Goal: Task Accomplishment & Management: Manage account settings

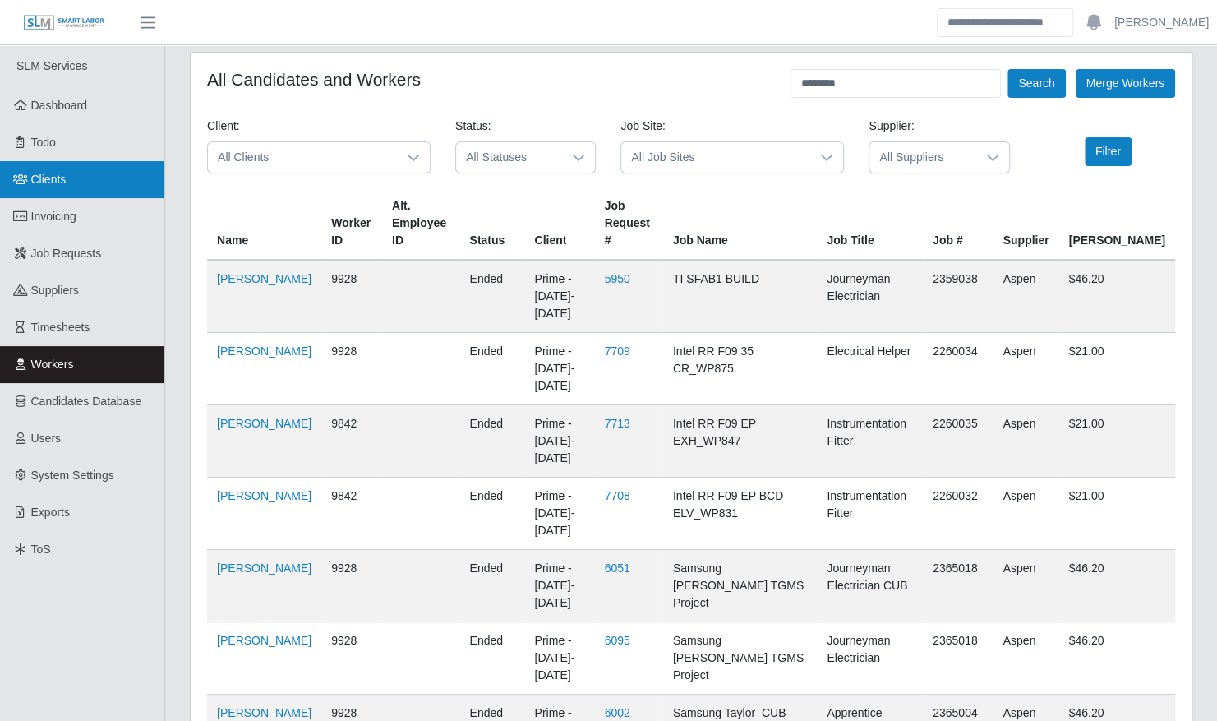
drag, startPoint x: 48, startPoint y: 181, endPoint x: 81, endPoint y: 187, distance: 33.5
click at [48, 181] on span "Clients" at bounding box center [48, 179] width 35 height 13
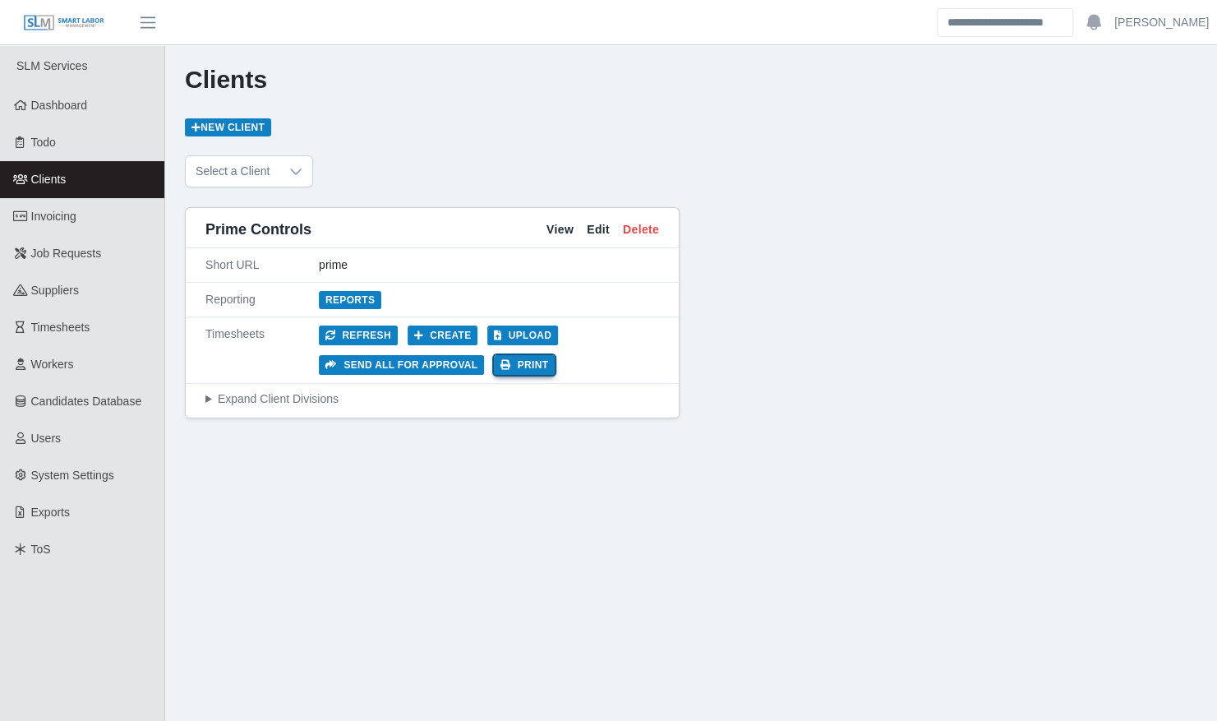
click at [525, 363] on button "Print" at bounding box center [524, 365] width 61 height 20
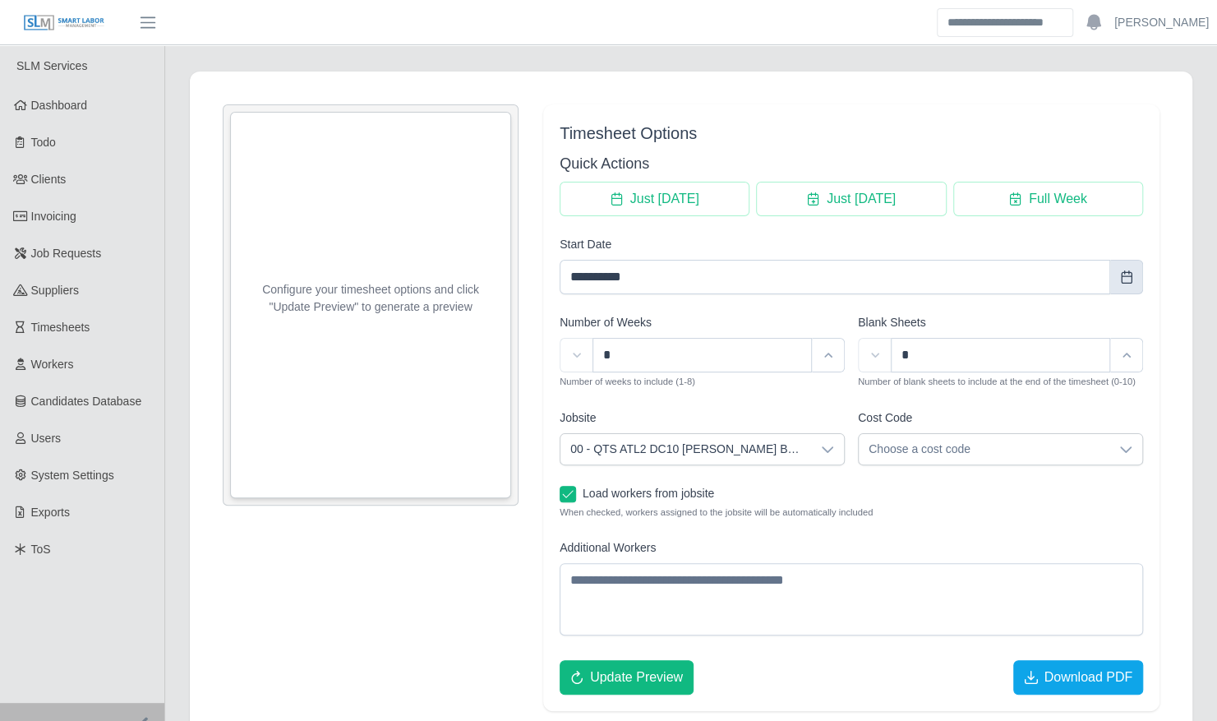
click at [1134, 277] on button "Choose Date" at bounding box center [1126, 277] width 33 height 35
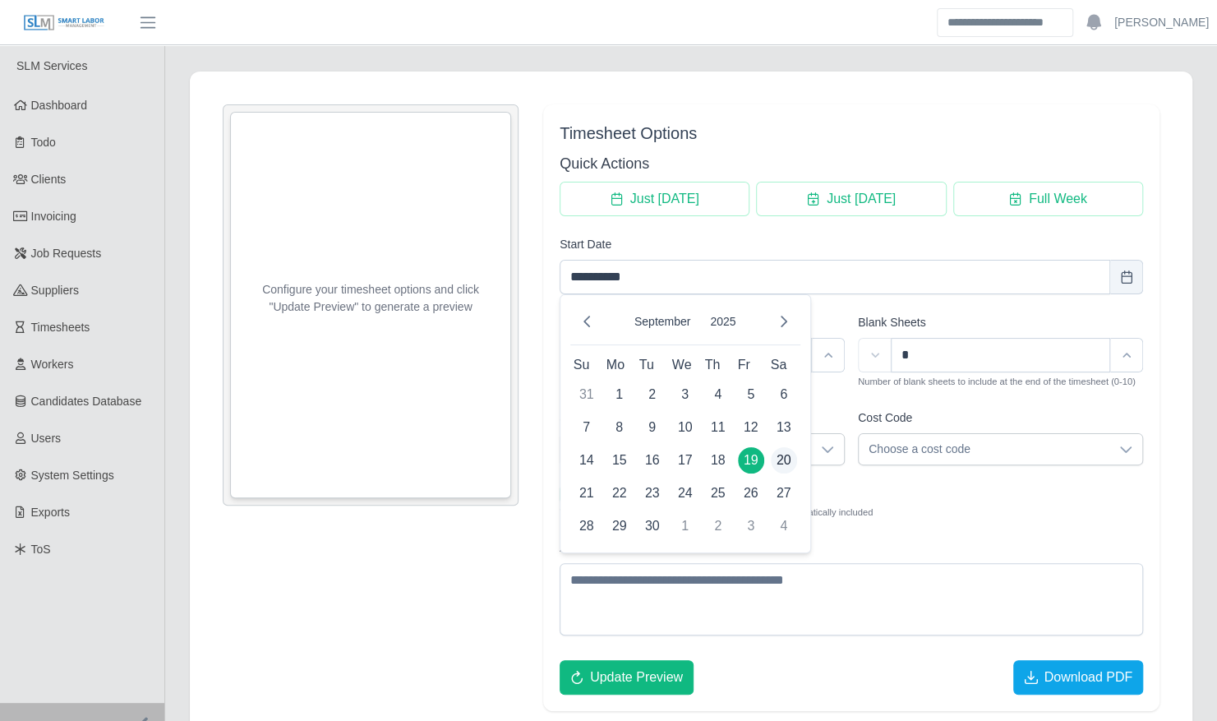
click at [787, 453] on span "20" at bounding box center [784, 460] width 26 height 26
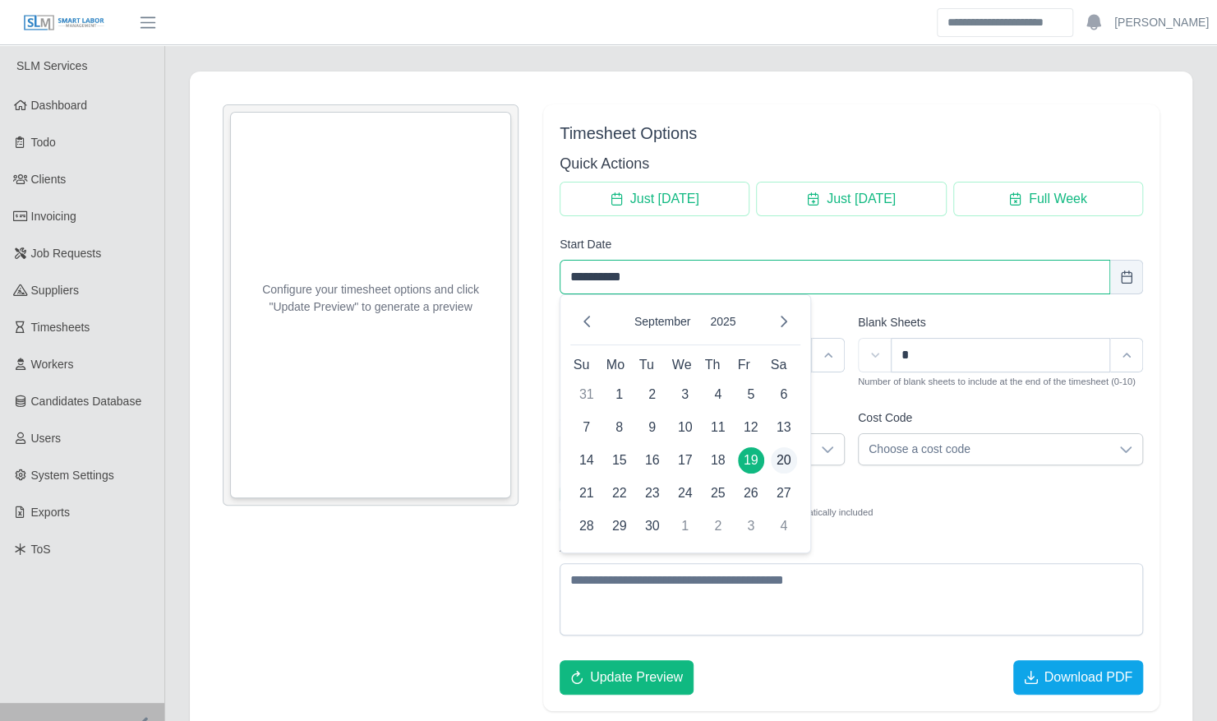
type input "**********"
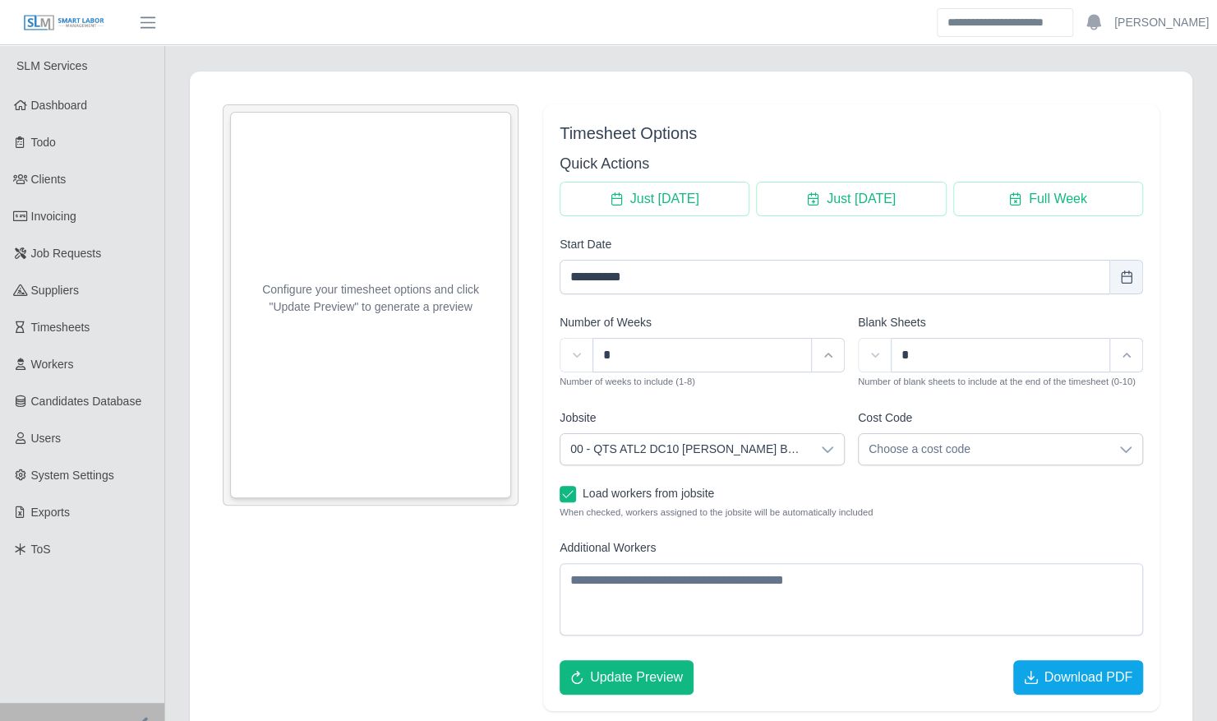
click at [819, 447] on div at bounding box center [827, 449] width 33 height 30
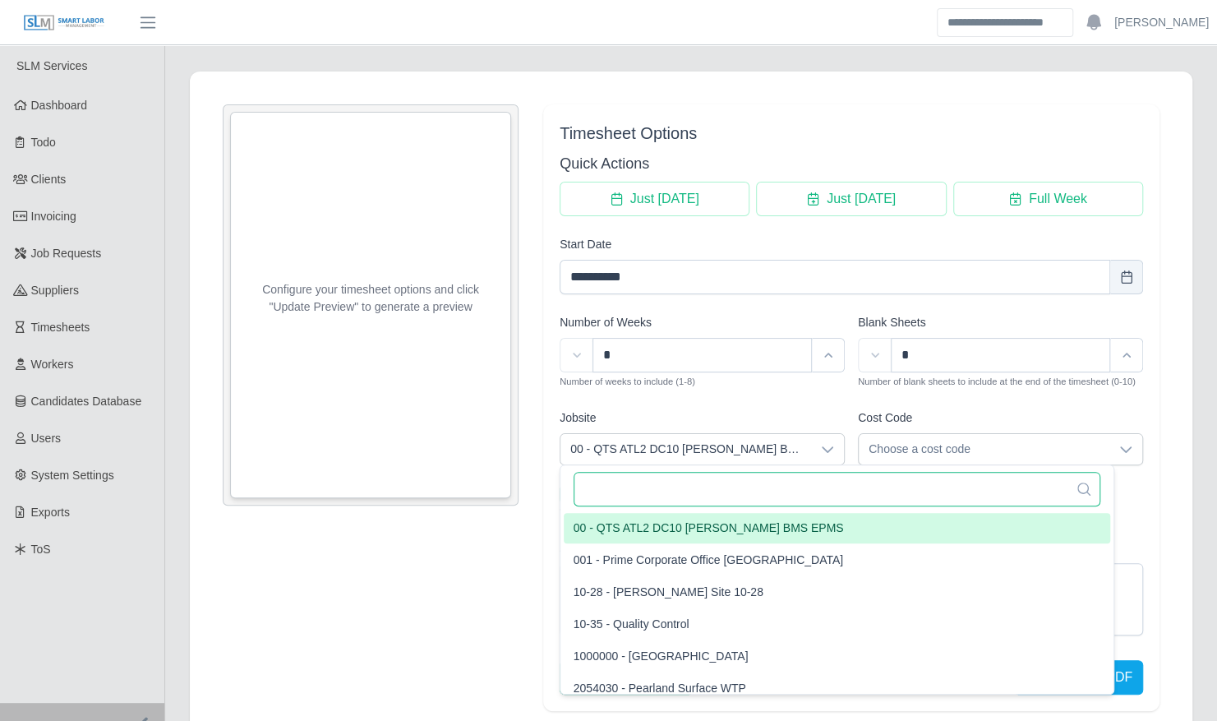
click at [787, 485] on input "text" at bounding box center [837, 489] width 527 height 35
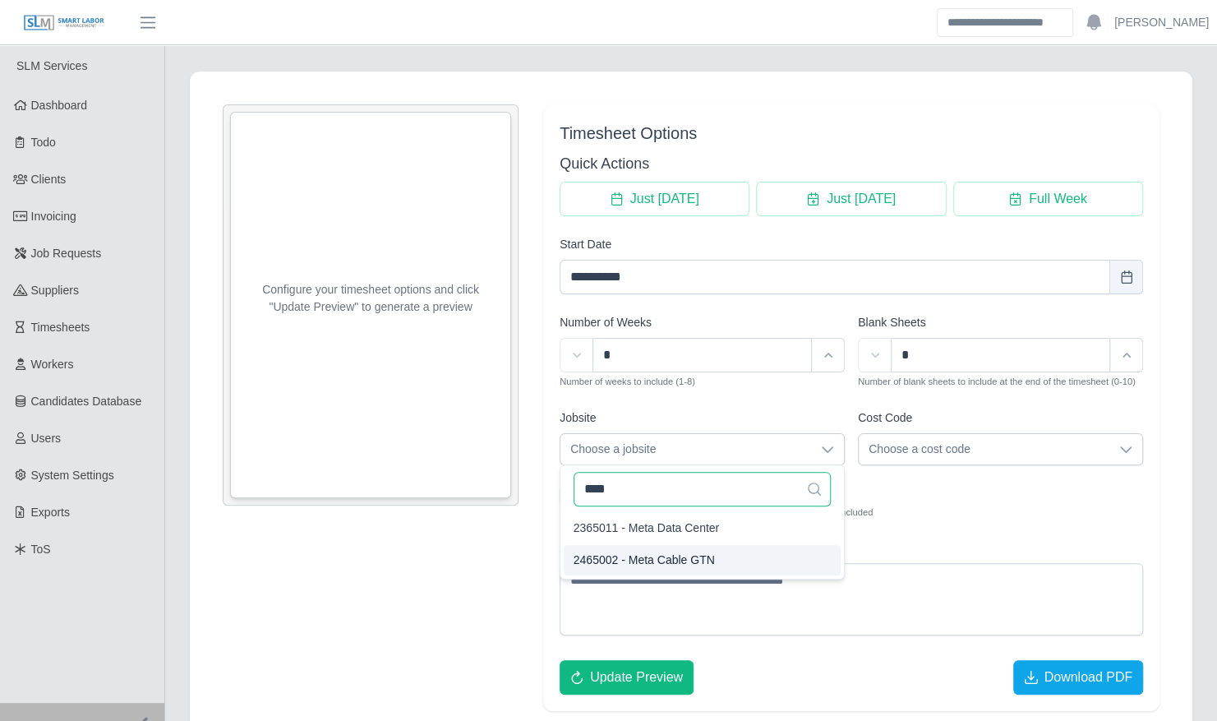
type input "****"
click at [667, 557] on span "2465002 - Meta Cable GTN" at bounding box center [644, 559] width 141 height 17
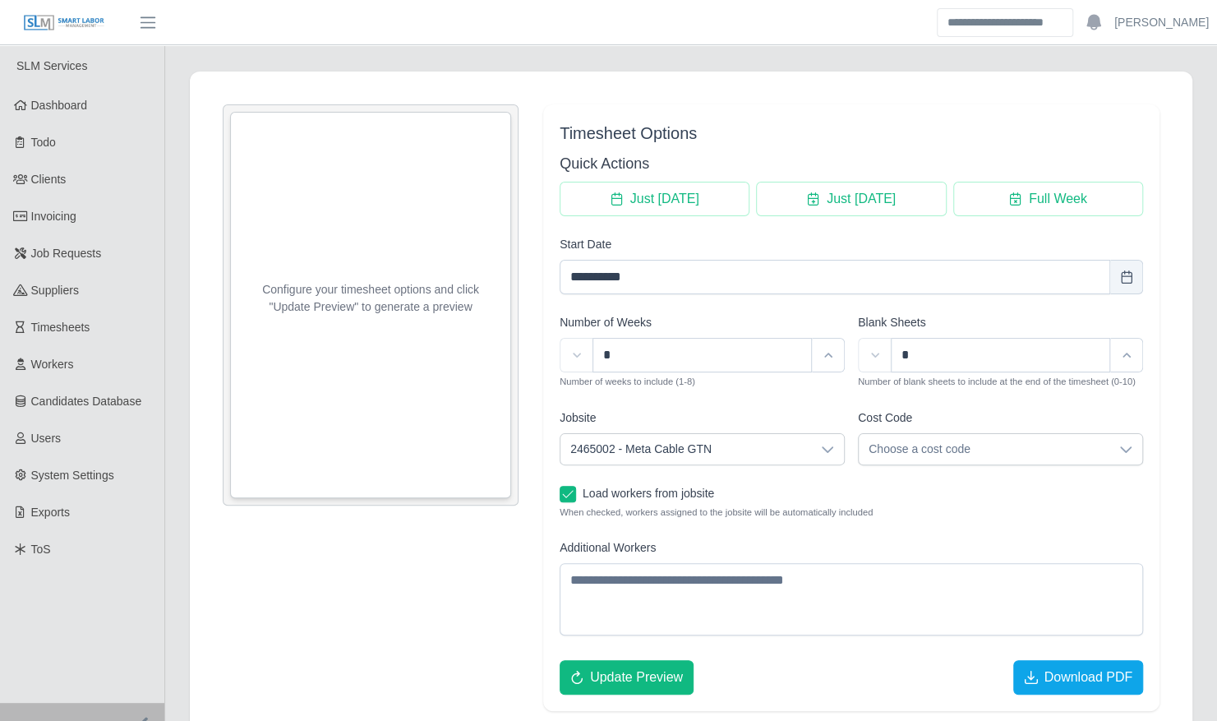
click at [923, 438] on span "Choose a cost code" at bounding box center [984, 449] width 251 height 30
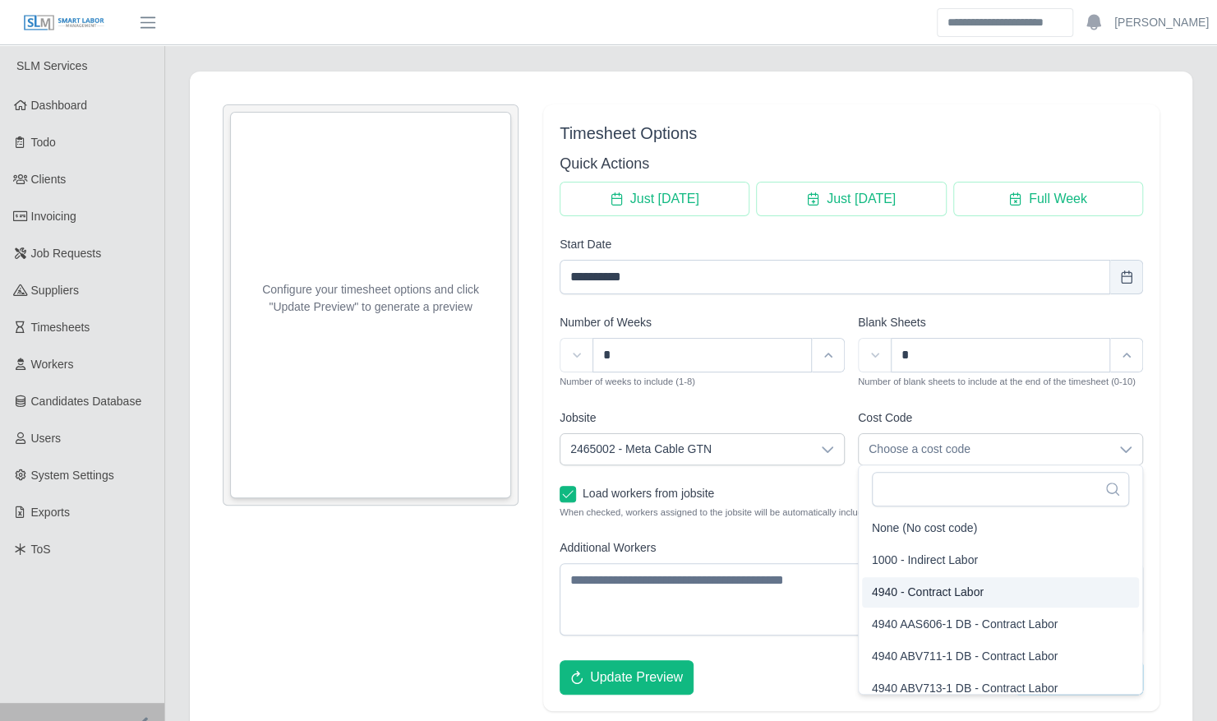
click at [925, 584] on span "4940 - Contract Labor" at bounding box center [928, 592] width 112 height 17
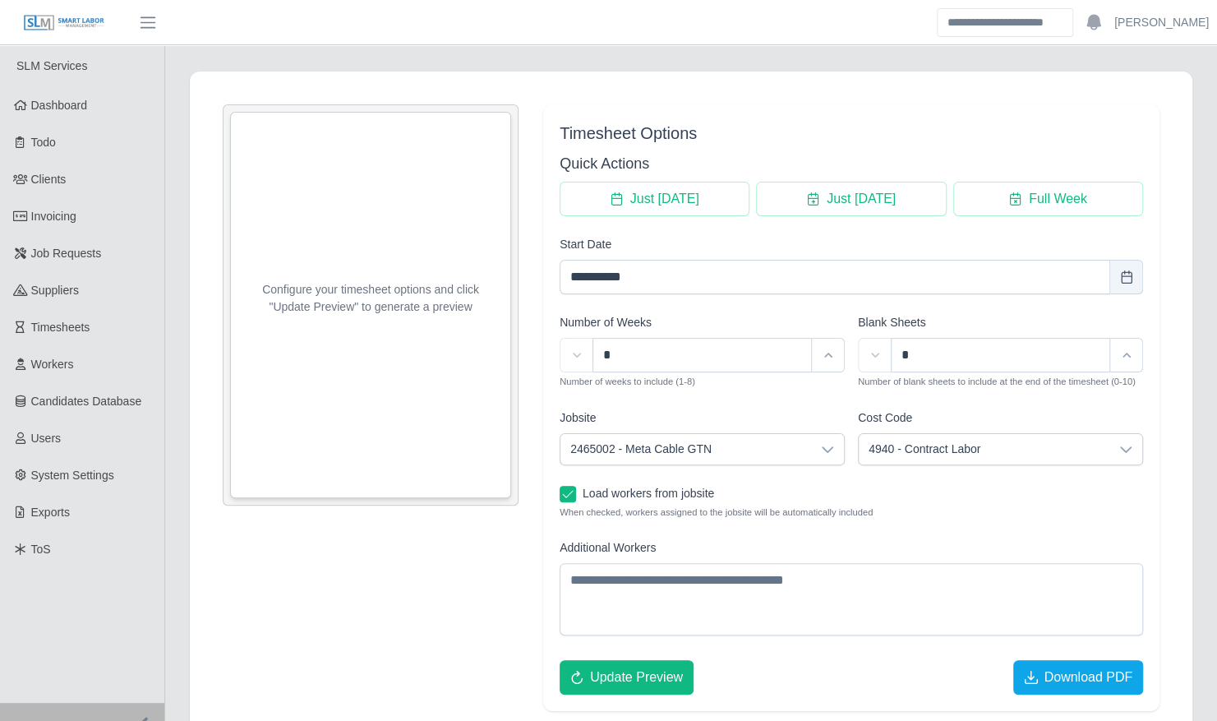
click at [1116, 487] on div "Load workers from jobsite When checked, workers assigned to the jobsite will be…" at bounding box center [852, 502] width 584 height 35
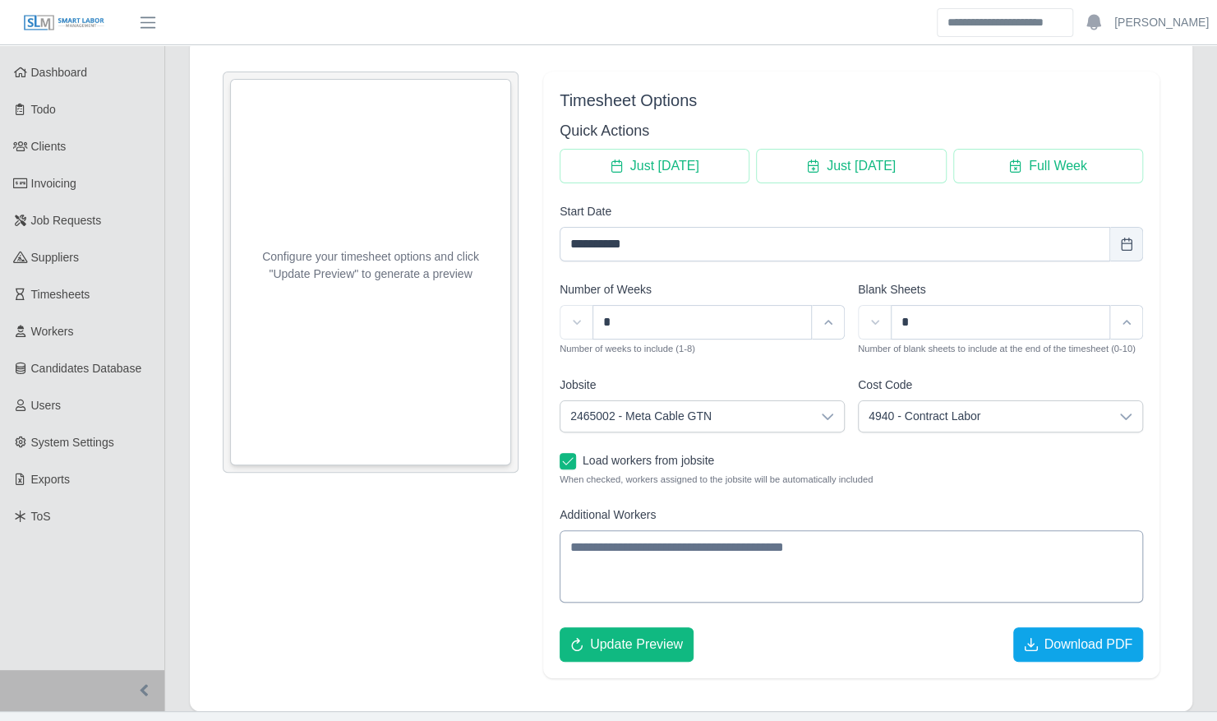
scroll to position [60, 0]
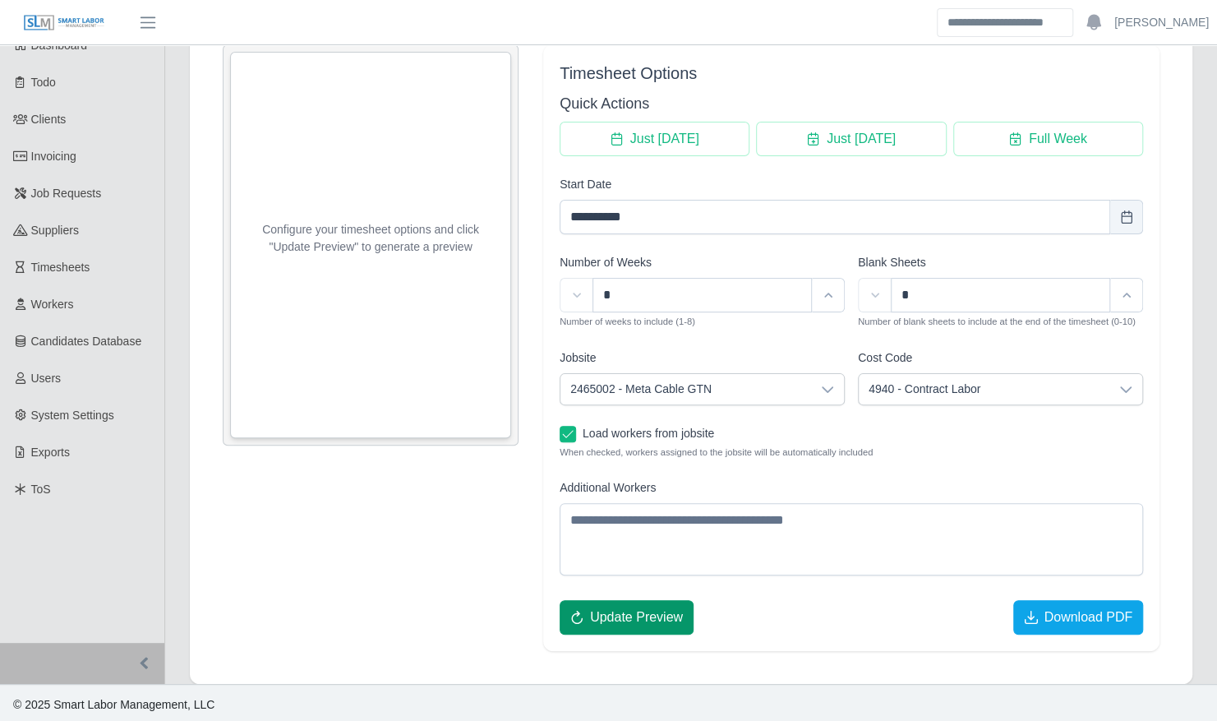
click at [623, 623] on span "Update Preview" at bounding box center [636, 617] width 93 height 20
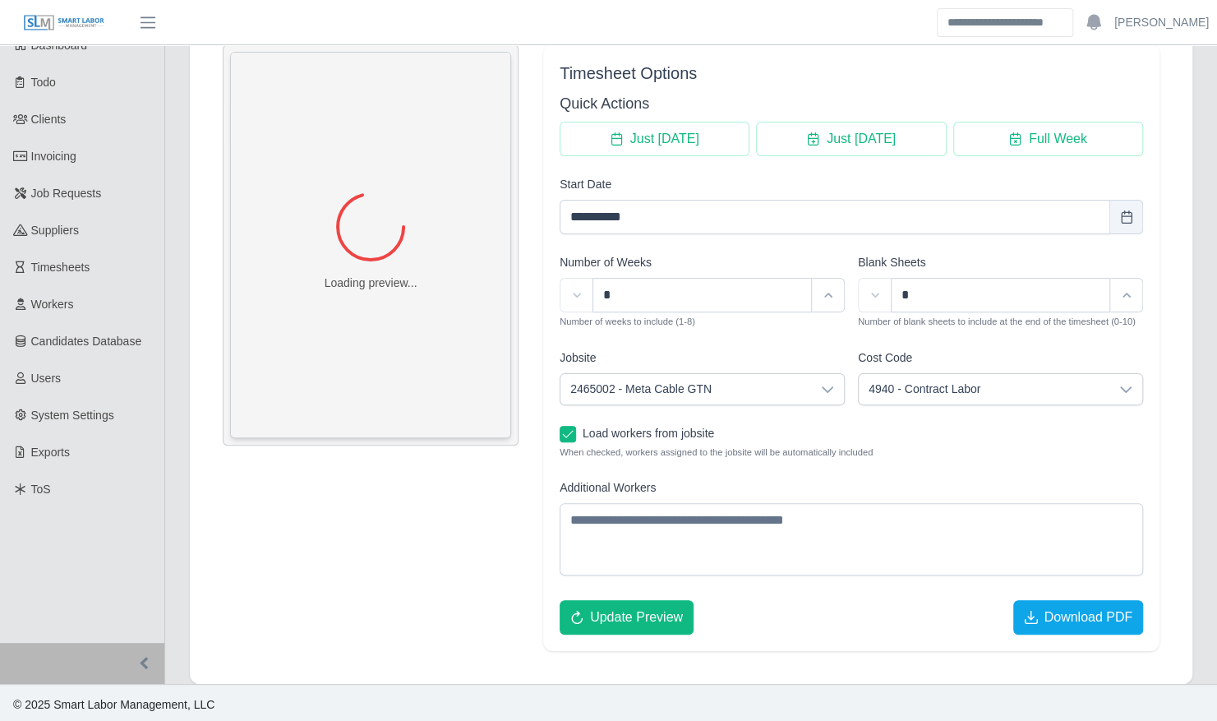
scroll to position [0, 0]
click at [1063, 621] on span "Download PDF" at bounding box center [1088, 617] width 89 height 20
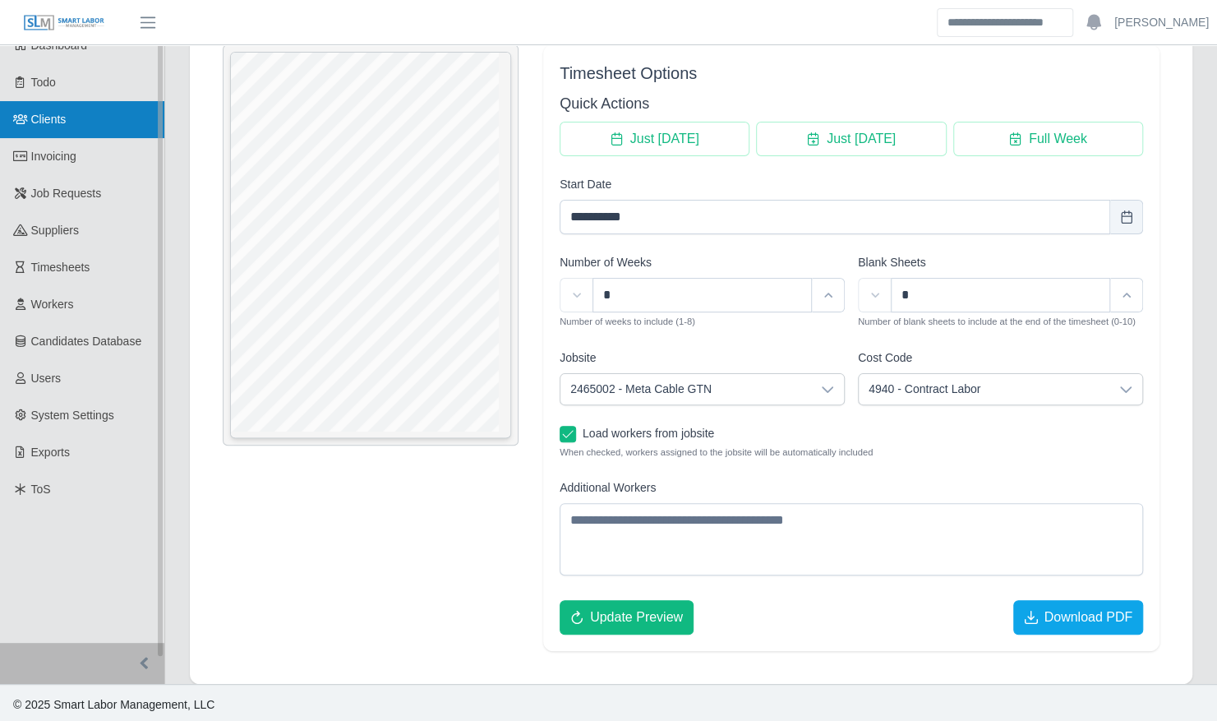
click at [33, 113] on span "Clients" at bounding box center [48, 119] width 35 height 13
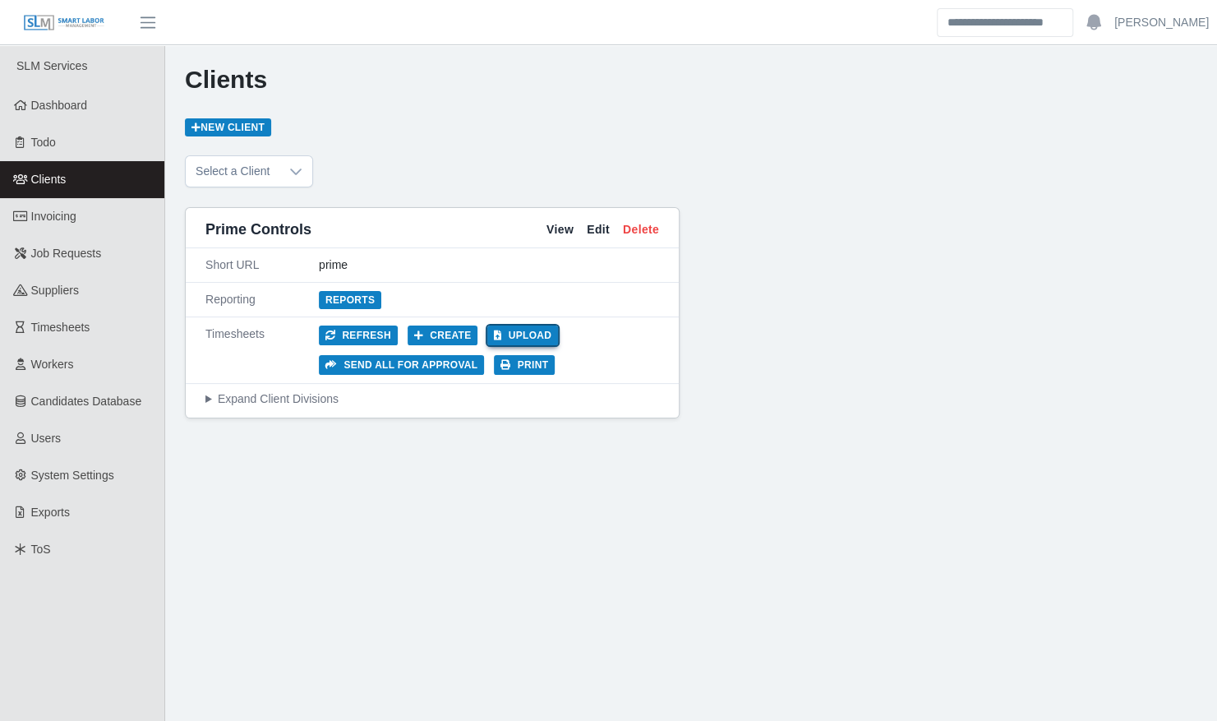
click at [498, 335] on button "Upload" at bounding box center [522, 335] width 71 height 20
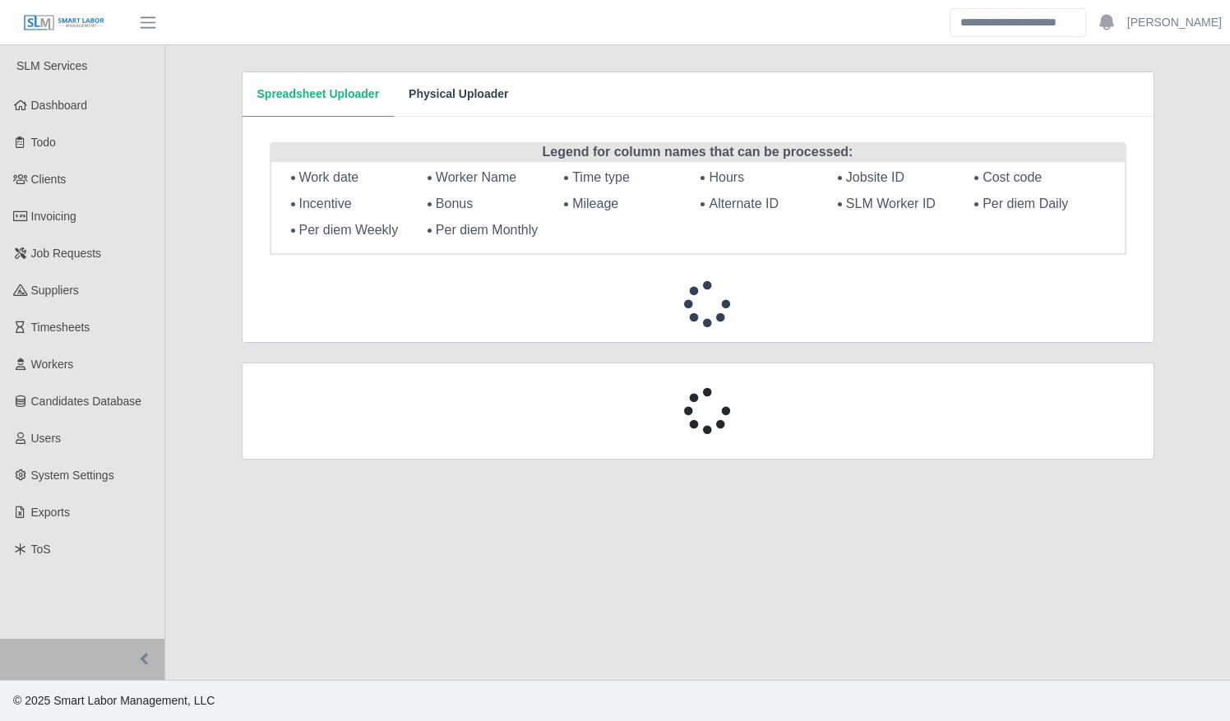
click at [457, 87] on button "Physical Uploader" at bounding box center [458, 94] width 129 height 44
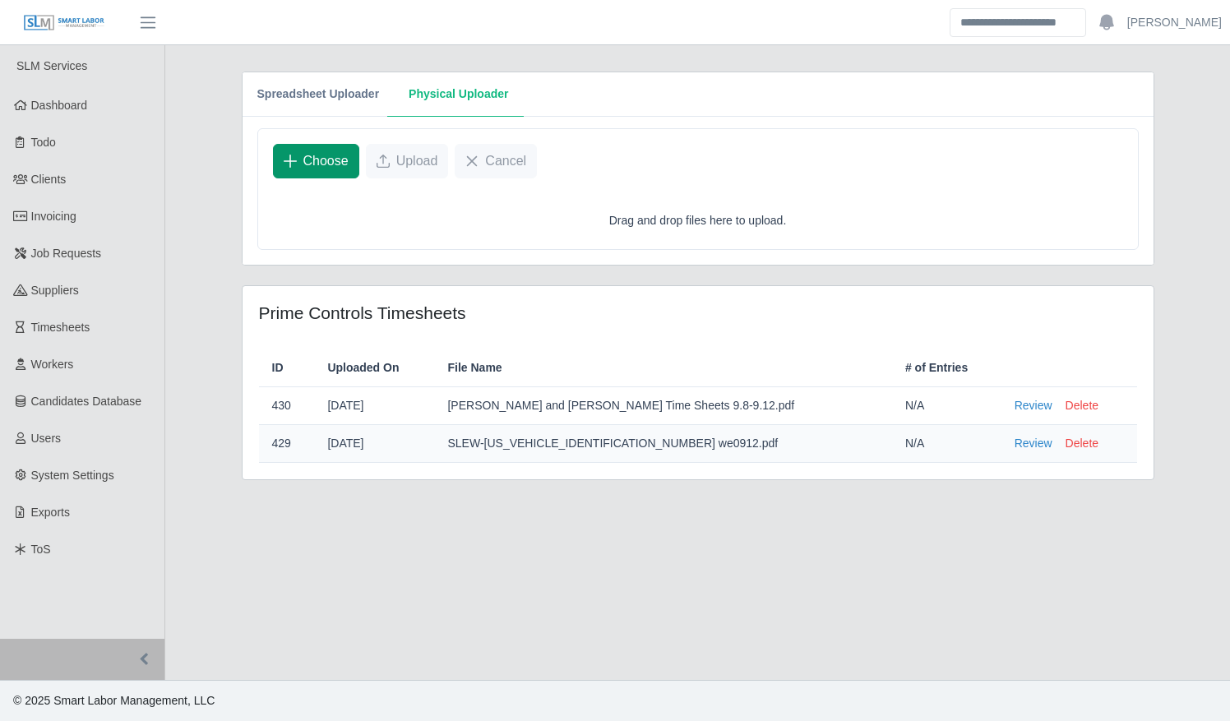
click at [297, 163] on button "Choose" at bounding box center [316, 161] width 86 height 35
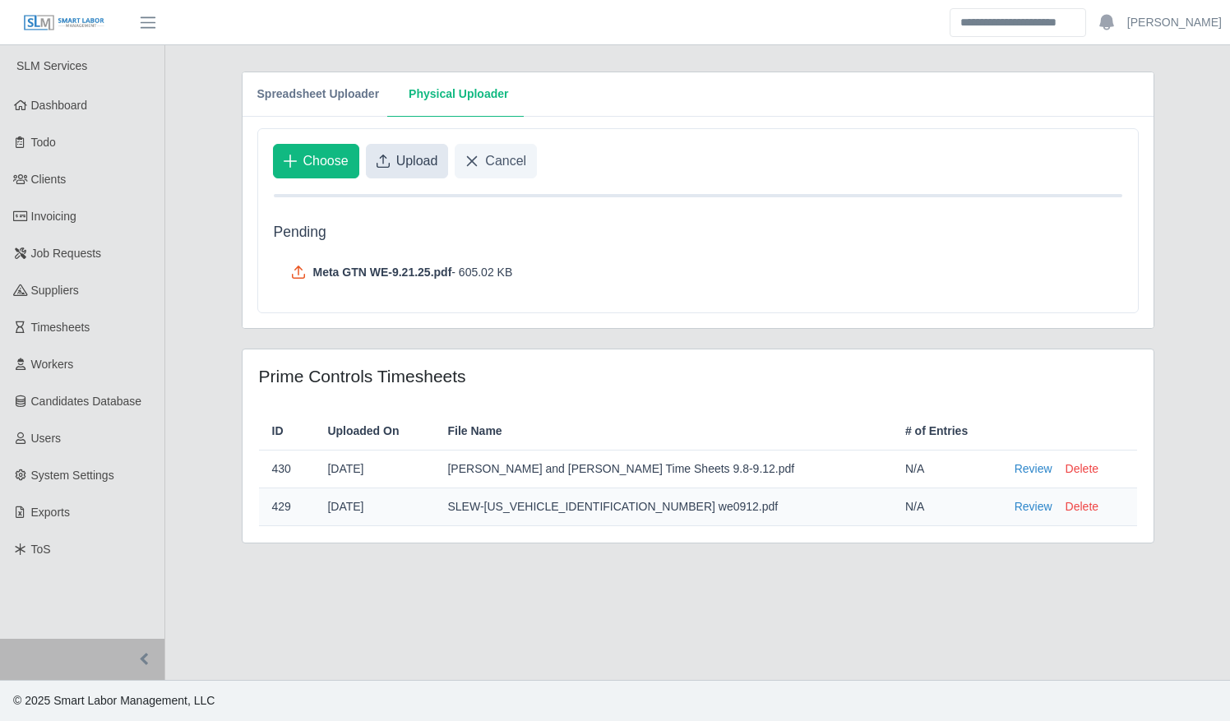
click at [402, 164] on span "Upload" at bounding box center [417, 161] width 42 height 20
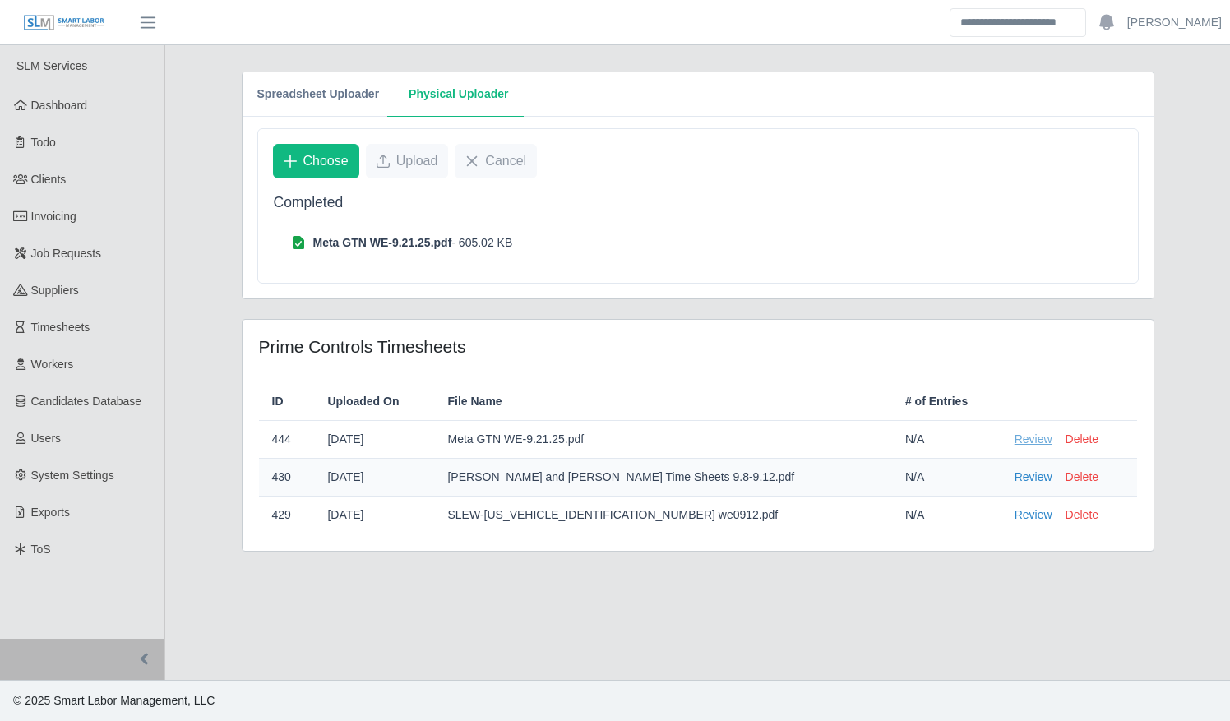
click at [1014, 439] on link "Review" at bounding box center [1033, 439] width 38 height 17
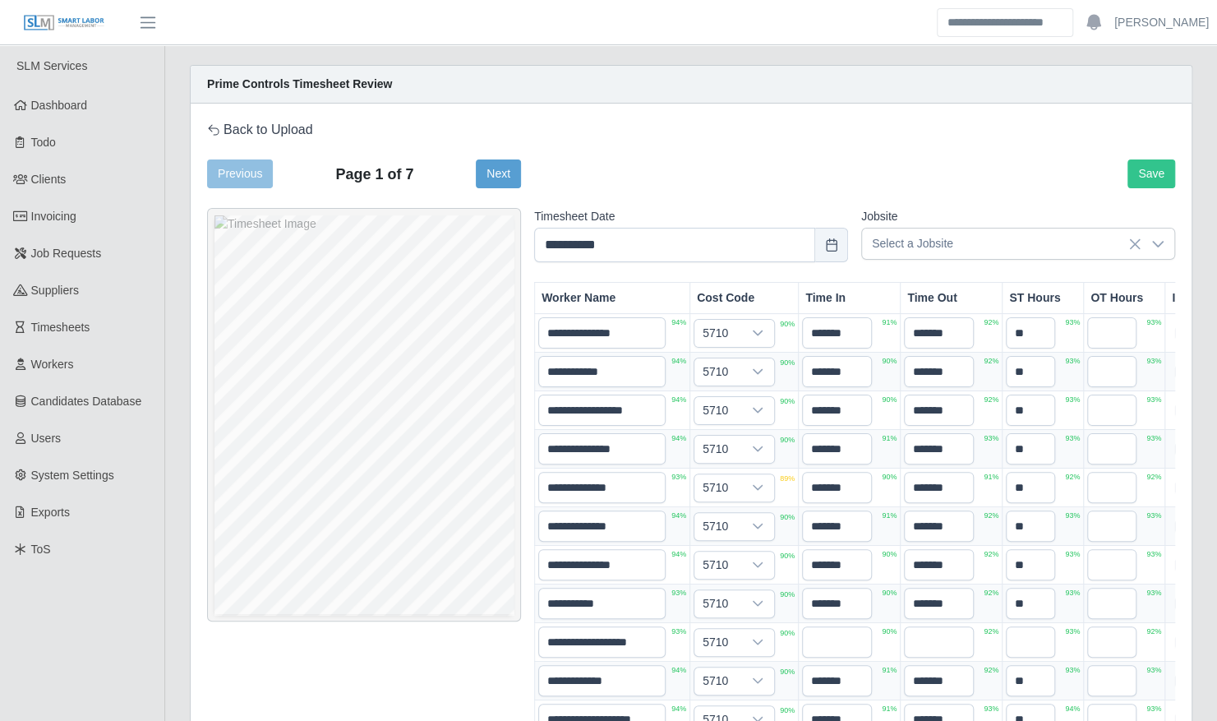
click at [1175, 244] on div "**********" at bounding box center [691, 573] width 1001 height 938
click at [1156, 246] on icon at bounding box center [1157, 244] width 13 height 13
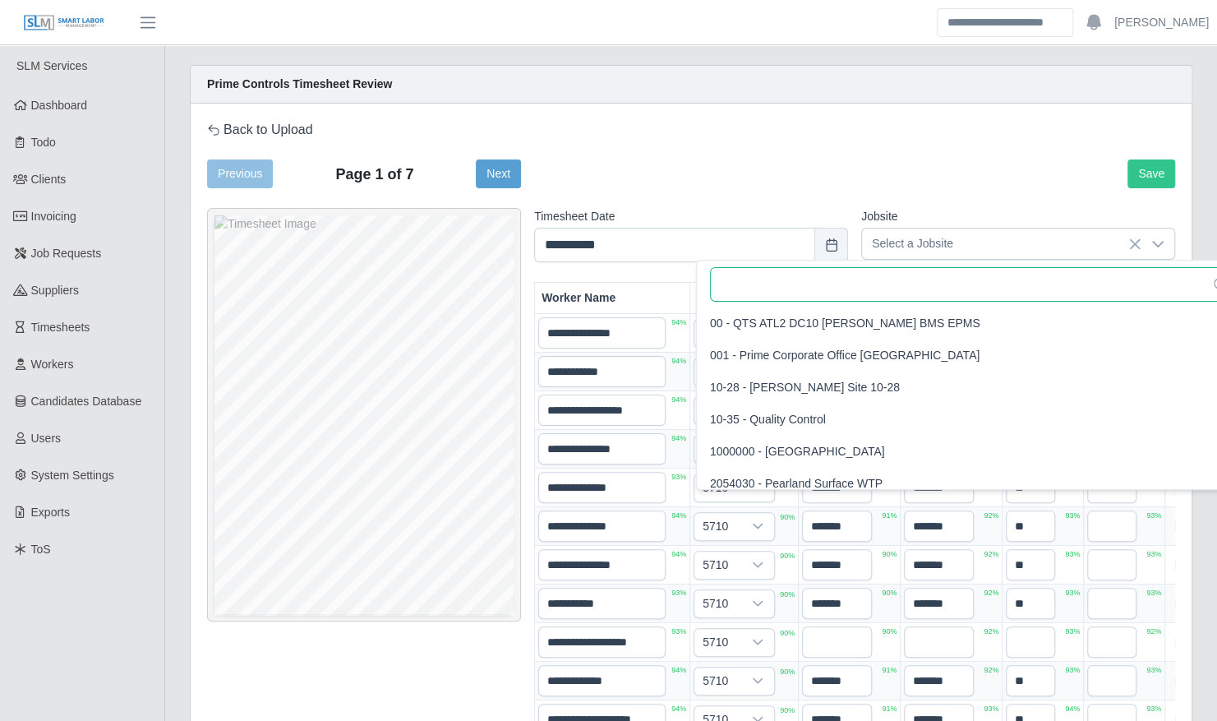
click at [1019, 284] on input "text" at bounding box center [973, 284] width 527 height 35
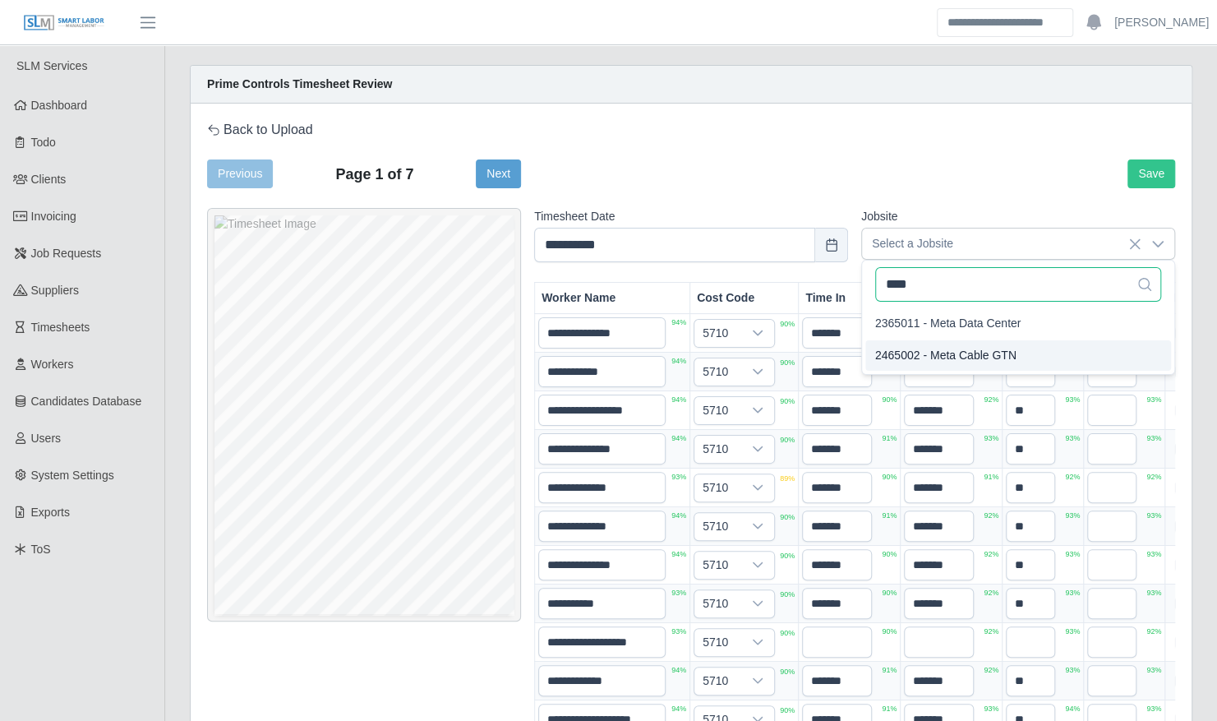
type input "****"
click at [980, 347] on div "2465002 - Meta Cable GTN" at bounding box center [945, 355] width 141 height 17
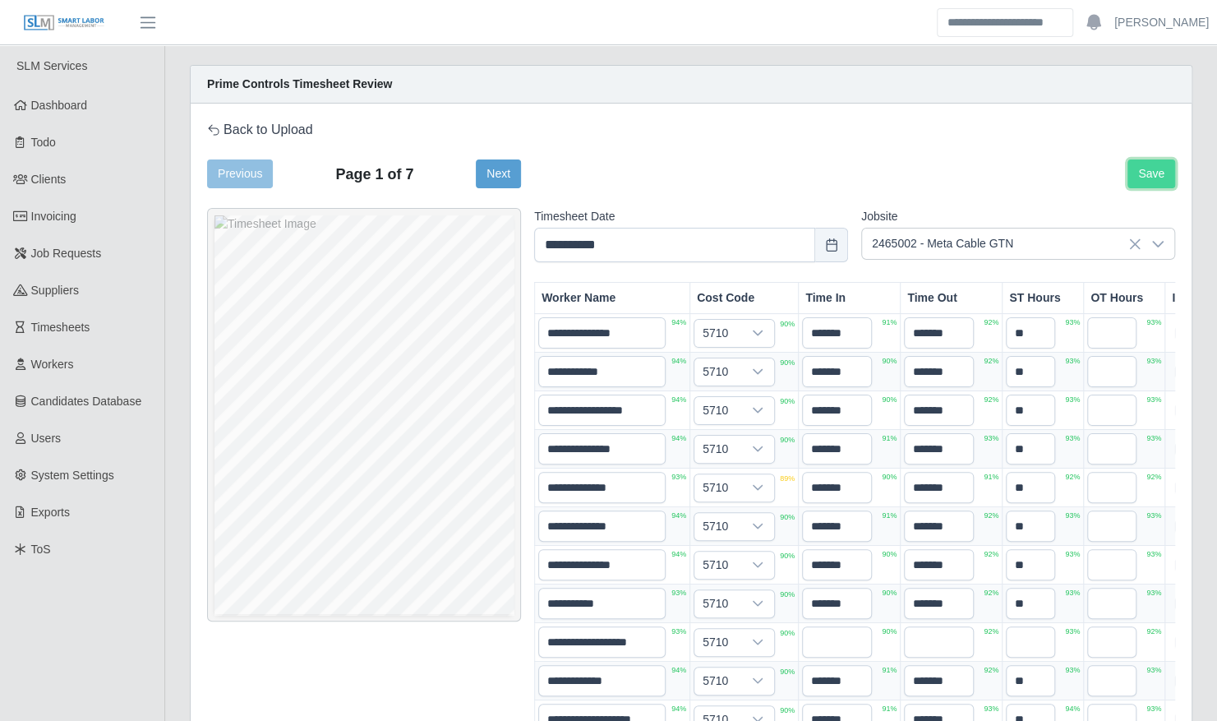
click at [1146, 173] on button "Save" at bounding box center [1152, 173] width 48 height 29
click at [753, 330] on icon at bounding box center [758, 333] width 10 height 6
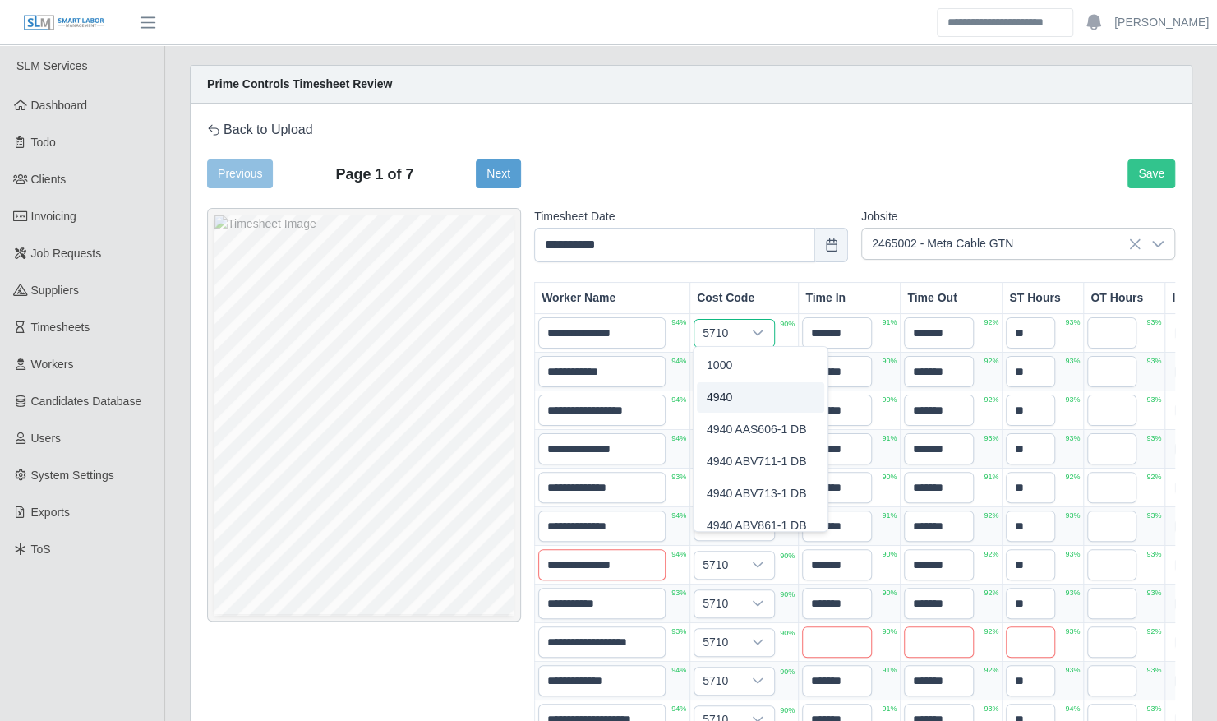
click at [728, 391] on span "4940" at bounding box center [719, 397] width 25 height 17
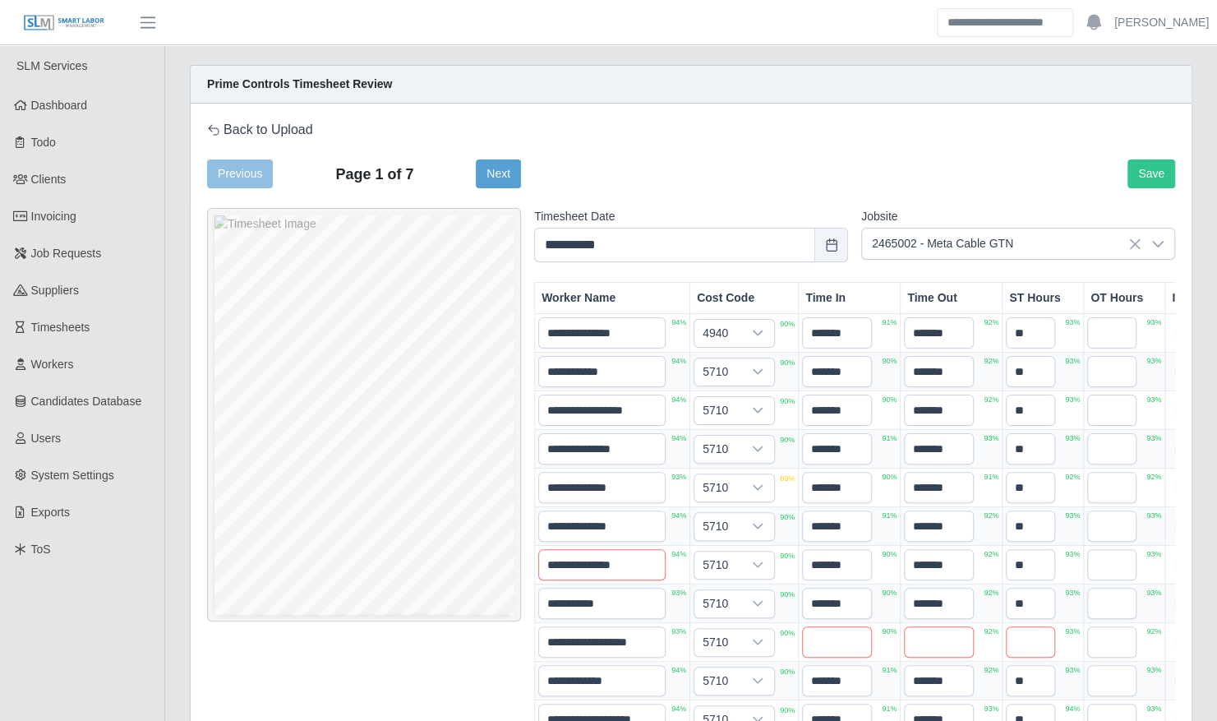
click at [764, 283] on div "Cost Code" at bounding box center [744, 298] width 108 height 30
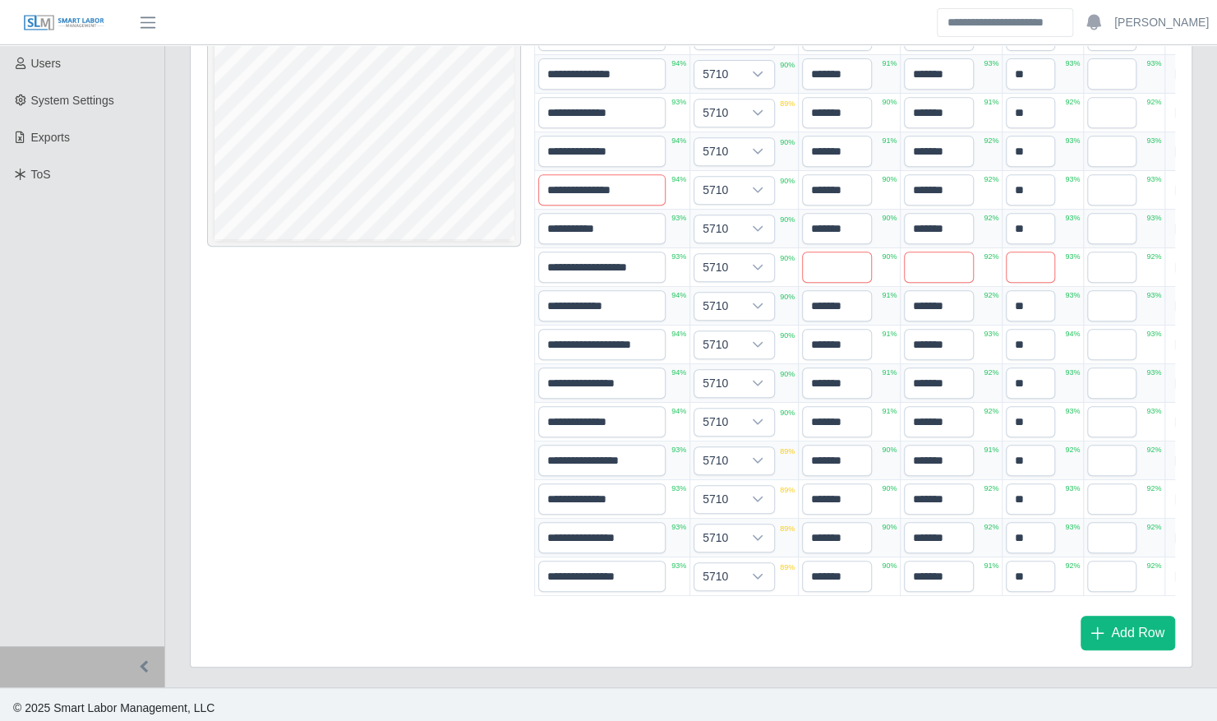
scroll to position [377, 0]
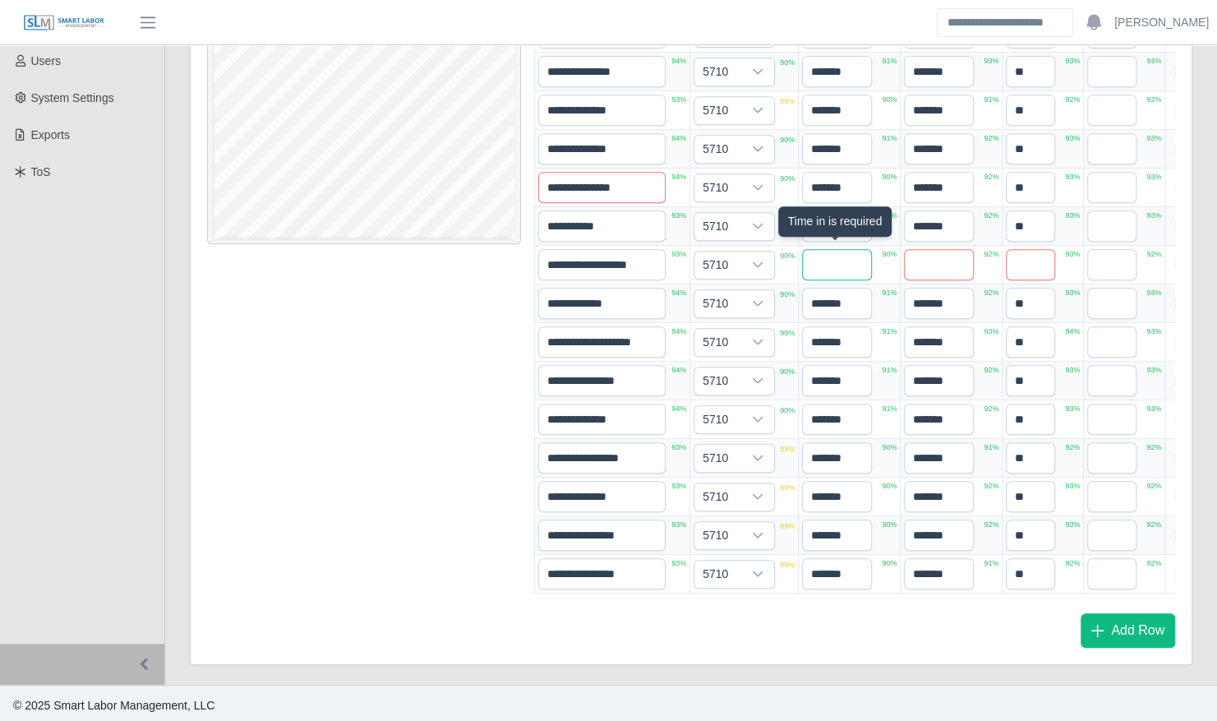
click at [833, 256] on input "text" at bounding box center [837, 264] width 70 height 31
type input "*"
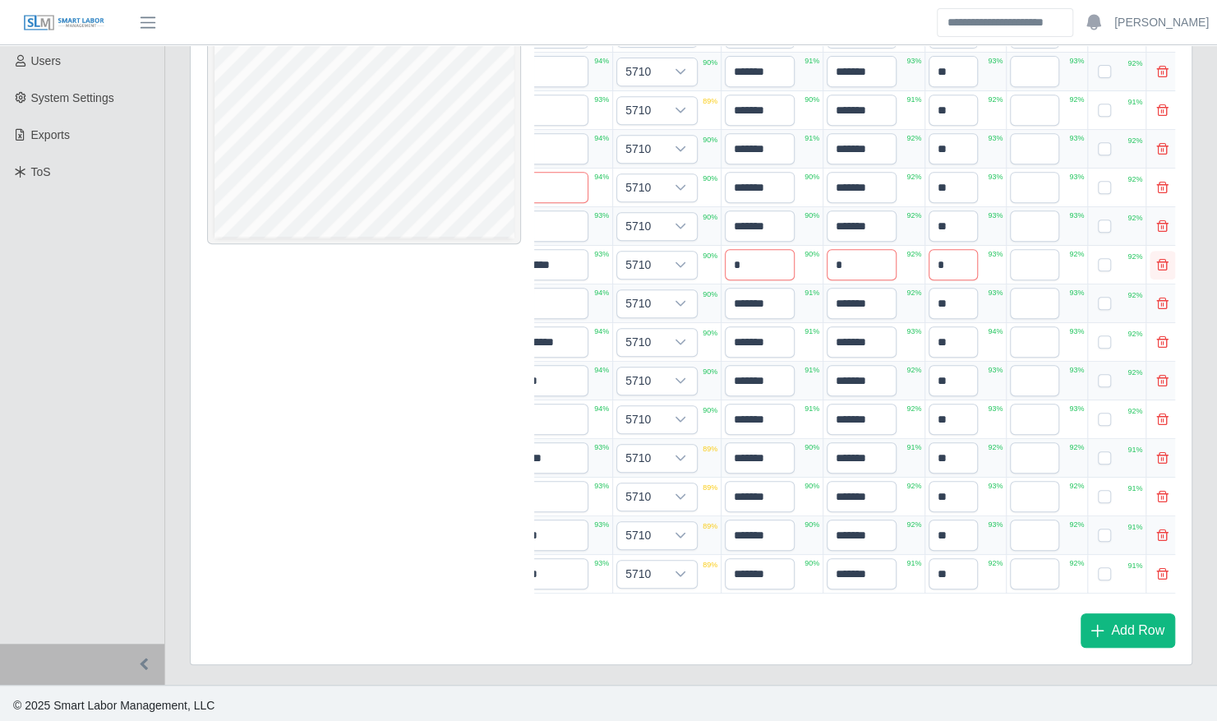
click at [1157, 259] on span "Delete" at bounding box center [1163, 265] width 12 height 12
type input "**********"
type input "*******"
type input "**"
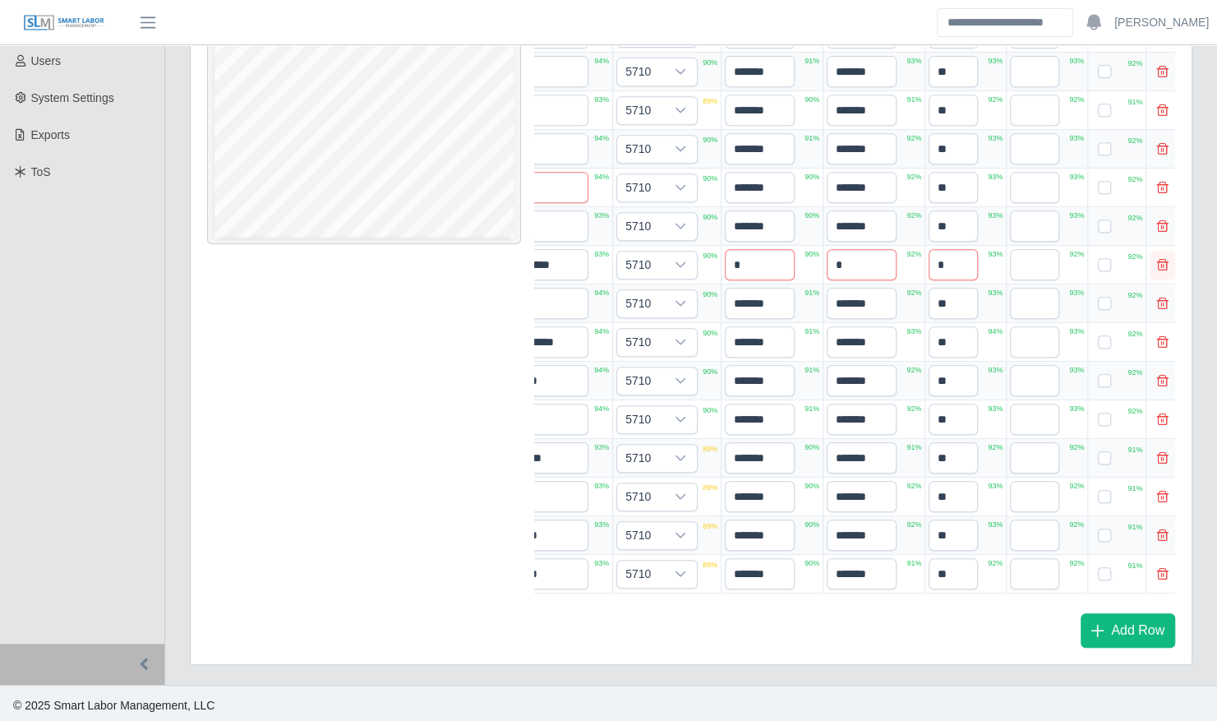
type input "**********"
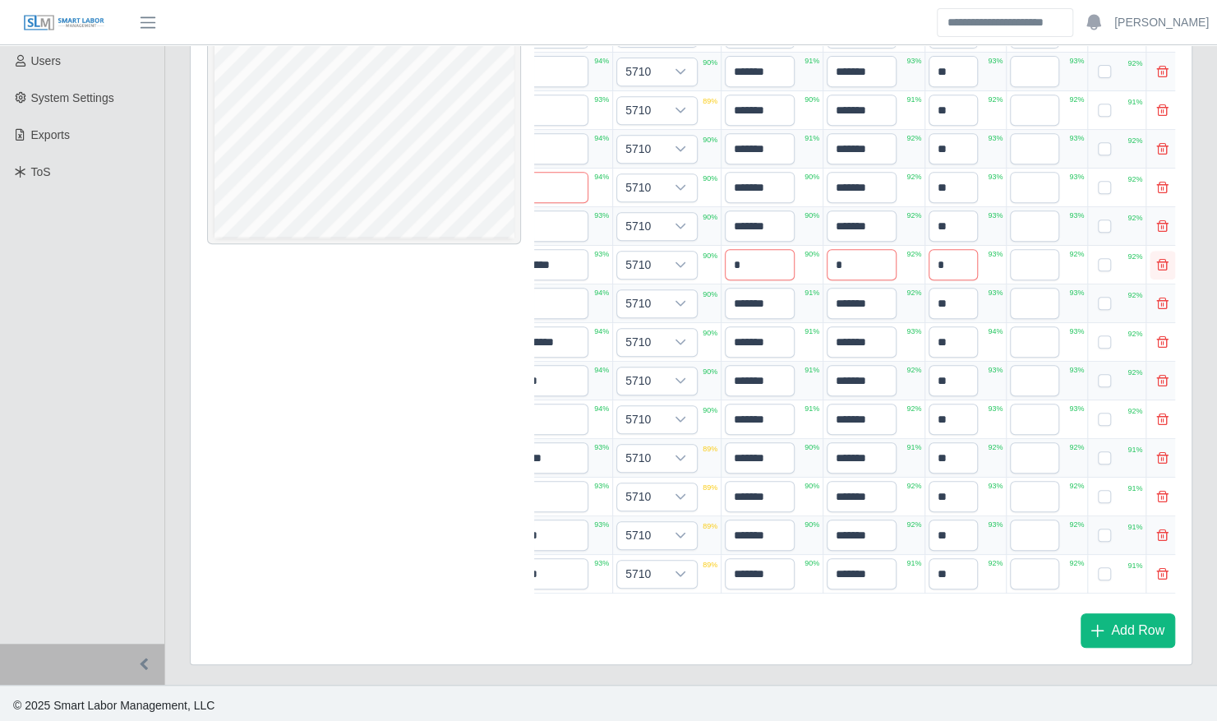
type input "**********"
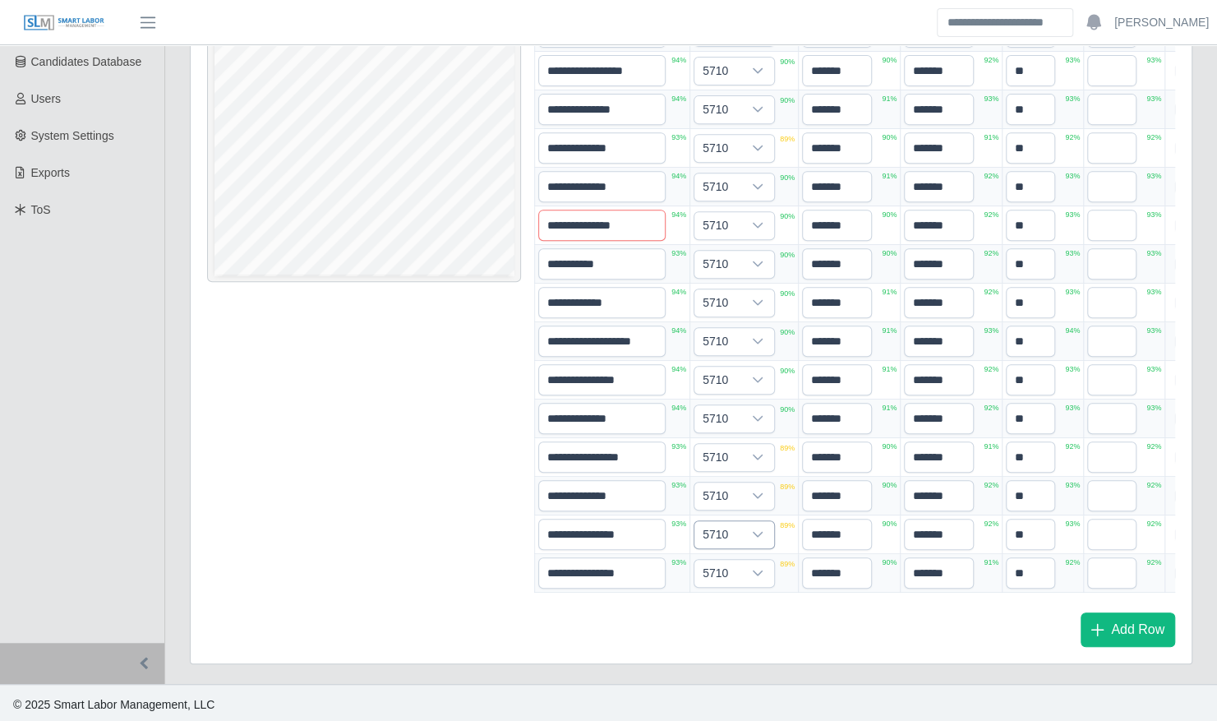
scroll to position [0, 0]
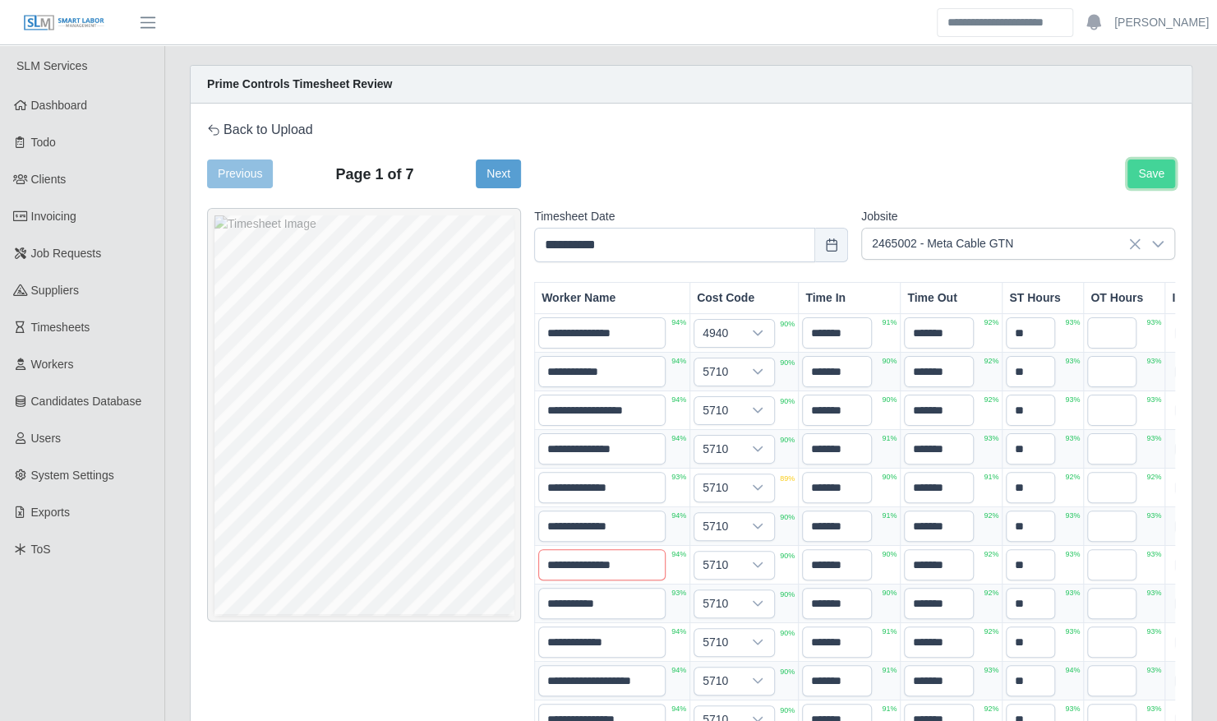
click at [1156, 173] on button "Save" at bounding box center [1152, 173] width 48 height 29
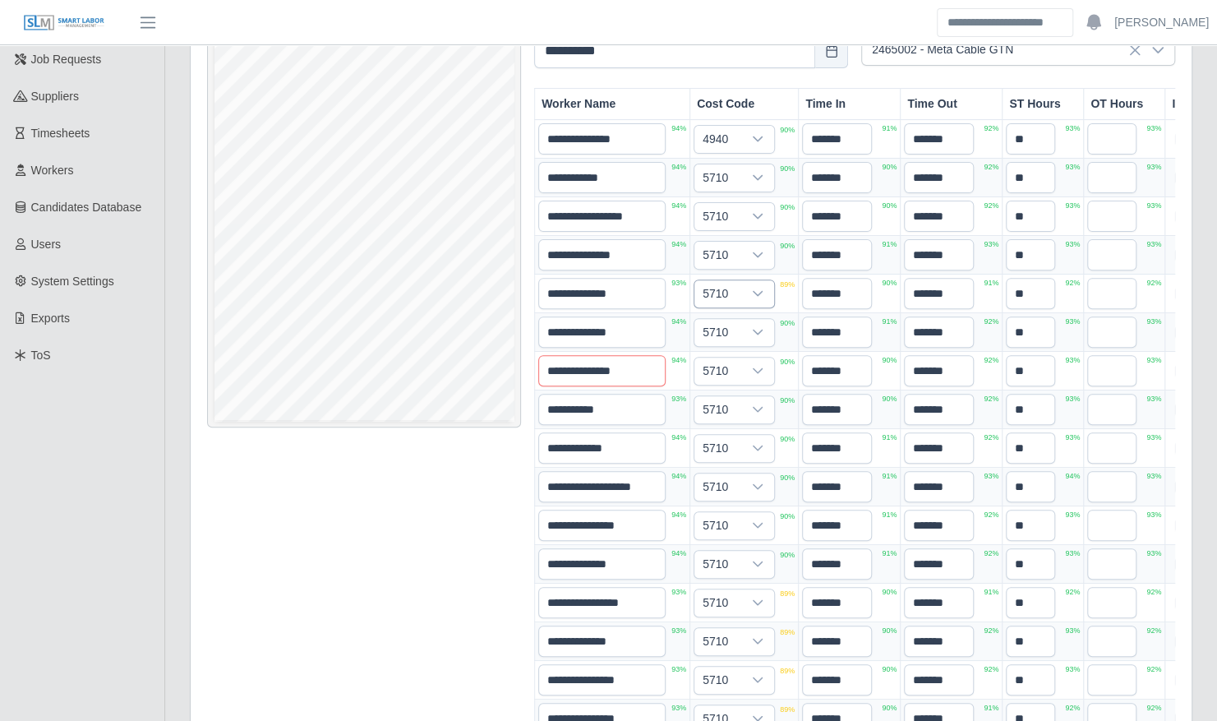
scroll to position [184, 0]
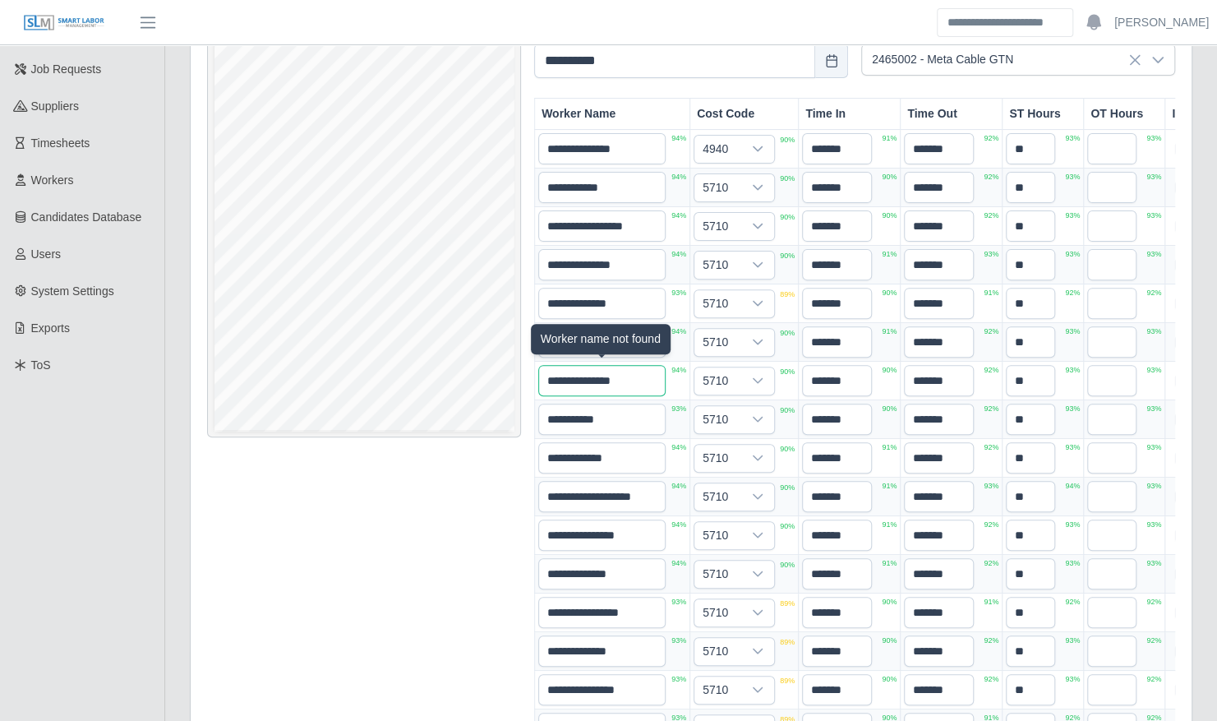
click at [632, 376] on input "**********" at bounding box center [601, 380] width 127 height 31
click at [600, 376] on input "**********" at bounding box center [601, 380] width 127 height 31
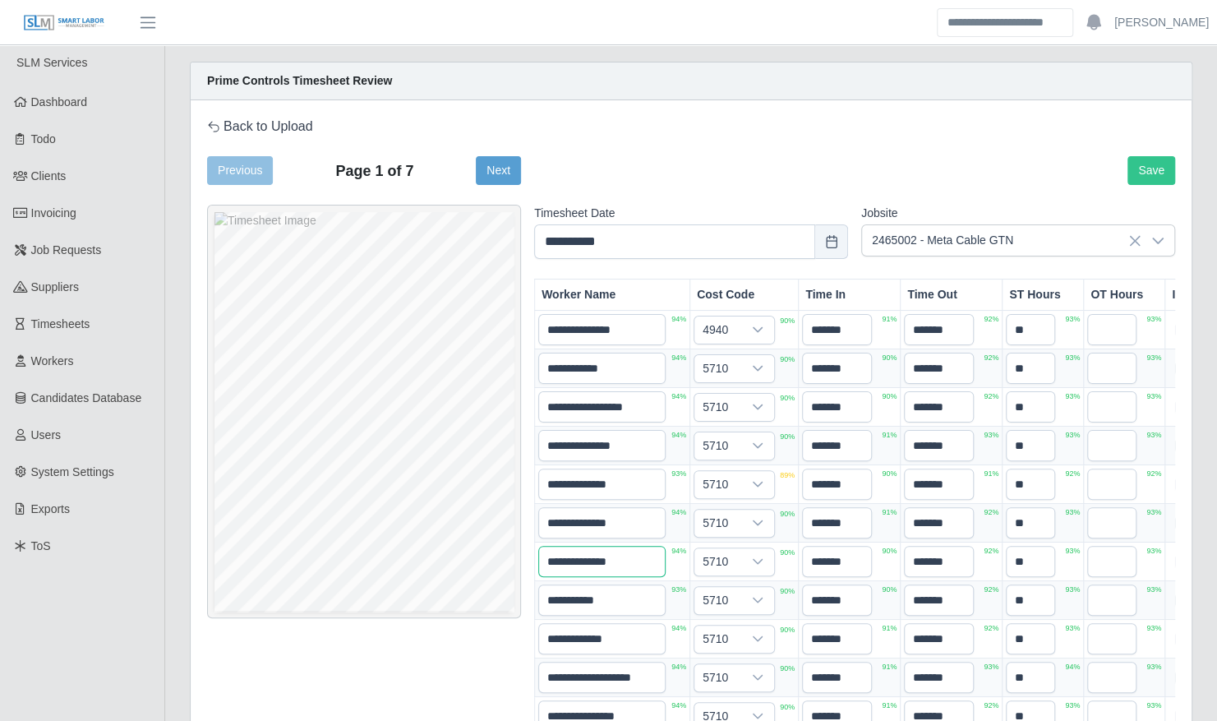
scroll to position [0, 0]
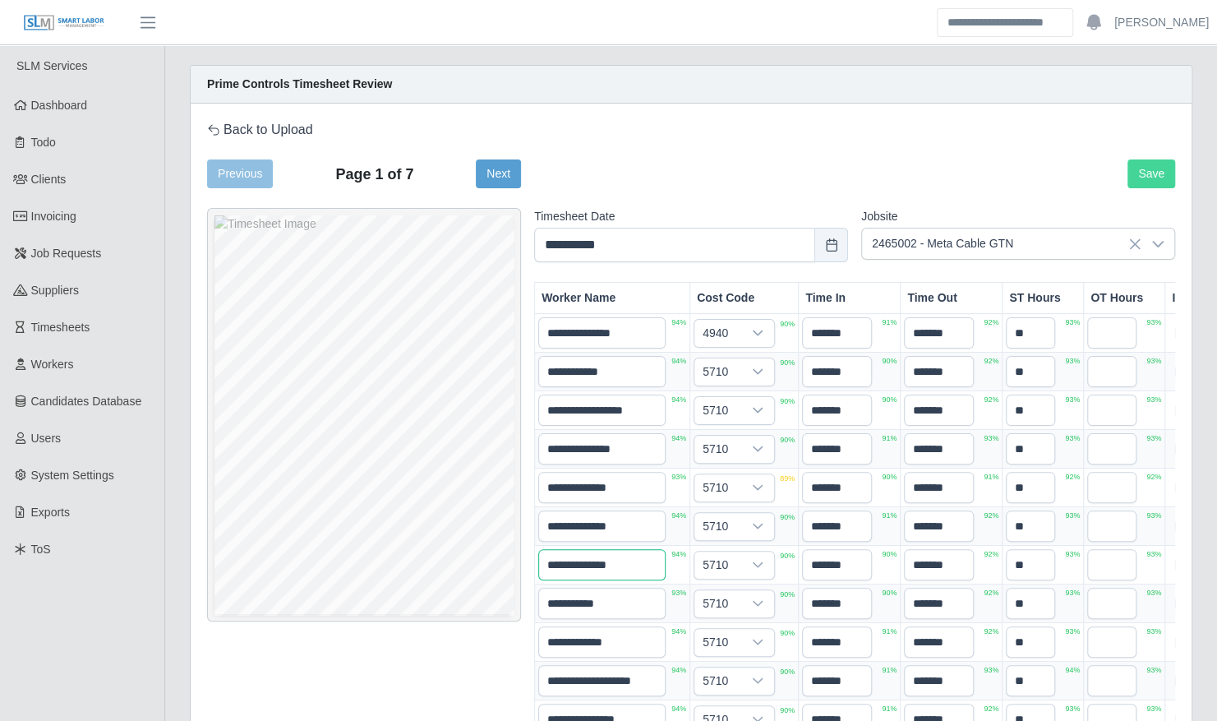
type input "**********"
click at [1147, 178] on button "Save" at bounding box center [1152, 173] width 48 height 29
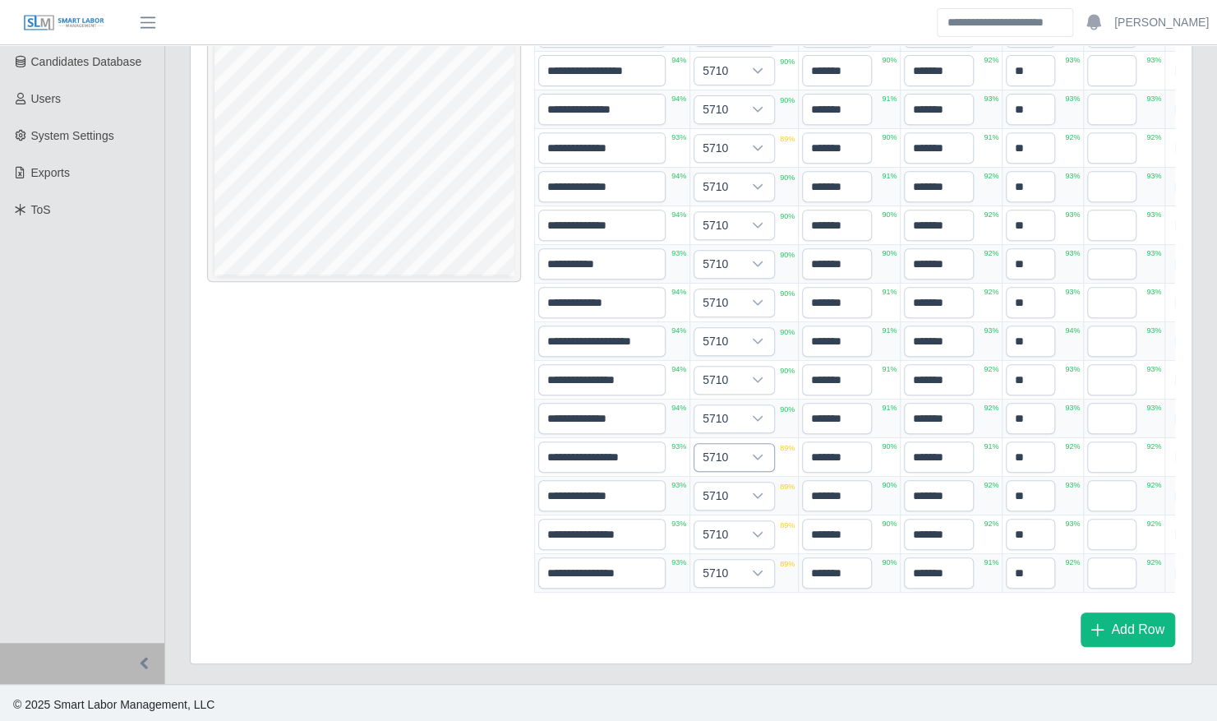
click at [754, 451] on icon at bounding box center [758, 457] width 12 height 12
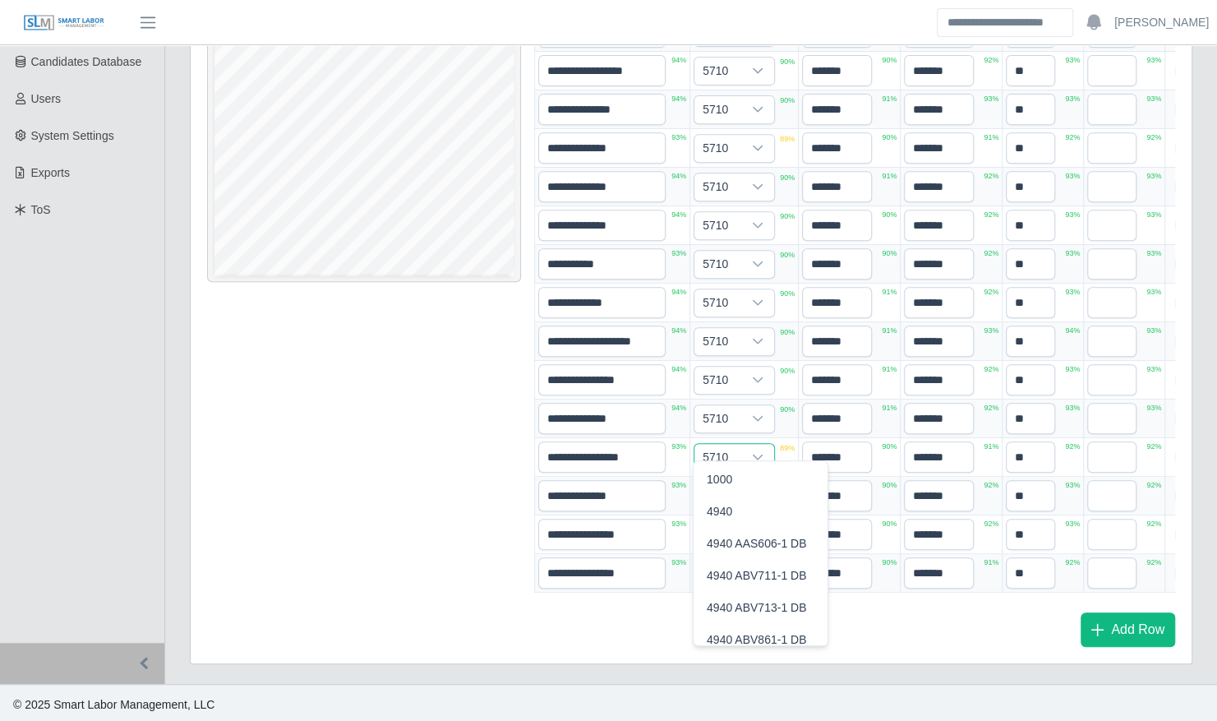
scroll to position [13280, 0]
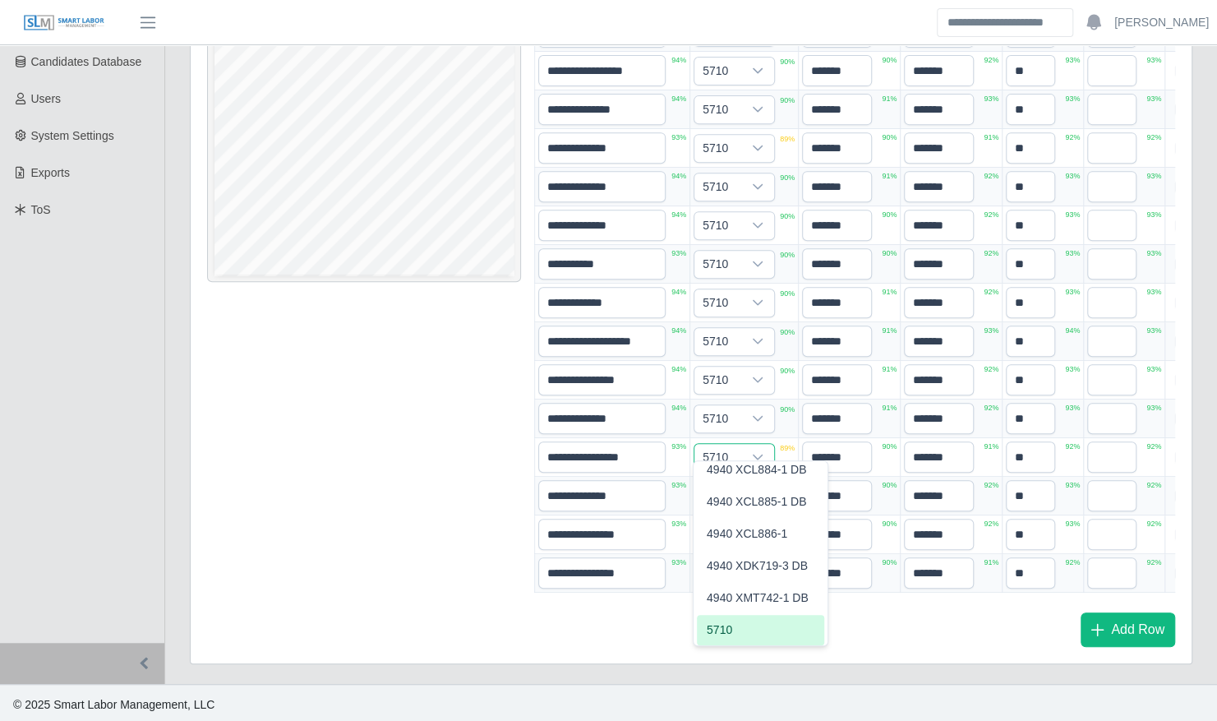
click at [754, 451] on icon at bounding box center [758, 457] width 12 height 12
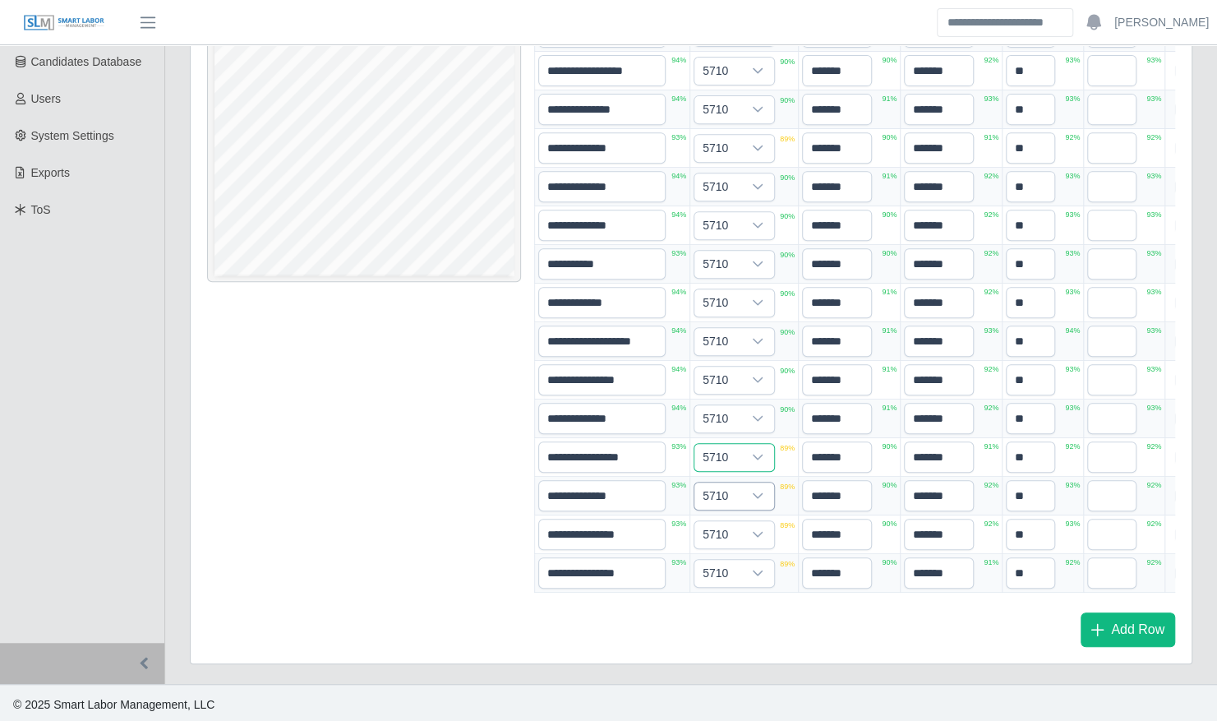
scroll to position [0, 0]
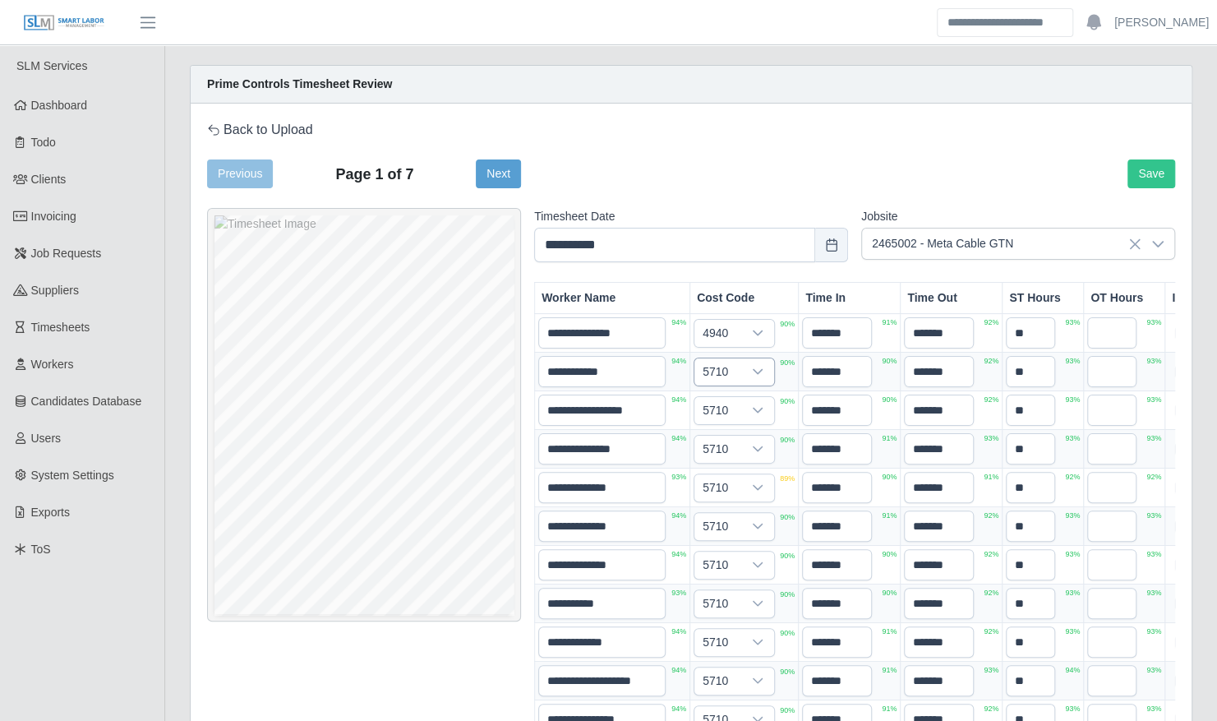
click at [752, 366] on icon at bounding box center [758, 372] width 12 height 12
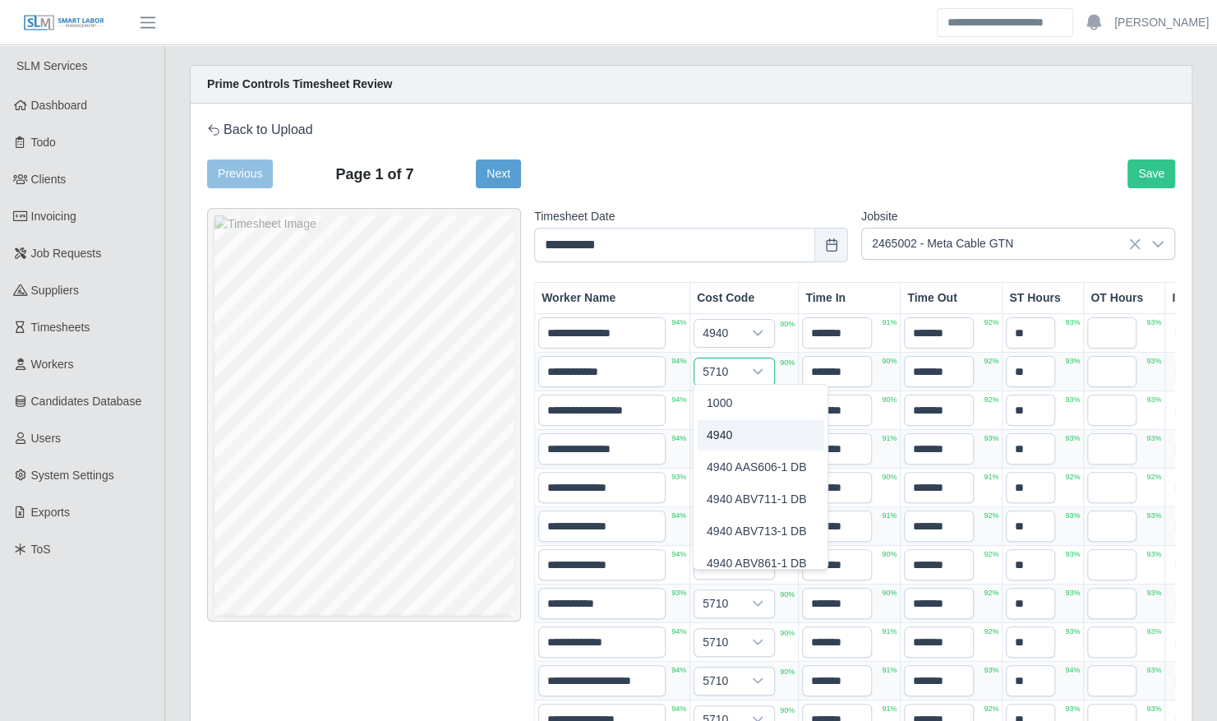
click at [782, 439] on li "4940" at bounding box center [760, 435] width 127 height 30
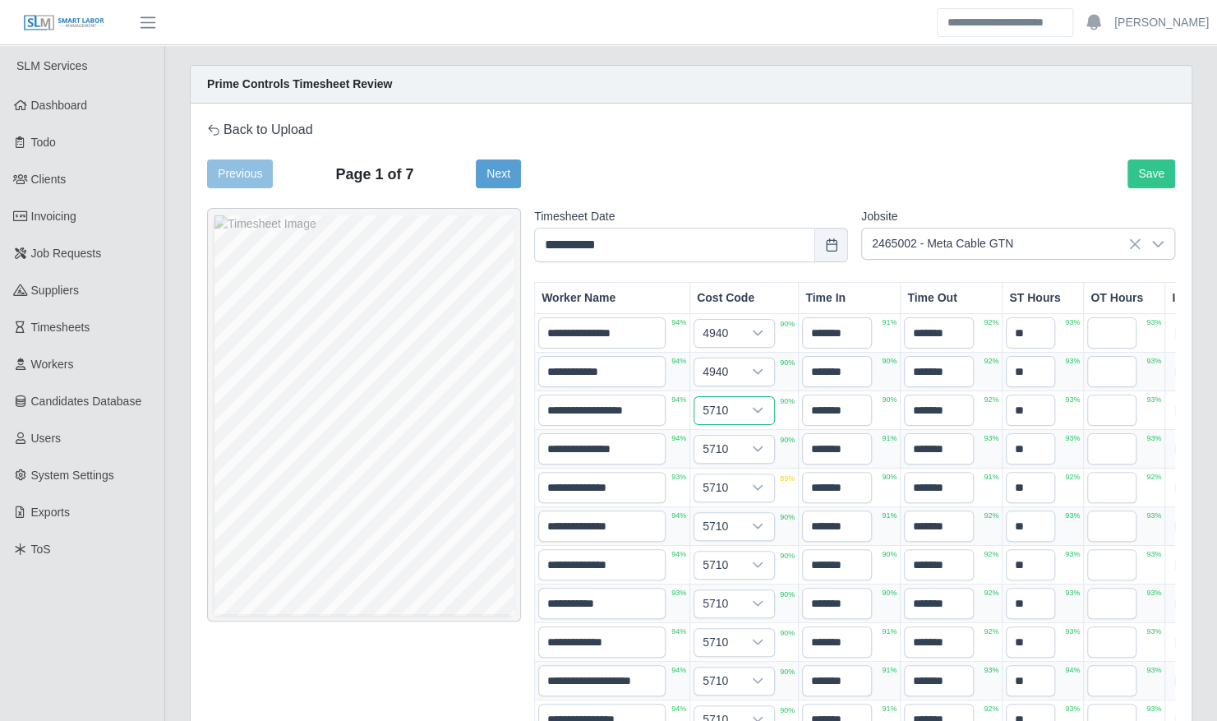
click at [729, 410] on span "5710" at bounding box center [717, 410] width 47 height 27
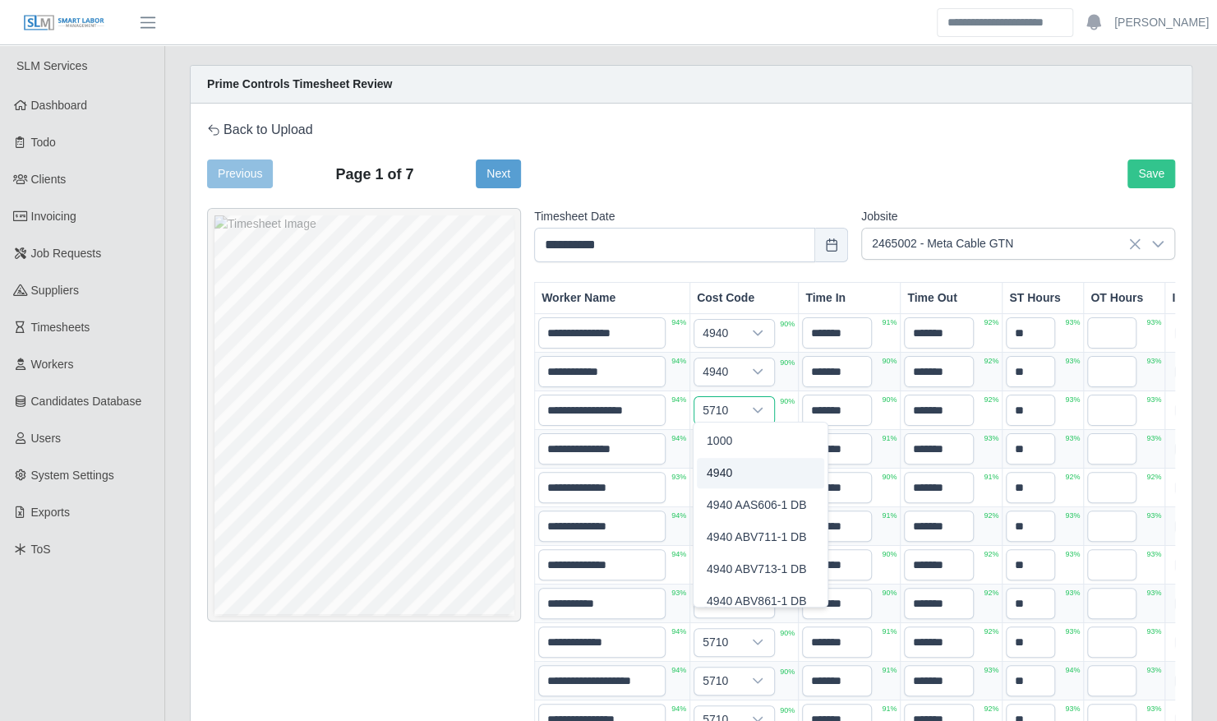
click at [753, 468] on li "4940" at bounding box center [760, 473] width 127 height 30
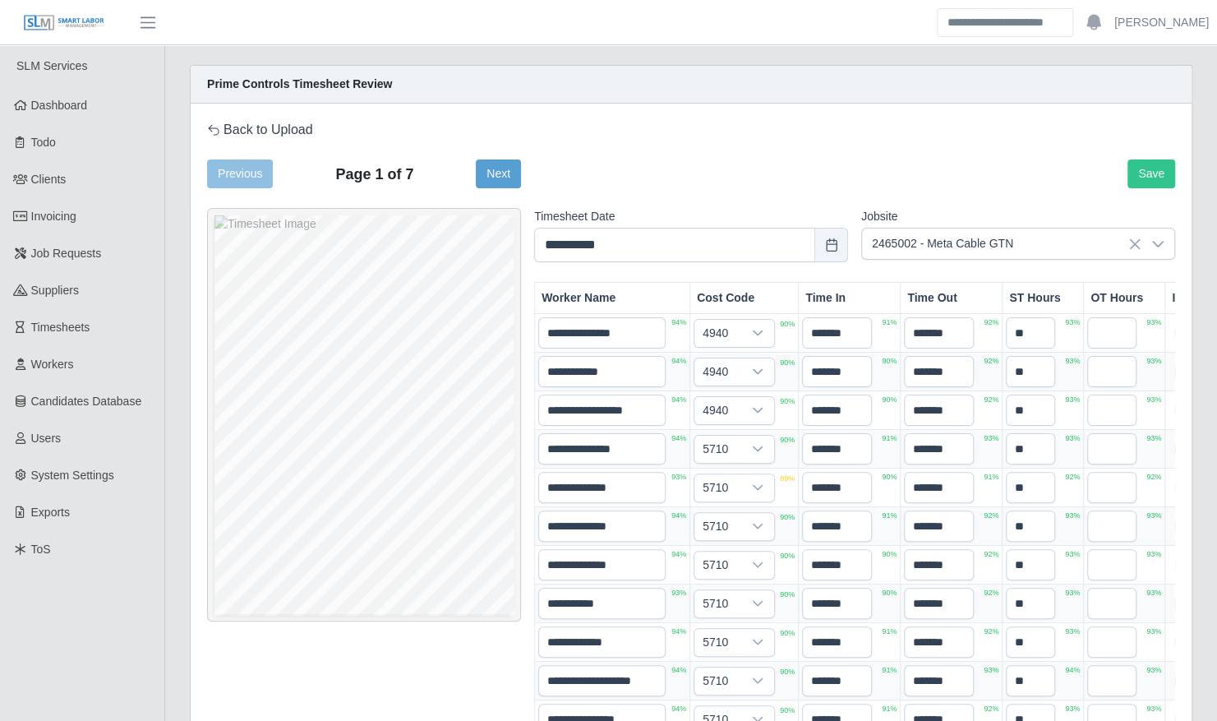
click at [678, 273] on div "**********" at bounding box center [854, 597] width 641 height 778
click at [756, 482] on icon at bounding box center [758, 488] width 12 height 12
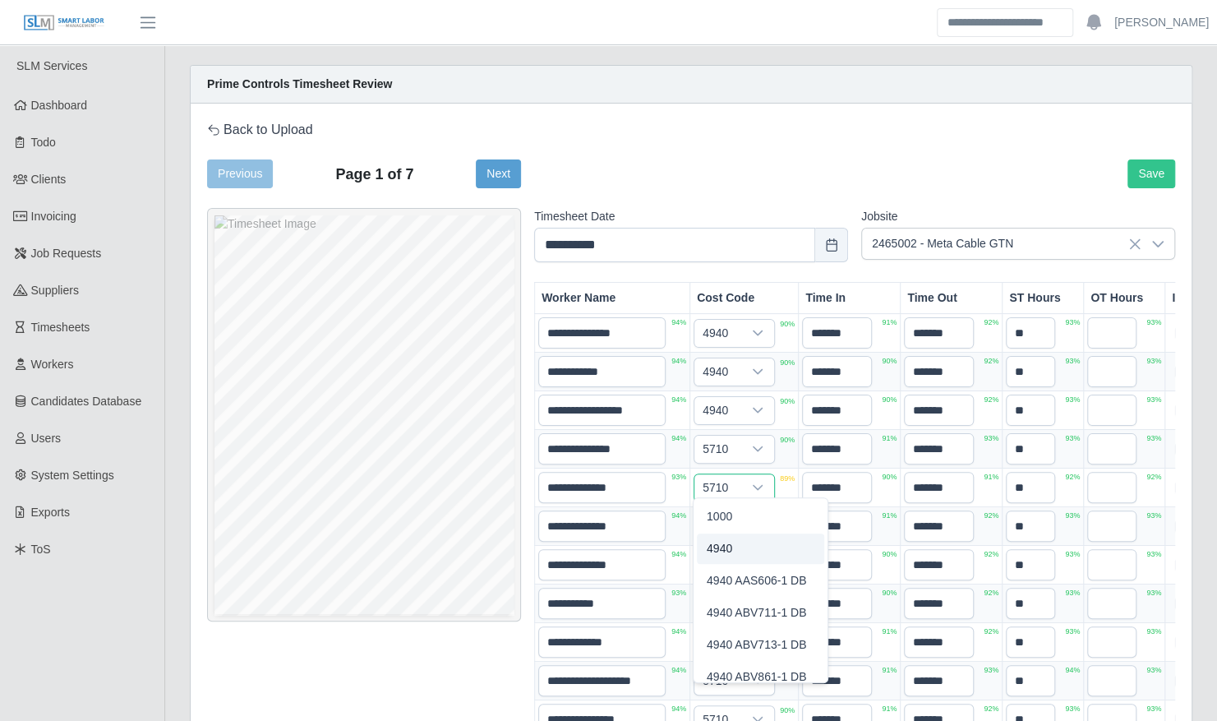
click at [779, 549] on li "4940" at bounding box center [760, 548] width 127 height 30
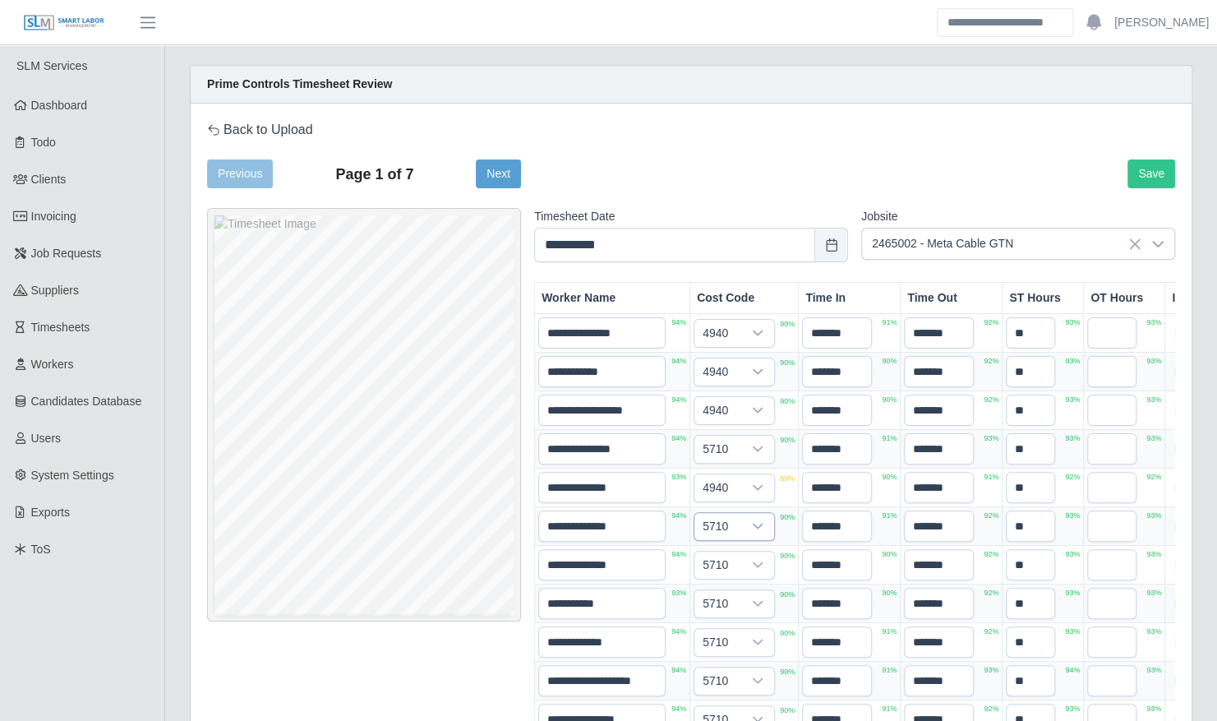
click at [759, 524] on icon at bounding box center [758, 527] width 10 height 6
click at [770, 590] on li "4940" at bounding box center [760, 586] width 127 height 30
click at [1188, 483] on div "**********" at bounding box center [691, 553] width 1001 height 899
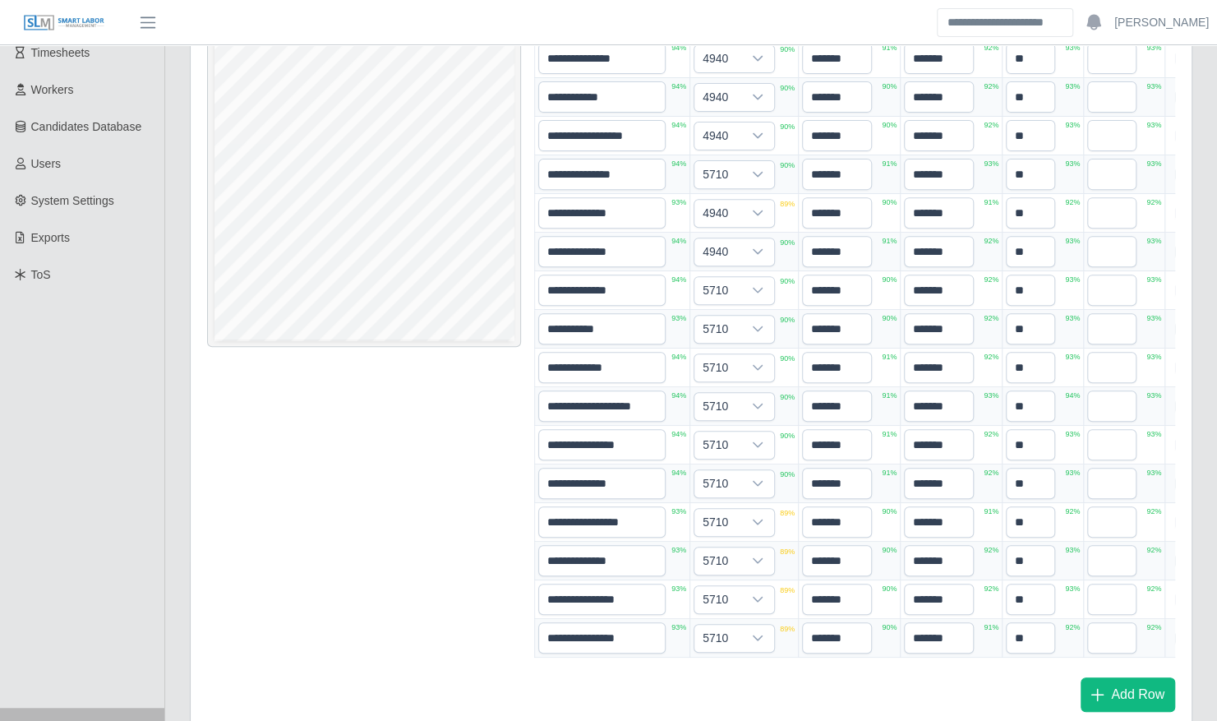
scroll to position [339, 0]
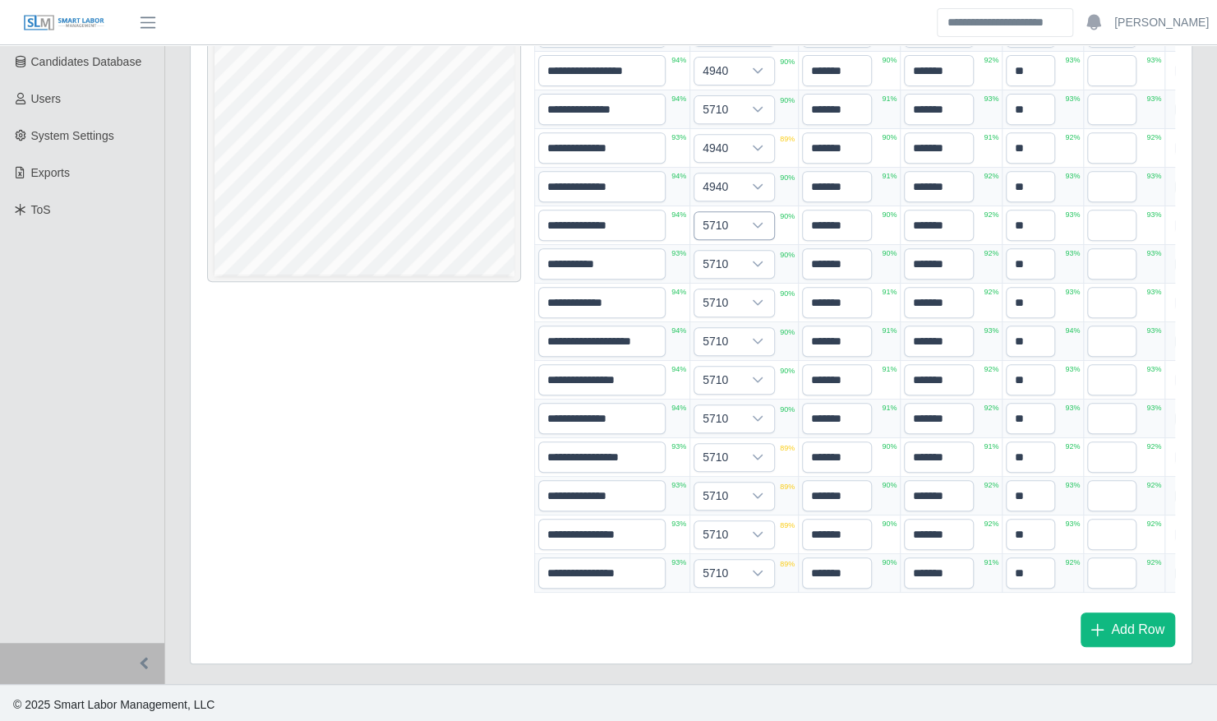
click at [754, 219] on icon at bounding box center [758, 225] width 12 height 12
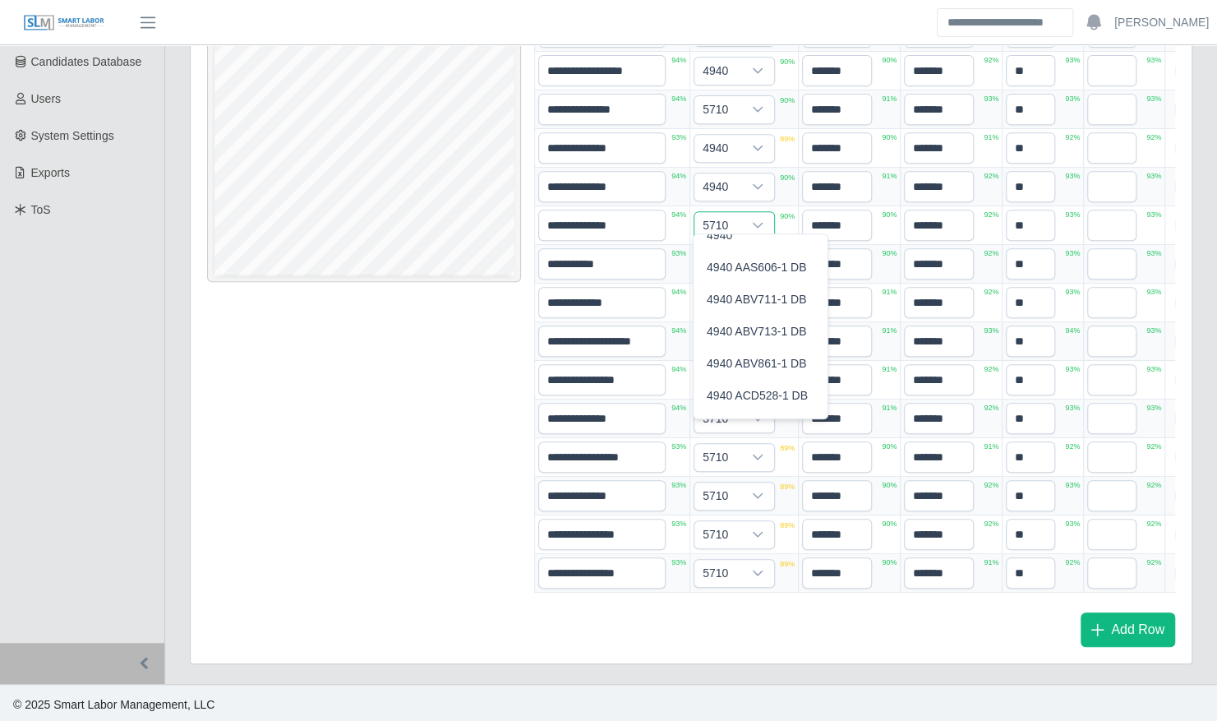
scroll to position [0, 0]
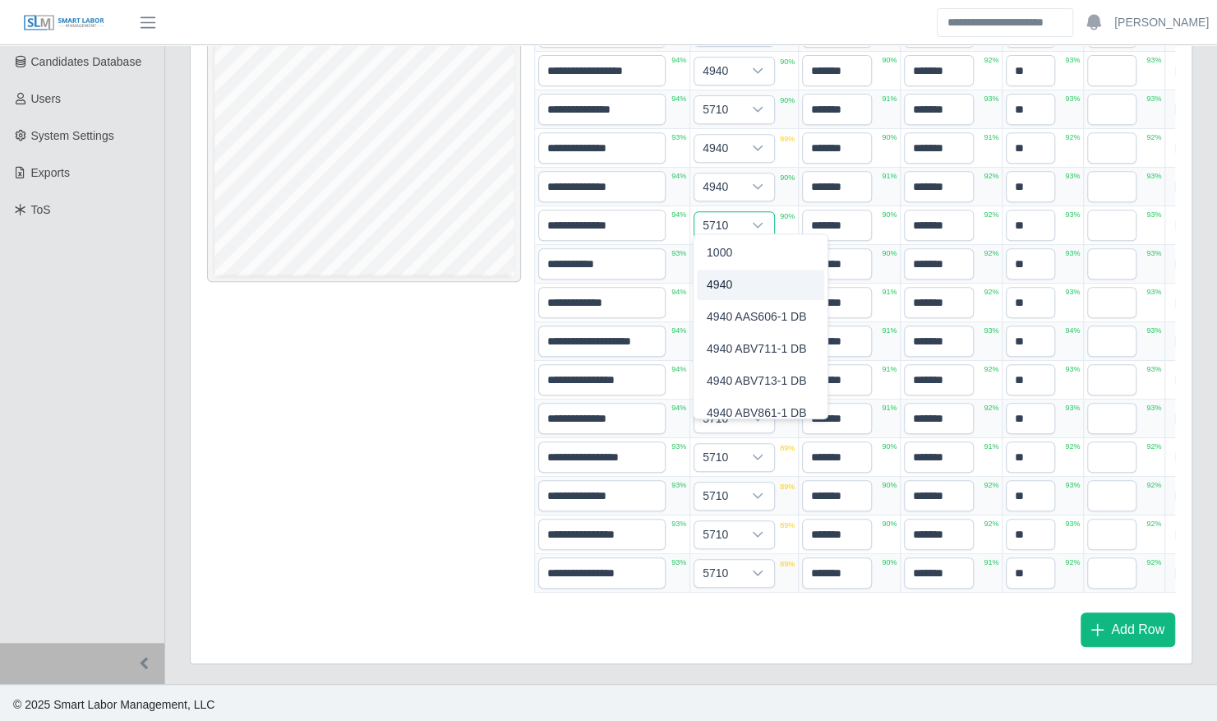
click at [773, 279] on li "4940" at bounding box center [760, 285] width 127 height 30
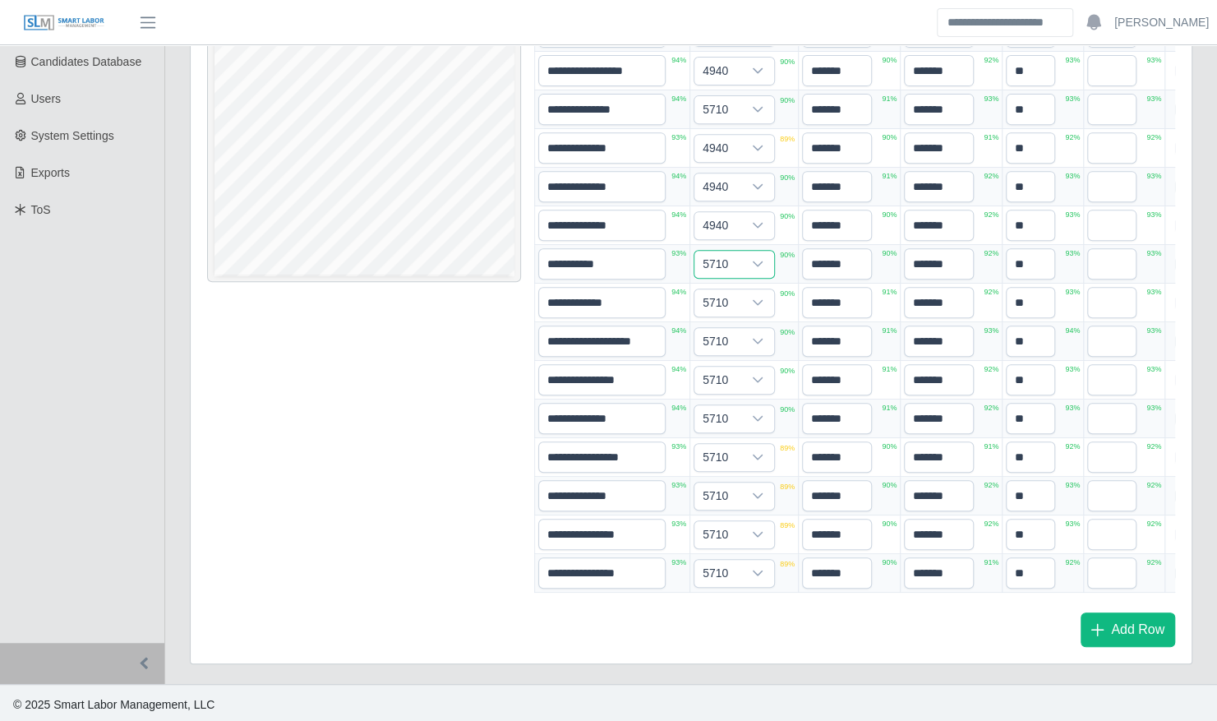
click at [738, 261] on span "5710" at bounding box center [717, 264] width 47 height 27
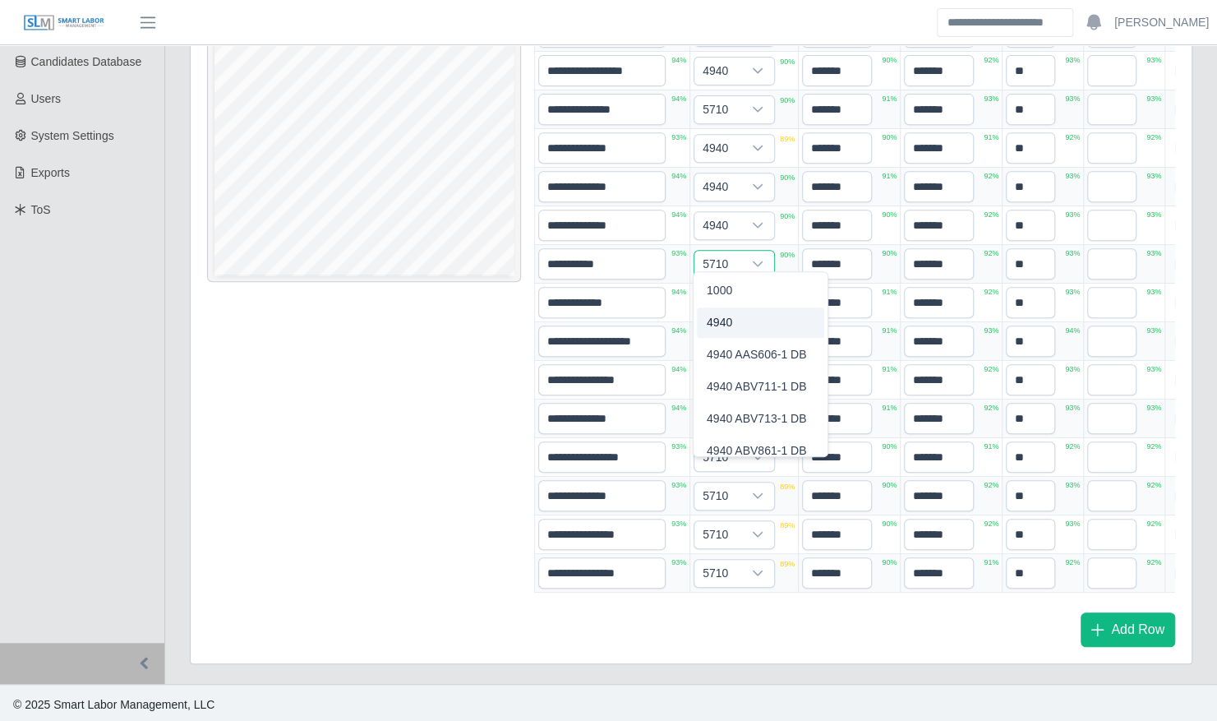
click at [781, 321] on li "4940" at bounding box center [760, 322] width 127 height 30
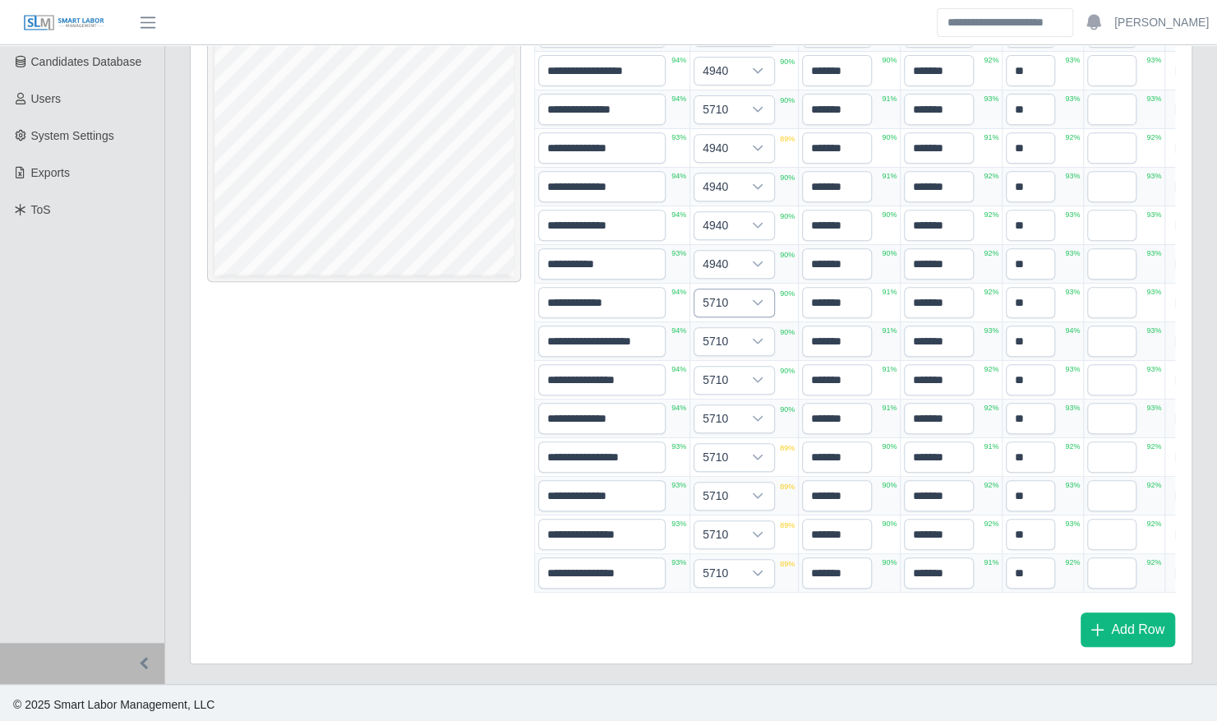
click at [743, 291] on div at bounding box center [757, 302] width 33 height 27
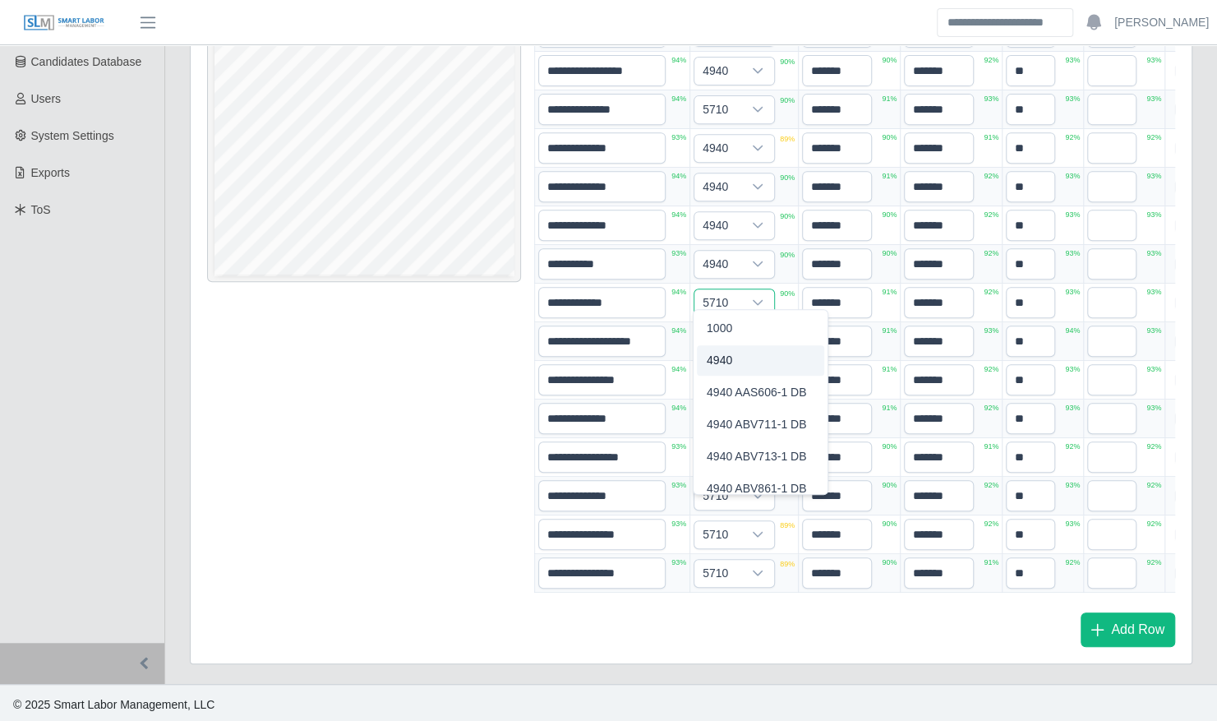
click at [761, 360] on li "4940" at bounding box center [760, 360] width 127 height 30
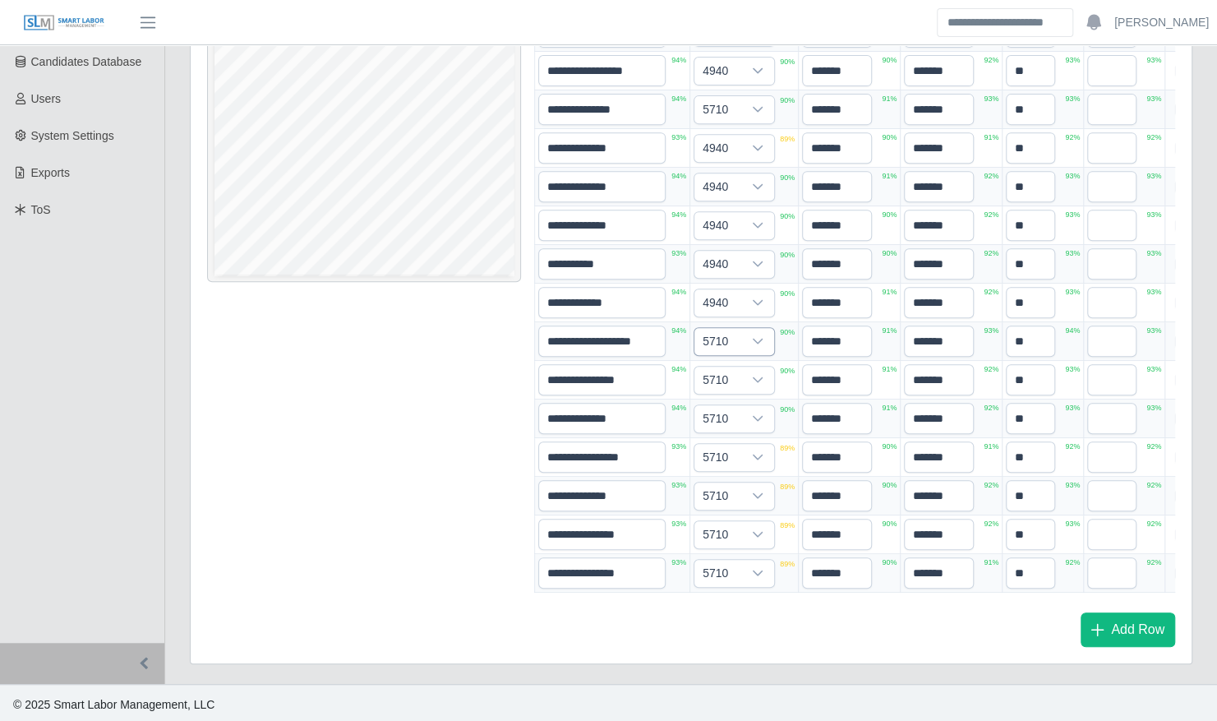
click at [729, 328] on span "5710" at bounding box center [717, 341] width 47 height 27
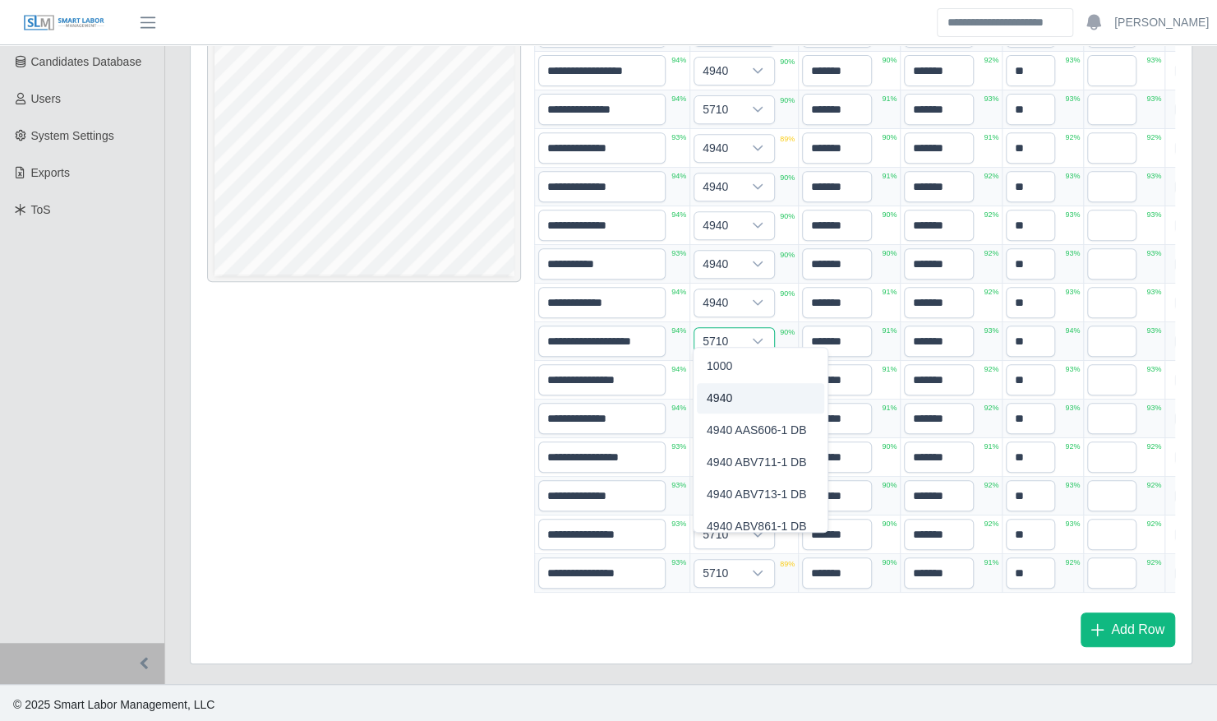
click at [763, 392] on li "4940" at bounding box center [760, 398] width 127 height 30
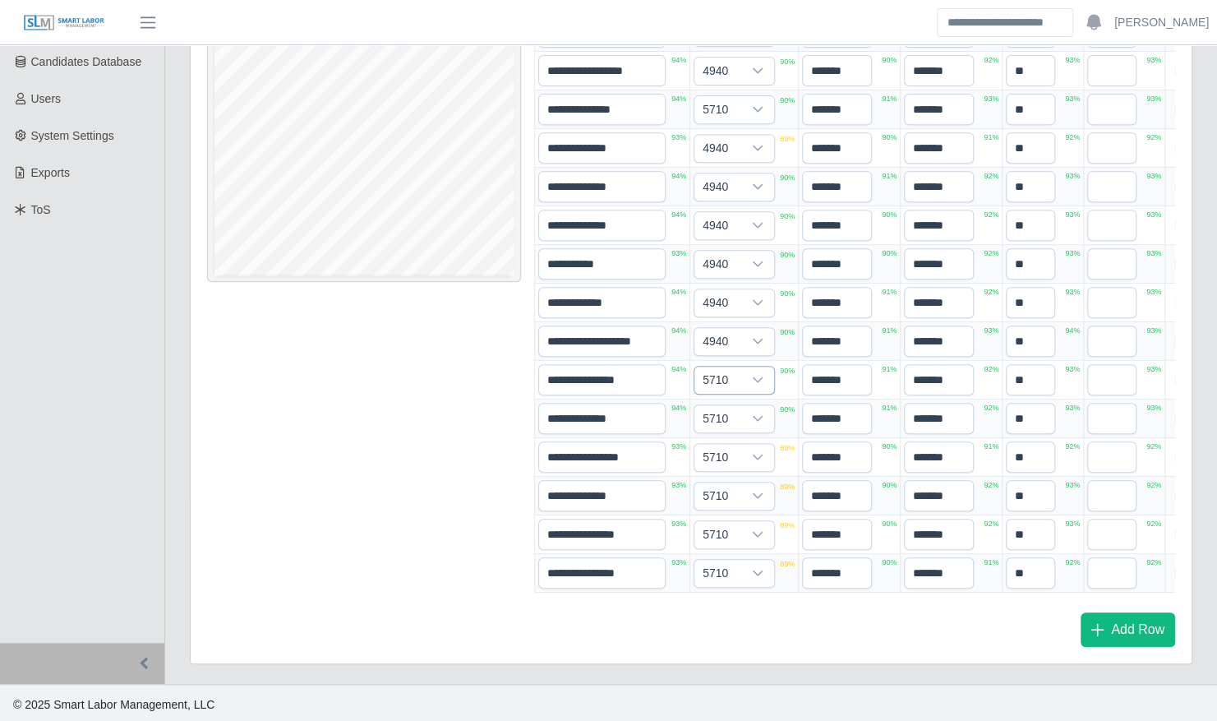
click at [752, 374] on icon at bounding box center [758, 380] width 12 height 12
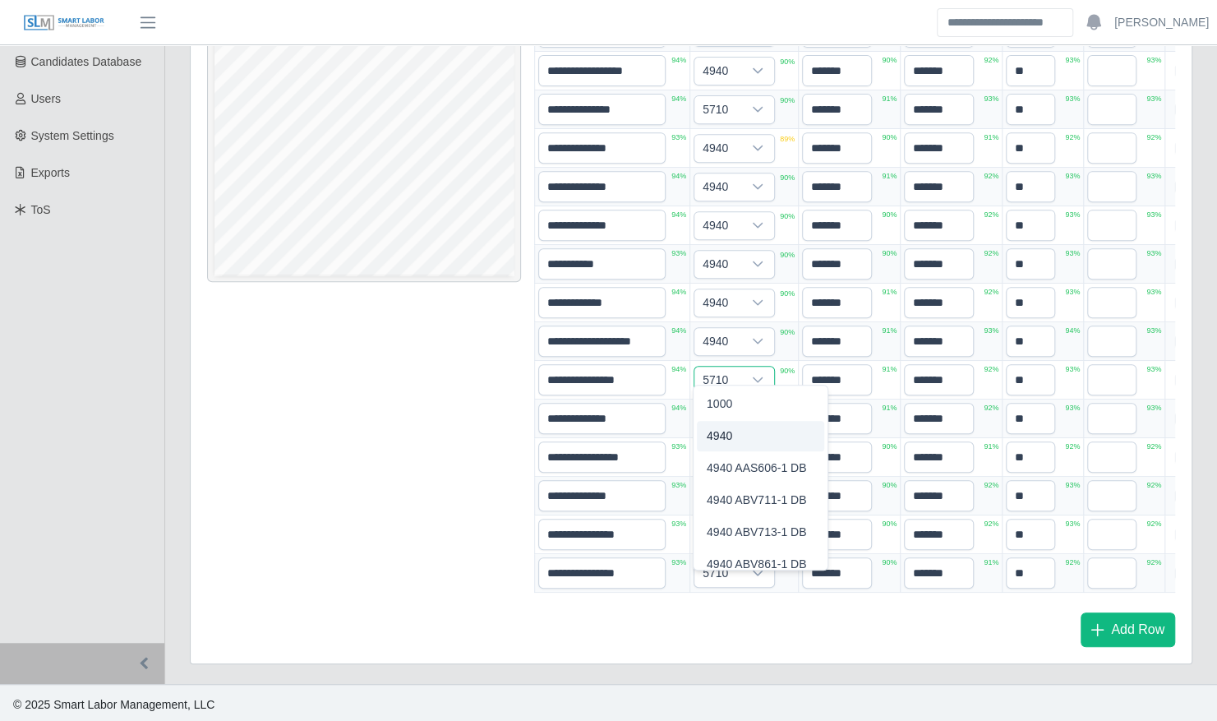
click at [753, 436] on li "4940" at bounding box center [760, 436] width 127 height 30
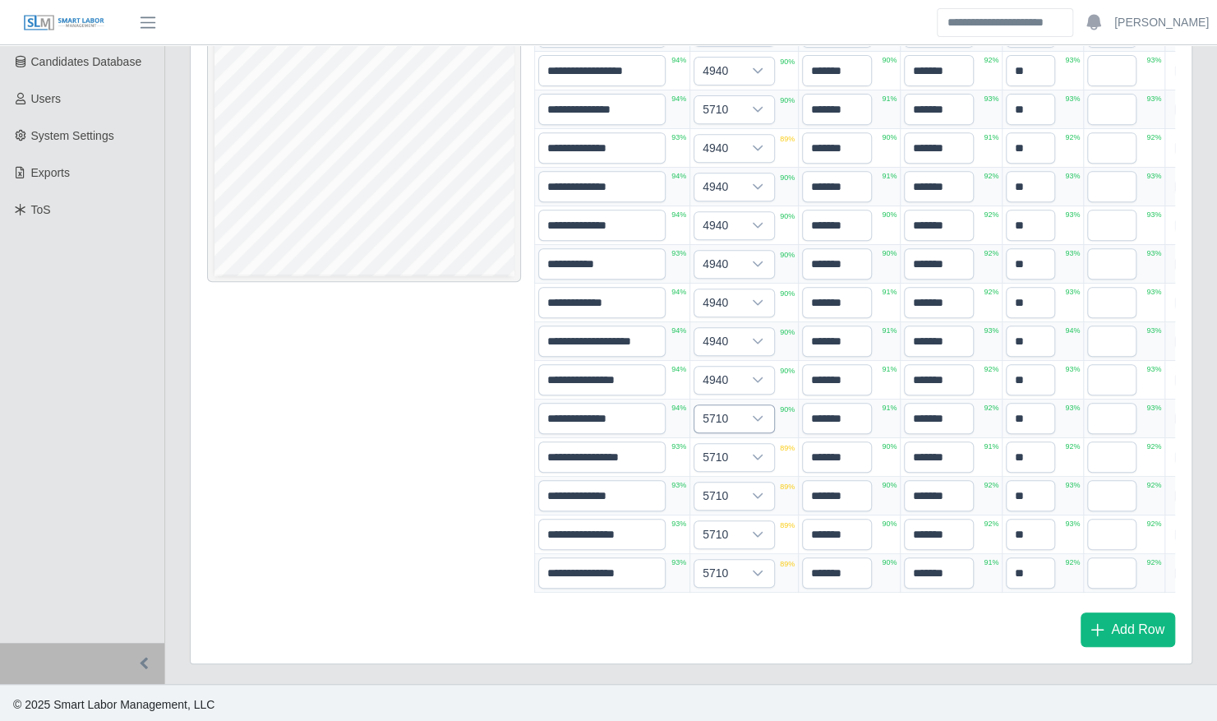
click at [705, 408] on span "5710" at bounding box center [717, 418] width 47 height 27
click at [745, 476] on li "4940" at bounding box center [760, 474] width 127 height 30
click at [746, 444] on div at bounding box center [757, 457] width 33 height 27
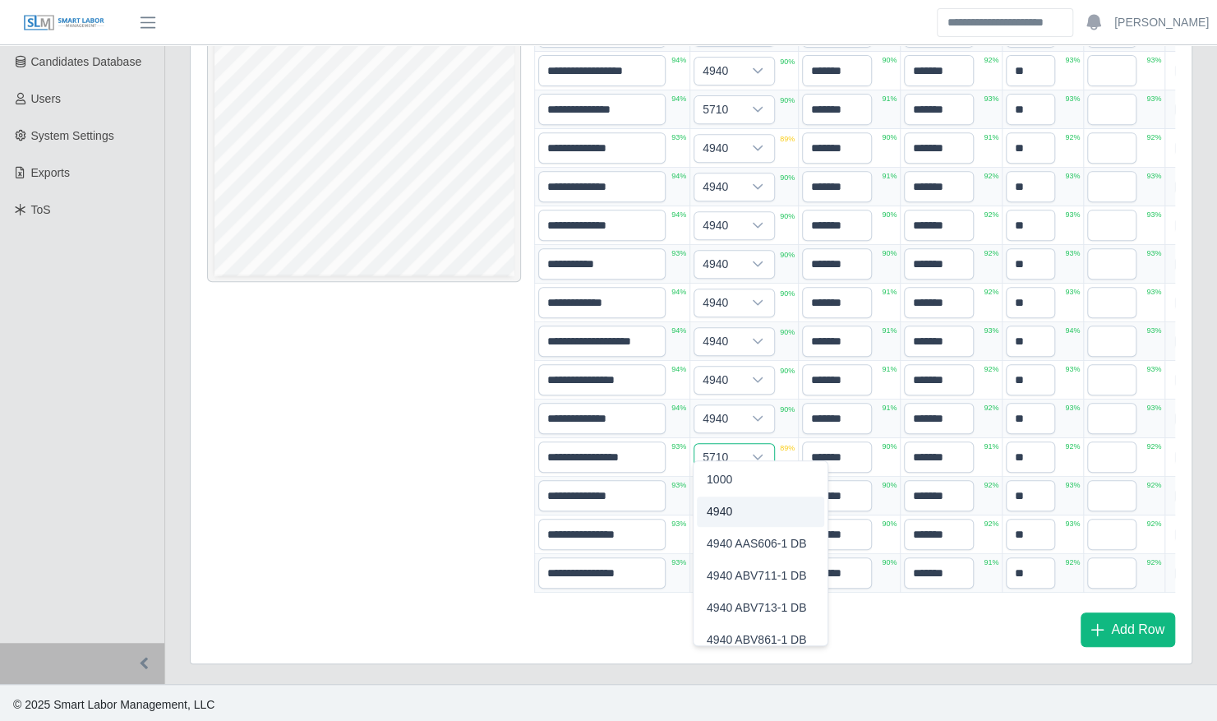
click at [781, 508] on li "4940" at bounding box center [760, 511] width 127 height 30
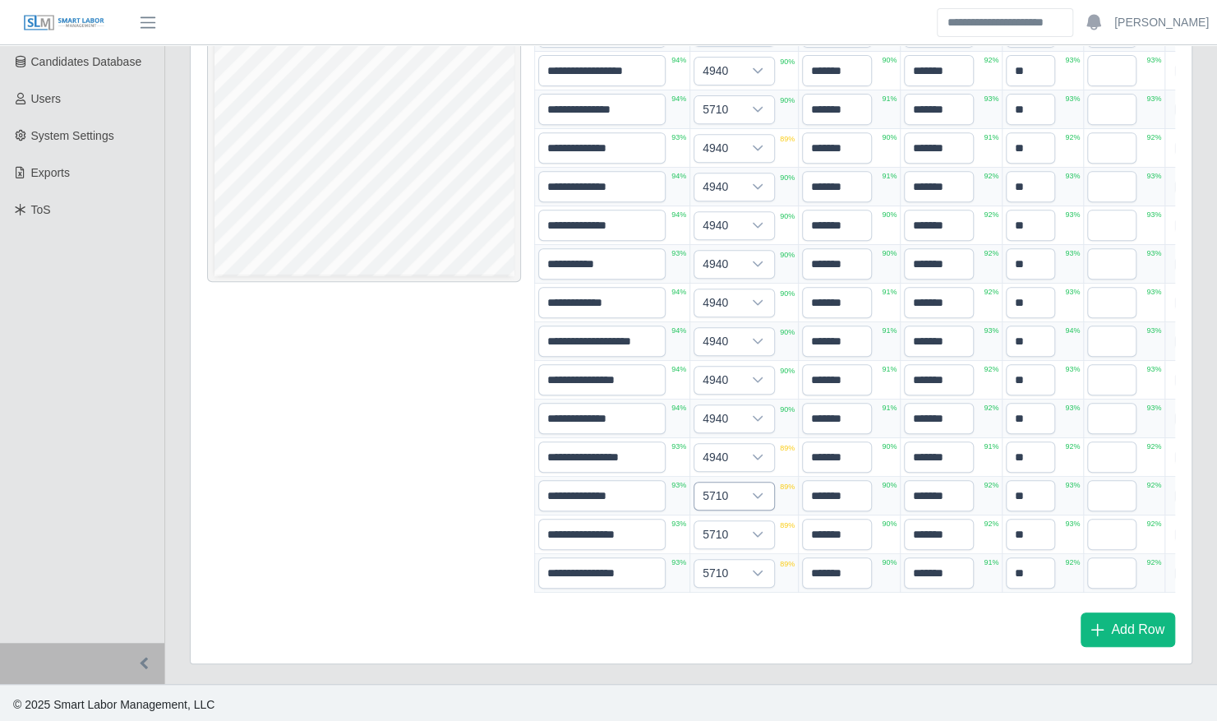
click at [741, 482] on div at bounding box center [757, 495] width 33 height 27
click at [756, 552] on li "4940" at bounding box center [760, 549] width 127 height 30
click at [748, 521] on div at bounding box center [757, 534] width 33 height 27
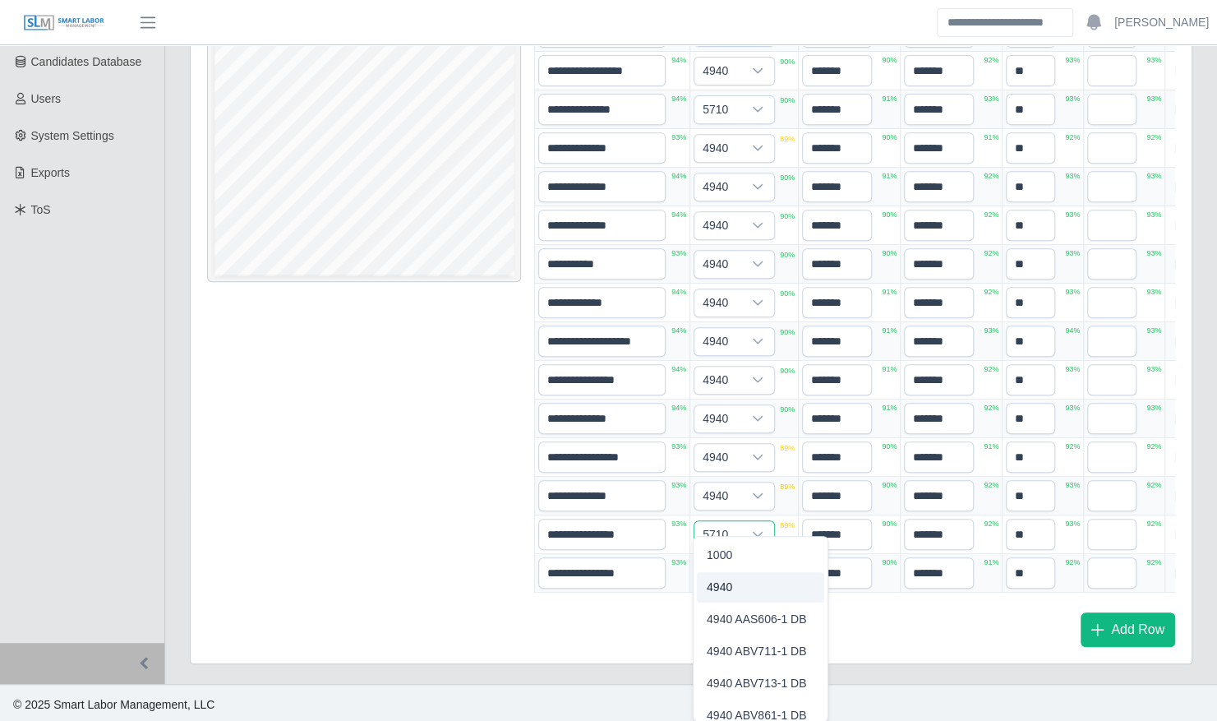
click at [786, 584] on li "4940" at bounding box center [760, 587] width 127 height 30
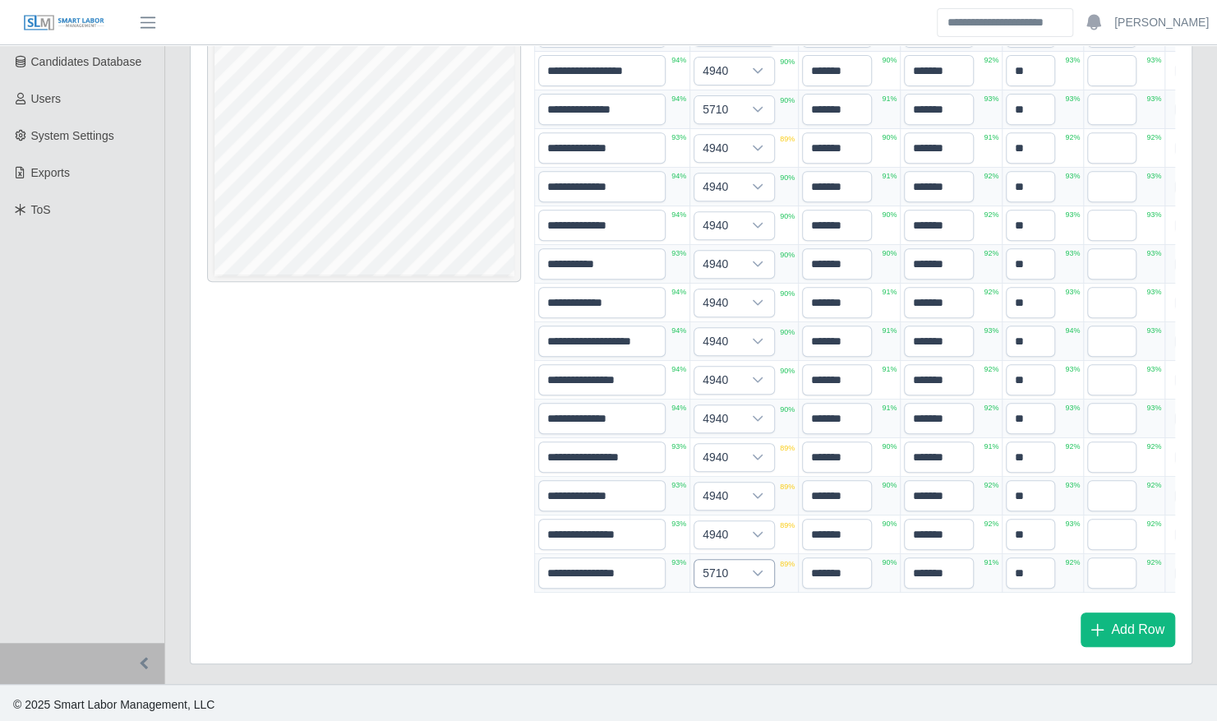
click at [759, 570] on icon at bounding box center [758, 573] width 10 height 6
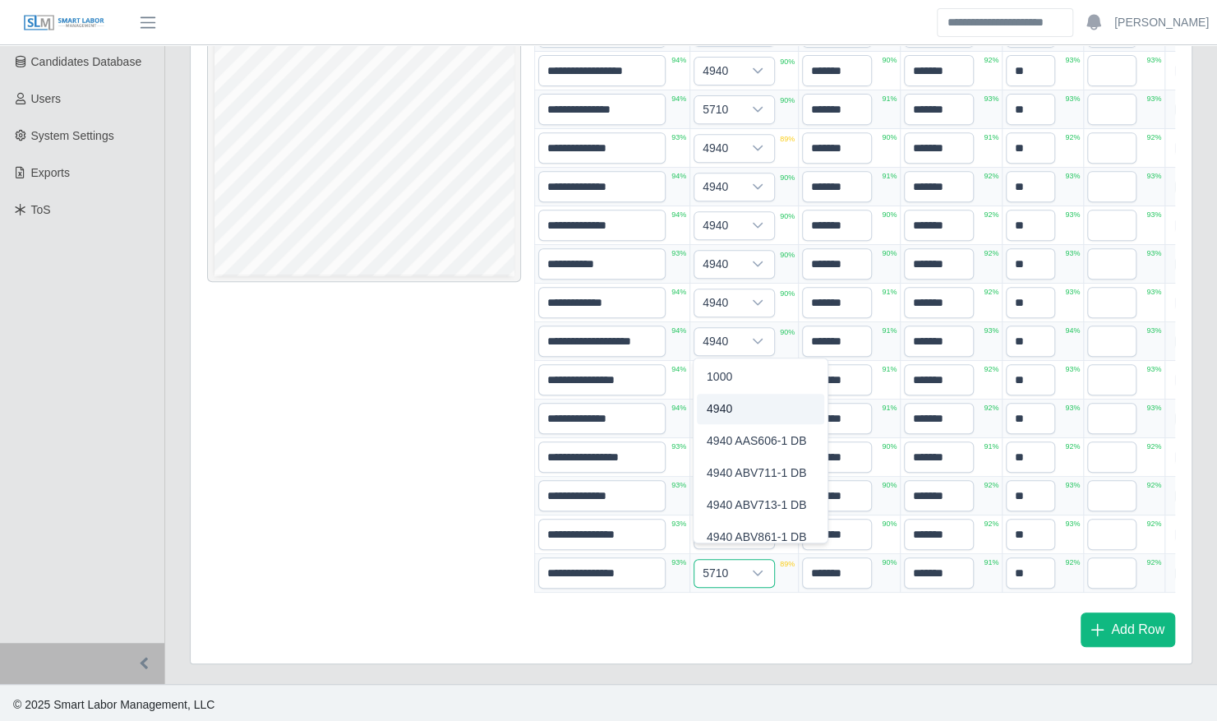
click at [781, 406] on li "4940" at bounding box center [760, 409] width 127 height 30
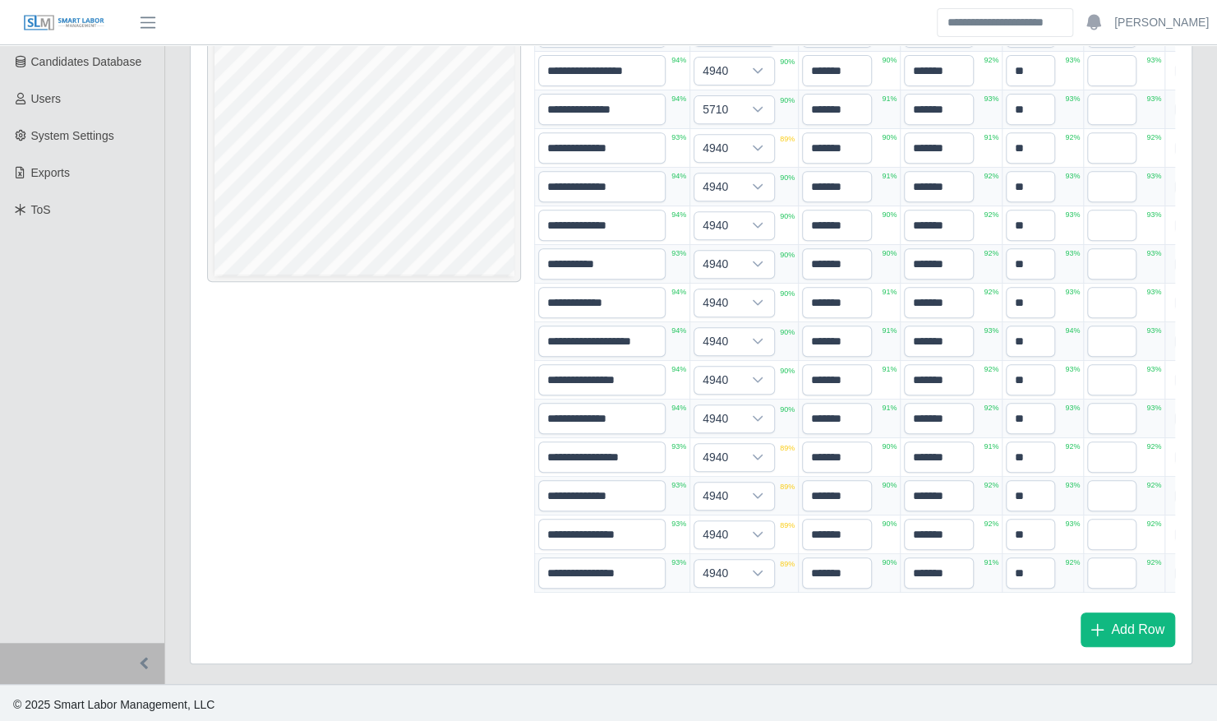
click at [837, 613] on div "Add Row" at bounding box center [854, 629] width 641 height 35
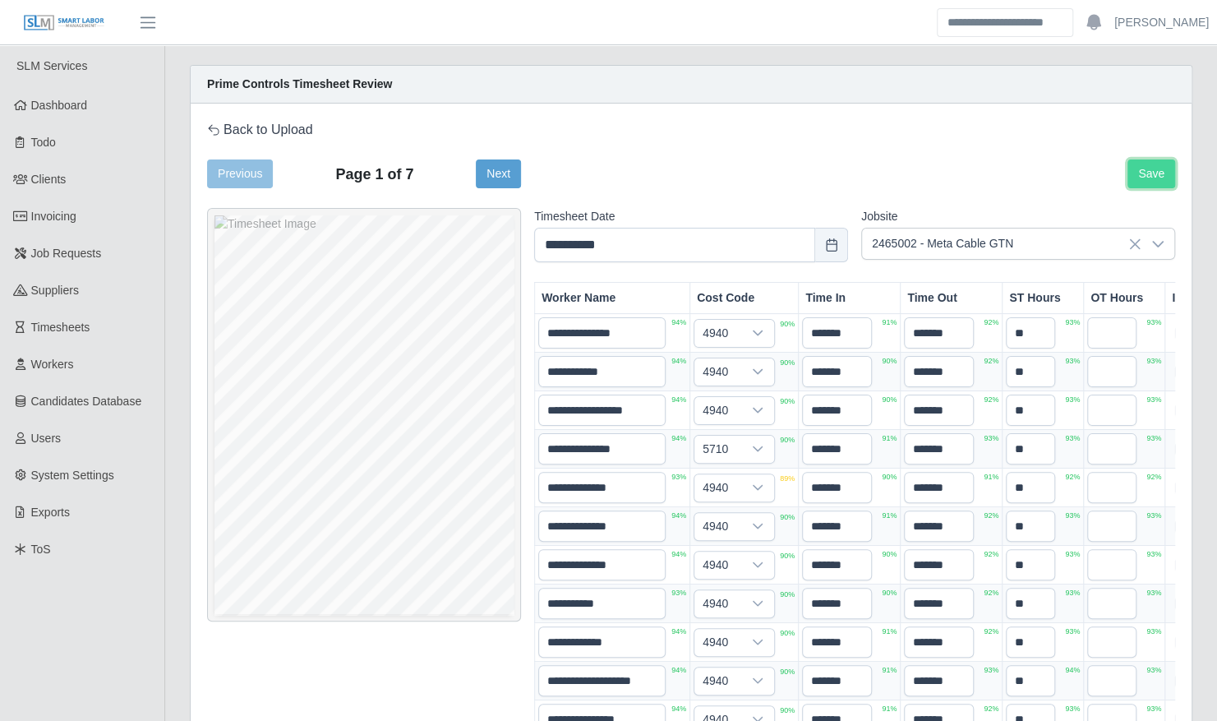
click at [1142, 164] on button "Save" at bounding box center [1152, 173] width 48 height 29
click at [235, 127] on link "Back to Upload" at bounding box center [260, 130] width 106 height 20
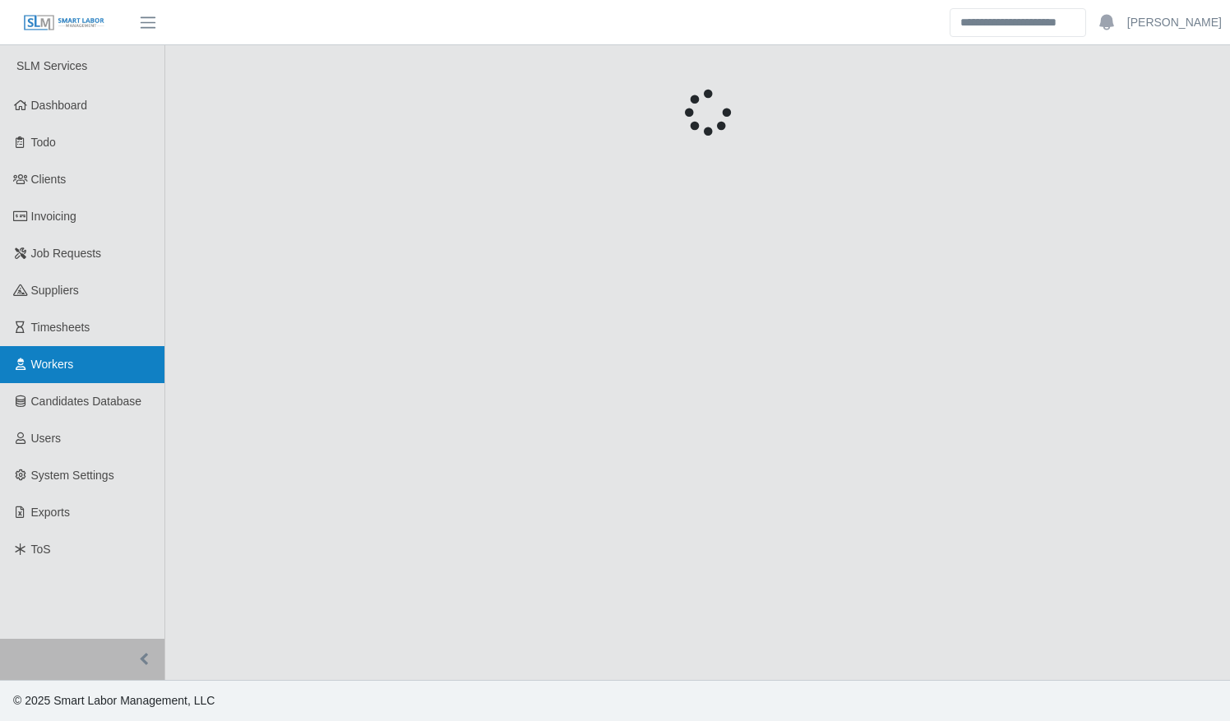
click at [48, 363] on span "Workers" at bounding box center [52, 364] width 43 height 13
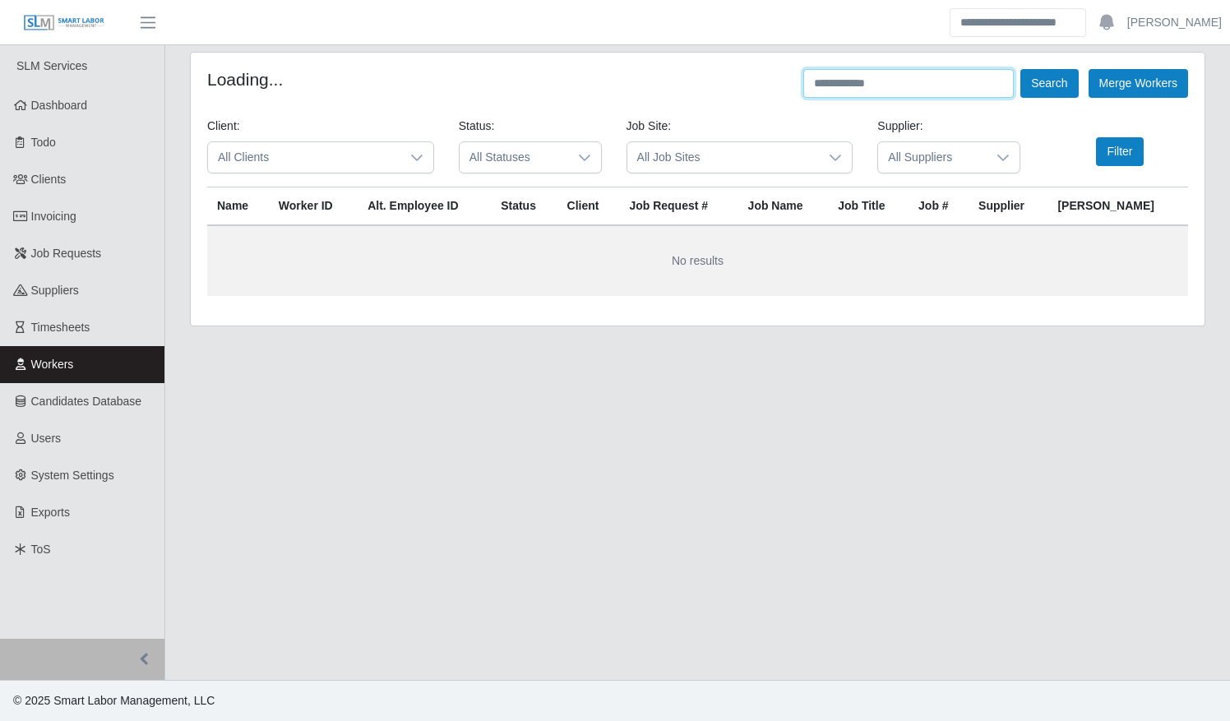
click at [886, 92] on input "text" at bounding box center [908, 83] width 210 height 29
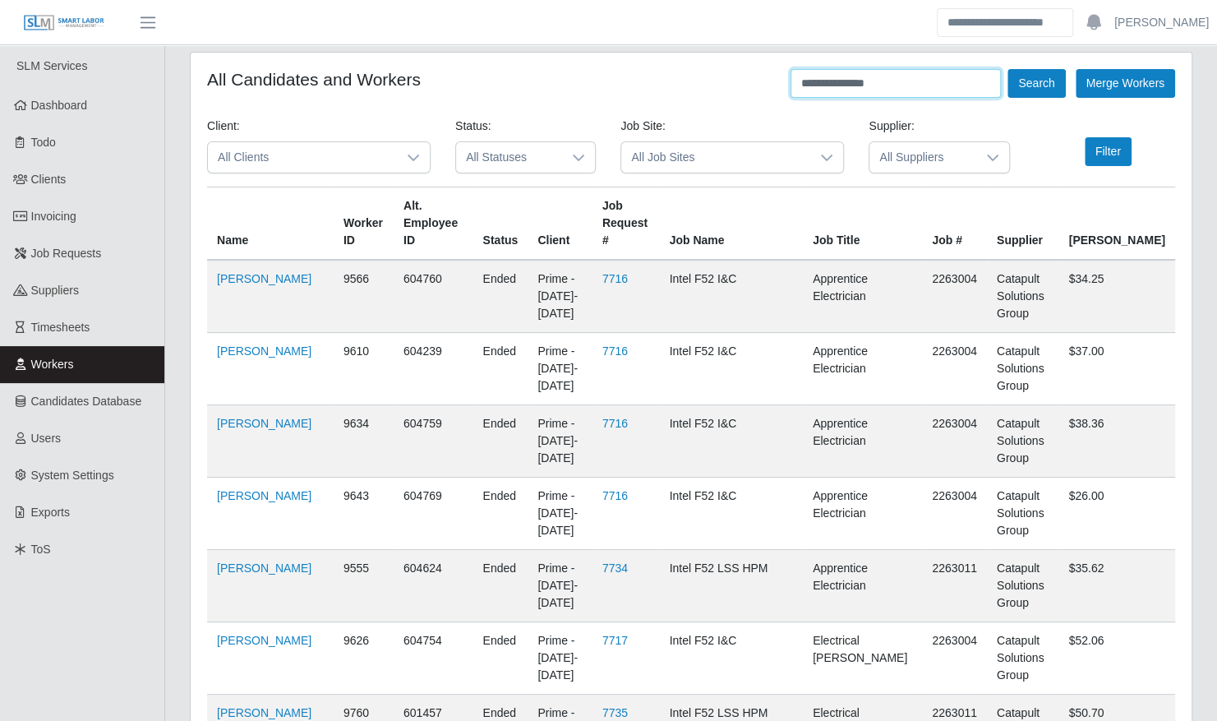
type input "**********"
click at [1008, 69] on button "Search" at bounding box center [1037, 83] width 58 height 29
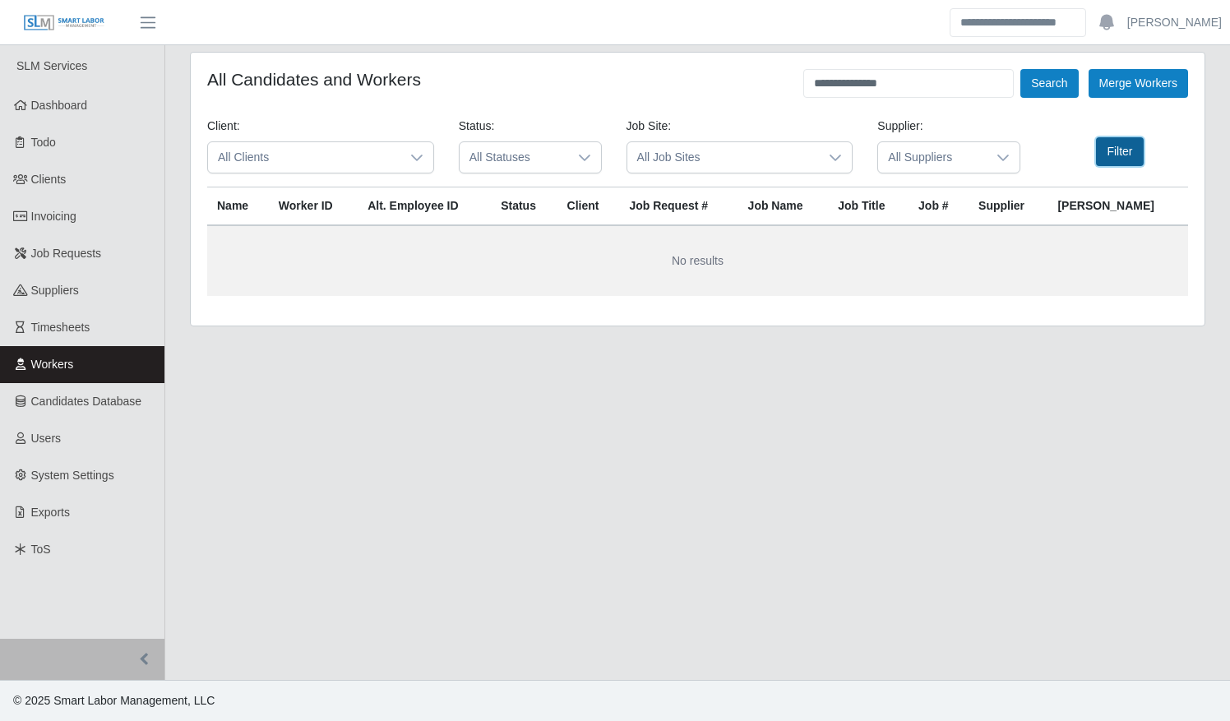
click at [1128, 153] on button "Filter" at bounding box center [1119, 151] width 47 height 29
click at [561, 159] on span "All Statuses" at bounding box center [513, 157] width 108 height 30
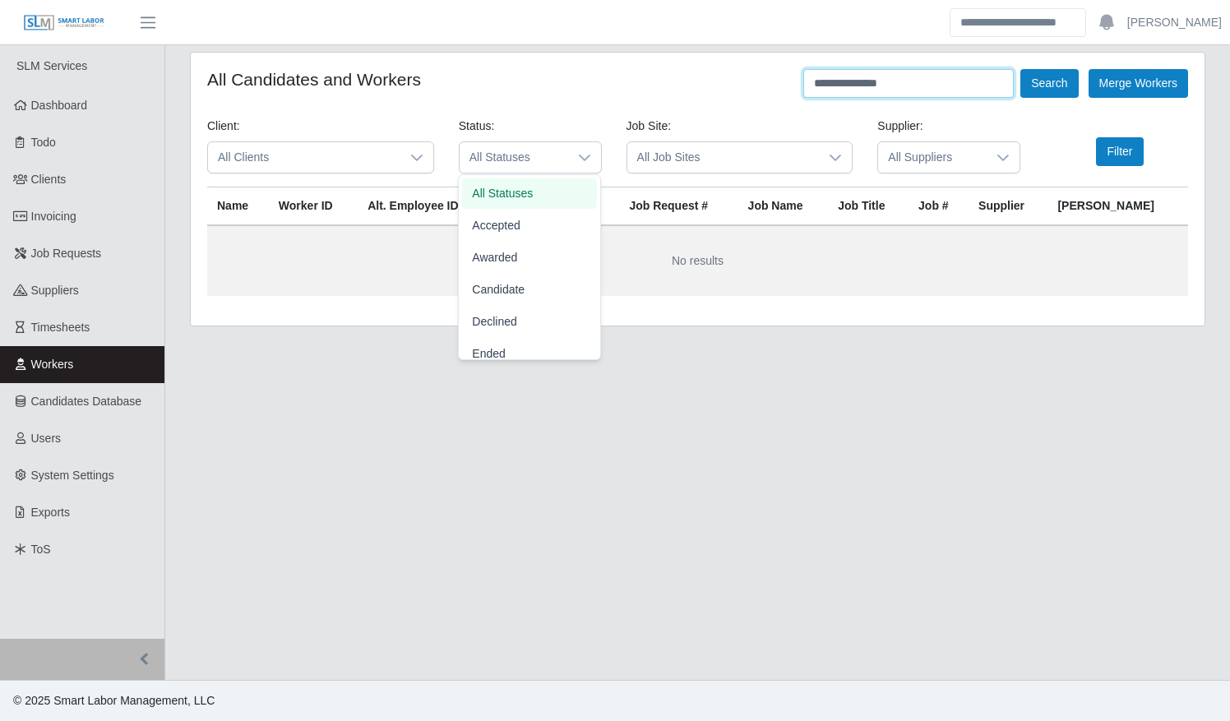
drag, startPoint x: 935, startPoint y: 88, endPoint x: 775, endPoint y: 87, distance: 160.3
click at [775, 87] on div "**********" at bounding box center [697, 83] width 980 height 29
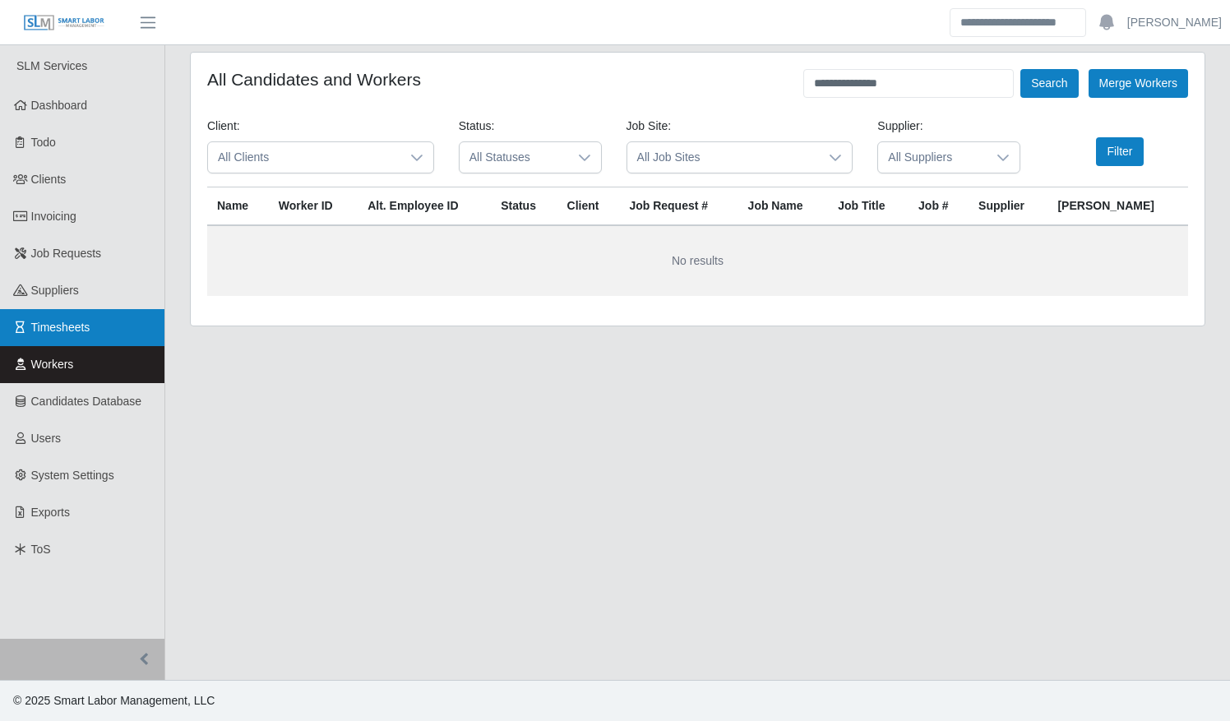
click at [49, 329] on span "Timesheets" at bounding box center [60, 327] width 59 height 13
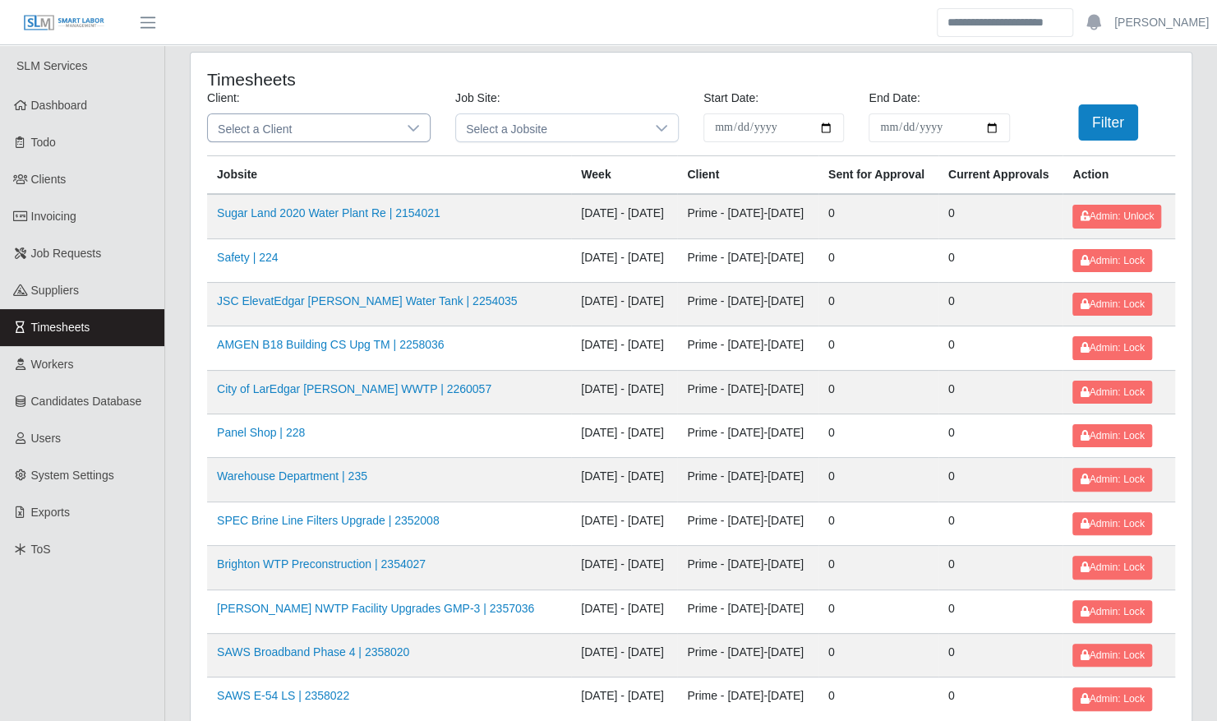
click at [404, 119] on div at bounding box center [413, 127] width 33 height 27
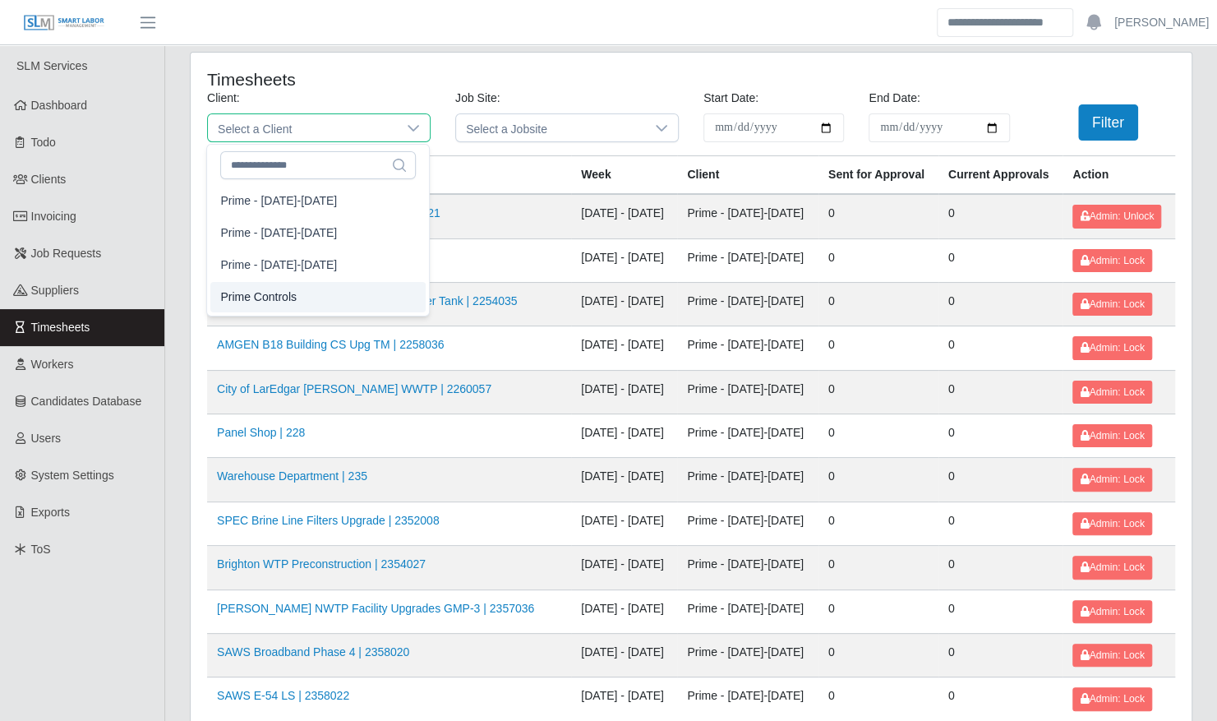
click at [347, 299] on li "Prime Controls" at bounding box center [317, 297] width 215 height 30
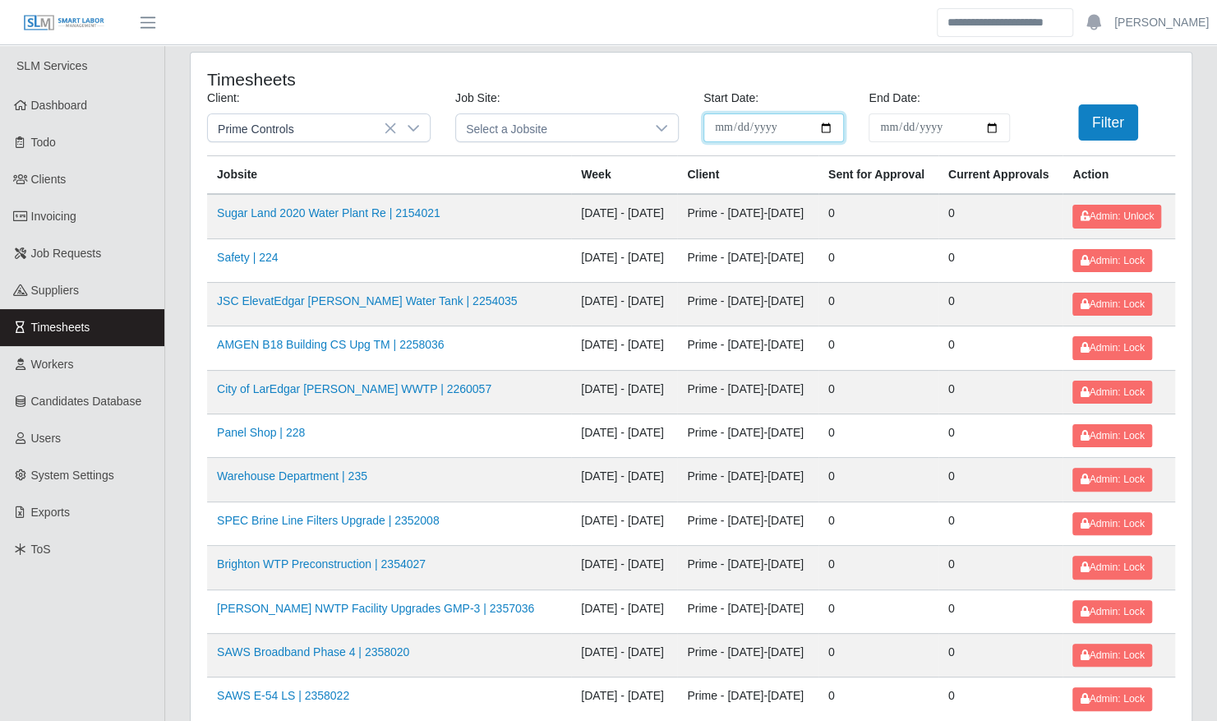
click at [832, 128] on input "**********" at bounding box center [774, 127] width 141 height 29
type input "**********"
click at [999, 126] on input "End Date:" at bounding box center [939, 127] width 141 height 29
type input "**********"
click at [829, 128] on input "**********" at bounding box center [774, 127] width 141 height 29
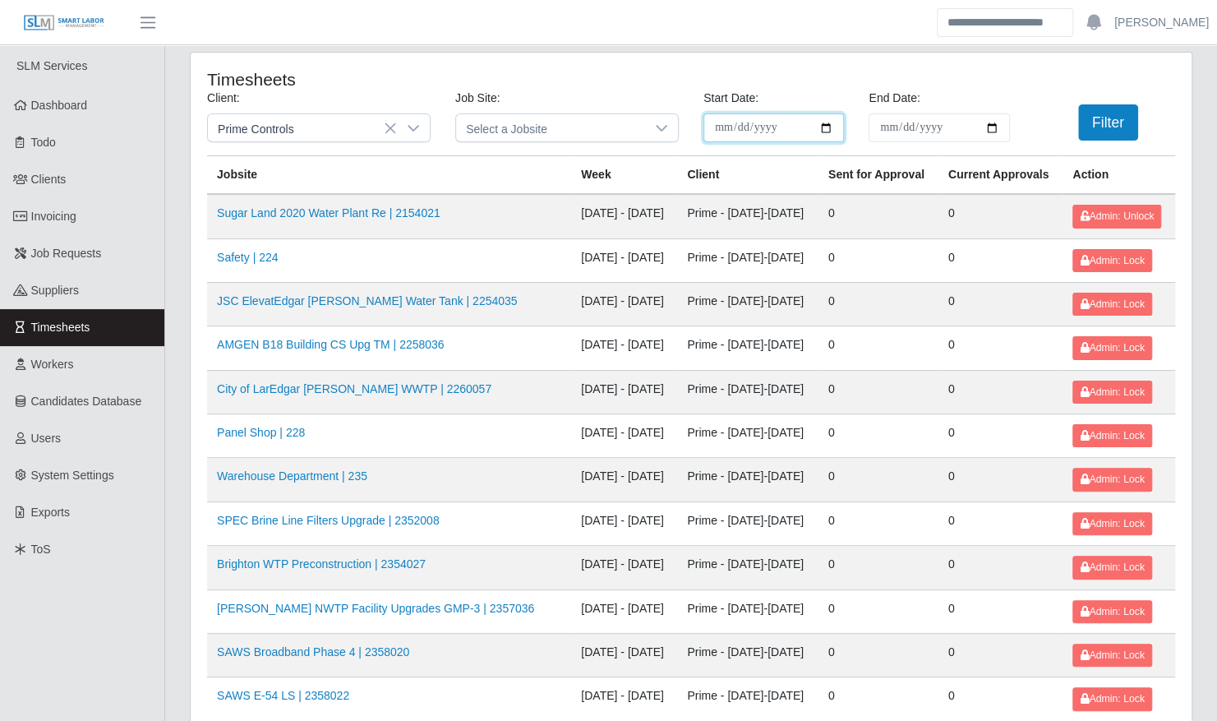
type input "**********"
click at [995, 130] on input "**********" at bounding box center [939, 127] width 141 height 29
type input "**********"
click at [1082, 122] on button "Filter" at bounding box center [1108, 122] width 60 height 36
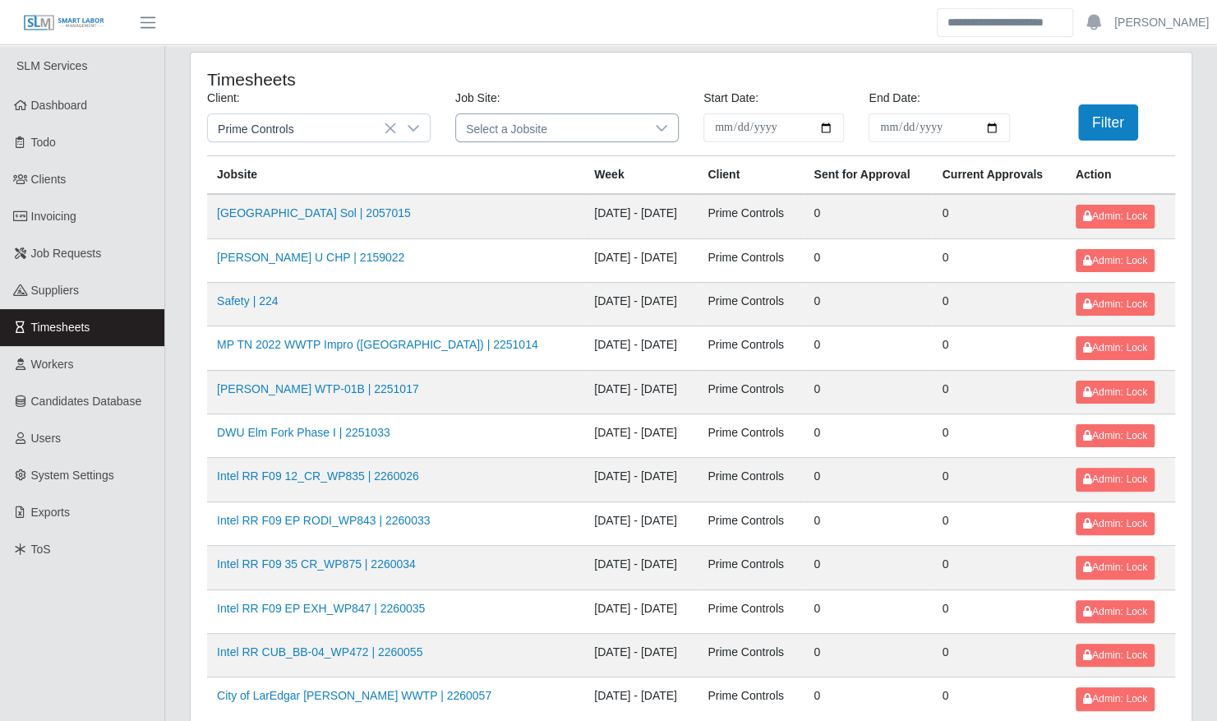
click at [645, 122] on div at bounding box center [661, 127] width 33 height 27
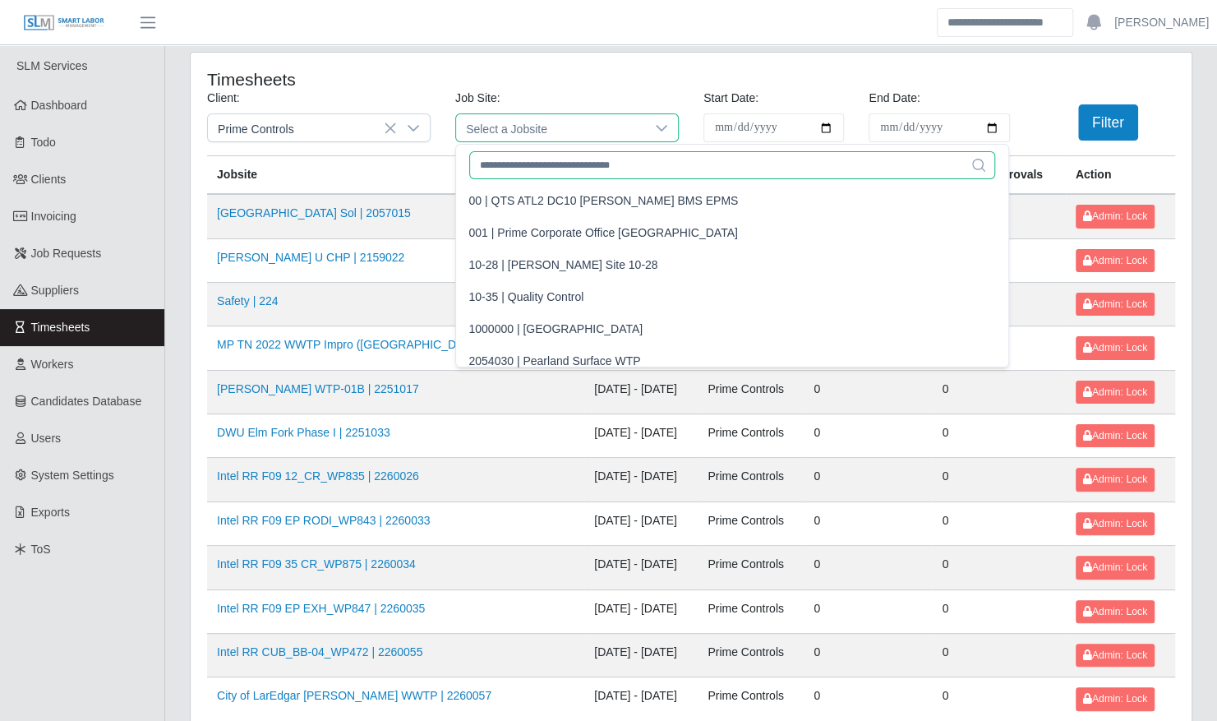
click at [602, 163] on input "text" at bounding box center [732, 165] width 526 height 28
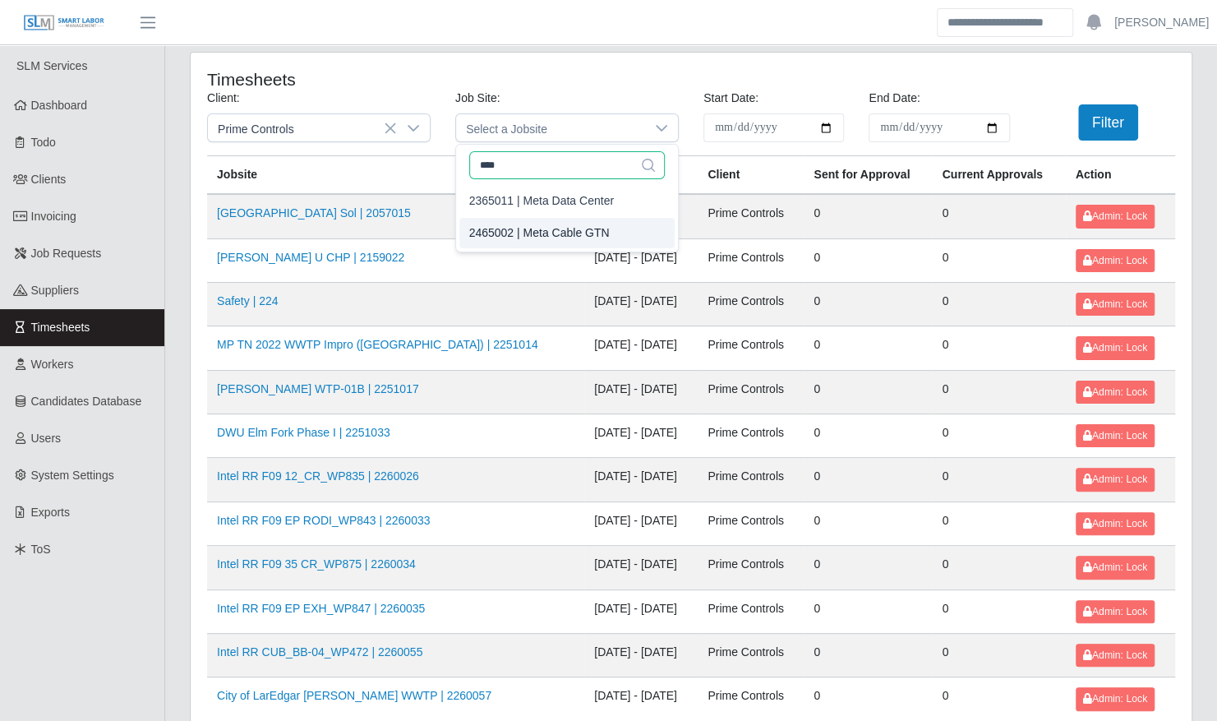
type input "****"
click at [588, 236] on div "2465002 | Meta Cable GTN" at bounding box center [539, 232] width 141 height 17
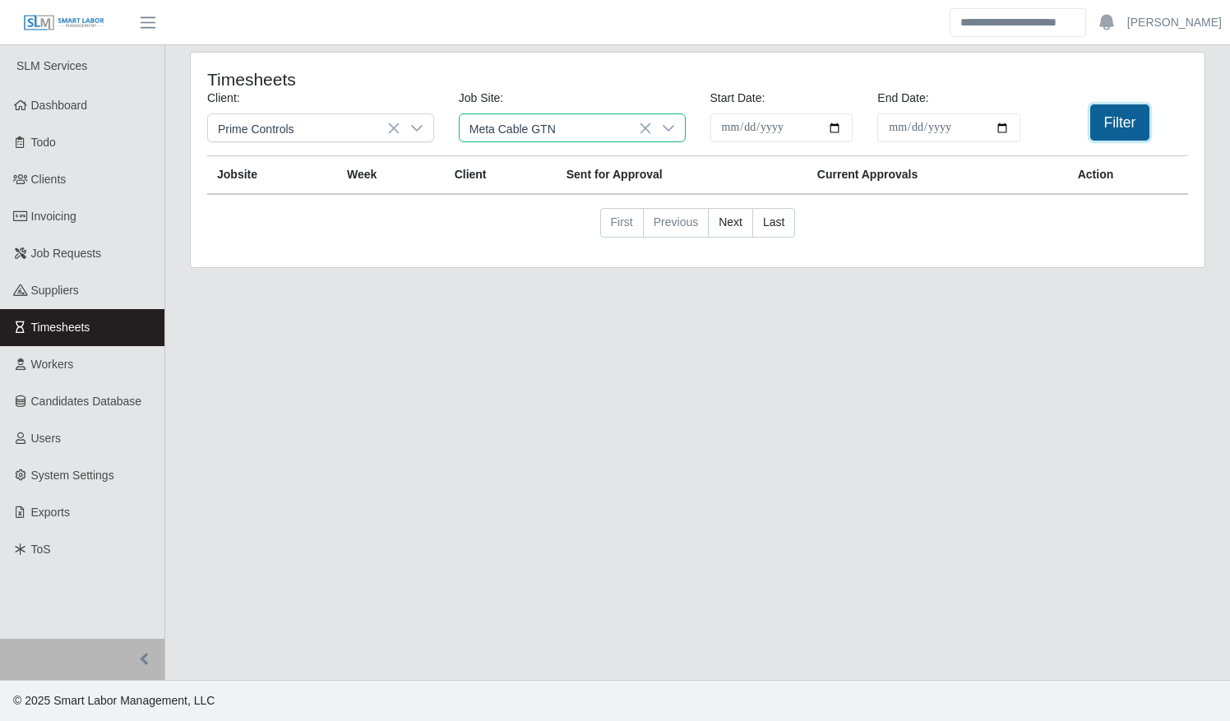
click at [1109, 118] on button "Filter" at bounding box center [1120, 122] width 60 height 36
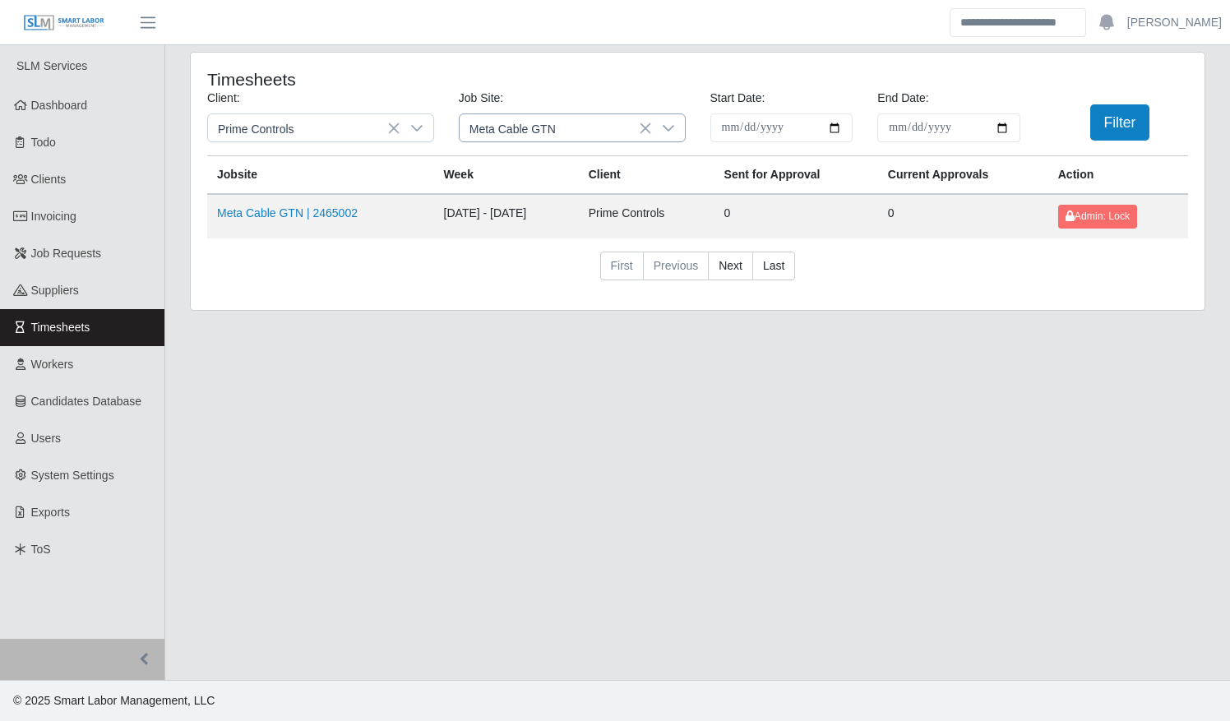
click at [674, 122] on icon at bounding box center [668, 128] width 13 height 13
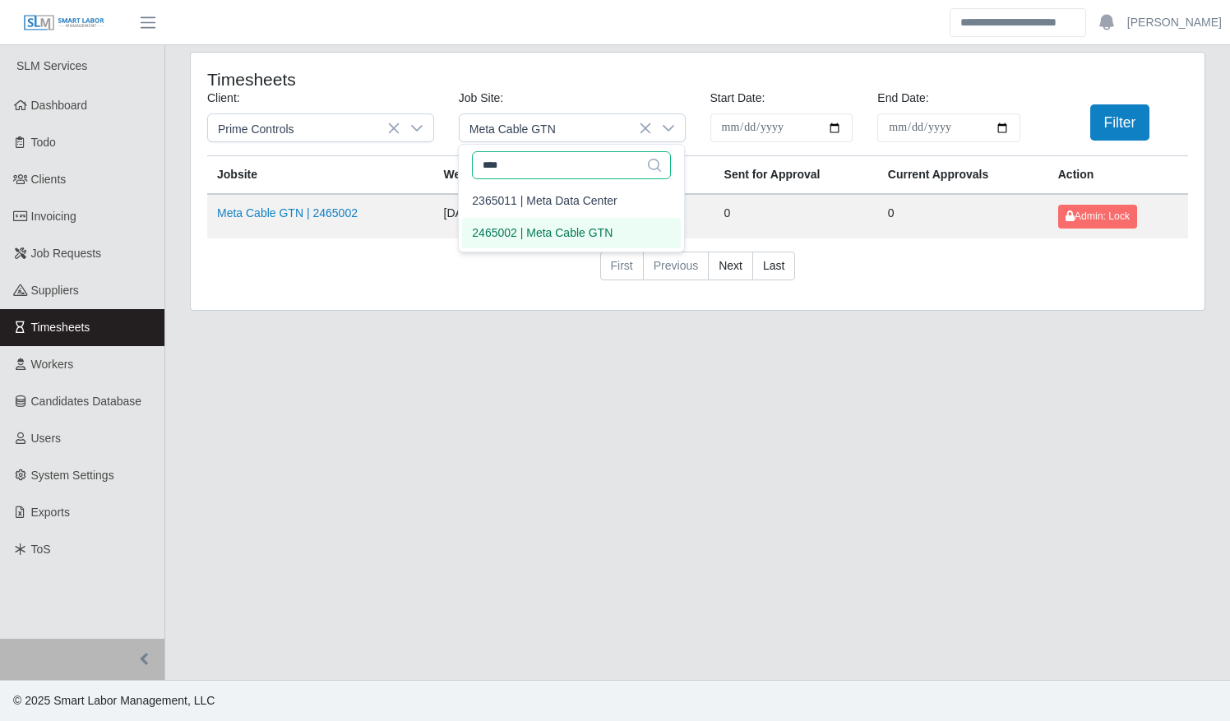
drag, startPoint x: 593, startPoint y: 163, endPoint x: 482, endPoint y: 156, distance: 111.1
click at [482, 156] on input "****" at bounding box center [571, 165] width 199 height 28
type input "***"
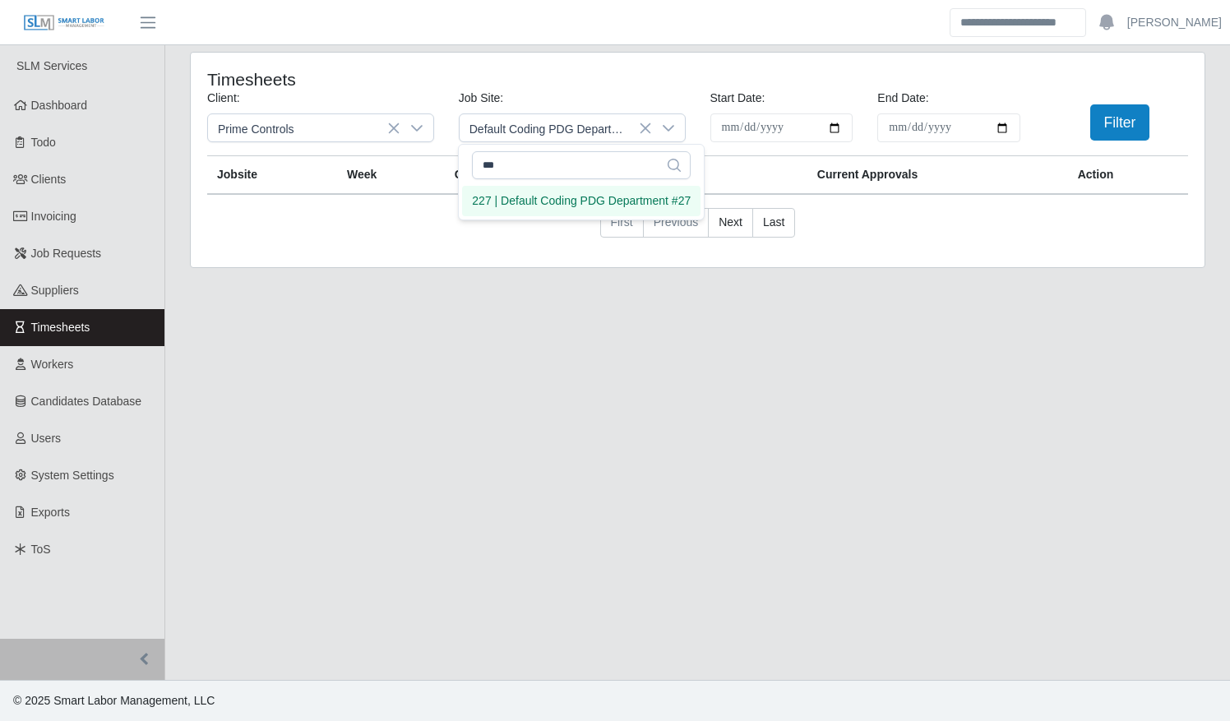
click at [533, 198] on div "227 | Default Coding PDG Department #27" at bounding box center [581, 200] width 219 height 17
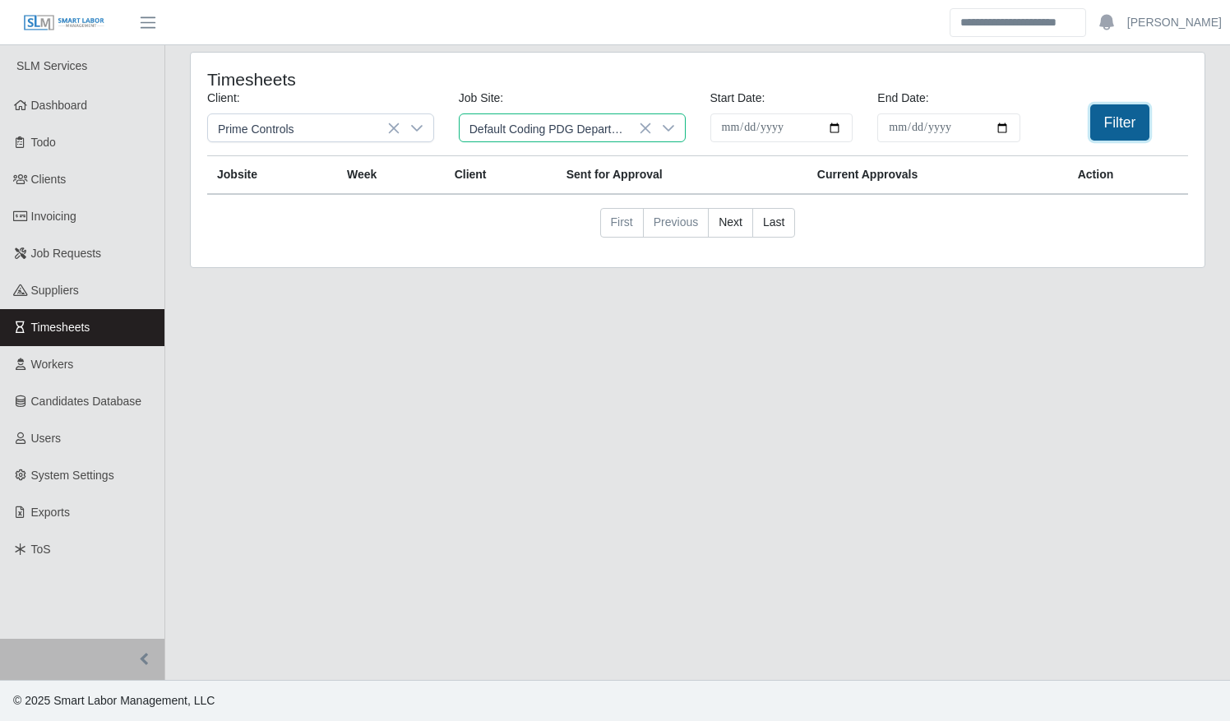
click at [1105, 127] on button "Filter" at bounding box center [1120, 122] width 60 height 36
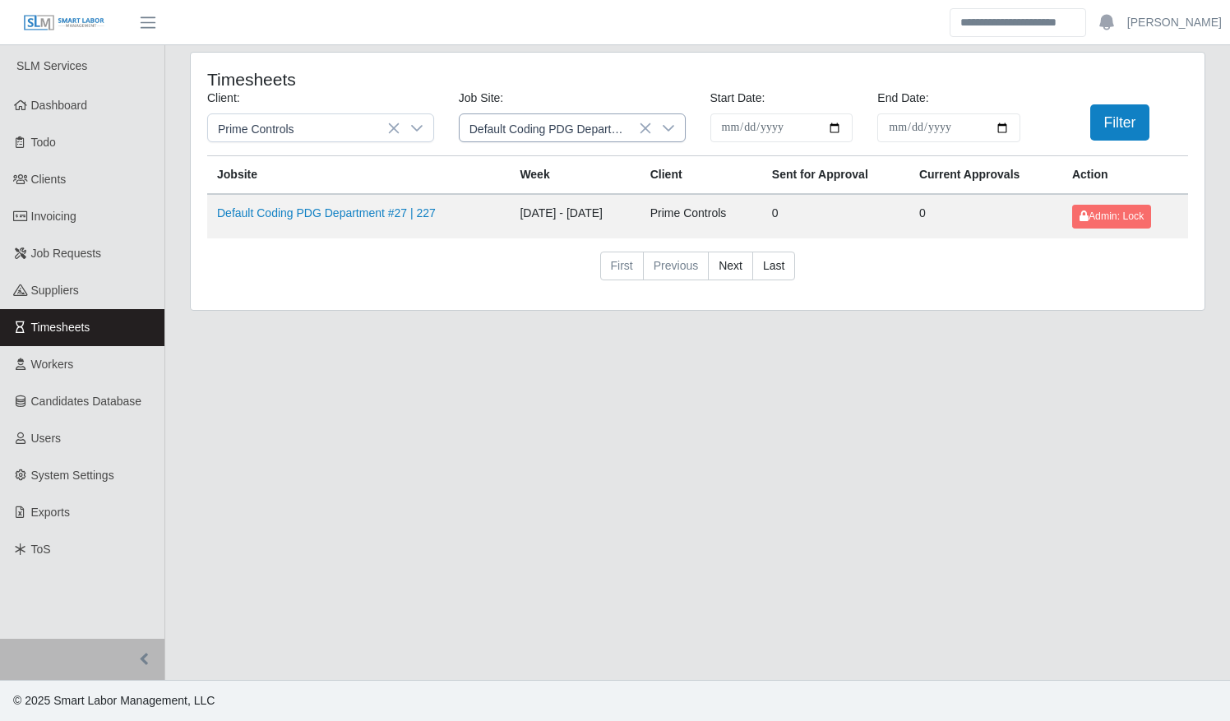
click at [671, 122] on icon at bounding box center [668, 128] width 13 height 13
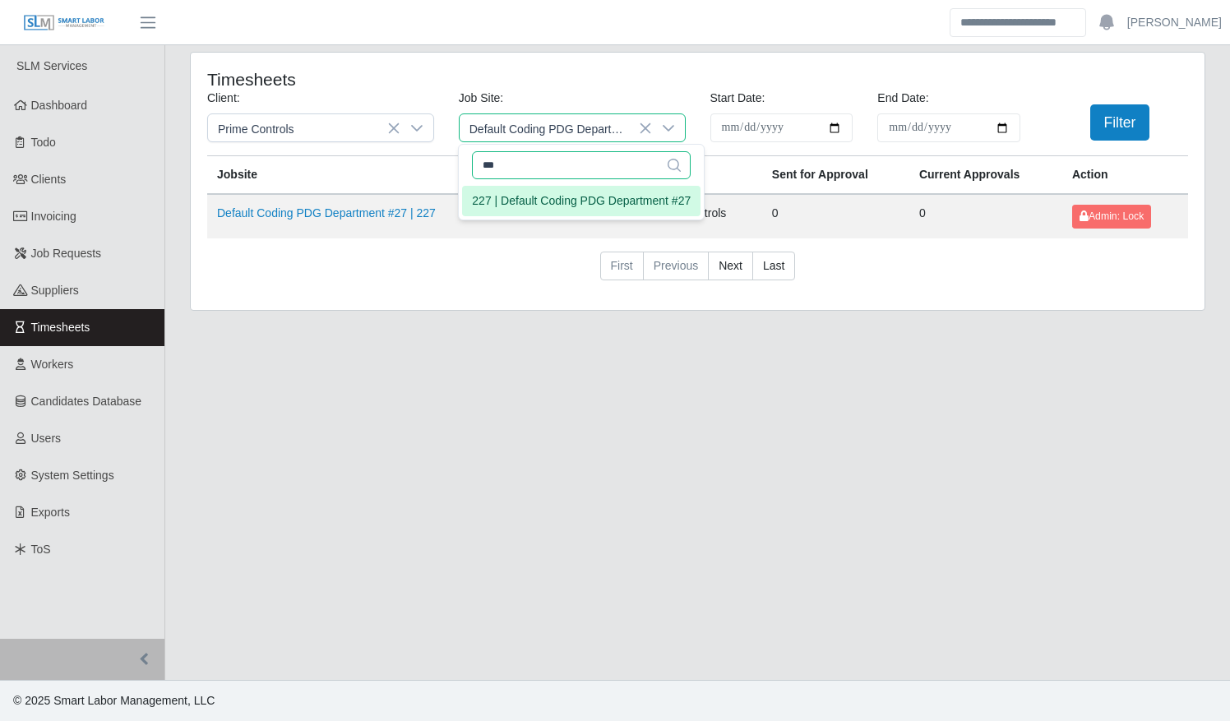
click at [626, 158] on input "***" at bounding box center [581, 165] width 219 height 28
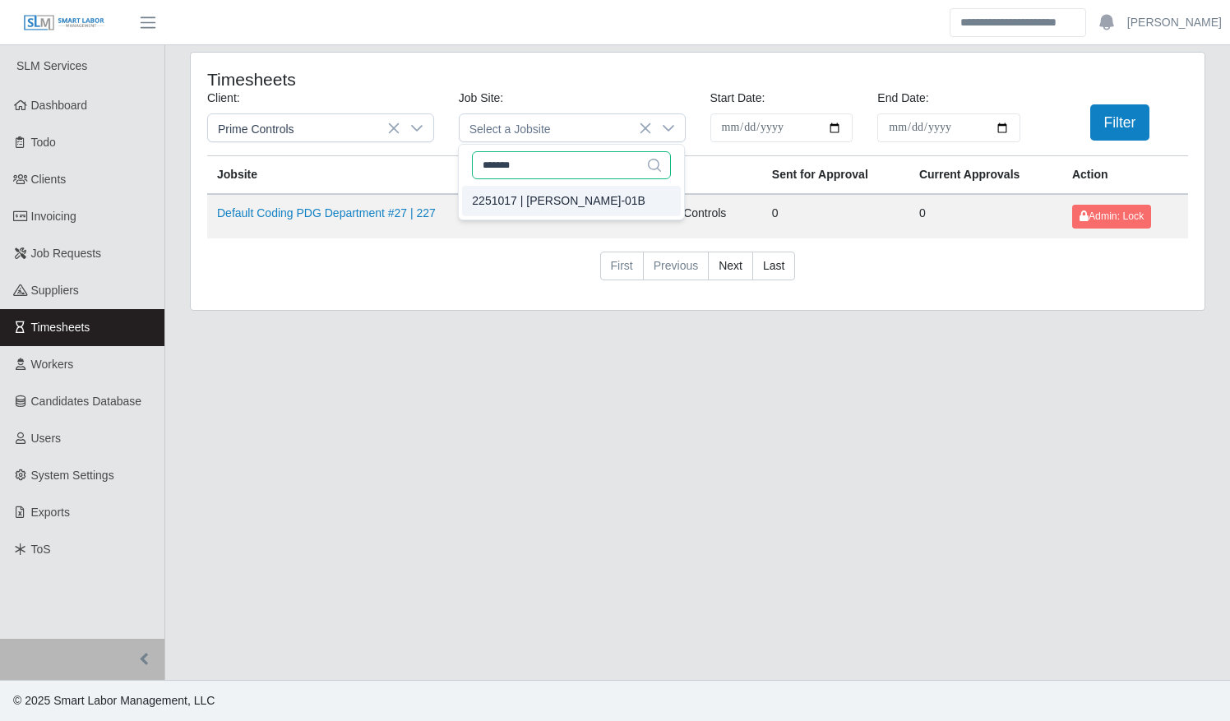
type input "*******"
click at [615, 201] on div "2251017 | Edgar Duartemond WTP-01B" at bounding box center [558, 200] width 173 height 17
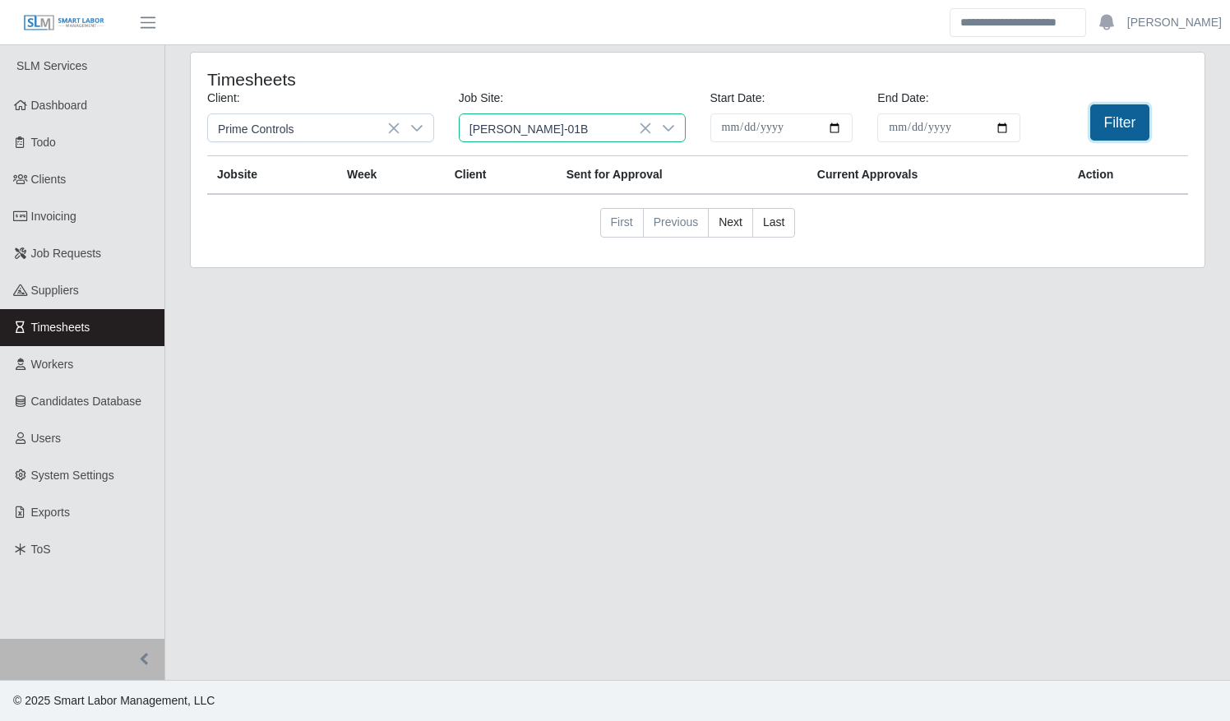
click at [1125, 119] on button "Filter" at bounding box center [1120, 122] width 60 height 36
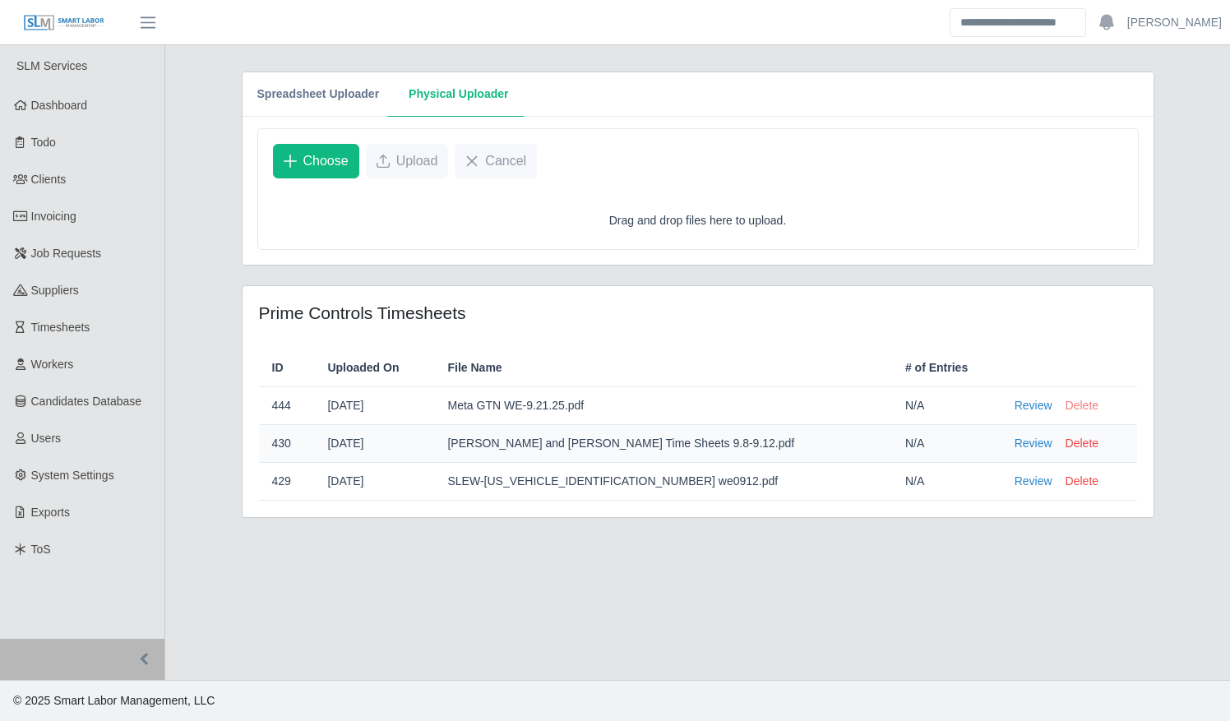
click at [1065, 399] on button "Delete" at bounding box center [1081, 405] width 33 height 17
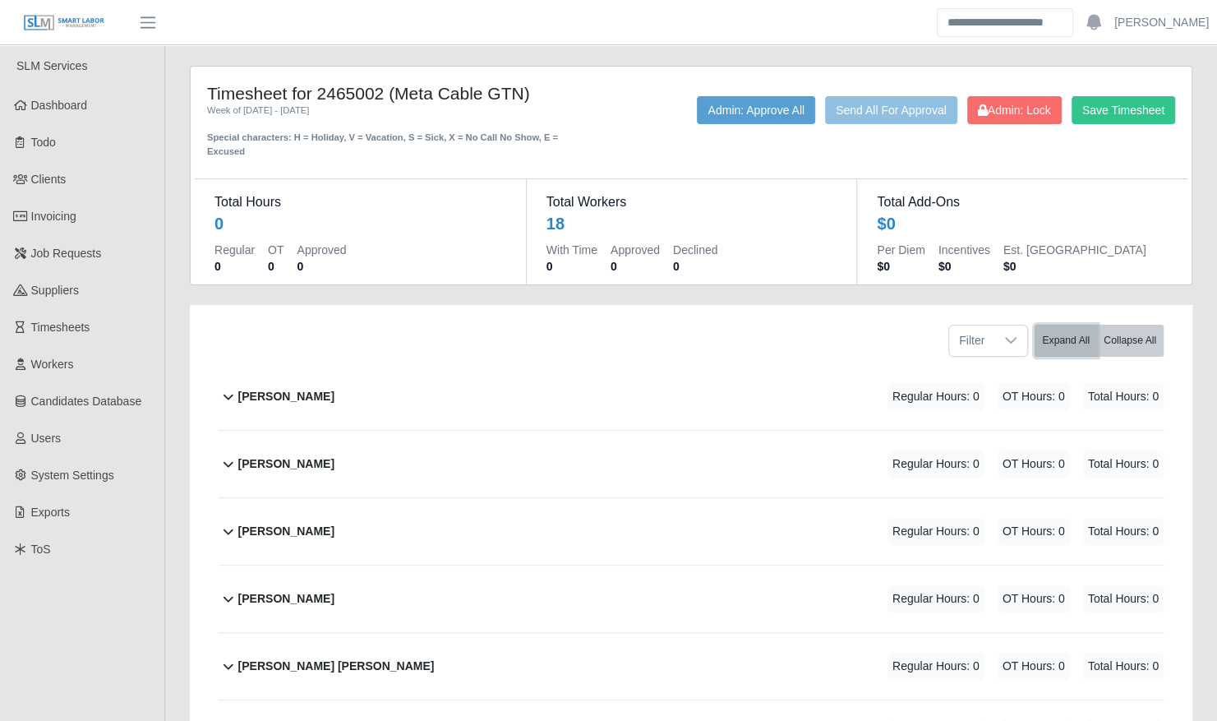
click at [1052, 341] on div "Filter Expand All Collapse All" at bounding box center [691, 334] width 970 height 58
click at [1072, 333] on button "Expand All" at bounding box center [1066, 341] width 62 height 32
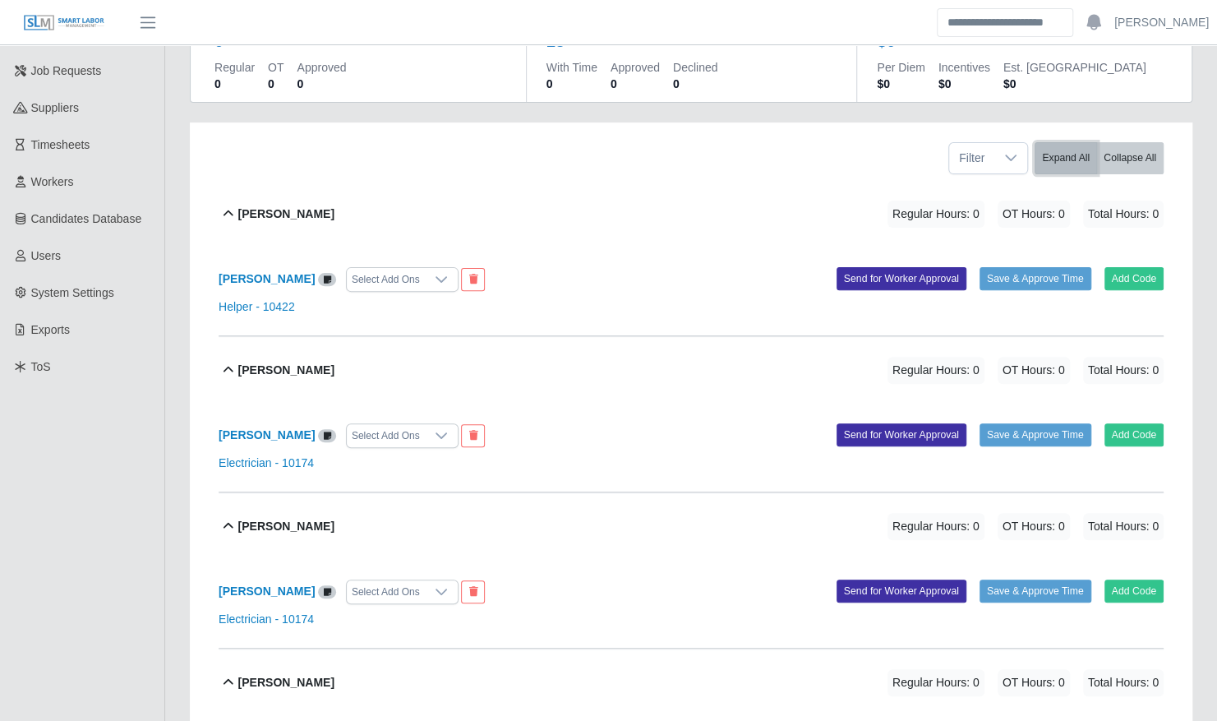
scroll to position [202, 0]
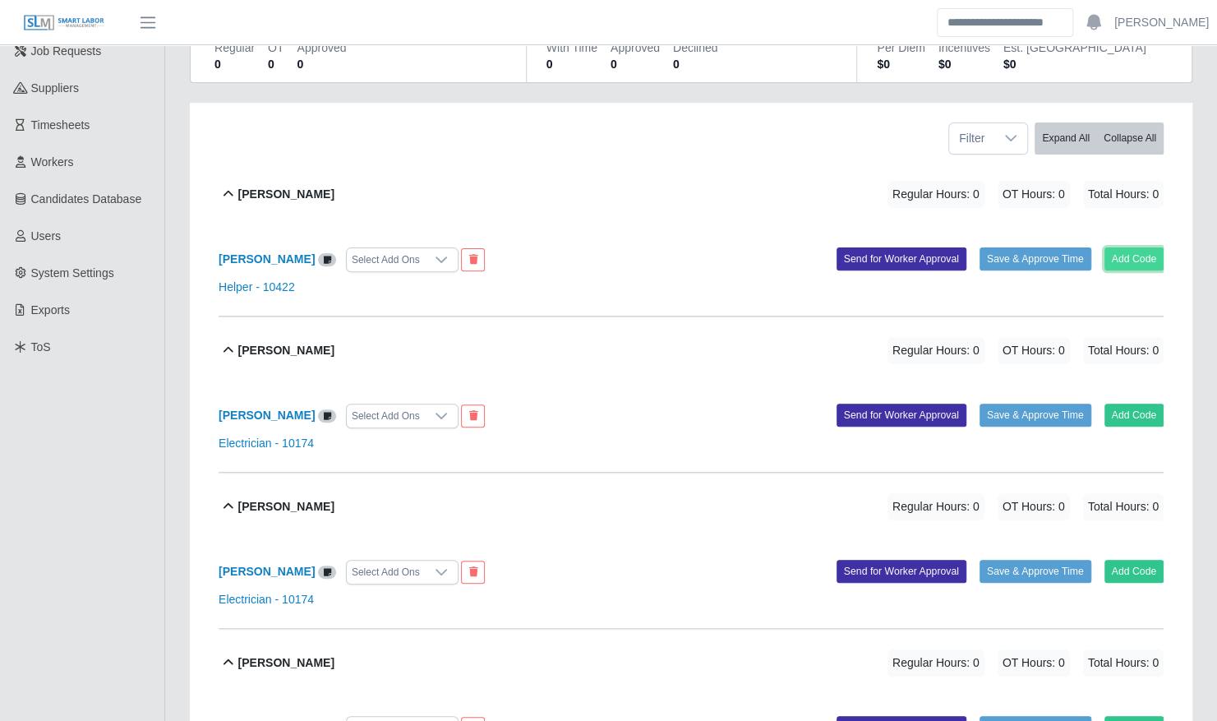
click at [1136, 247] on button "Add Code" at bounding box center [1135, 258] width 60 height 23
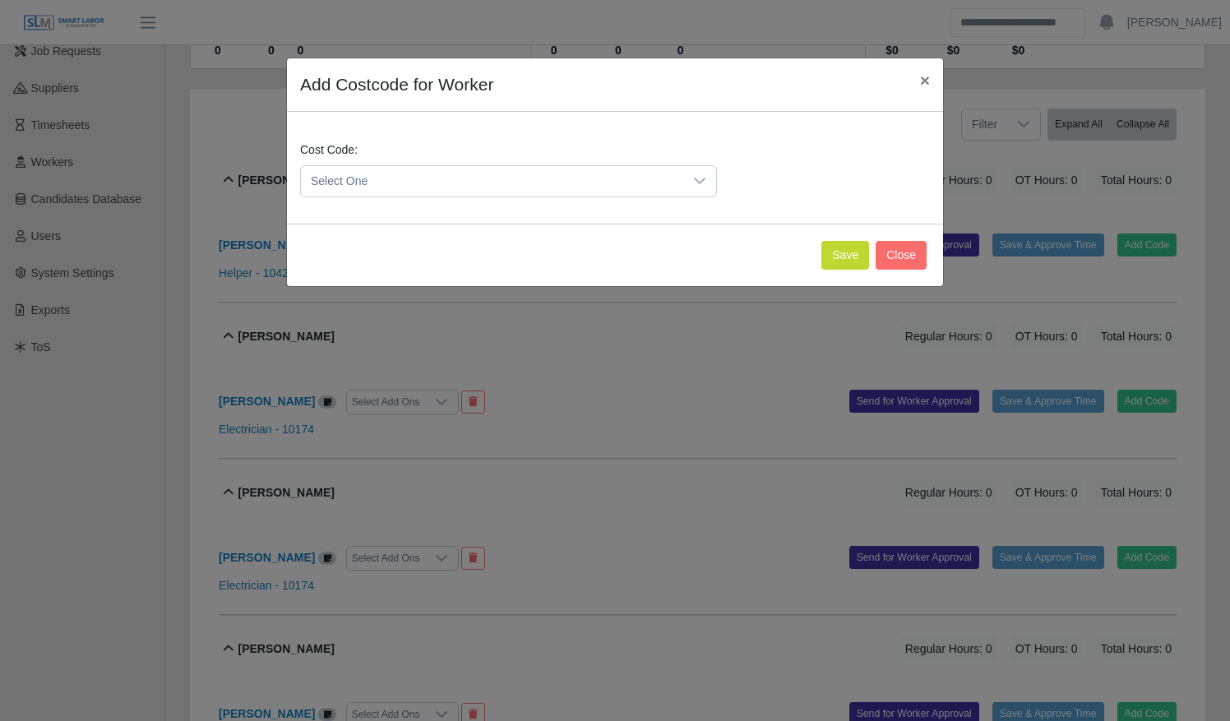
click at [592, 178] on span "Select One" at bounding box center [492, 181] width 382 height 30
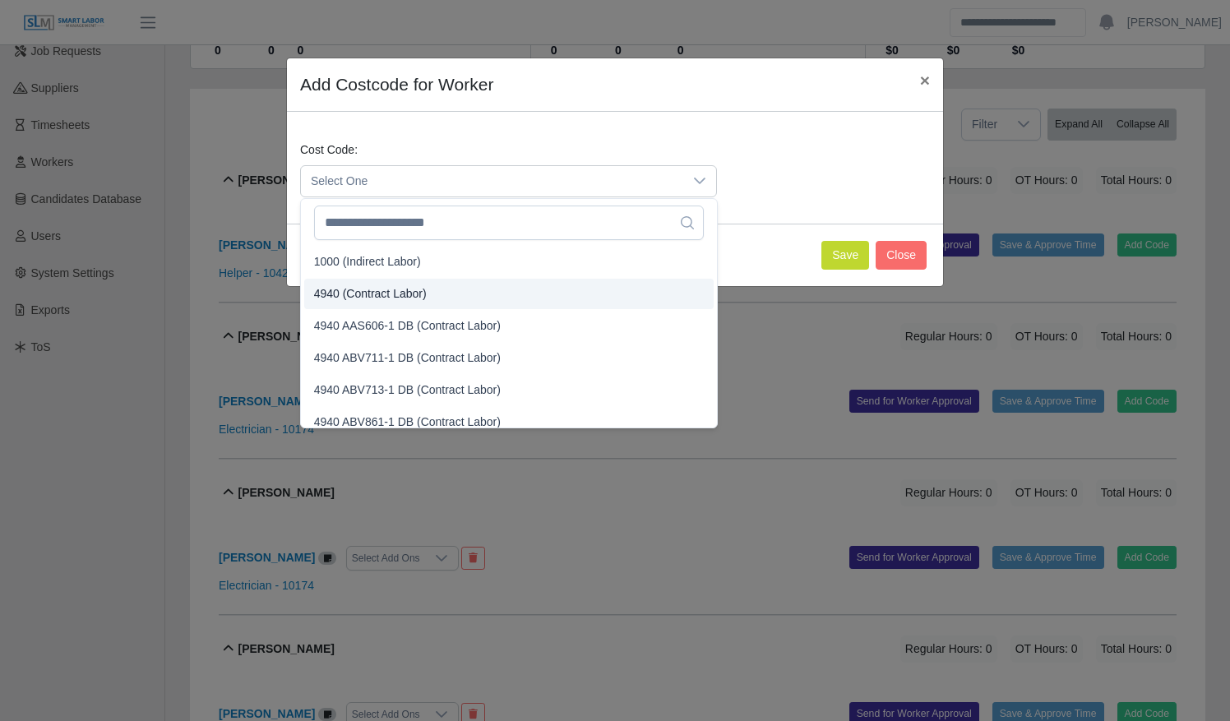
click at [582, 289] on li "4940 (Contract Labor)" at bounding box center [508, 294] width 409 height 30
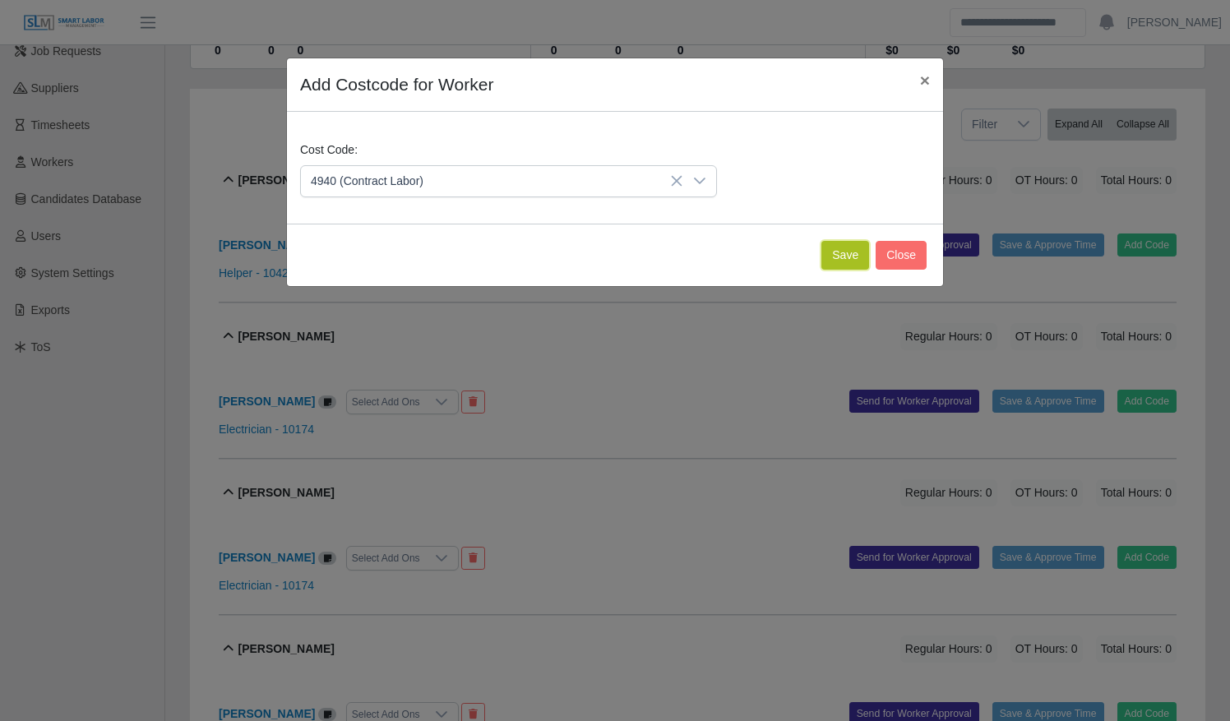
click at [858, 252] on button "Save" at bounding box center [845, 255] width 48 height 29
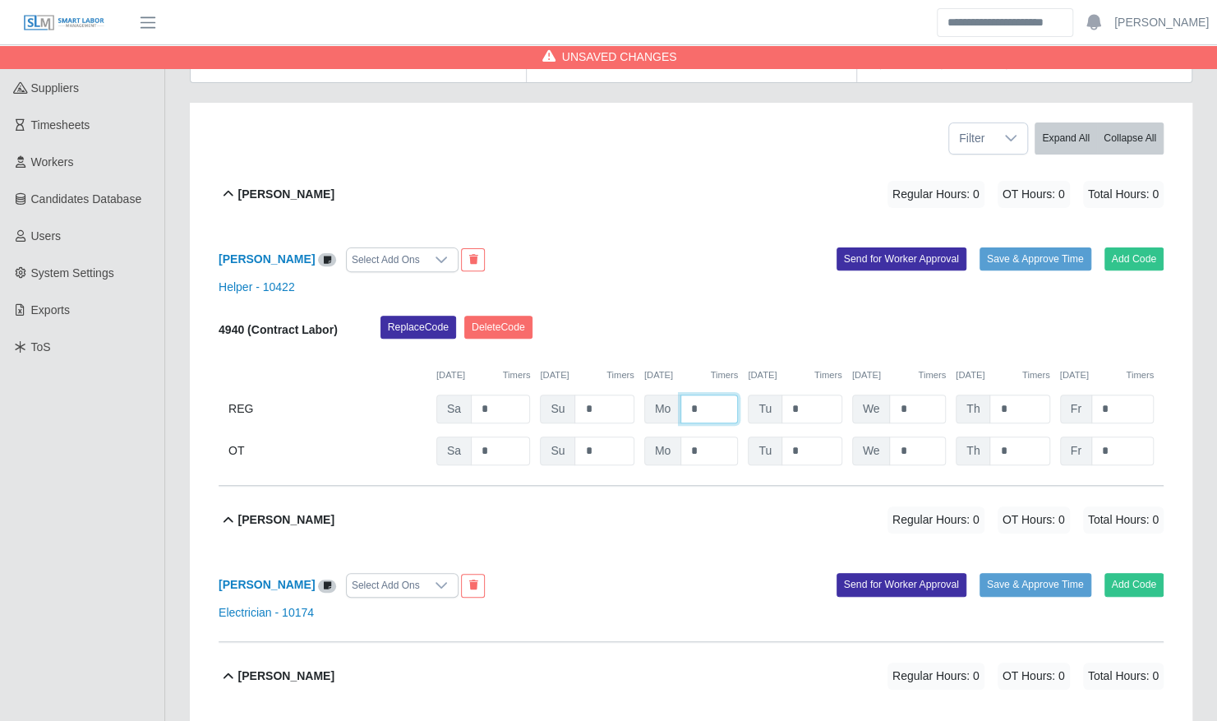
click at [682, 394] on input "*" at bounding box center [710, 408] width 58 height 29
type input "**"
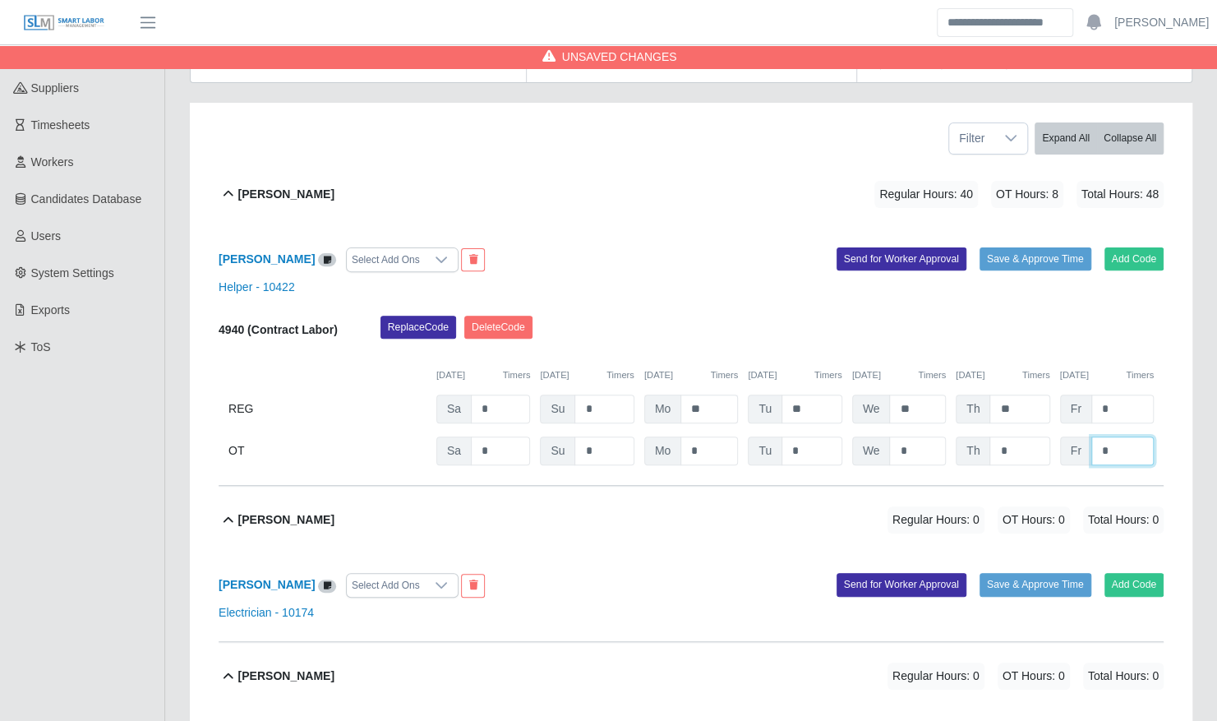
type input "*"
click at [681, 194] on div "Alberto Martell Regular Hours: 40 OT Hours: 8 Total Hours: 48" at bounding box center [700, 194] width 925 height 67
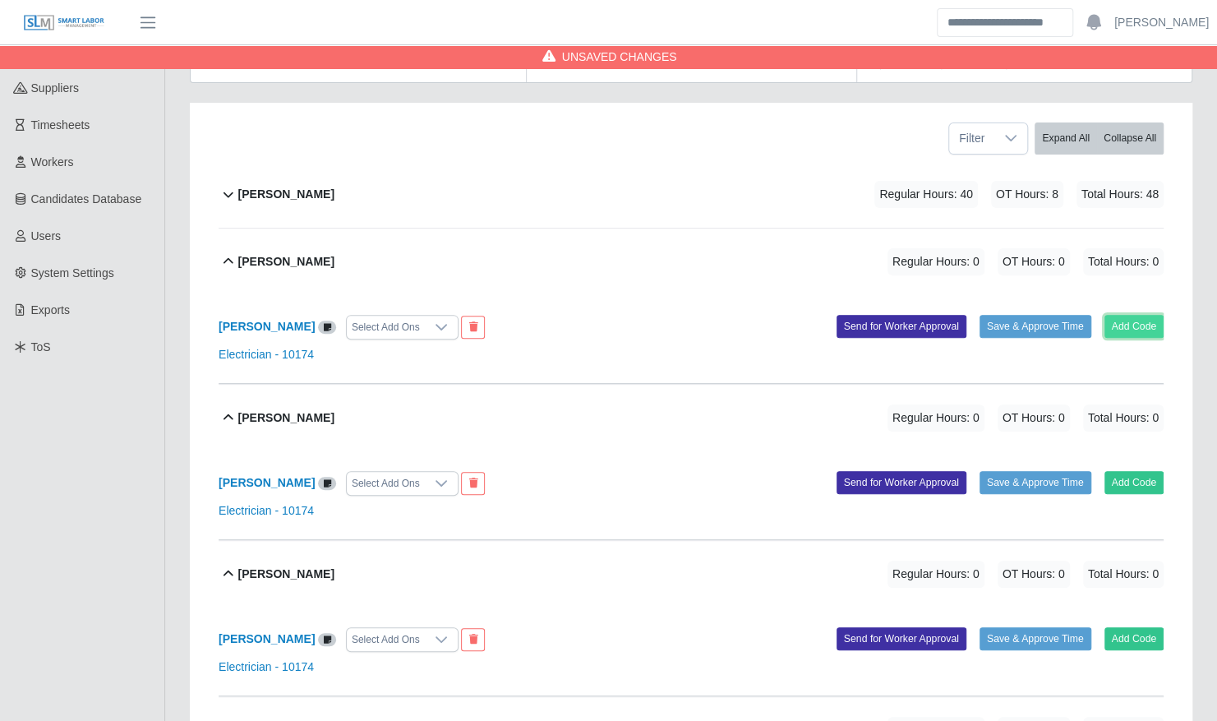
click at [1137, 315] on button "Add Code" at bounding box center [1135, 326] width 60 height 23
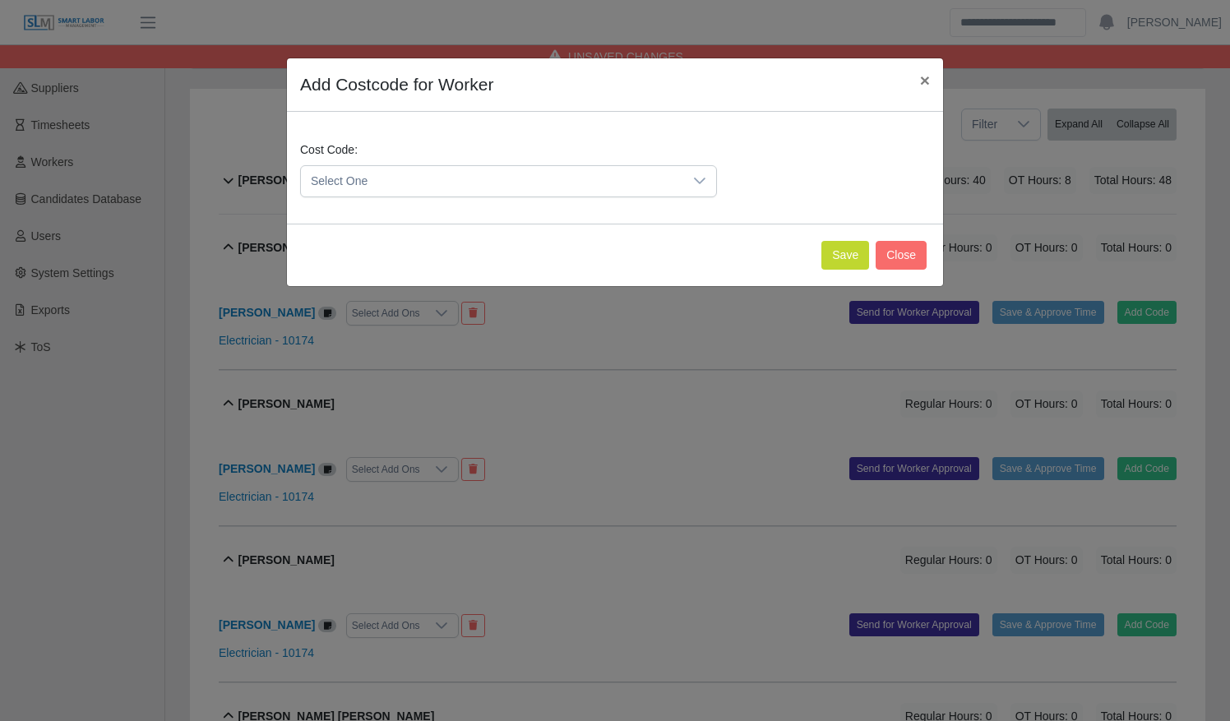
click at [629, 150] on div "Cost Code: Select One" at bounding box center [508, 169] width 425 height 56
click at [610, 173] on span "Select One" at bounding box center [492, 181] width 382 height 30
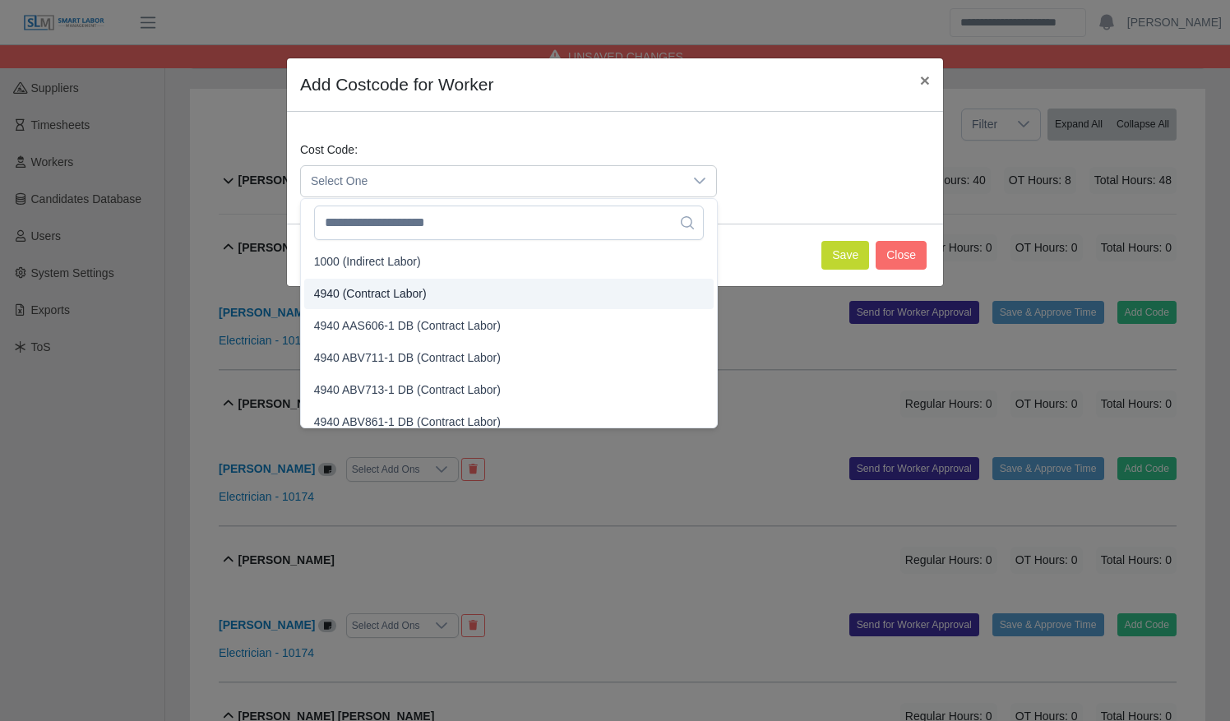
click at [578, 285] on li "4940 (Contract Labor)" at bounding box center [508, 294] width 409 height 30
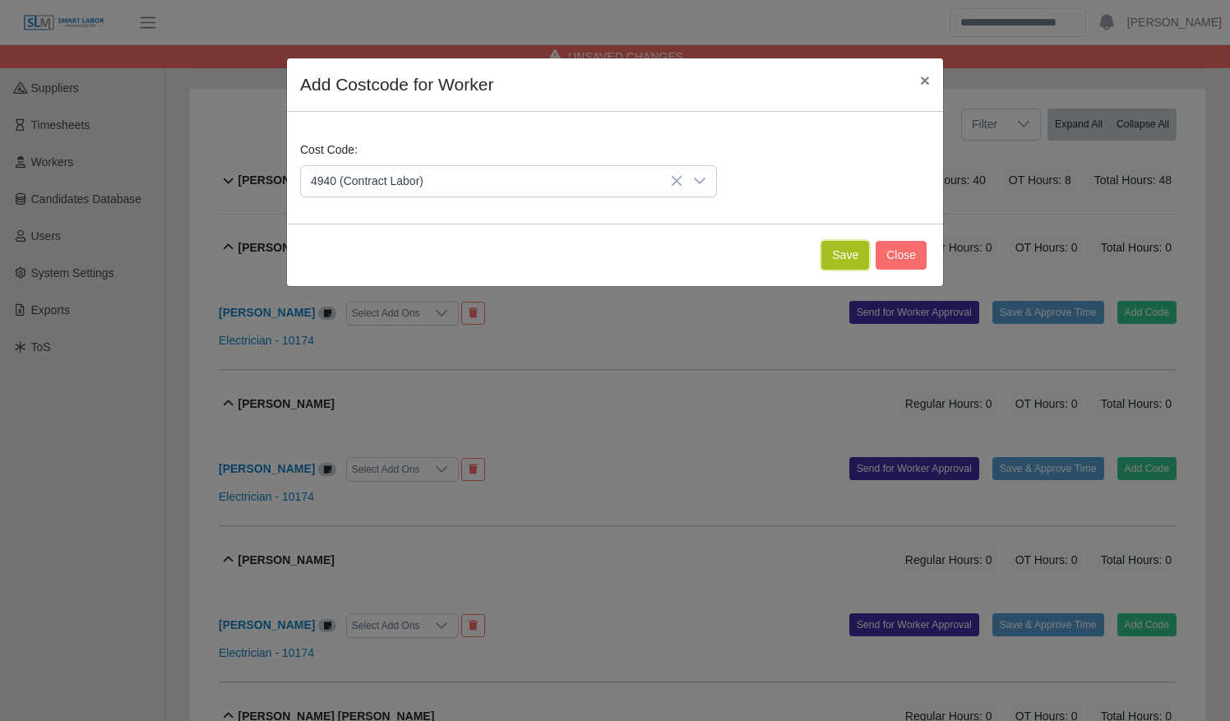
click at [843, 260] on button "Save" at bounding box center [845, 255] width 48 height 29
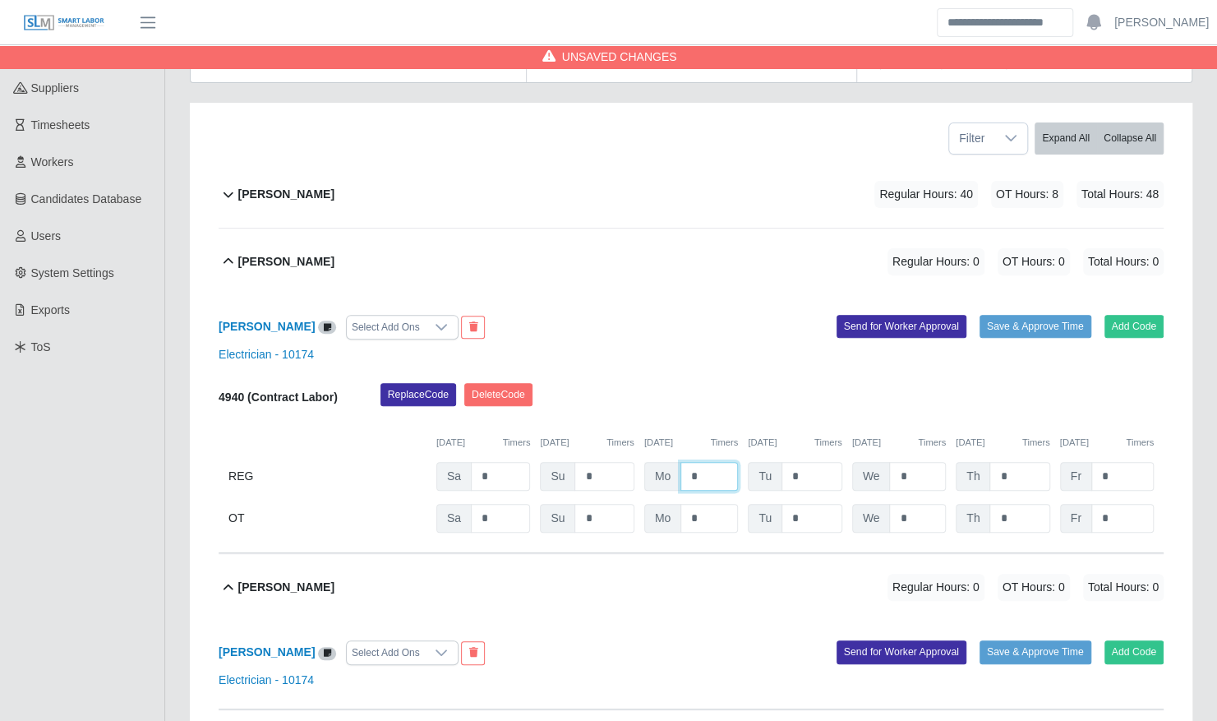
click at [686, 462] on input "*" at bounding box center [710, 476] width 58 height 29
type input "**"
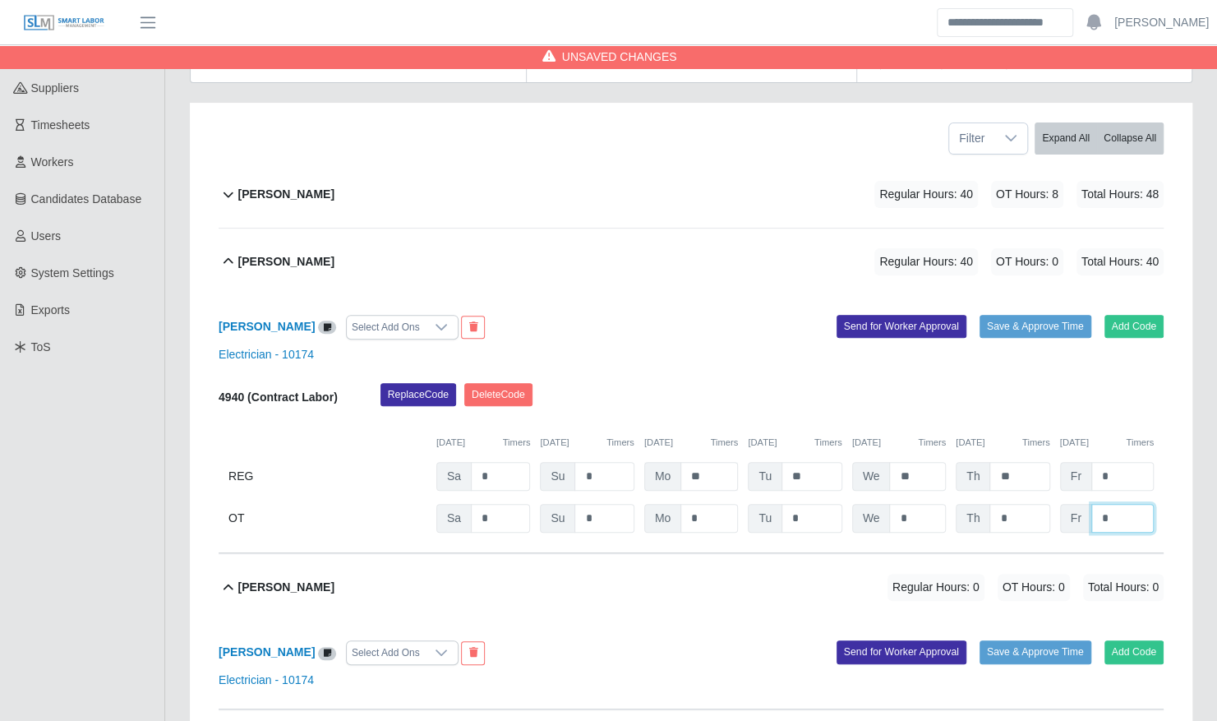
type input "*"
click at [659, 263] on div "Andres Garza Regular Hours: 40 OT Hours: 8 Total Hours: 48" at bounding box center [700, 261] width 925 height 67
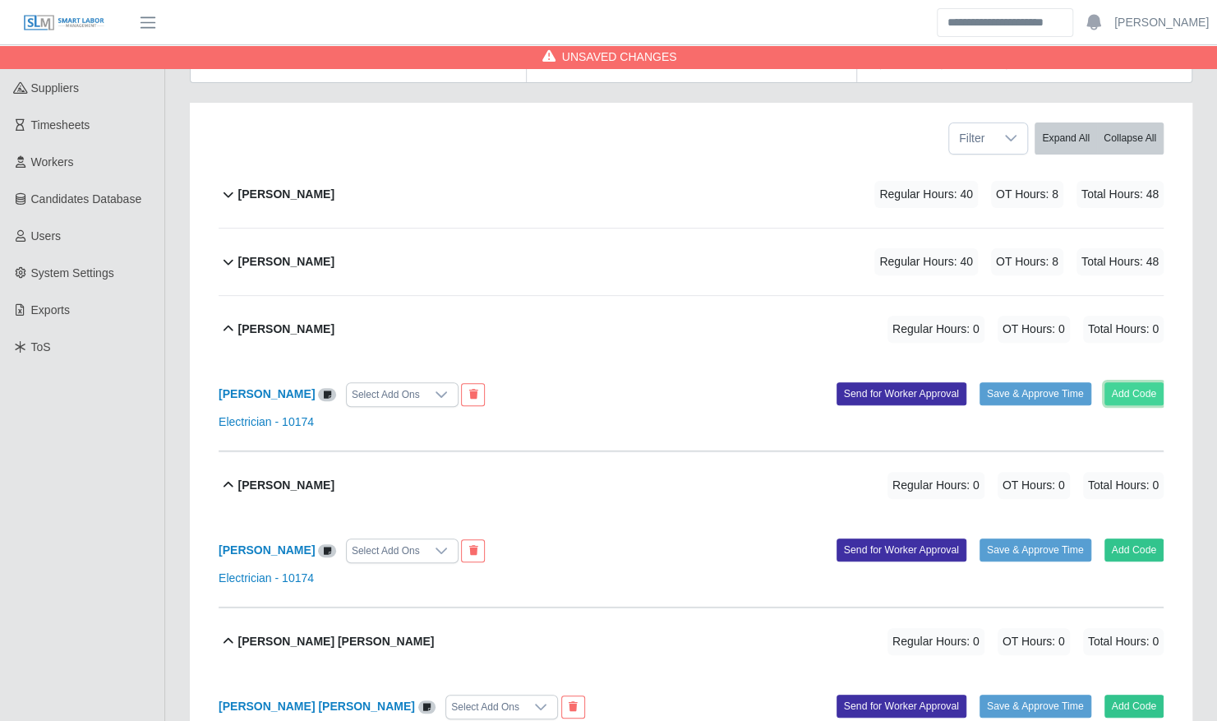
click at [1122, 382] on button "Add Code" at bounding box center [1135, 393] width 60 height 23
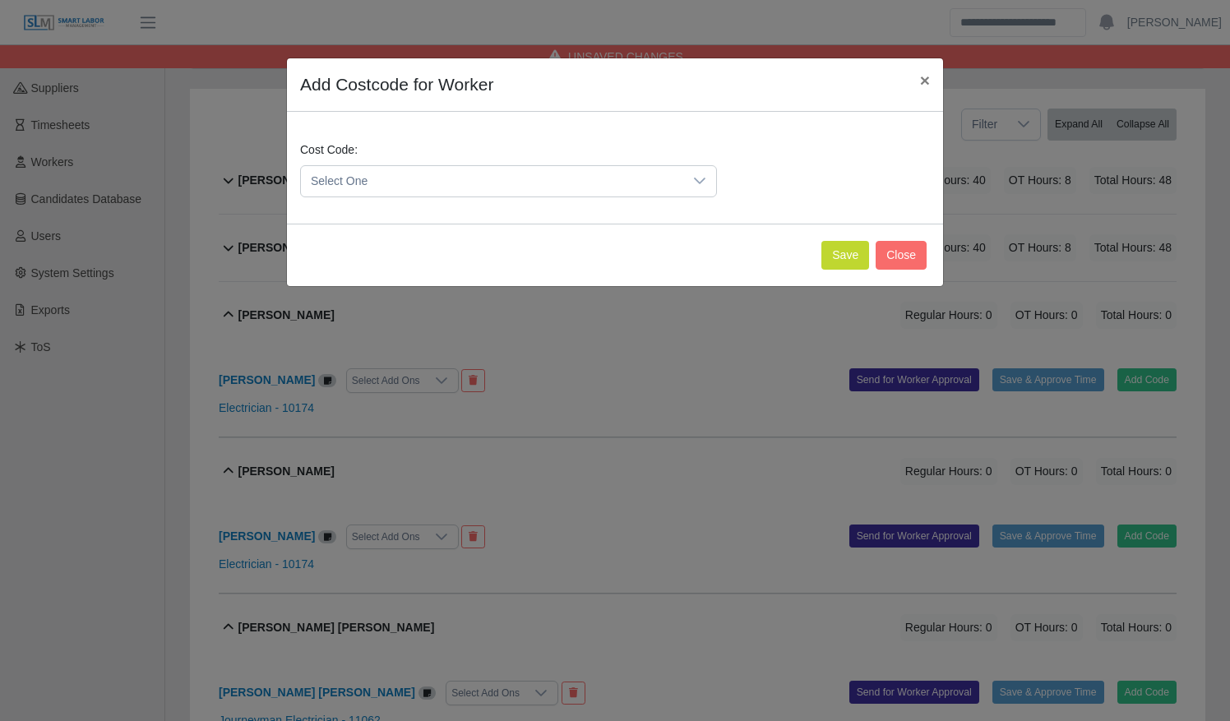
click at [502, 191] on span "Select One" at bounding box center [492, 181] width 382 height 30
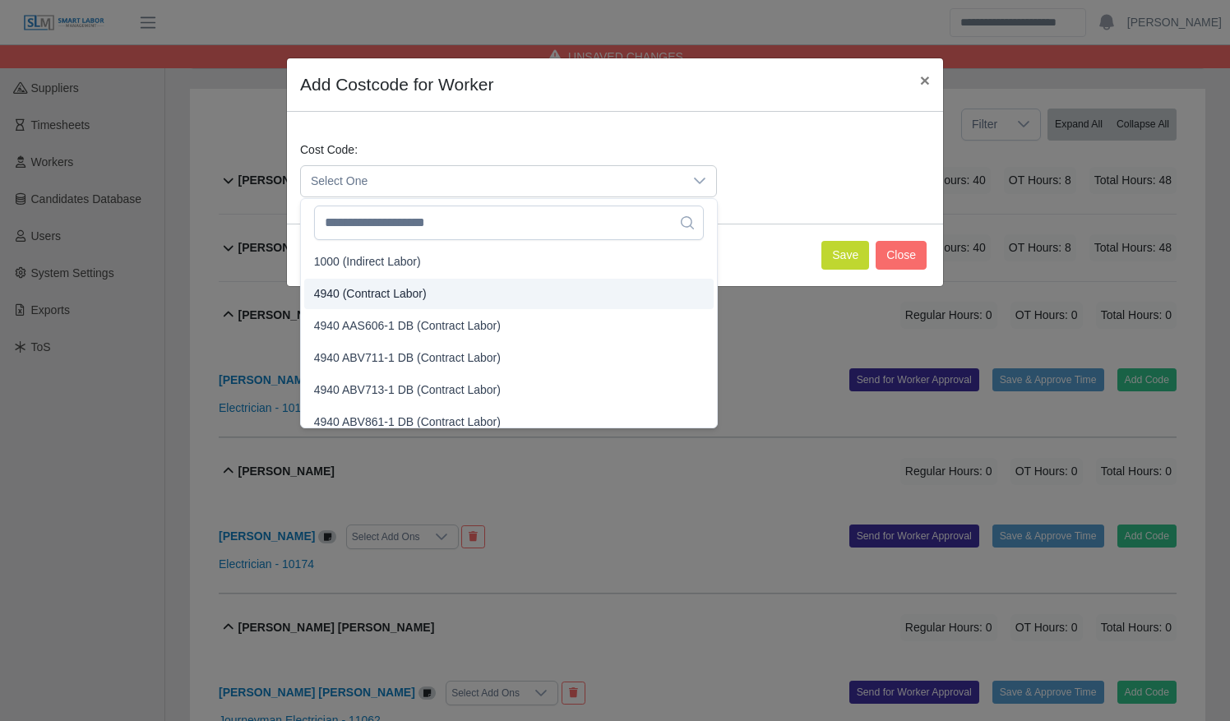
click at [514, 298] on li "4940 (Contract Labor)" at bounding box center [508, 294] width 409 height 30
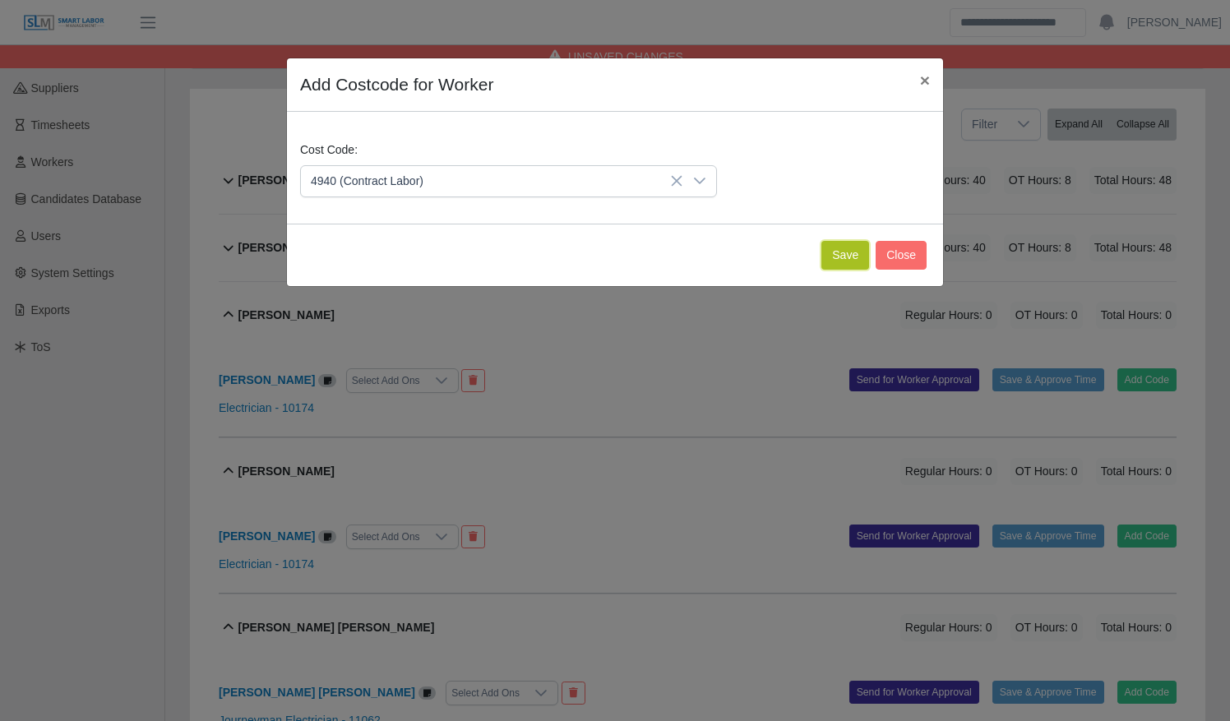
click at [850, 254] on button "Save" at bounding box center [845, 255] width 48 height 29
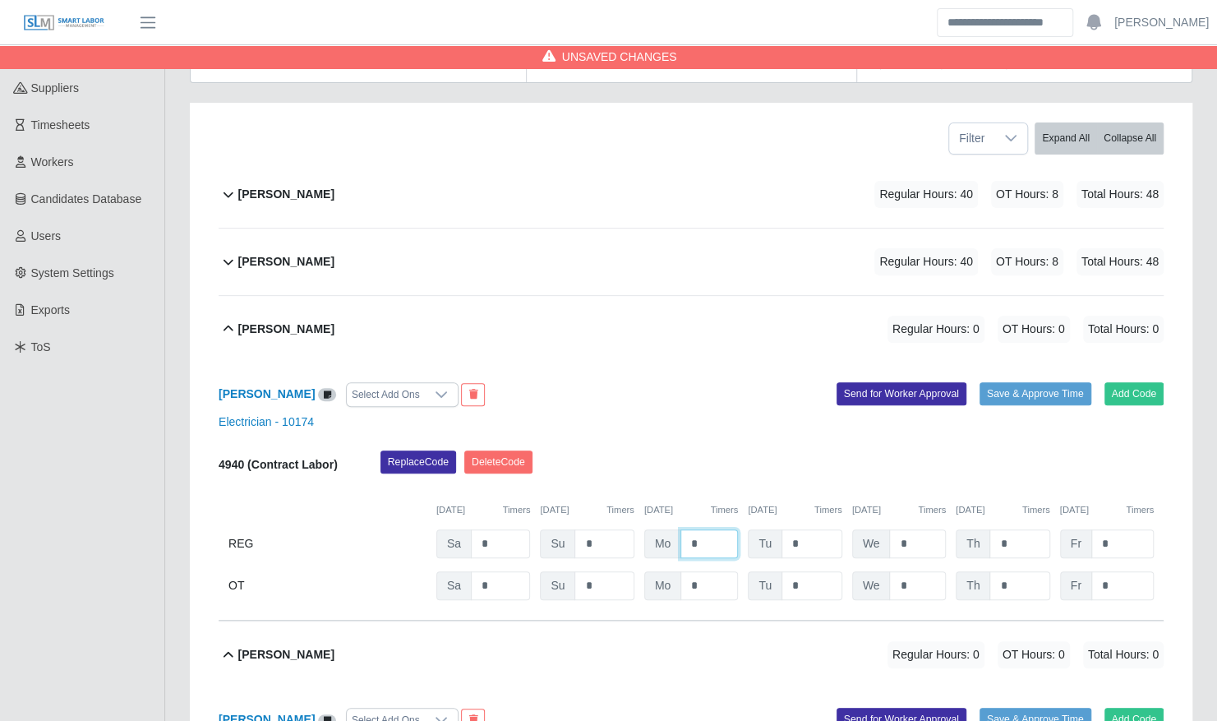
click at [690, 529] on input "*" at bounding box center [710, 543] width 58 height 29
type input "**"
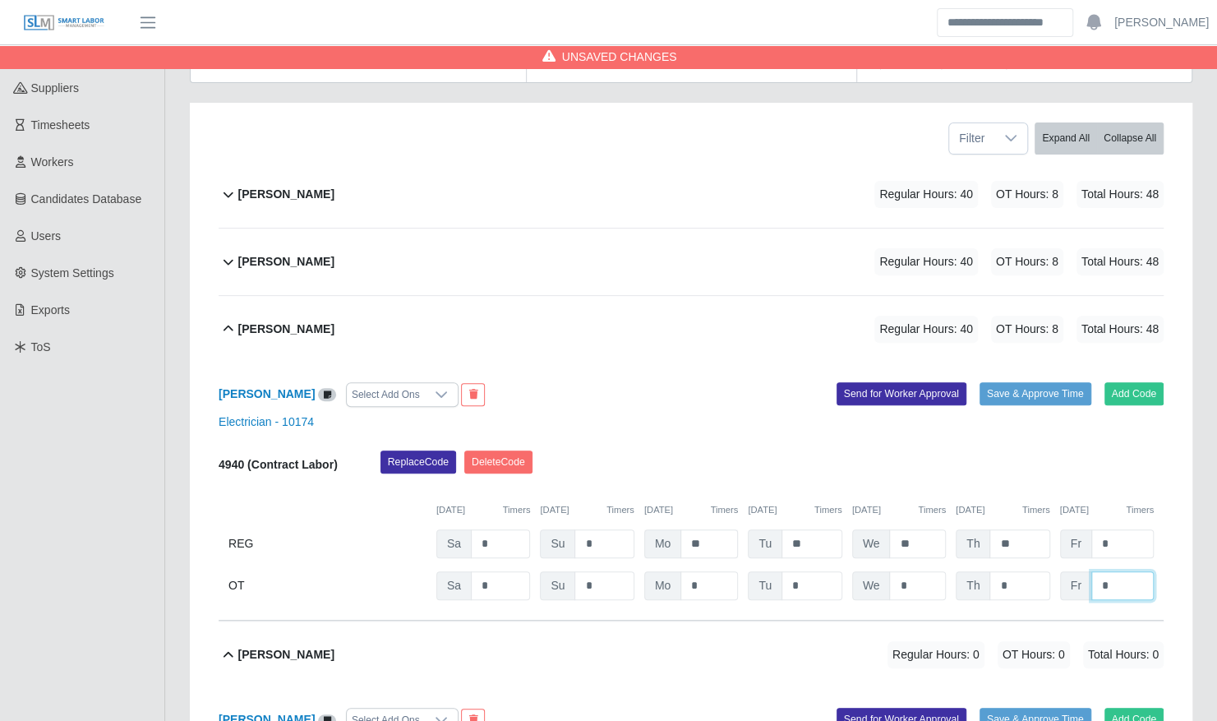
type input "*"
click at [677, 310] on div "Christopher Ybanes Regular Hours: 40 OT Hours: 8 Total Hours: 48" at bounding box center [700, 329] width 925 height 67
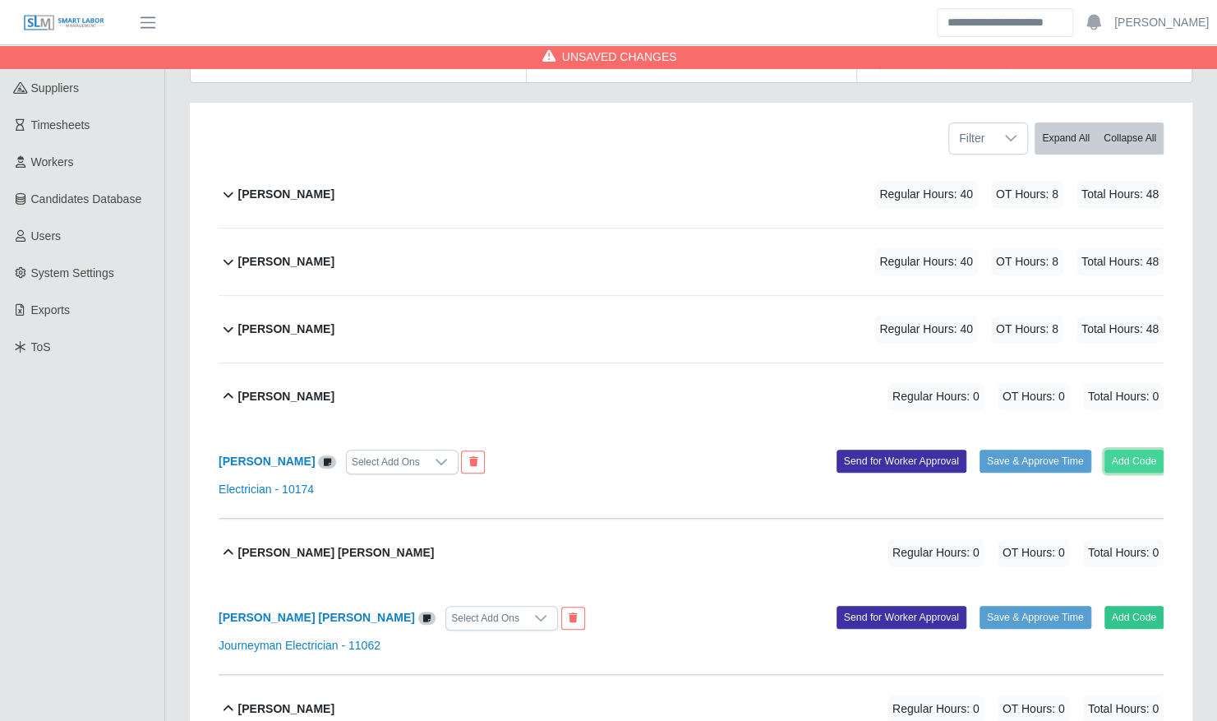
click at [1119, 450] on button "Add Code" at bounding box center [1135, 461] width 60 height 23
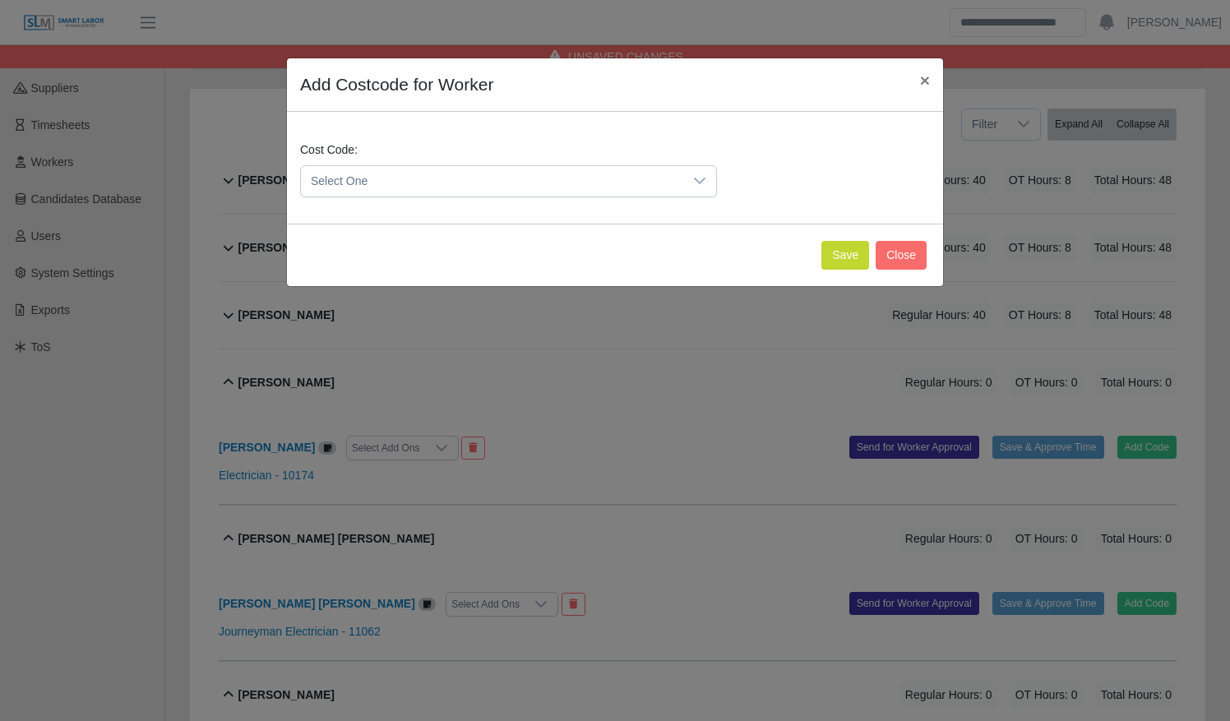
click at [544, 202] on div "Cost Code: Select One" at bounding box center [615, 175] width 638 height 69
click at [542, 181] on span "Select One" at bounding box center [492, 181] width 382 height 30
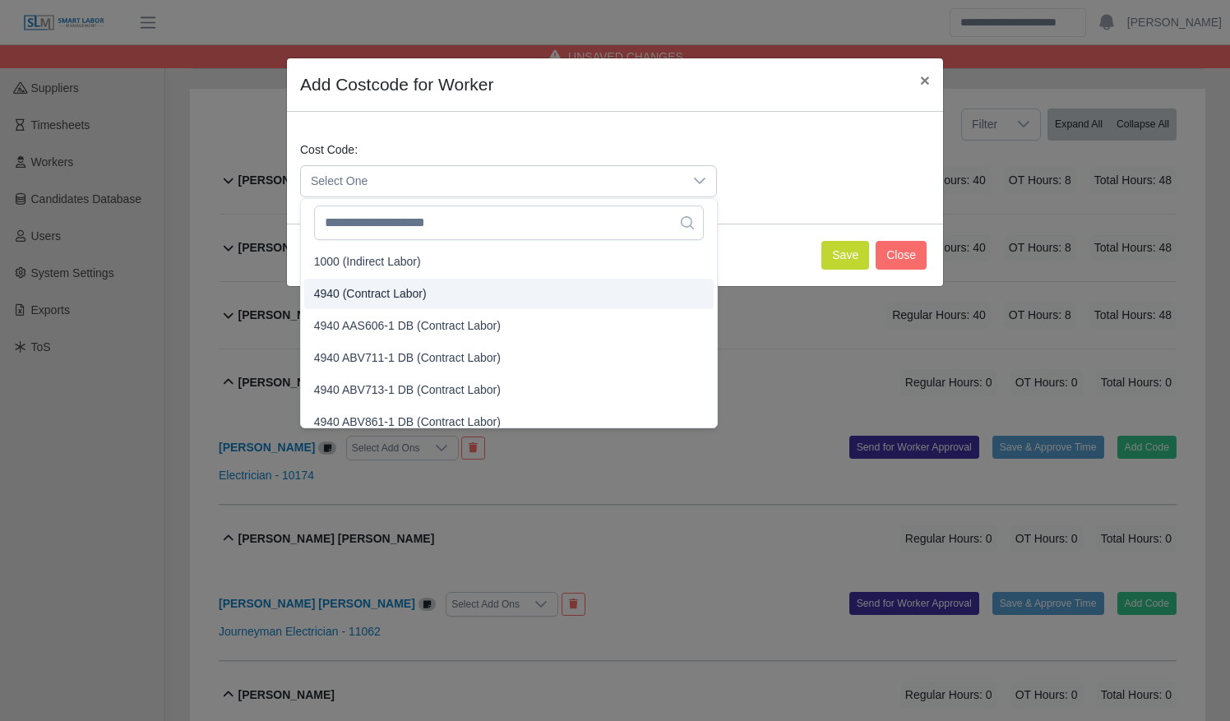
click at [537, 279] on li "4940 (Contract Labor)" at bounding box center [508, 294] width 409 height 30
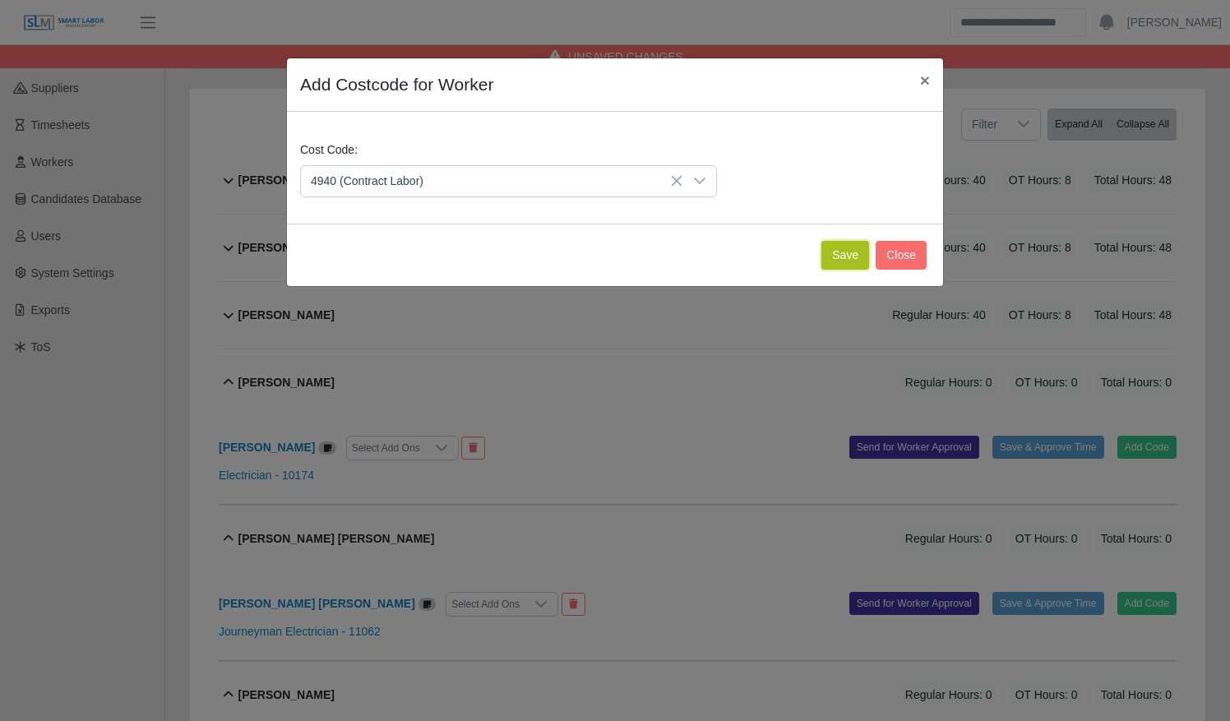
click at [830, 253] on button "Save" at bounding box center [845, 255] width 48 height 29
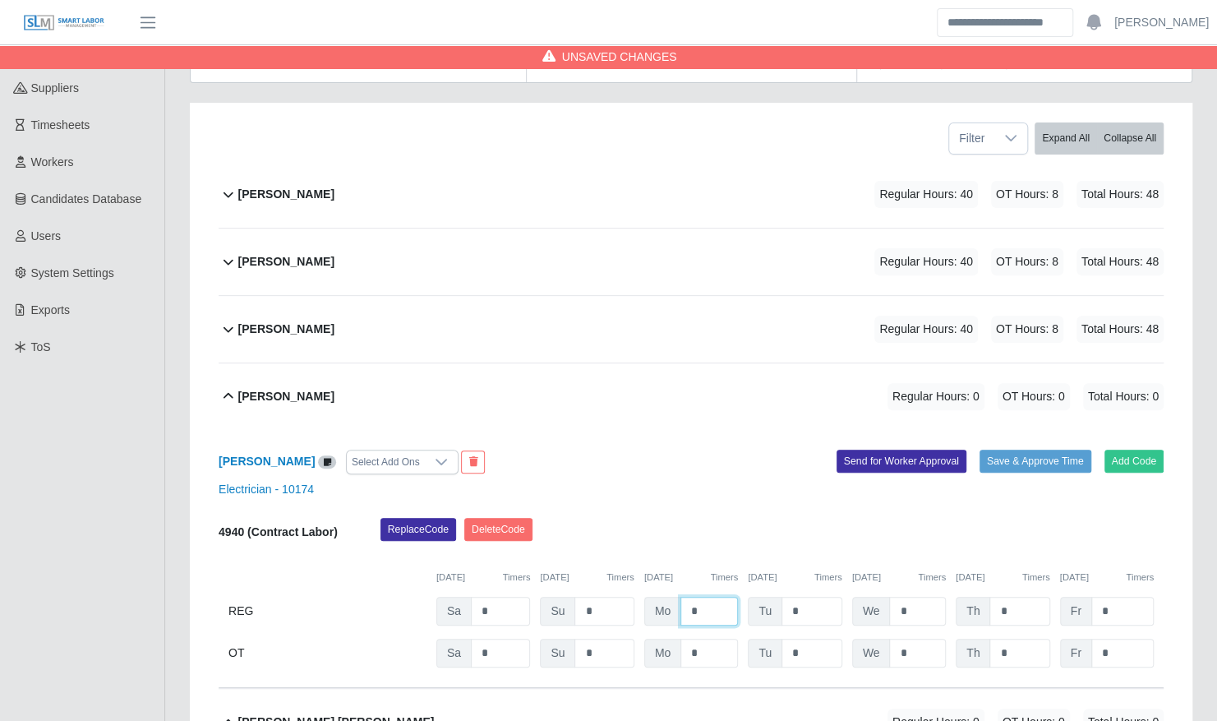
click at [689, 597] on input "*" at bounding box center [710, 611] width 58 height 29
type input "**"
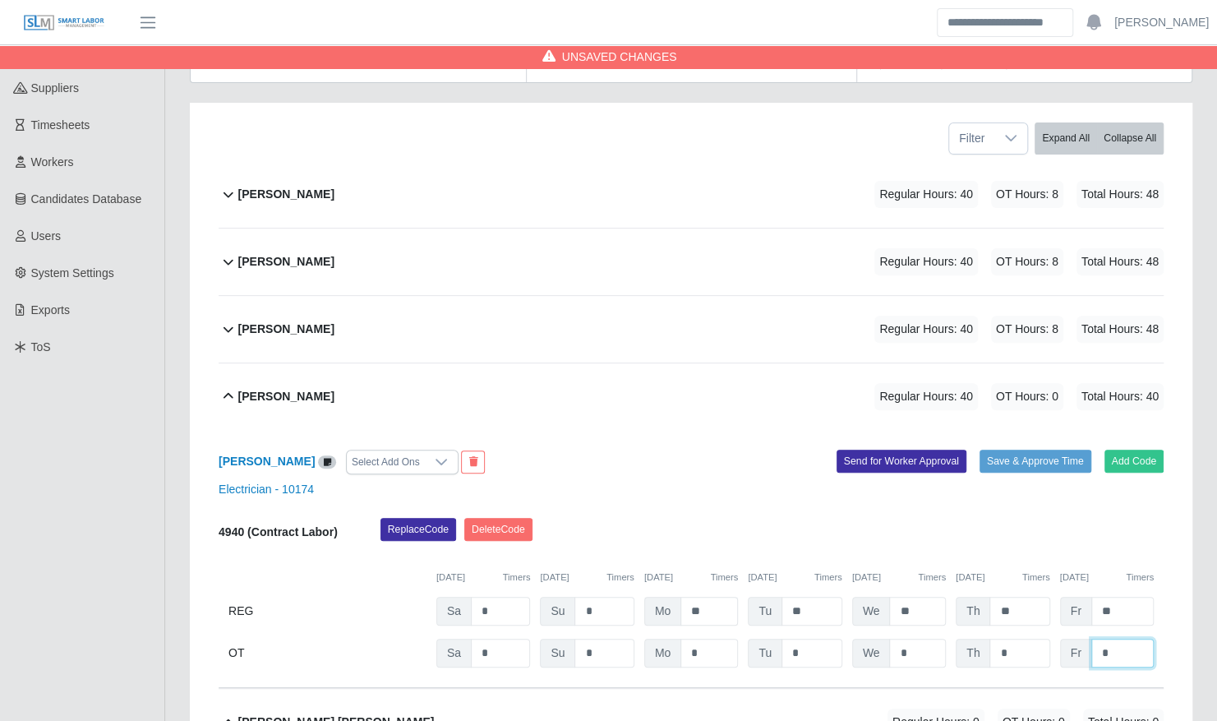
type input "*"
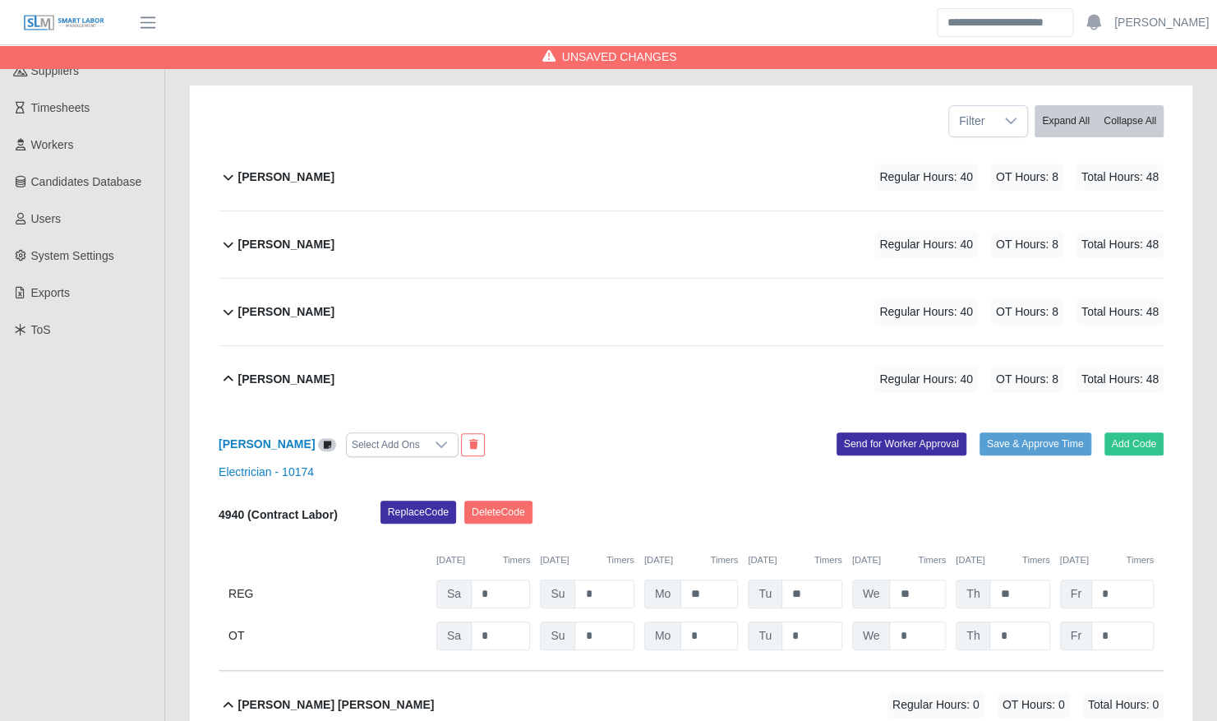
click at [626, 378] on div "Daniel Gonzalez Regular Hours: 40 OT Hours: 8 Total Hours: 48" at bounding box center [700, 379] width 925 height 67
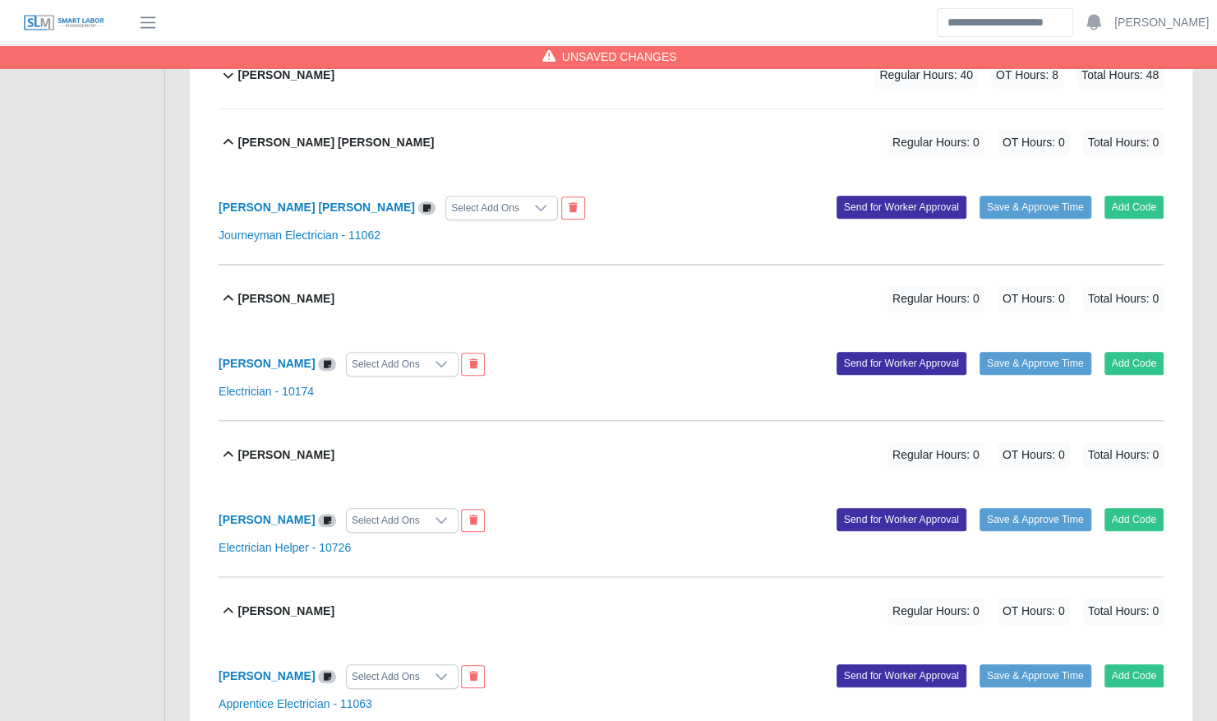
scroll to position [526, 0]
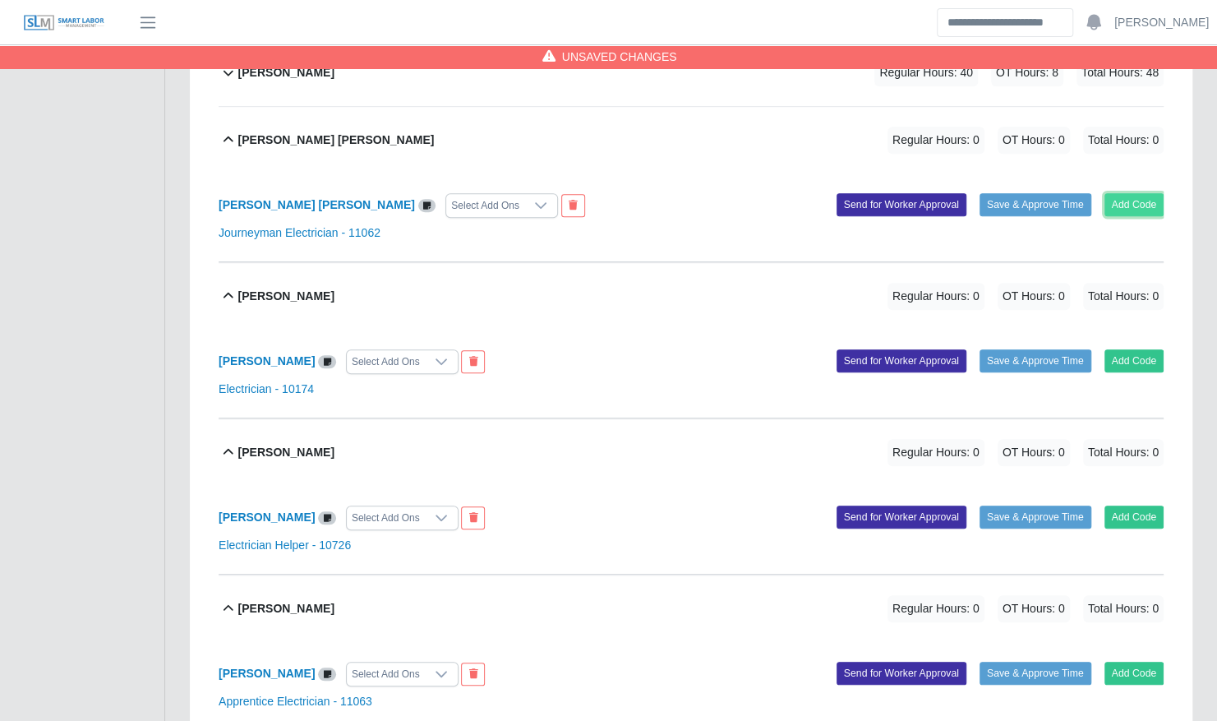
click at [1131, 194] on button "Add Code" at bounding box center [1135, 204] width 60 height 23
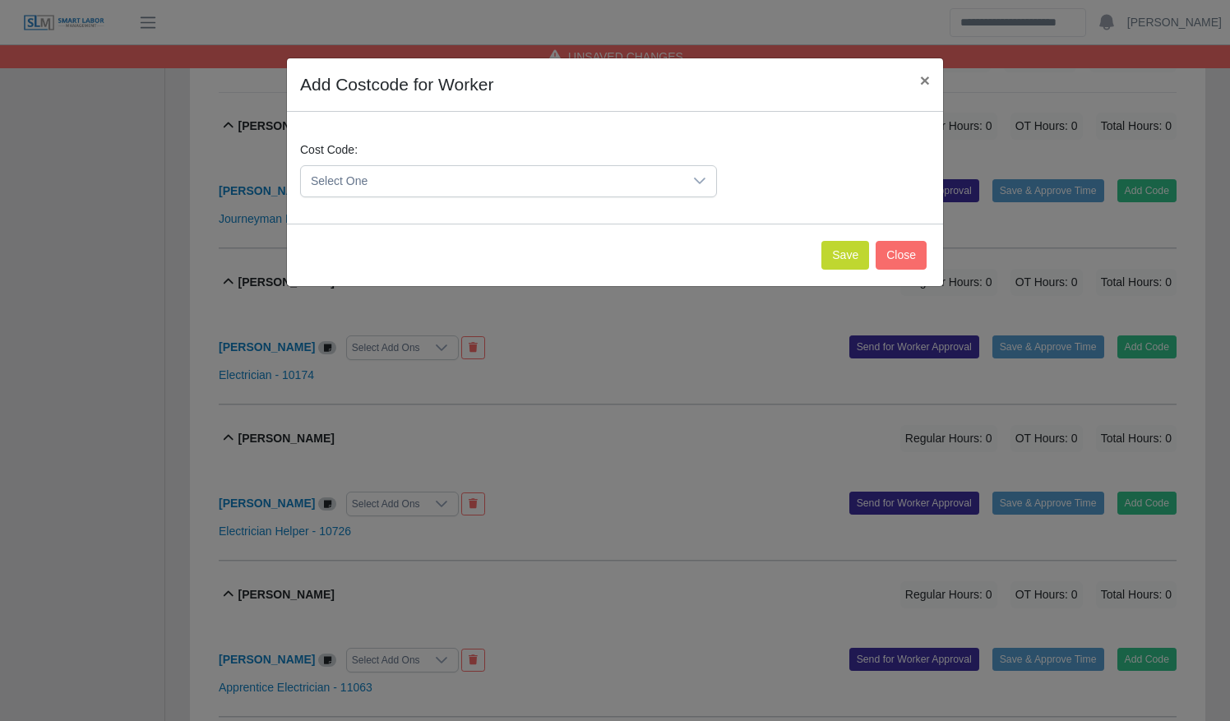
click at [687, 180] on div at bounding box center [699, 181] width 33 height 30
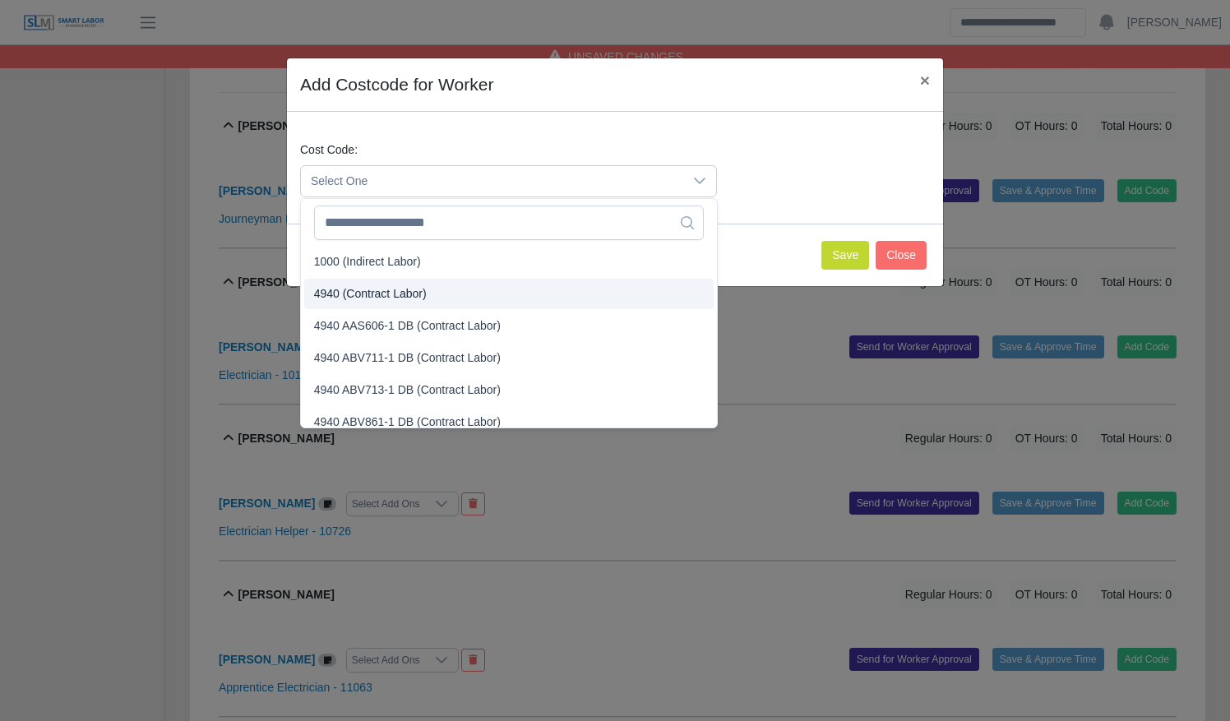
click at [606, 292] on li "4940 (Contract Labor)" at bounding box center [508, 294] width 409 height 30
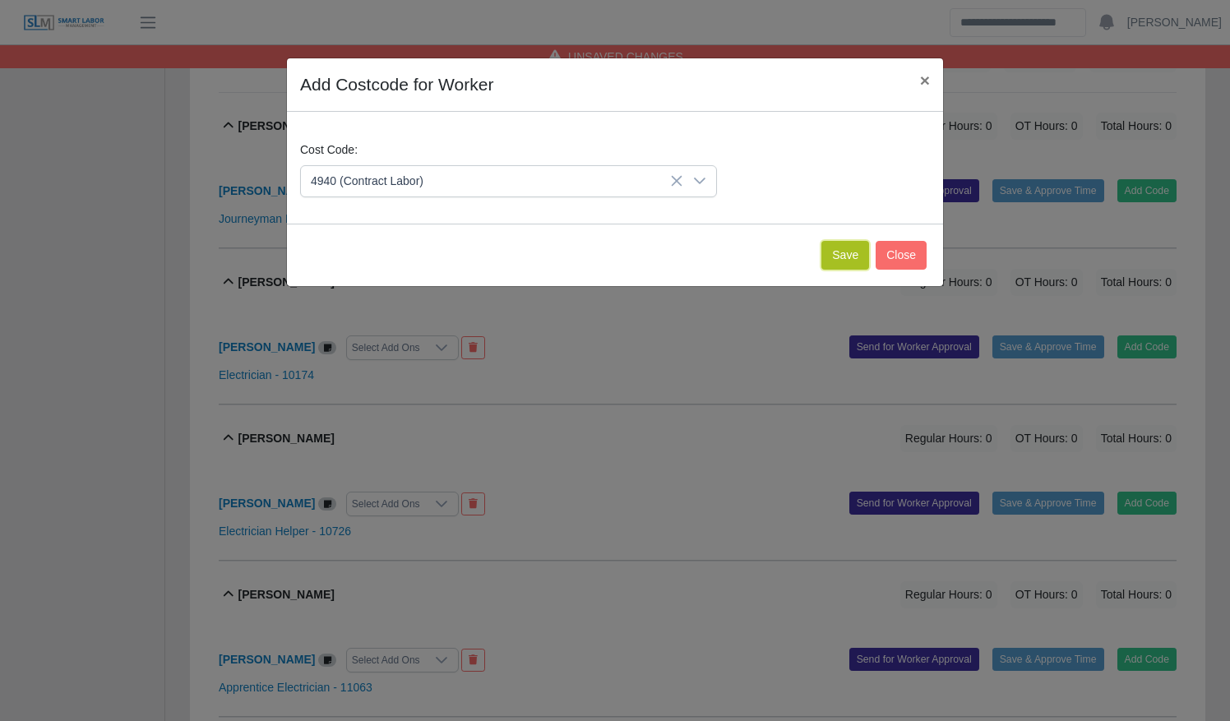
click at [845, 255] on button "Save" at bounding box center [845, 255] width 48 height 29
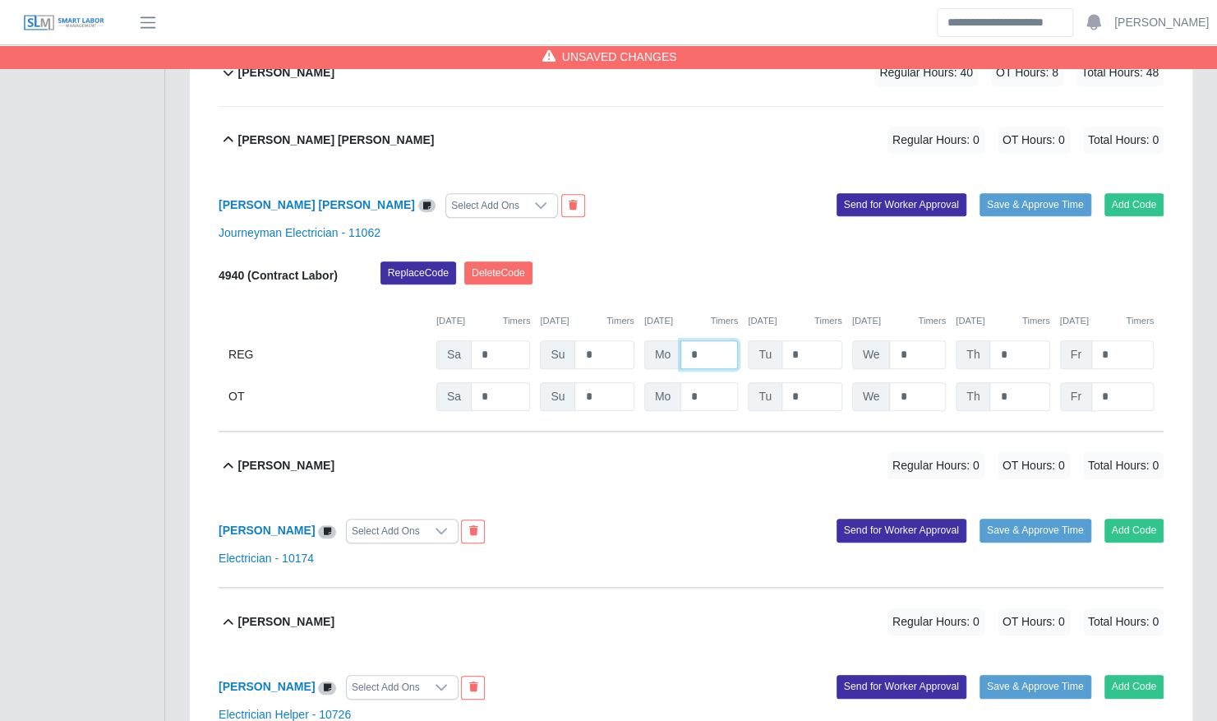
click at [692, 340] on input "*" at bounding box center [710, 354] width 58 height 29
type input "**"
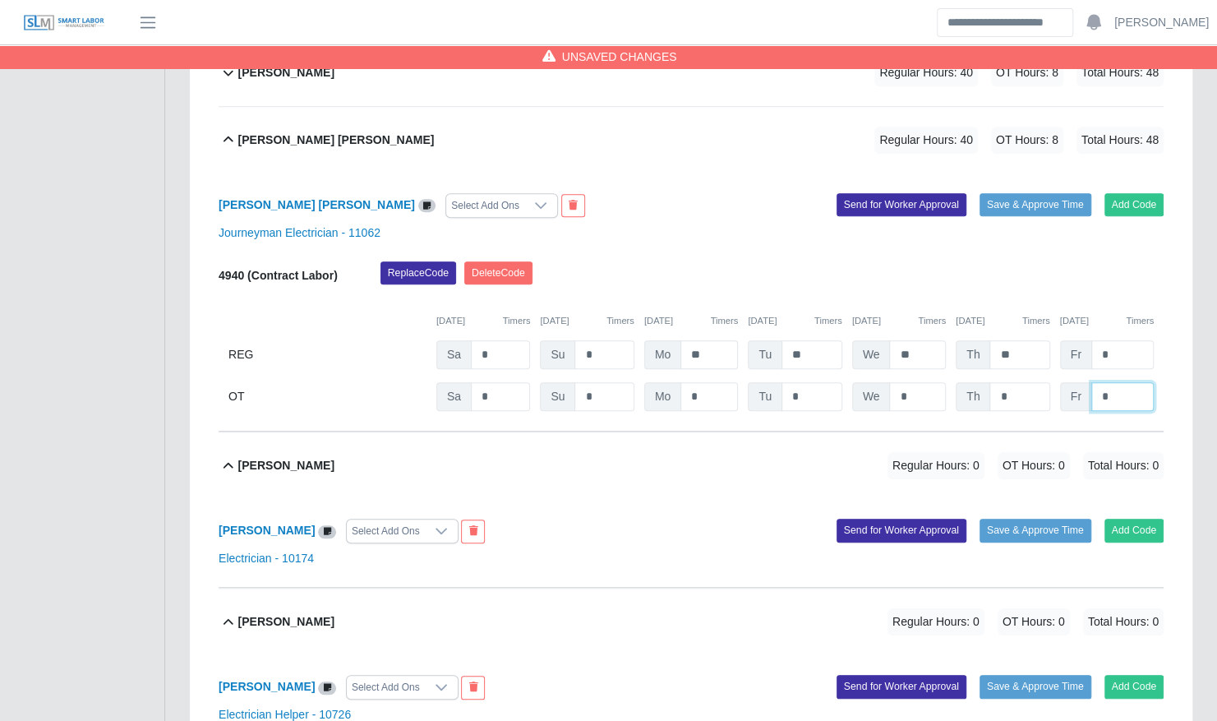
type input "*"
click at [631, 141] on div "Gary Soto Vega Regular Hours: 40 OT Hours: 8 Total Hours: 48" at bounding box center [700, 140] width 925 height 67
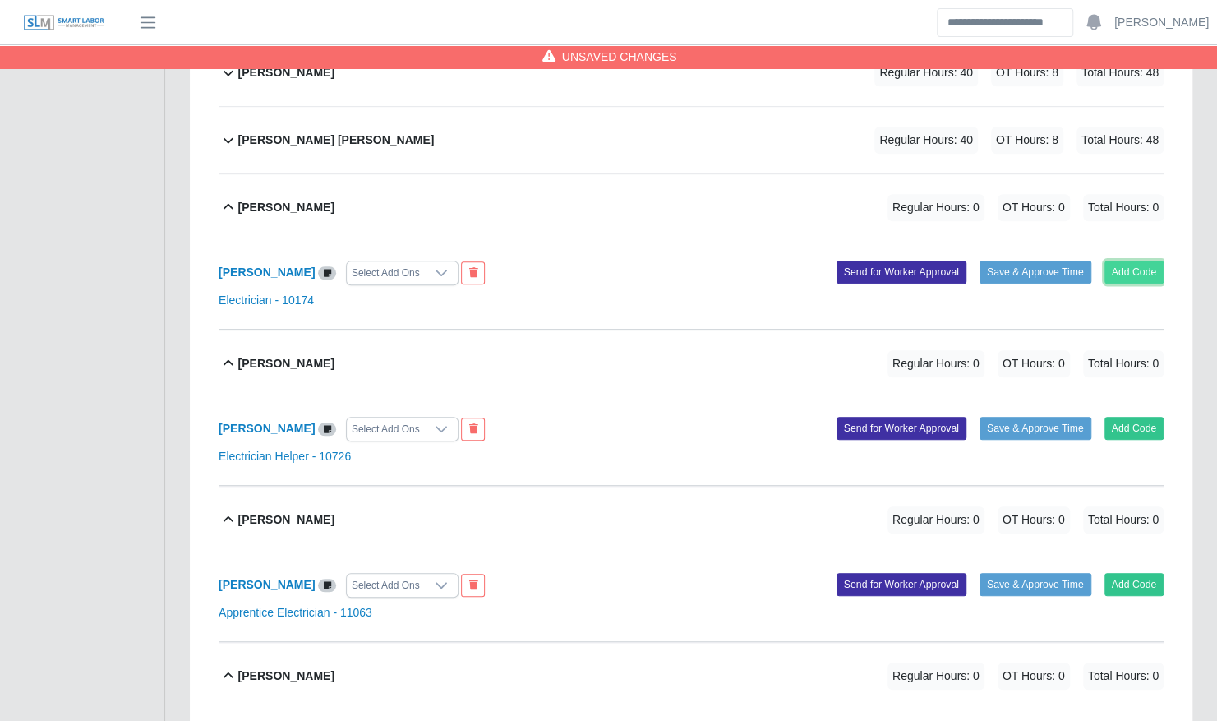
click at [1146, 261] on button "Add Code" at bounding box center [1135, 272] width 60 height 23
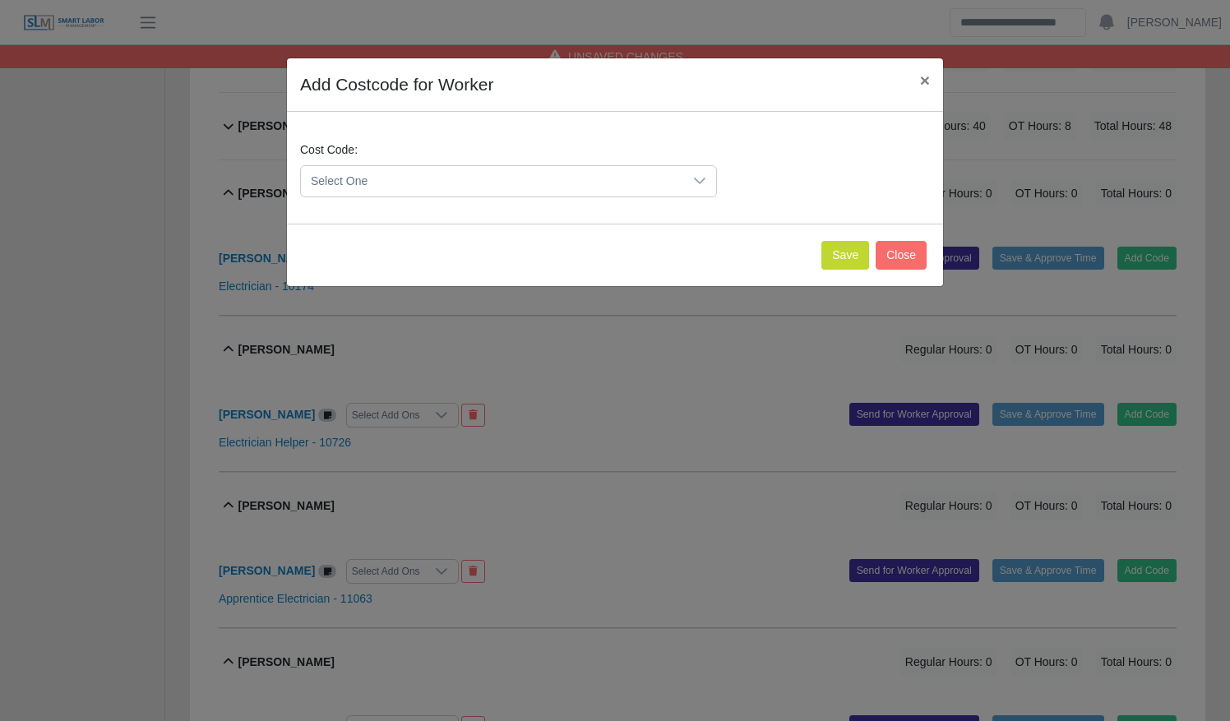
click at [502, 182] on span "Select One" at bounding box center [492, 181] width 382 height 30
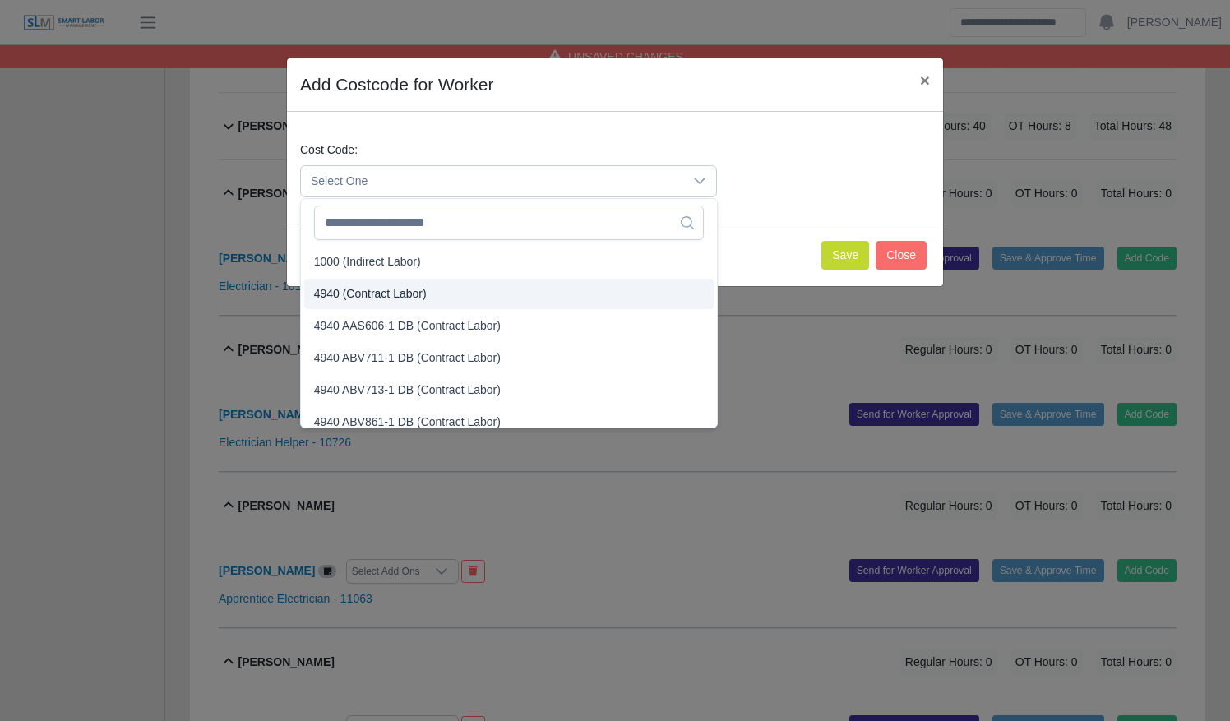
click at [494, 299] on li "4940 (Contract Labor)" at bounding box center [508, 294] width 409 height 30
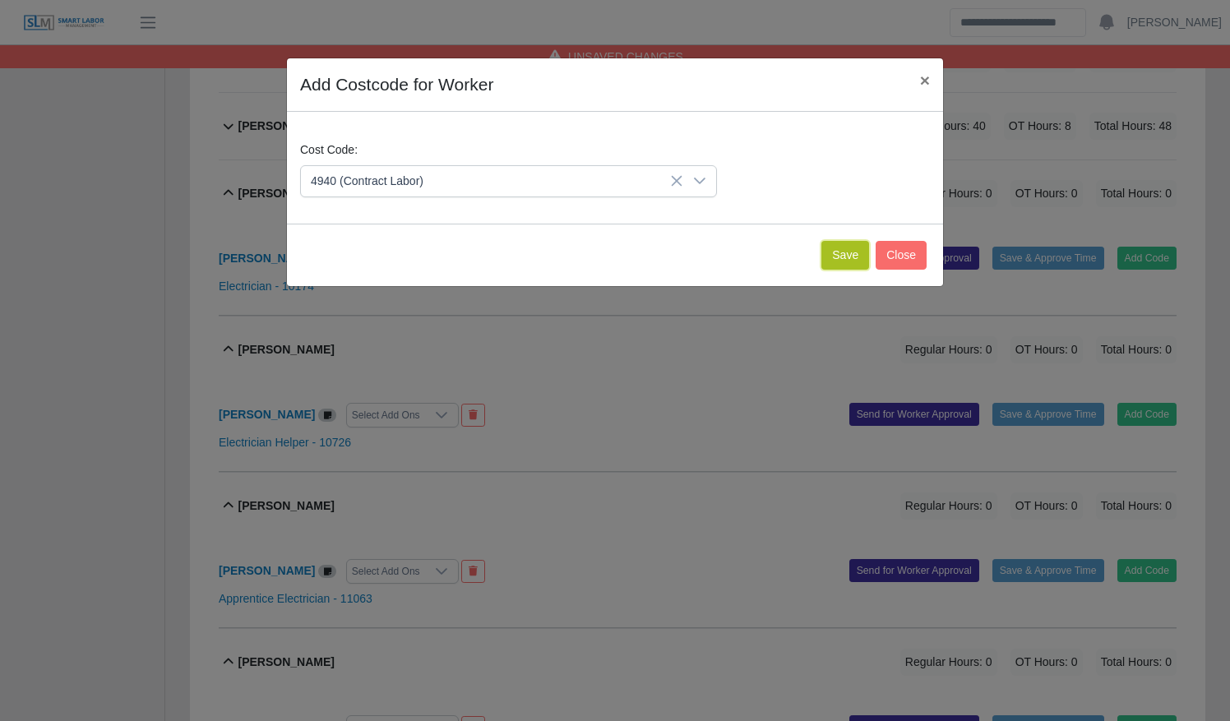
click at [832, 253] on button "Save" at bounding box center [845, 255] width 48 height 29
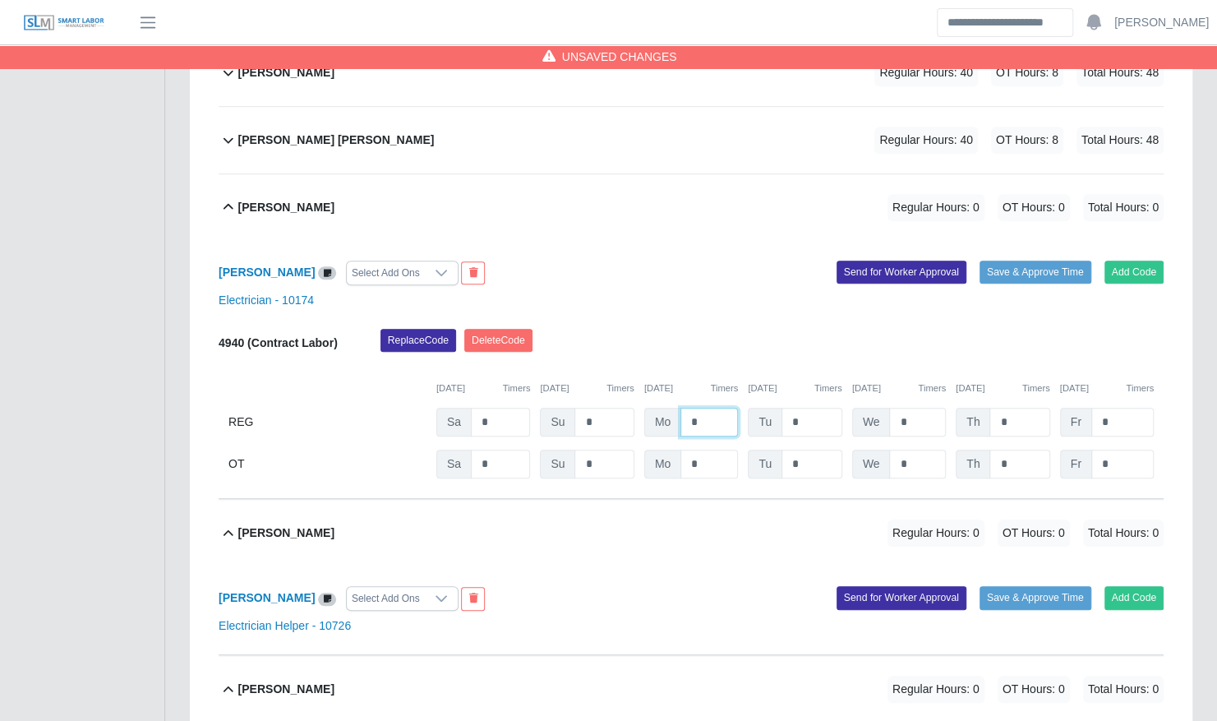
click at [684, 408] on input "*" at bounding box center [710, 422] width 58 height 29
type input "**"
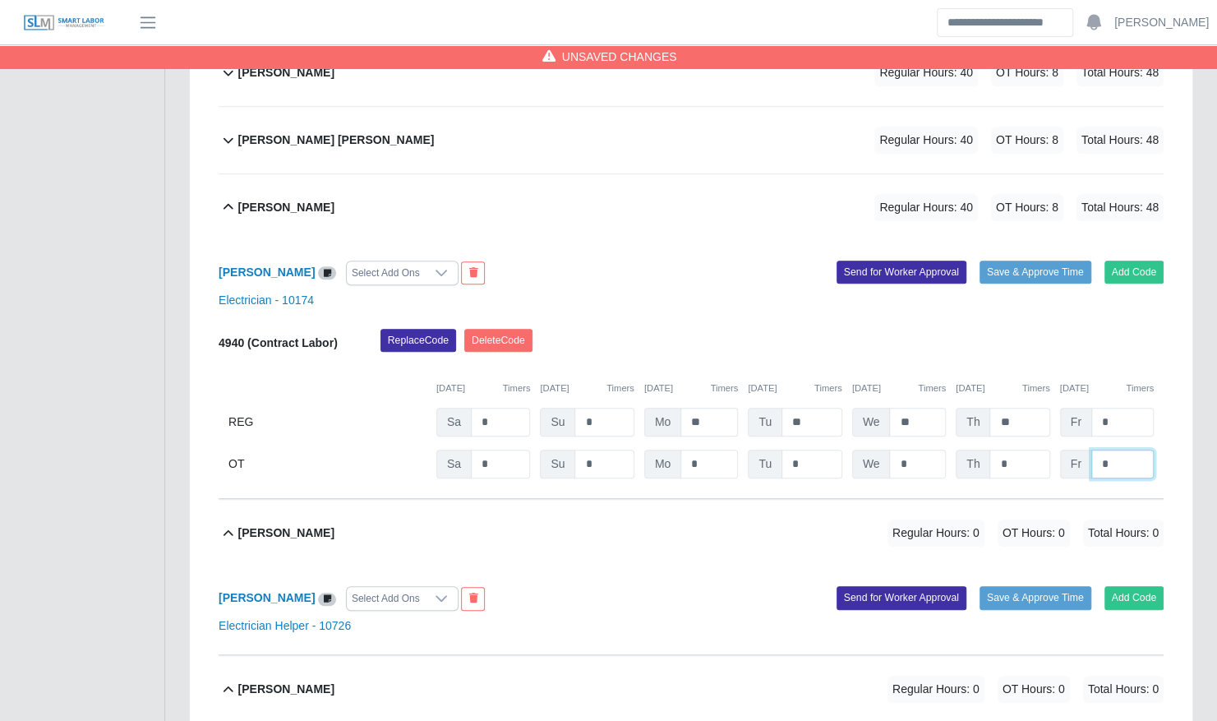
type input "*"
click at [682, 196] on div "Jesus Velaquez Regular Hours: 40 OT Hours: 8 Total Hours: 48" at bounding box center [700, 207] width 925 height 67
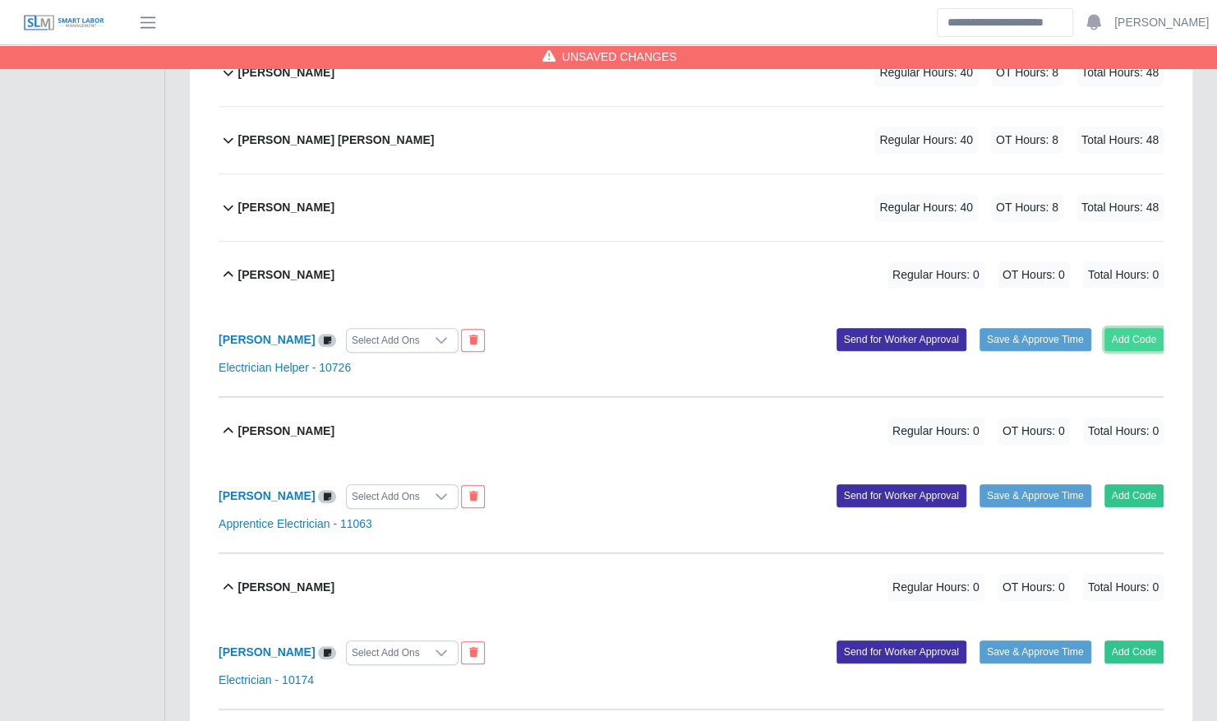
click at [1137, 328] on button "Add Code" at bounding box center [1135, 339] width 60 height 23
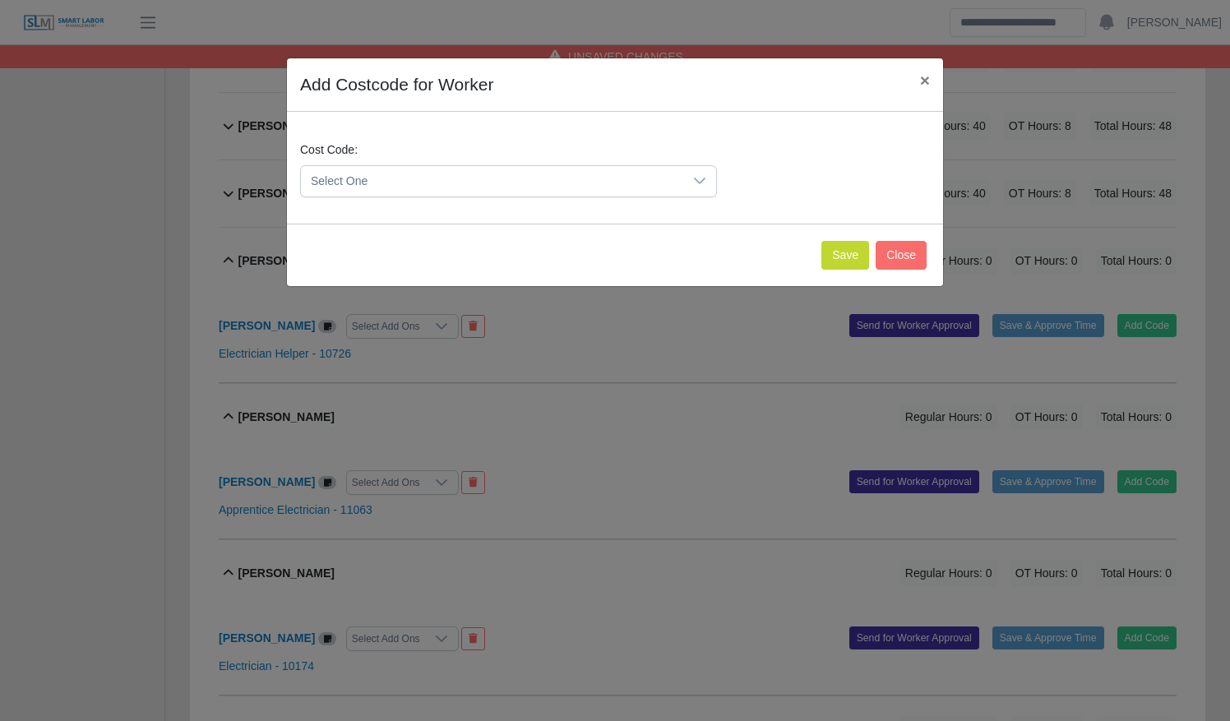
click at [482, 182] on span "Select One" at bounding box center [492, 181] width 382 height 30
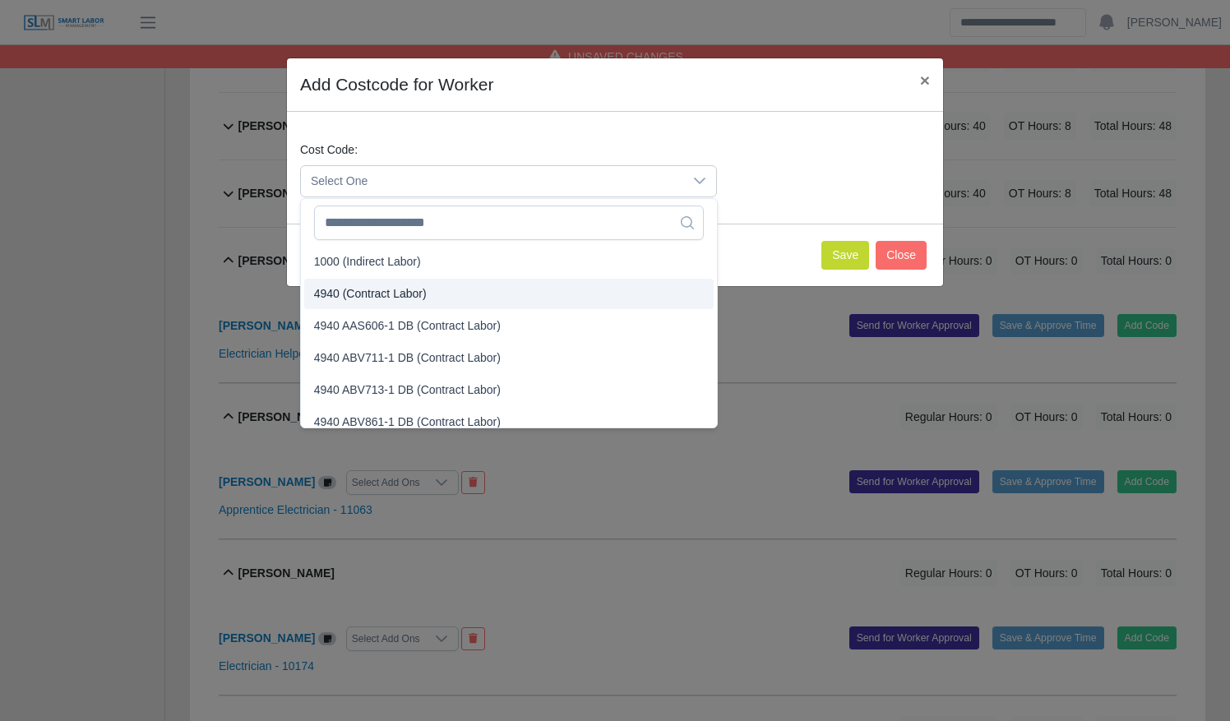
click at [475, 286] on li "4940 (Contract Labor)" at bounding box center [508, 294] width 409 height 30
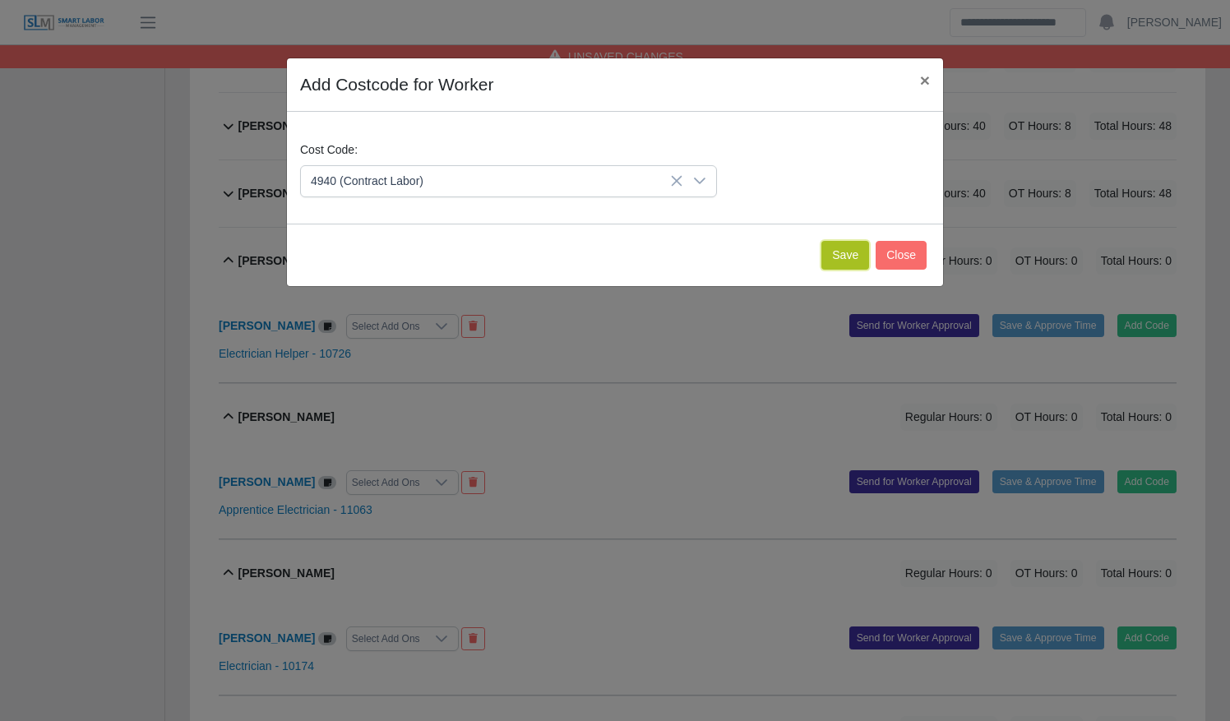
click at [831, 260] on button "Save" at bounding box center [845, 255] width 48 height 29
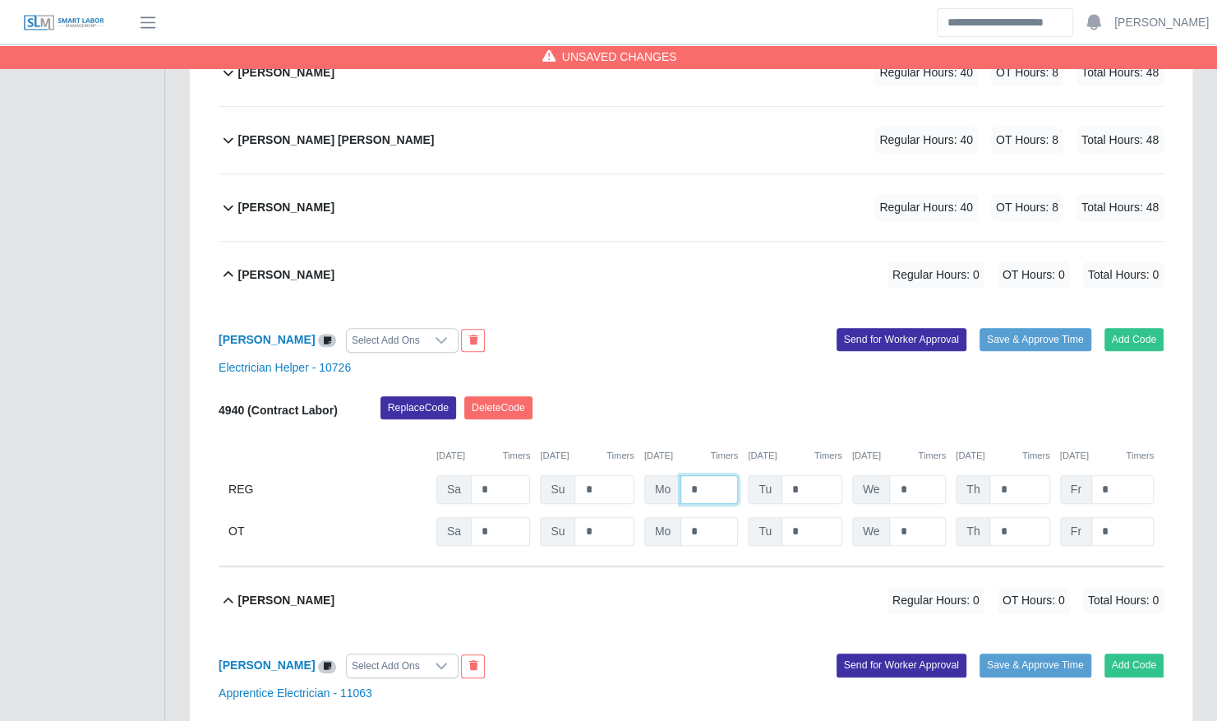
click at [688, 475] on input "*" at bounding box center [710, 489] width 58 height 29
type input "**"
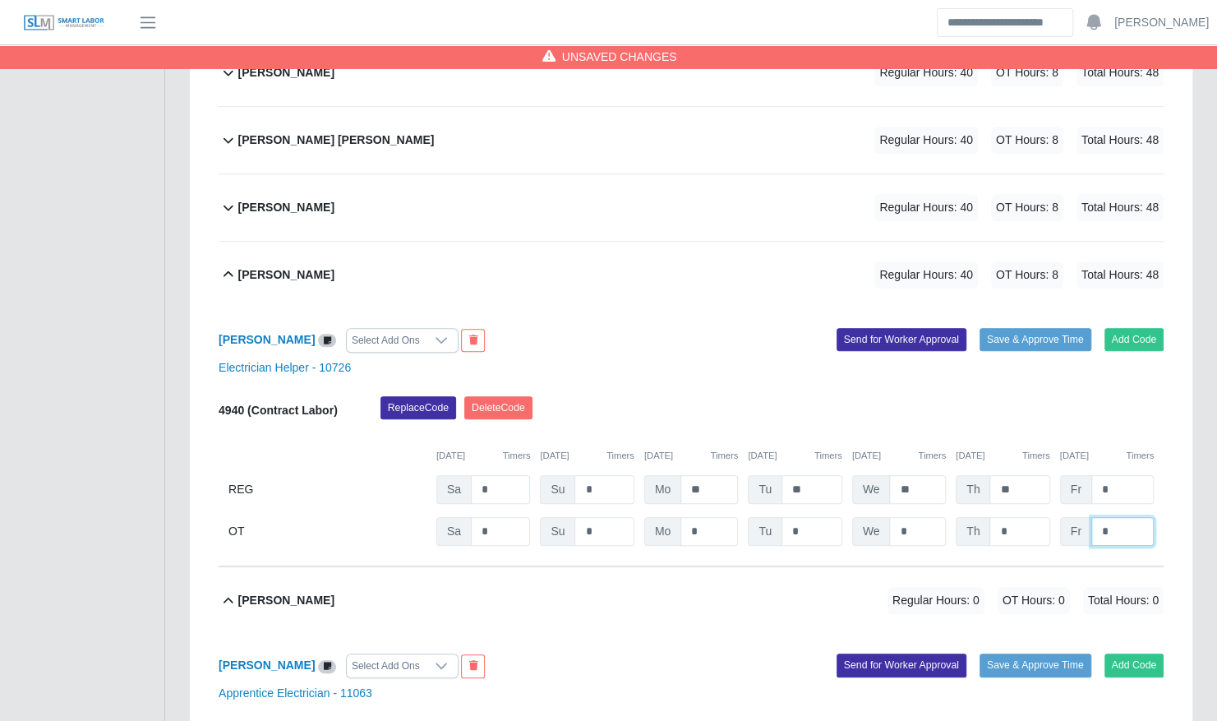
type input "*"
click at [657, 250] on div "Jesus Martinez Regular Hours: 40 OT Hours: 8 Total Hours: 48" at bounding box center [700, 275] width 925 height 67
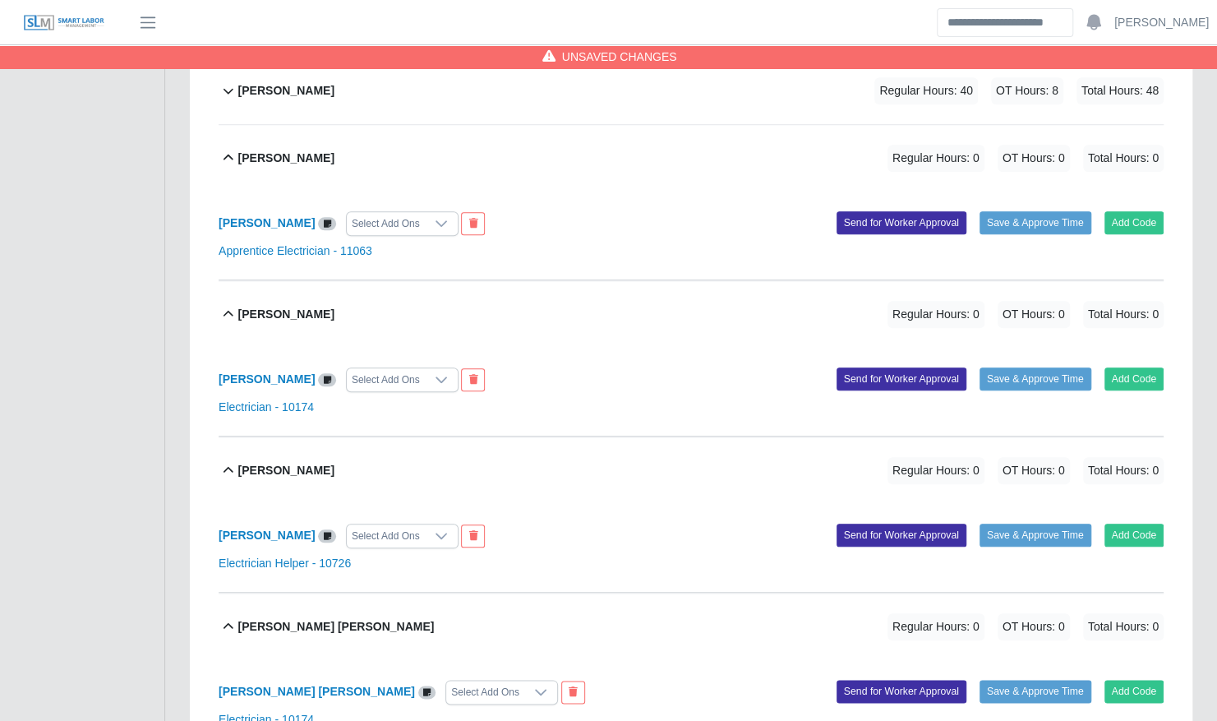
scroll to position [709, 0]
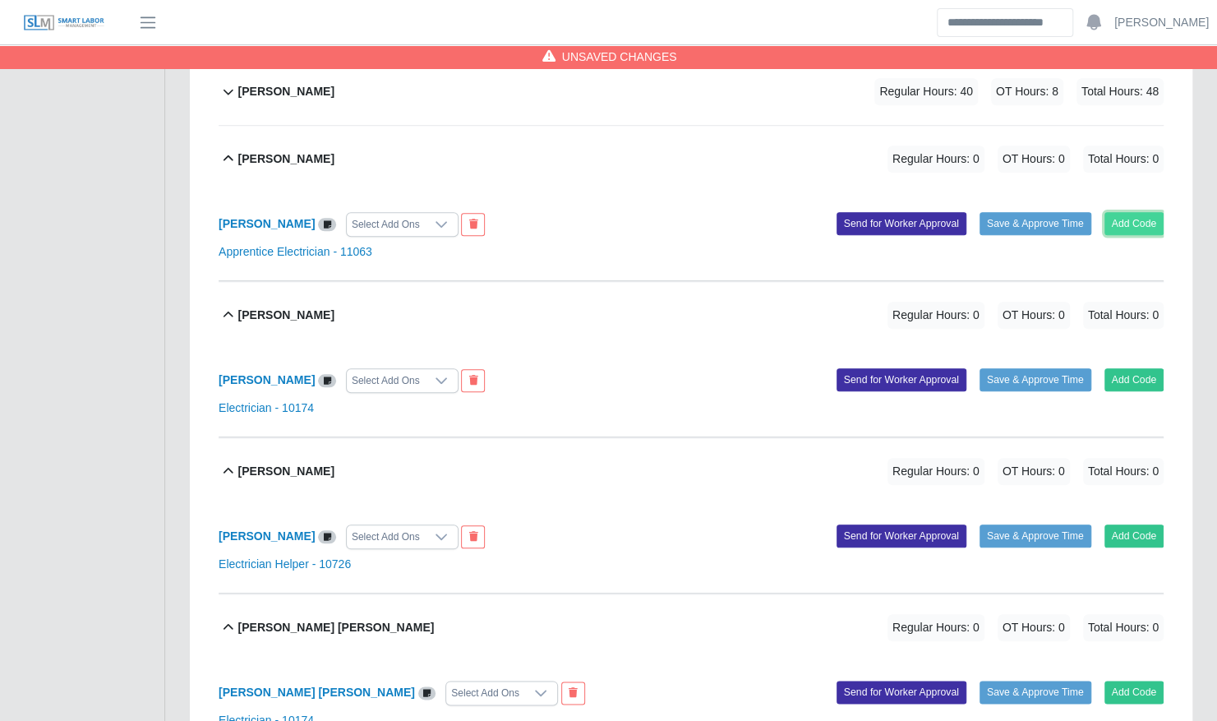
click at [1124, 215] on button "Add Code" at bounding box center [1135, 223] width 60 height 23
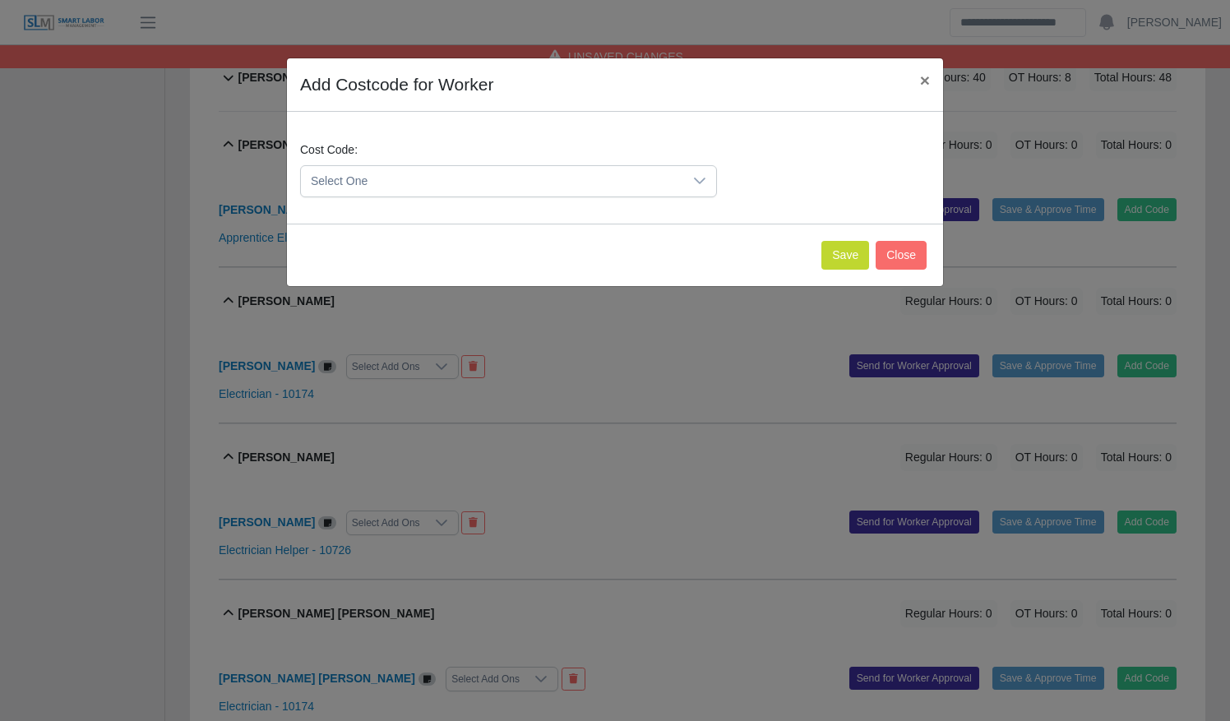
click at [608, 189] on span "Select One" at bounding box center [492, 181] width 382 height 30
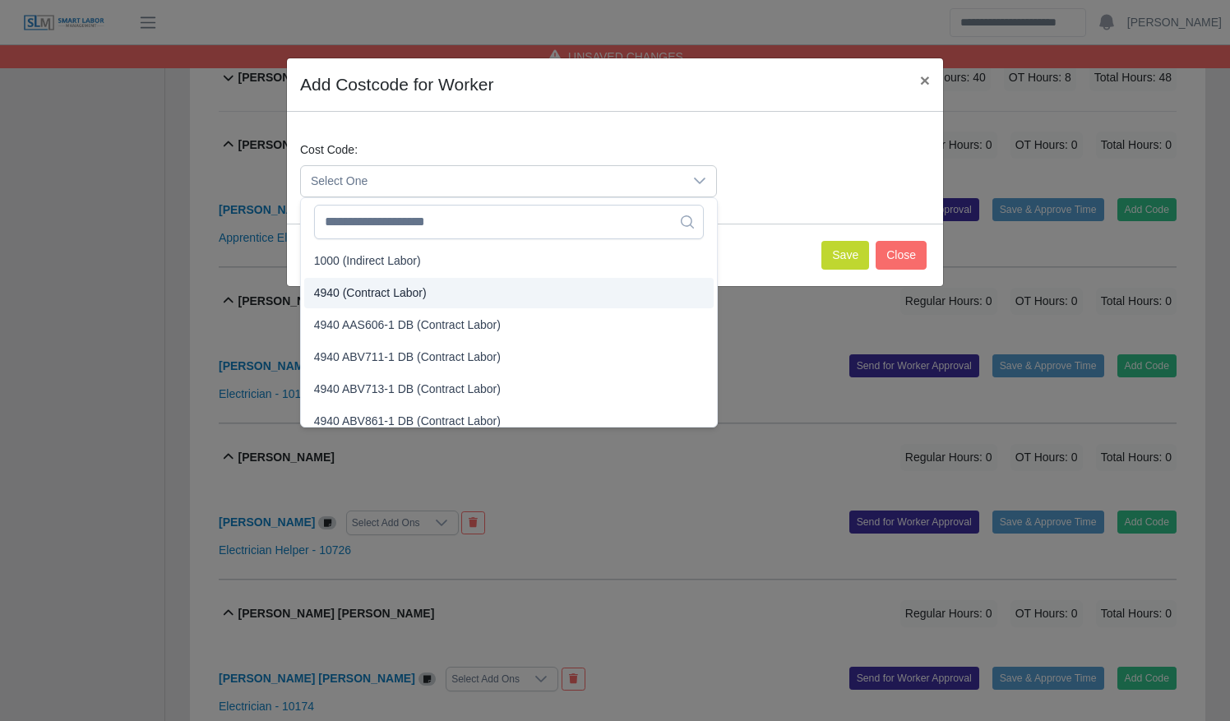
click at [470, 293] on li "4940 (Contract Labor)" at bounding box center [508, 293] width 409 height 30
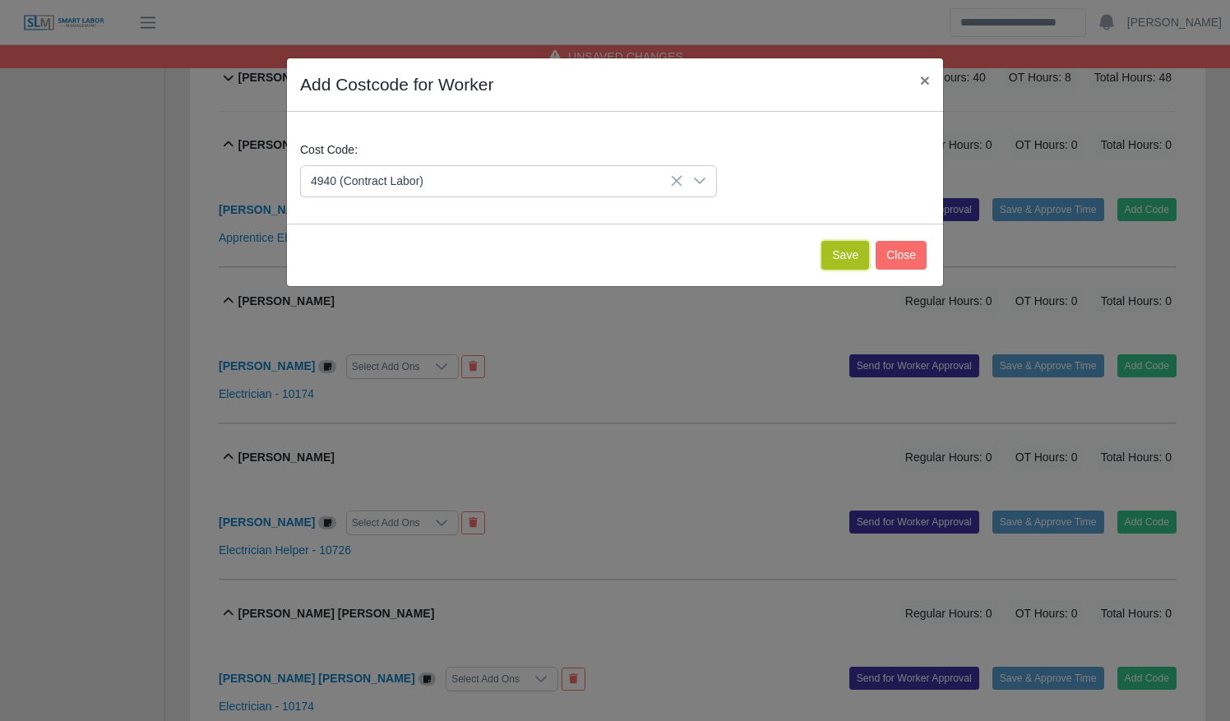
click at [842, 250] on button "Save" at bounding box center [845, 255] width 48 height 29
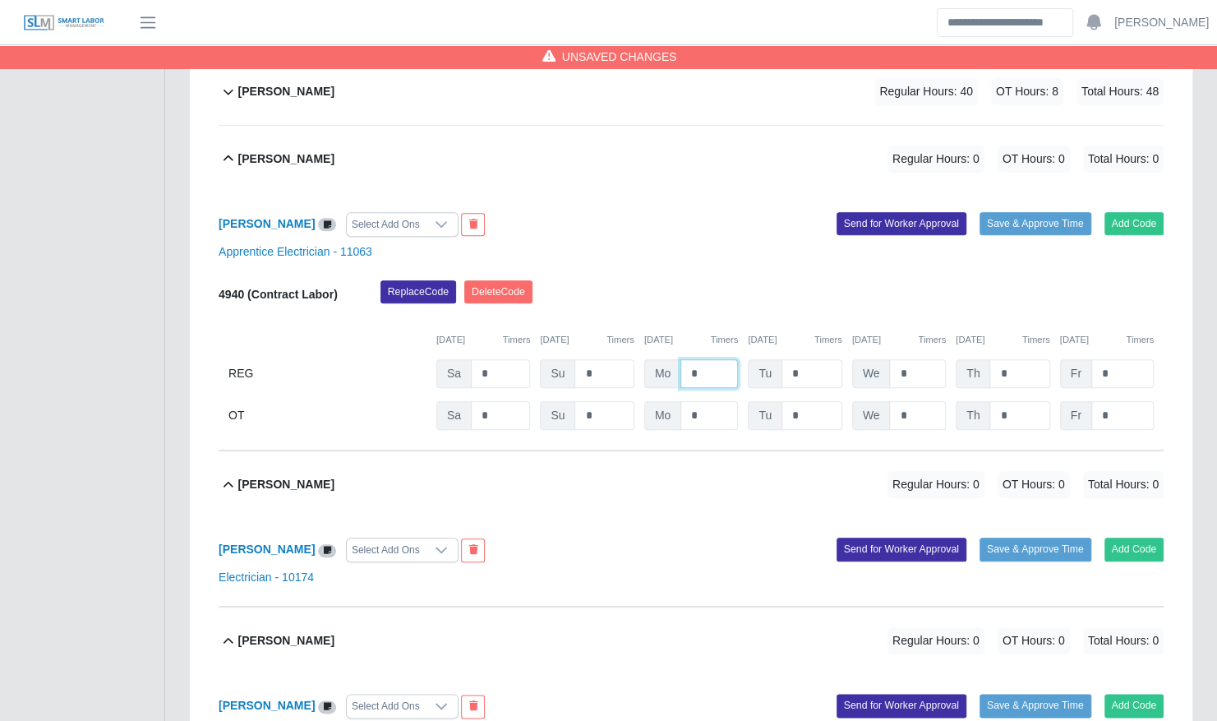
click at [684, 362] on input "*" at bounding box center [710, 373] width 58 height 29
type input "**"
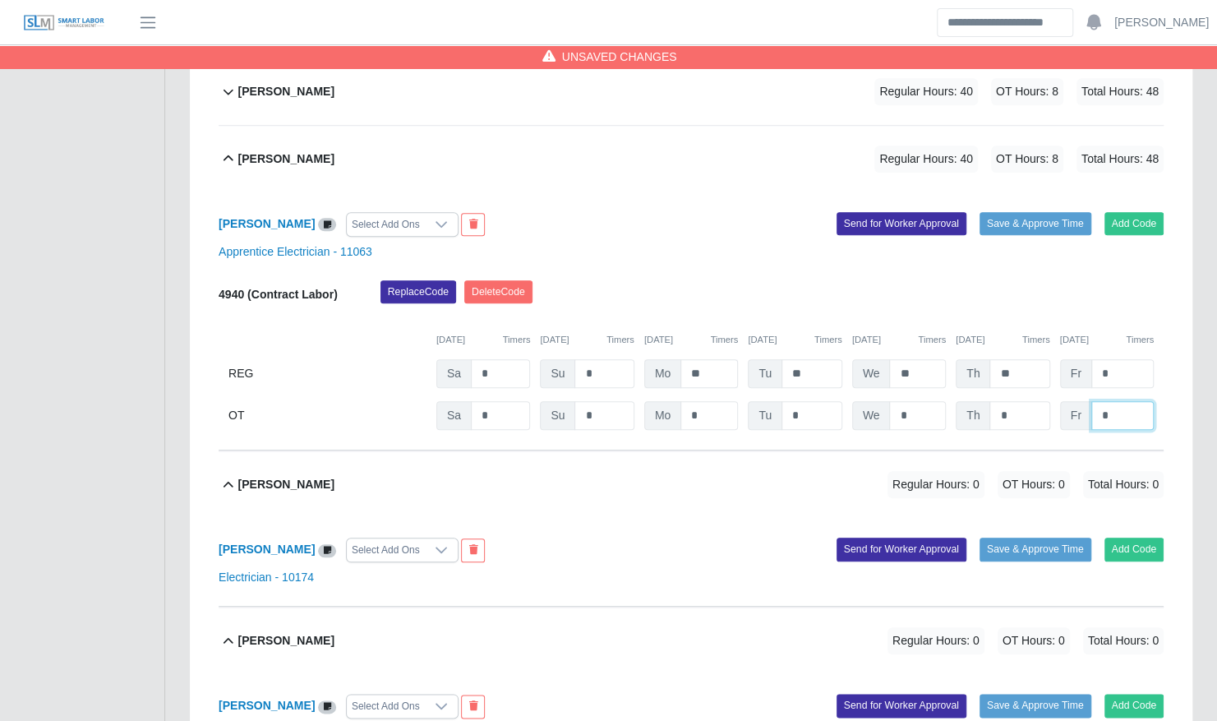
type input "*"
click at [688, 145] on div "Jose Rosado Regular Hours: 40 OT Hours: 8 Total Hours: 48" at bounding box center [700, 159] width 925 height 67
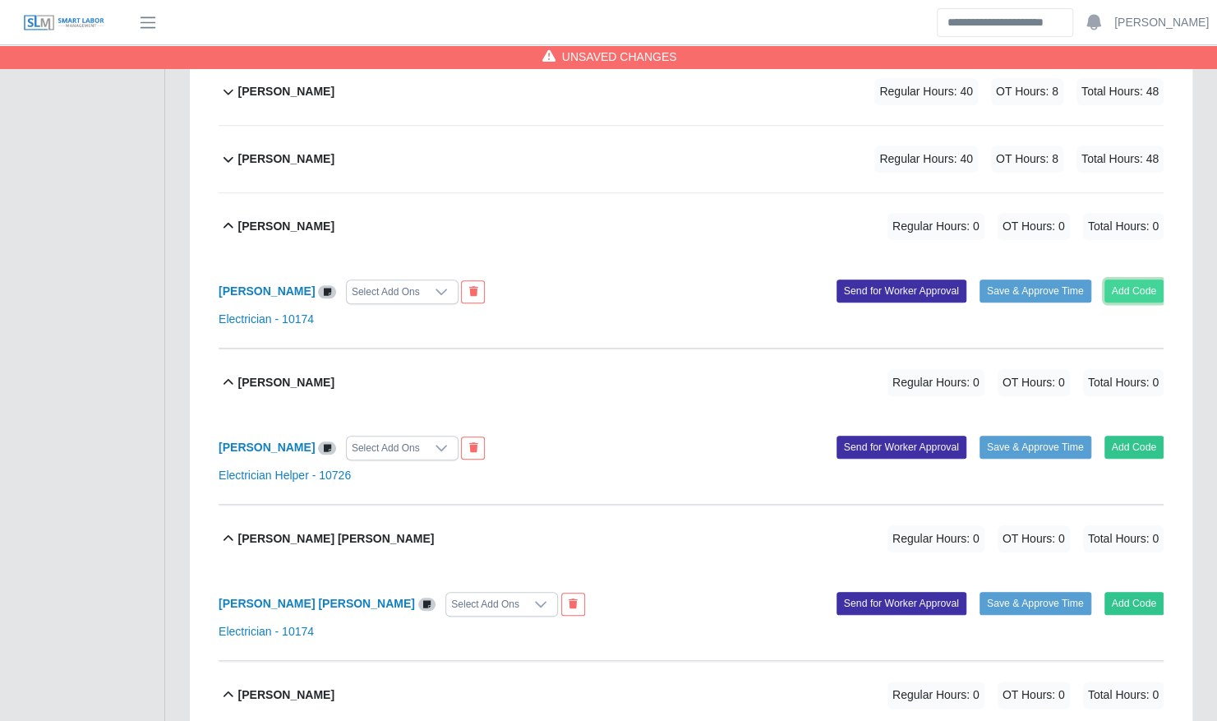
click at [1128, 279] on button "Add Code" at bounding box center [1135, 290] width 60 height 23
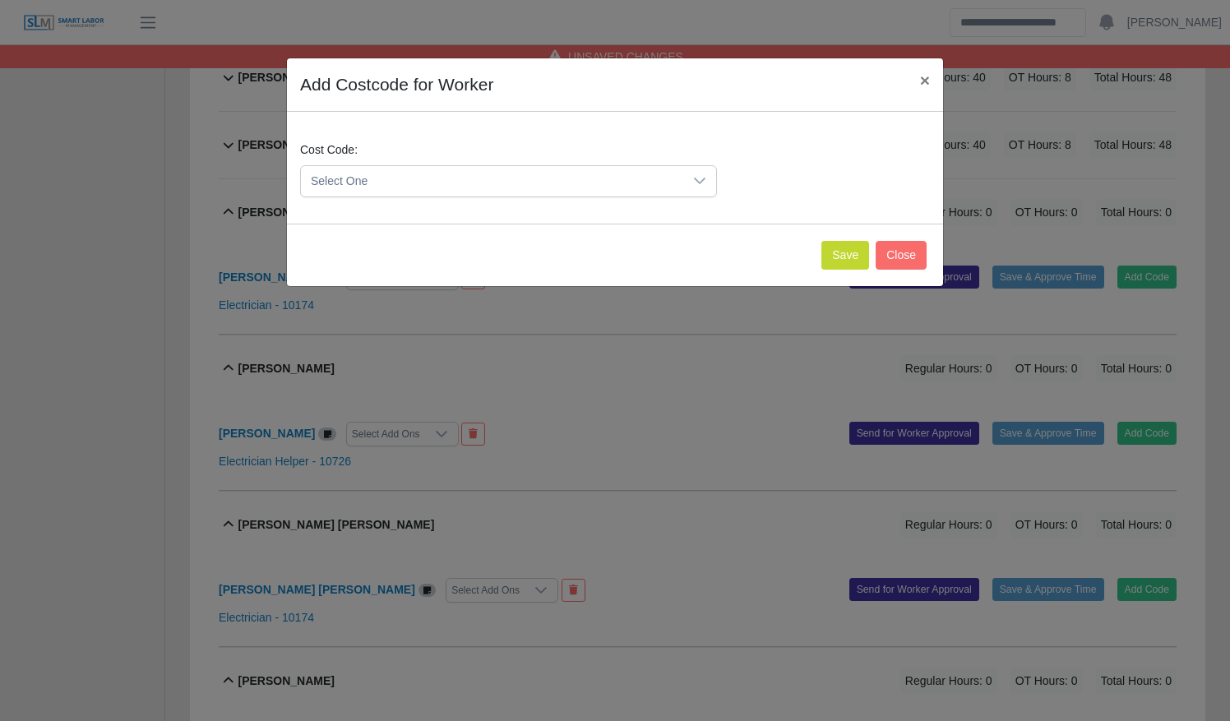
click at [547, 185] on span "Select One" at bounding box center [492, 181] width 382 height 30
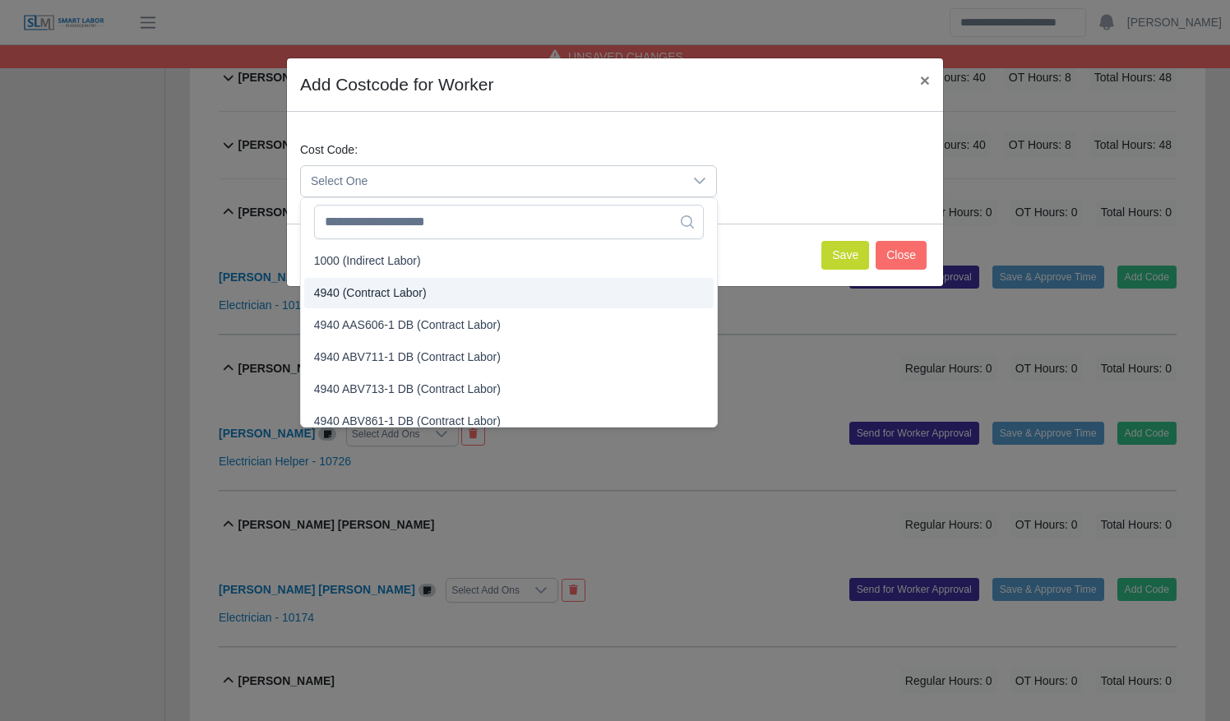
click at [537, 298] on li "4940 (Contract Labor)" at bounding box center [508, 293] width 409 height 30
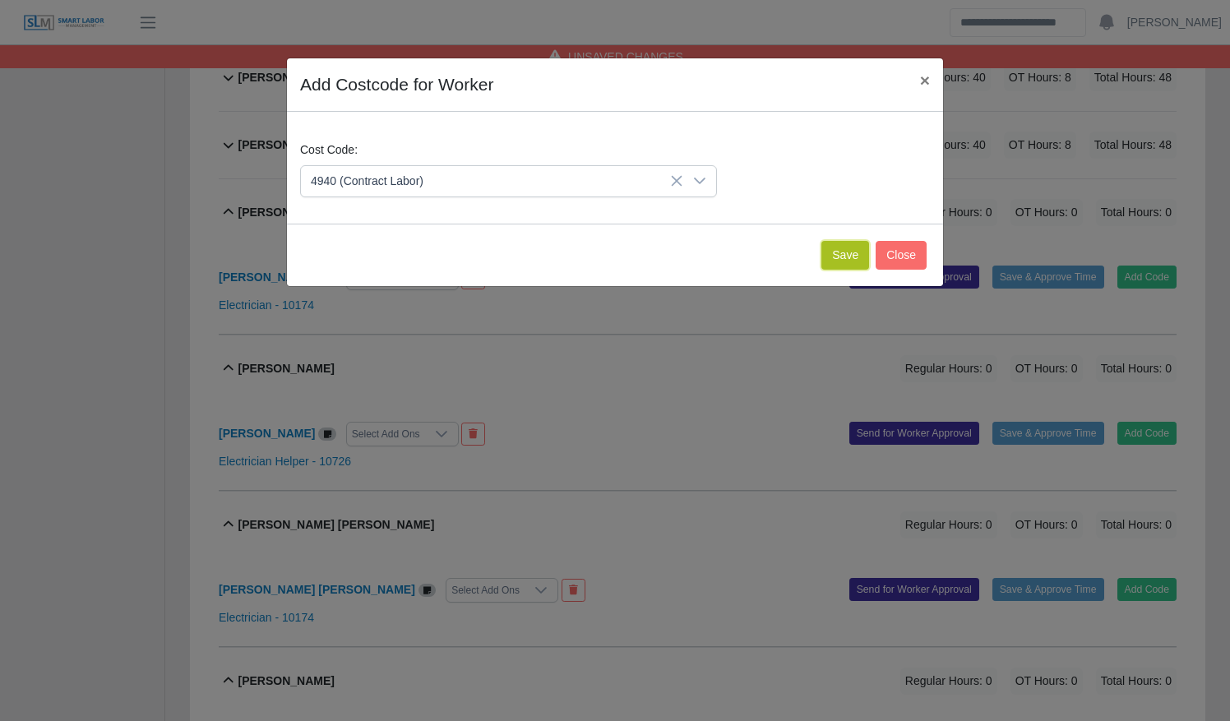
click at [841, 253] on button "Save" at bounding box center [845, 255] width 48 height 29
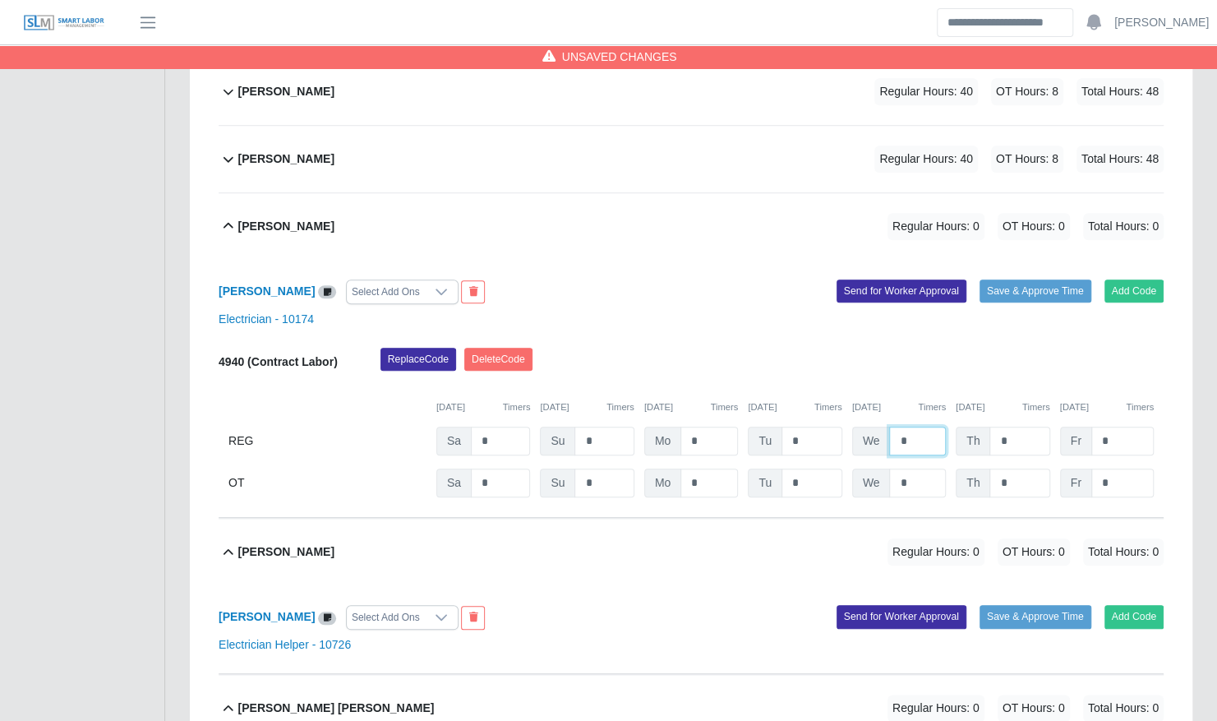
click at [892, 427] on input "*" at bounding box center [917, 441] width 57 height 29
type input "**"
click at [1129, 427] on input "*" at bounding box center [1122, 441] width 62 height 29
drag, startPoint x: 1120, startPoint y: 419, endPoint x: 1056, endPoint y: 418, distance: 64.1
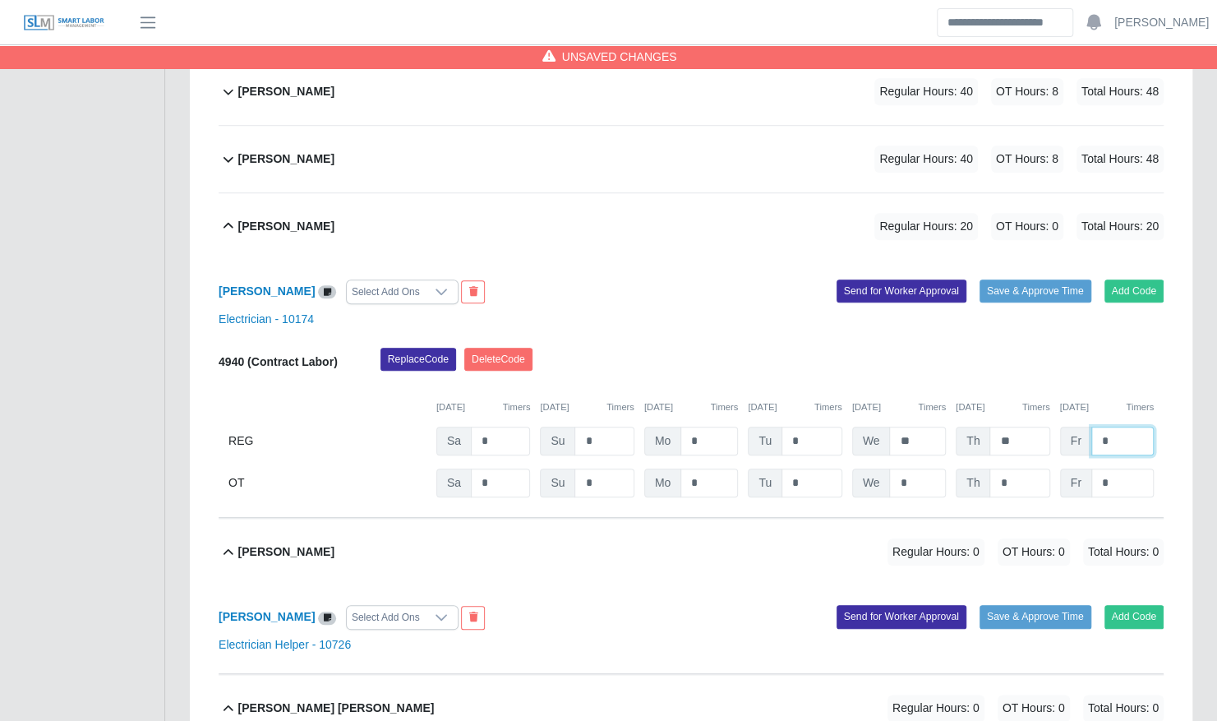
click at [1056, 427] on div "REG Sa * Su * Mo * Tu * We ** Th ** Fr *" at bounding box center [691, 441] width 945 height 29
type input "*"
click at [664, 204] on div "Julio Cesar Mendoza Regular Hours: 28 OT Hours: 0 Total Hours: 28" at bounding box center [700, 226] width 925 height 67
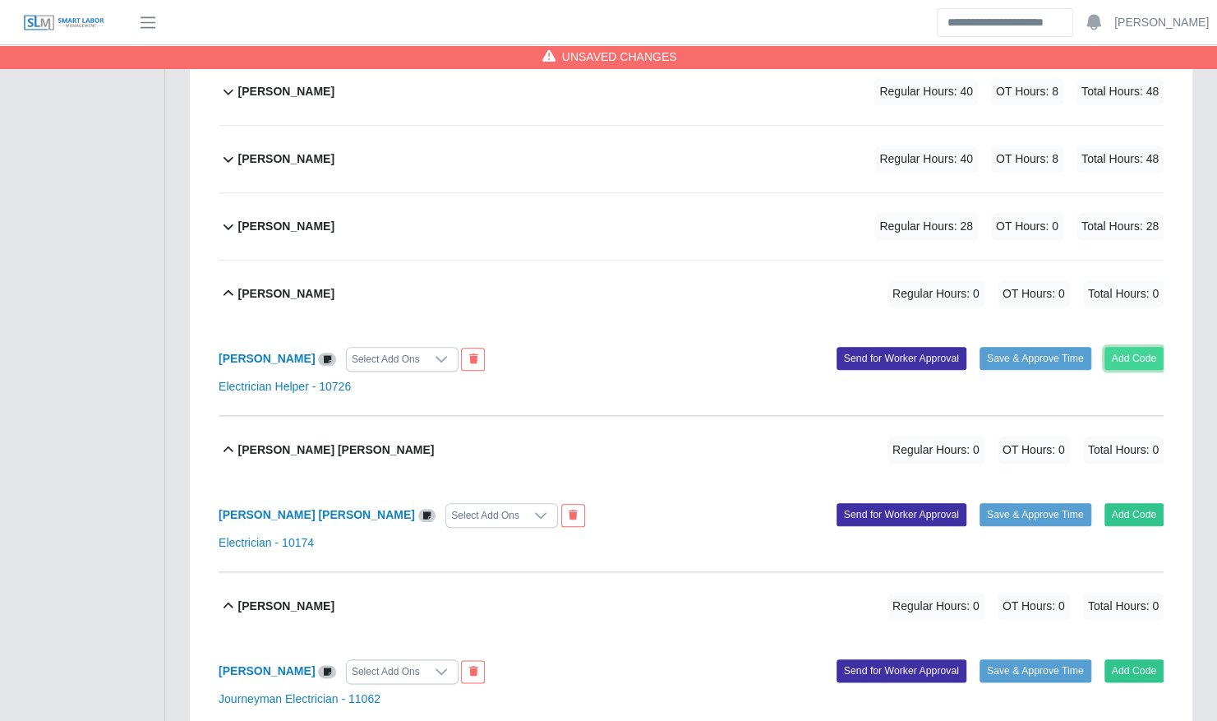
click at [1119, 347] on button "Add Code" at bounding box center [1135, 358] width 60 height 23
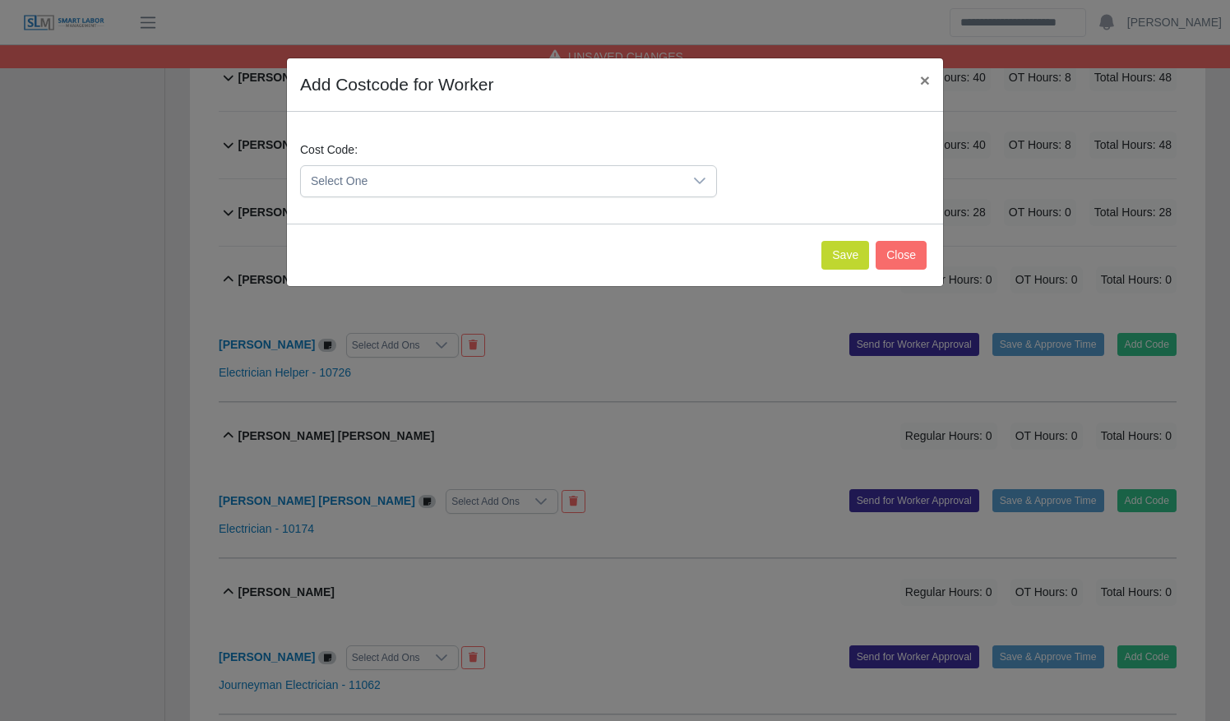
click at [497, 175] on span "Select One" at bounding box center [492, 181] width 382 height 30
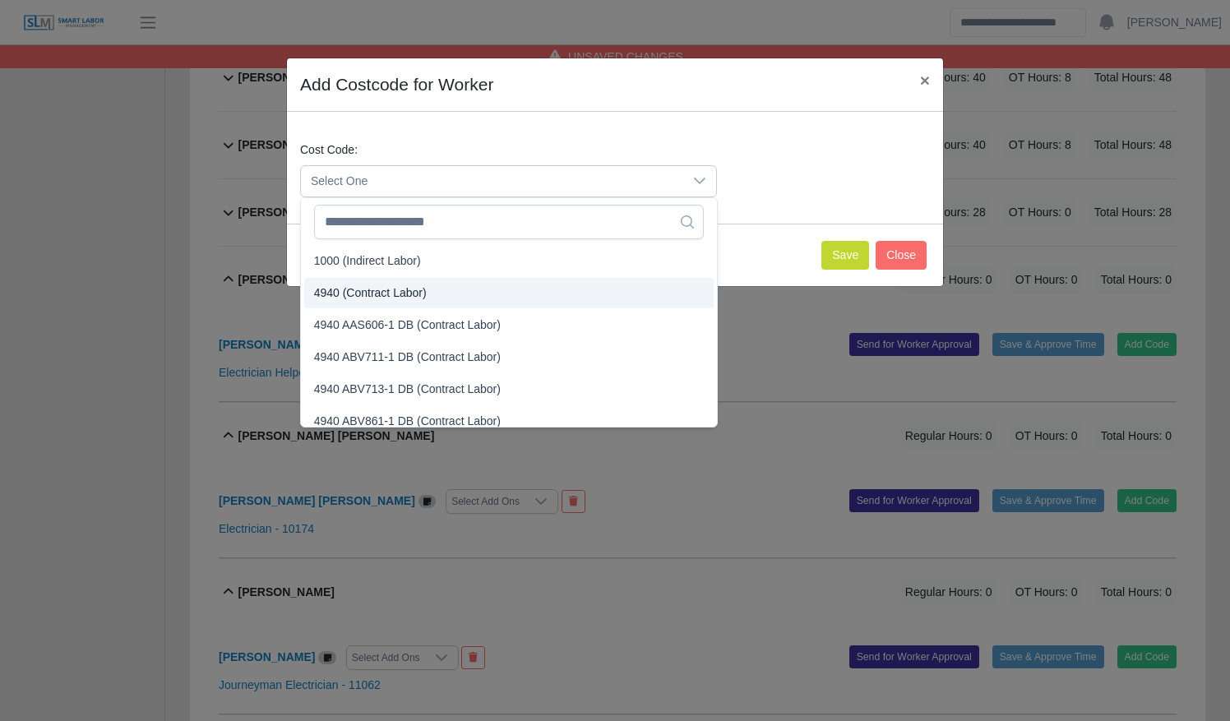
click at [479, 286] on li "4940 (Contract Labor)" at bounding box center [508, 293] width 409 height 30
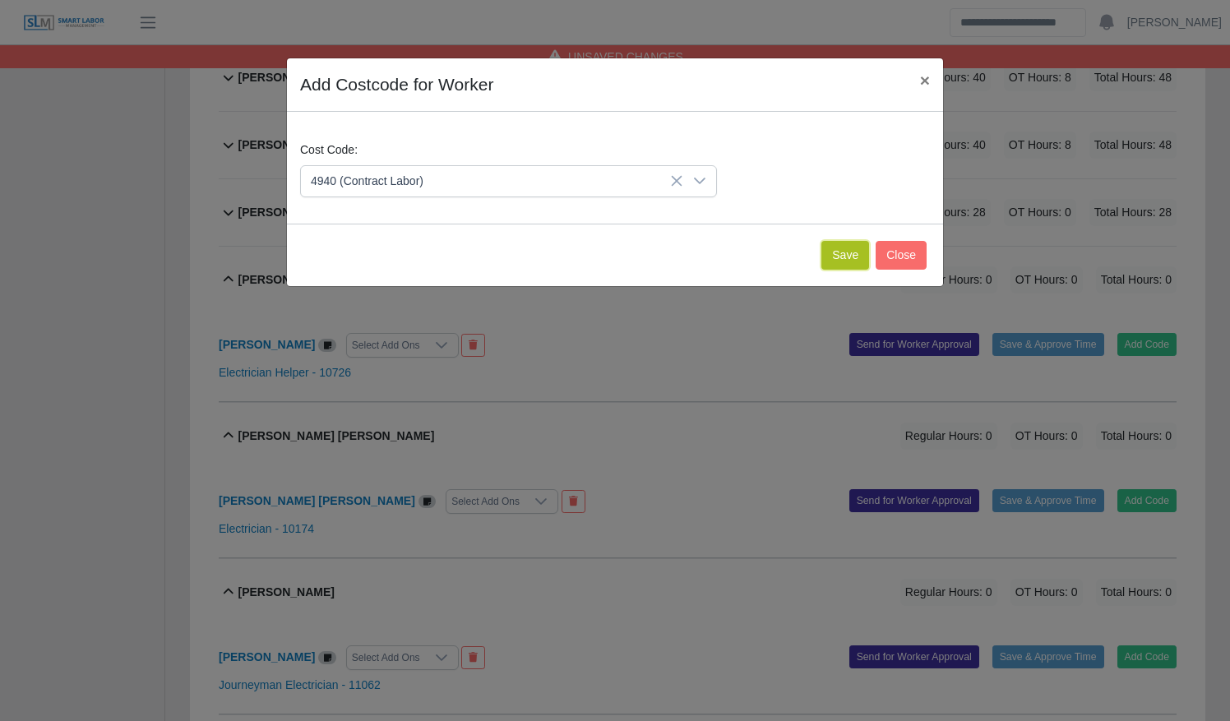
click at [850, 242] on button "Save" at bounding box center [845, 255] width 48 height 29
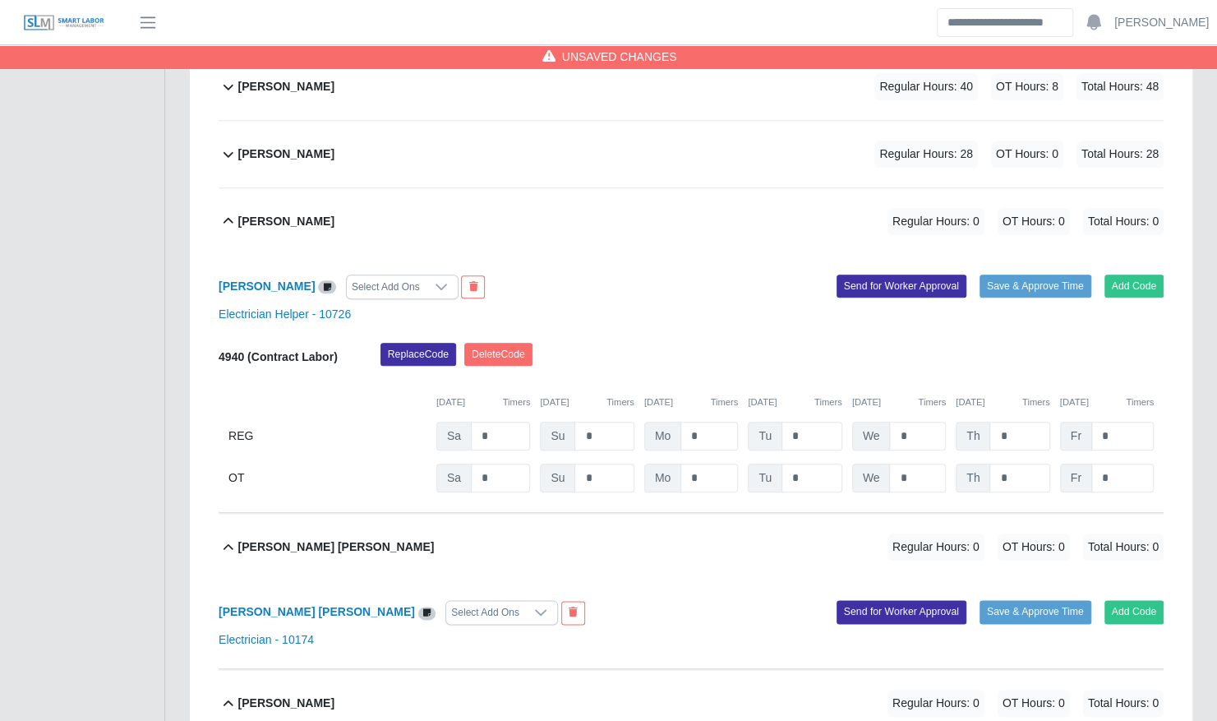
scroll to position [787, 0]
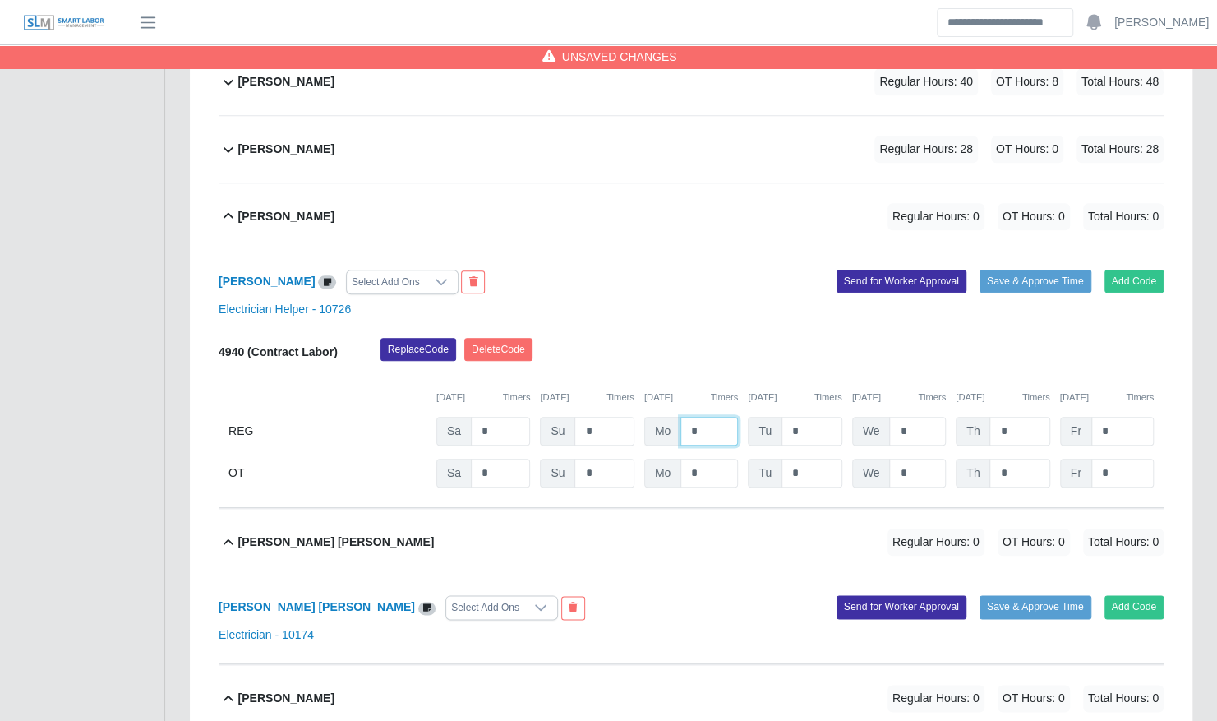
click at [681, 417] on input "*" at bounding box center [710, 431] width 58 height 29
type input "**"
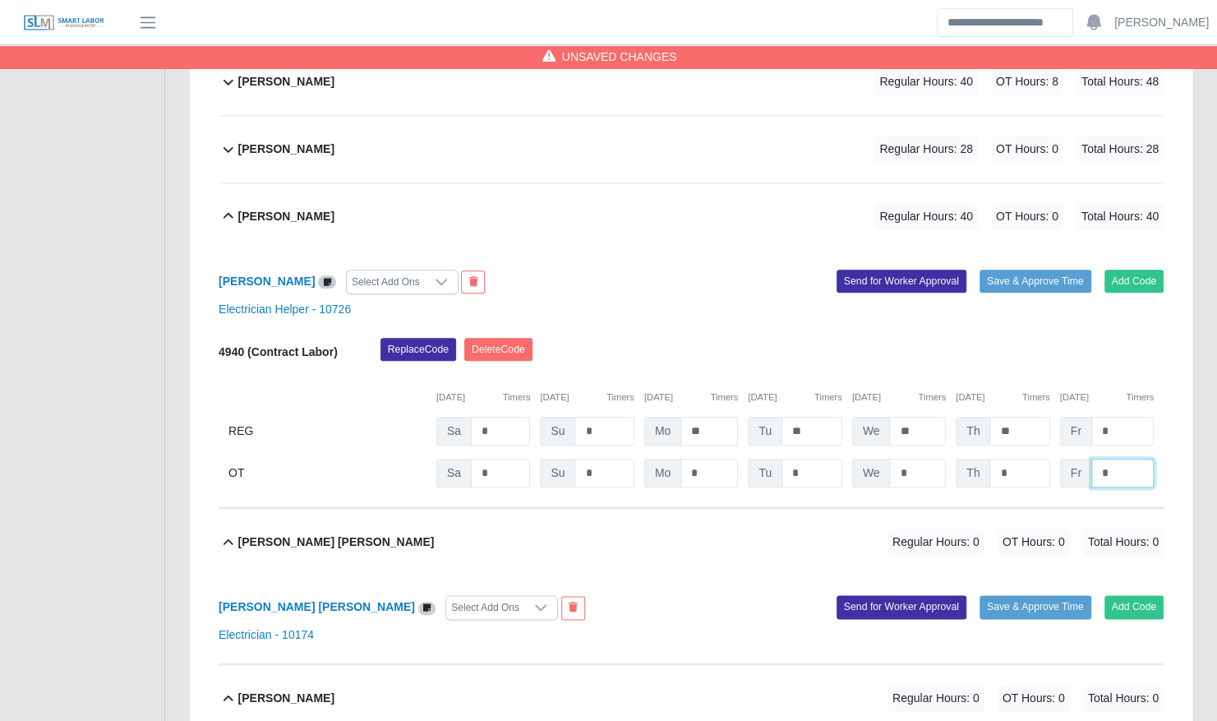
type input "*"
click at [663, 199] on div "Leandro Rojas Regular Hours: 40 OT Hours: 8 Total Hours: 48" at bounding box center [700, 216] width 925 height 67
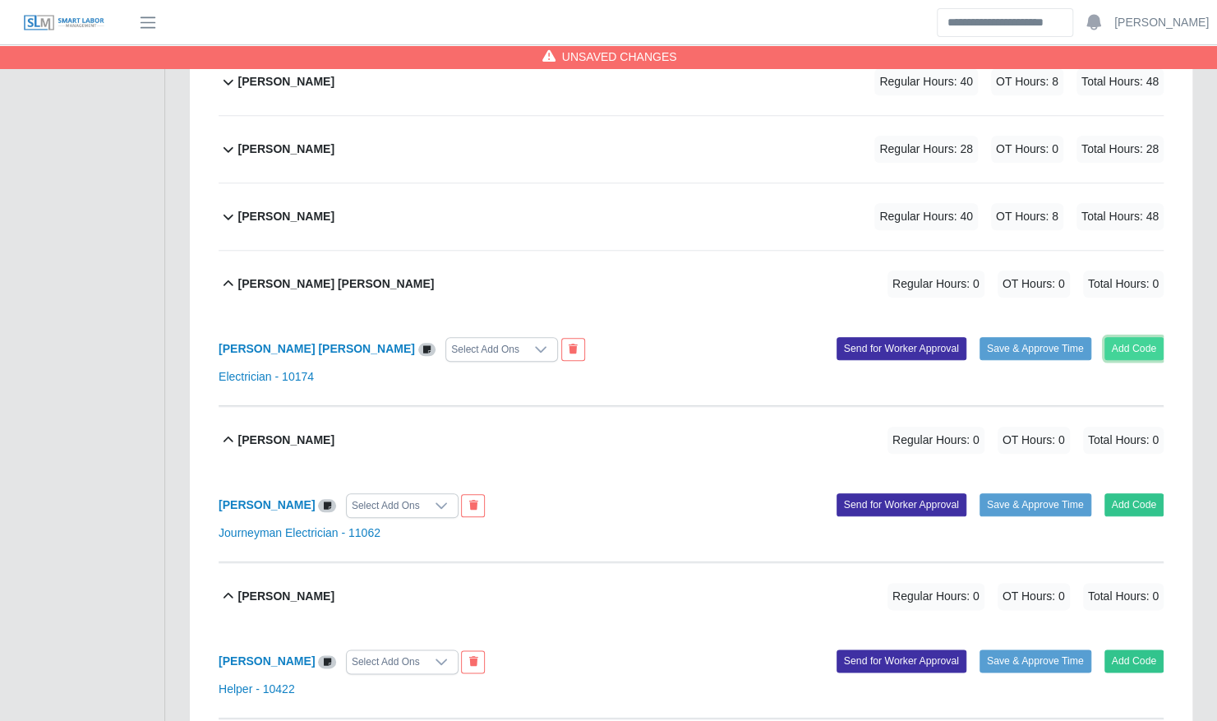
click at [1136, 337] on button "Add Code" at bounding box center [1135, 348] width 60 height 23
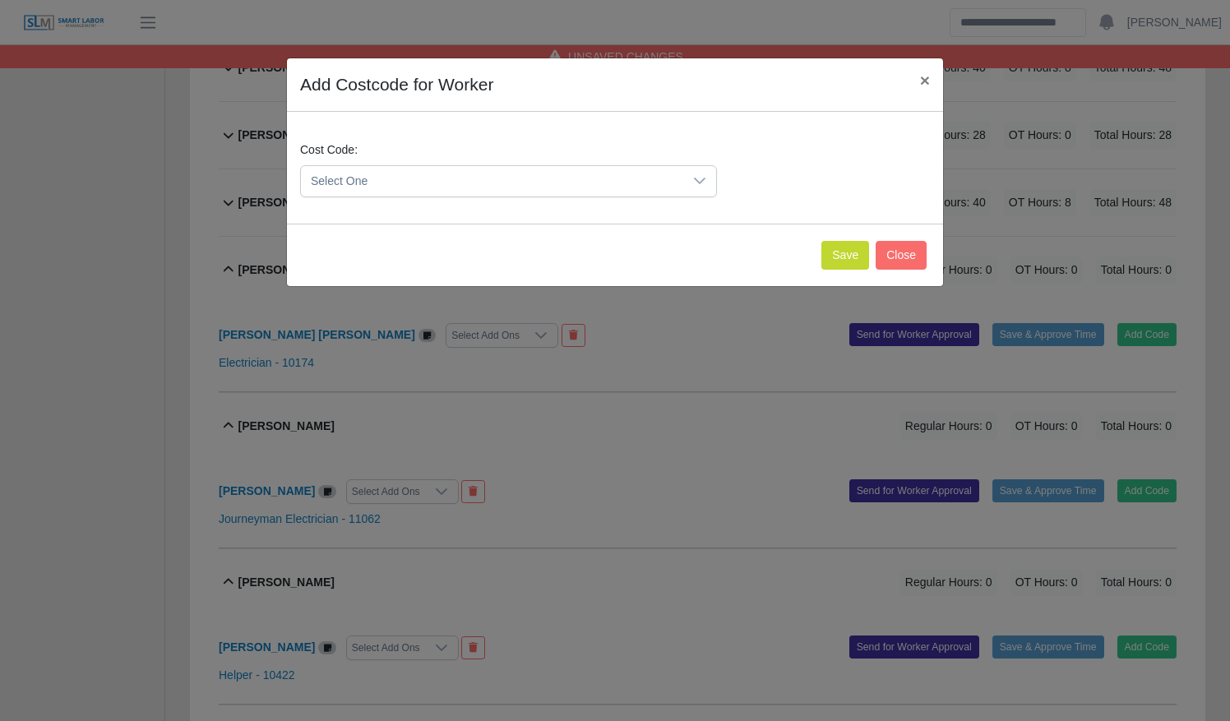
click at [654, 185] on span "Select One" at bounding box center [492, 181] width 382 height 30
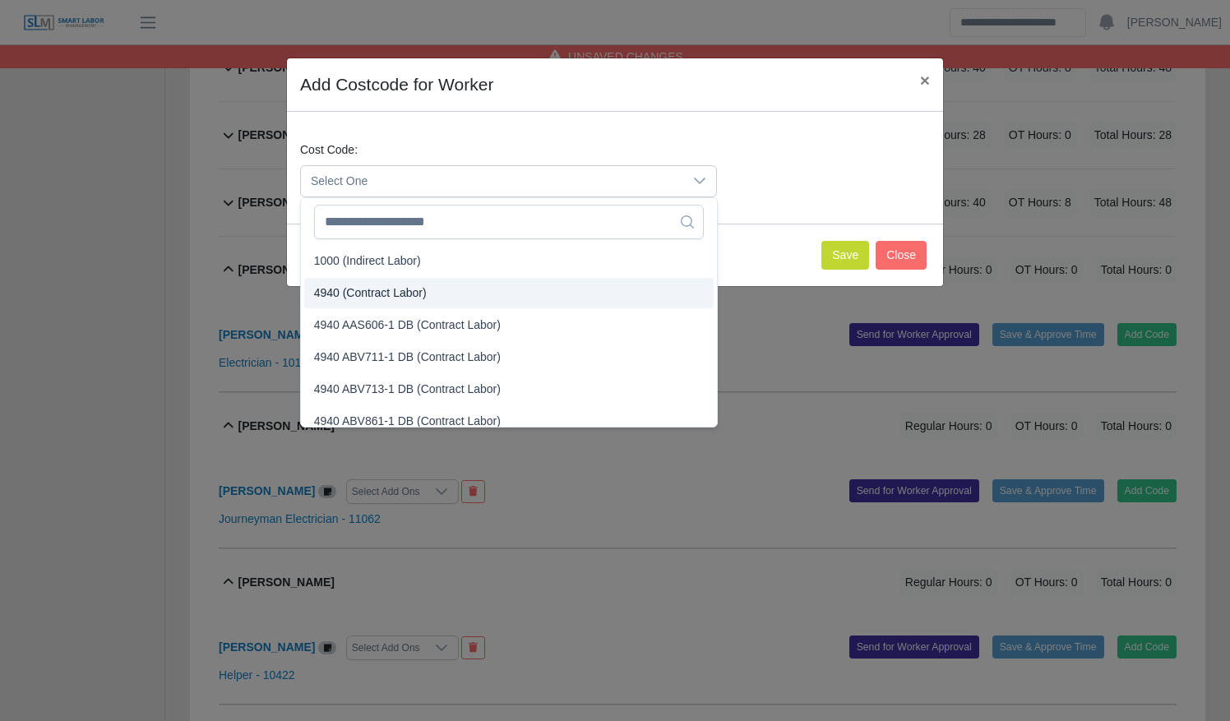
click at [615, 296] on li "4940 (Contract Labor)" at bounding box center [508, 293] width 409 height 30
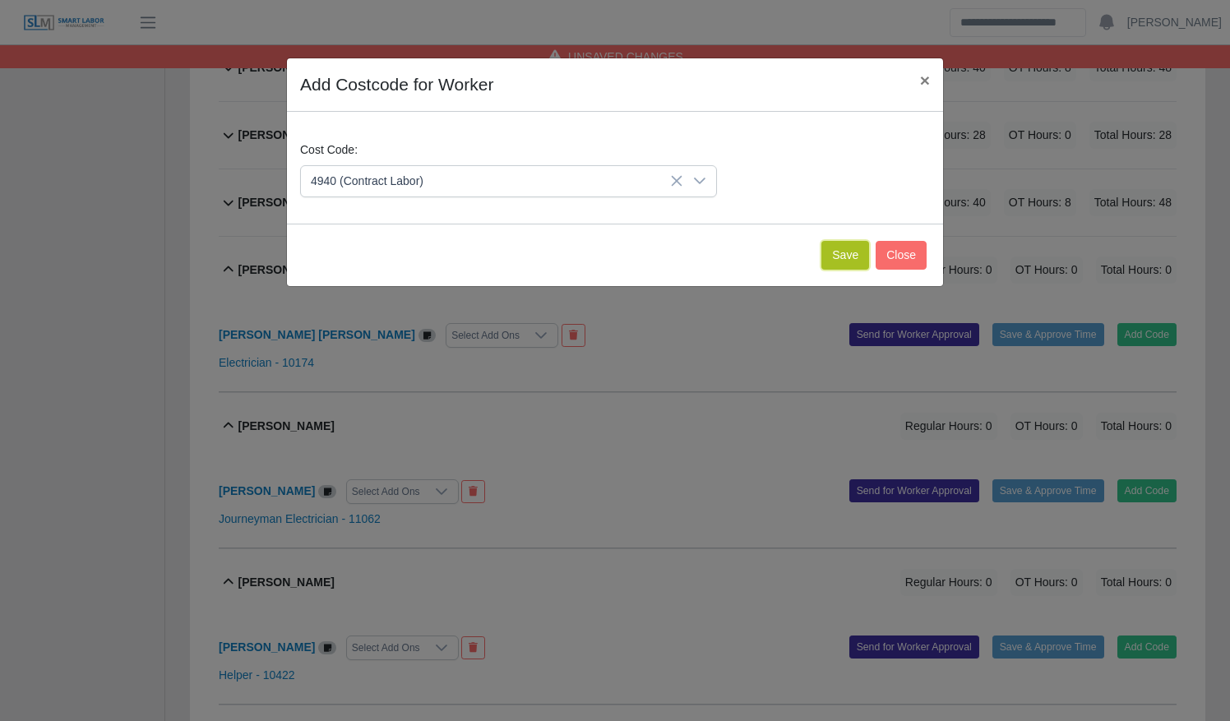
click at [834, 248] on button "Save" at bounding box center [845, 255] width 48 height 29
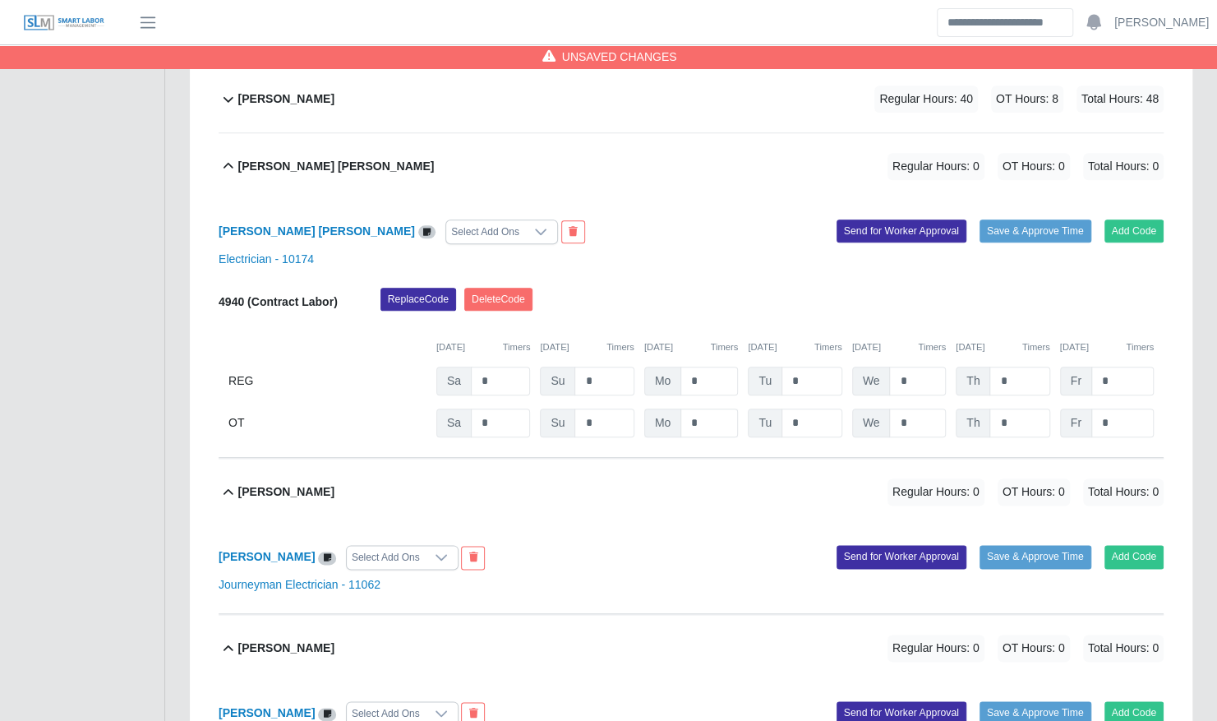
scroll to position [952, 0]
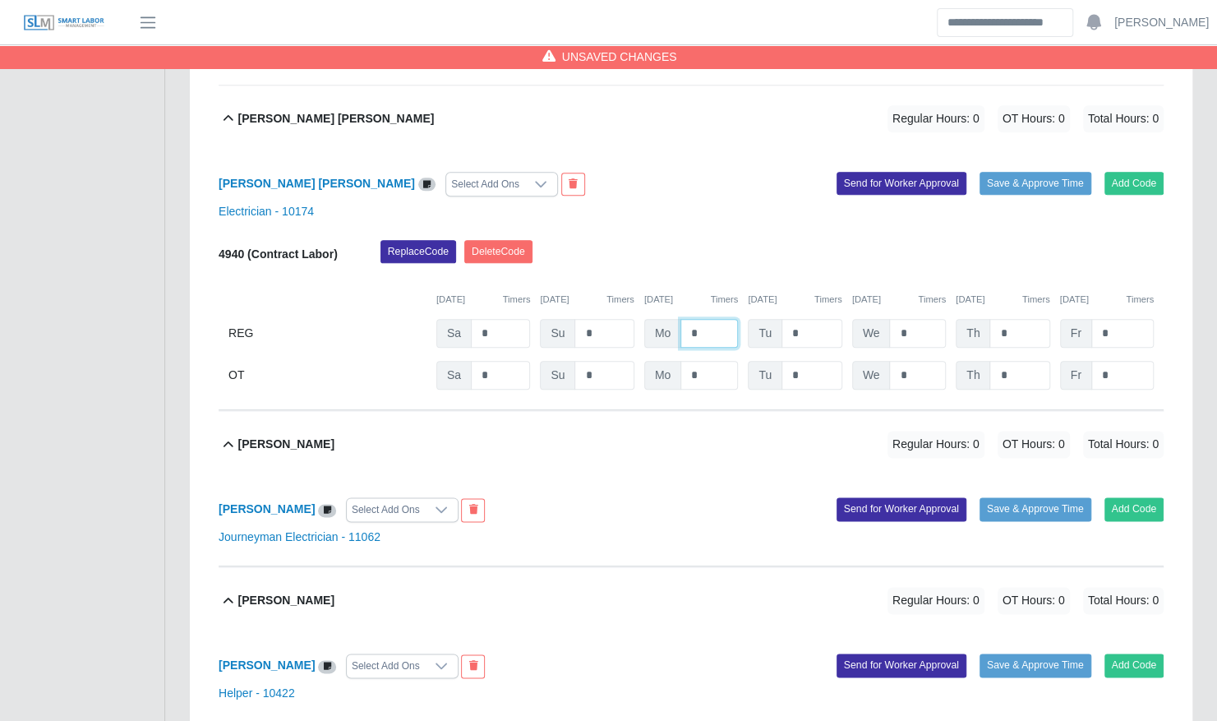
click at [689, 319] on input "*" at bounding box center [710, 333] width 58 height 29
type input "**"
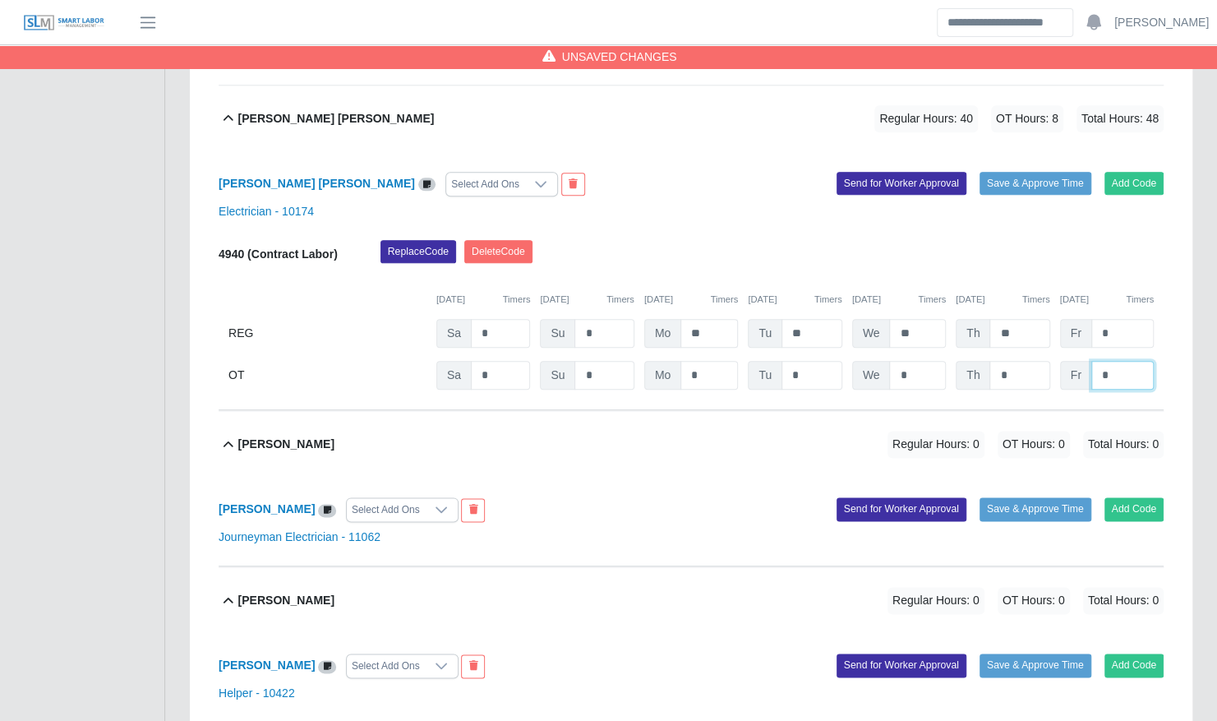
type input "*"
click at [704, 113] on div "Marvin E Sical Lopez Regular Hours: 40 OT Hours: 8 Total Hours: 48" at bounding box center [700, 118] width 925 height 67
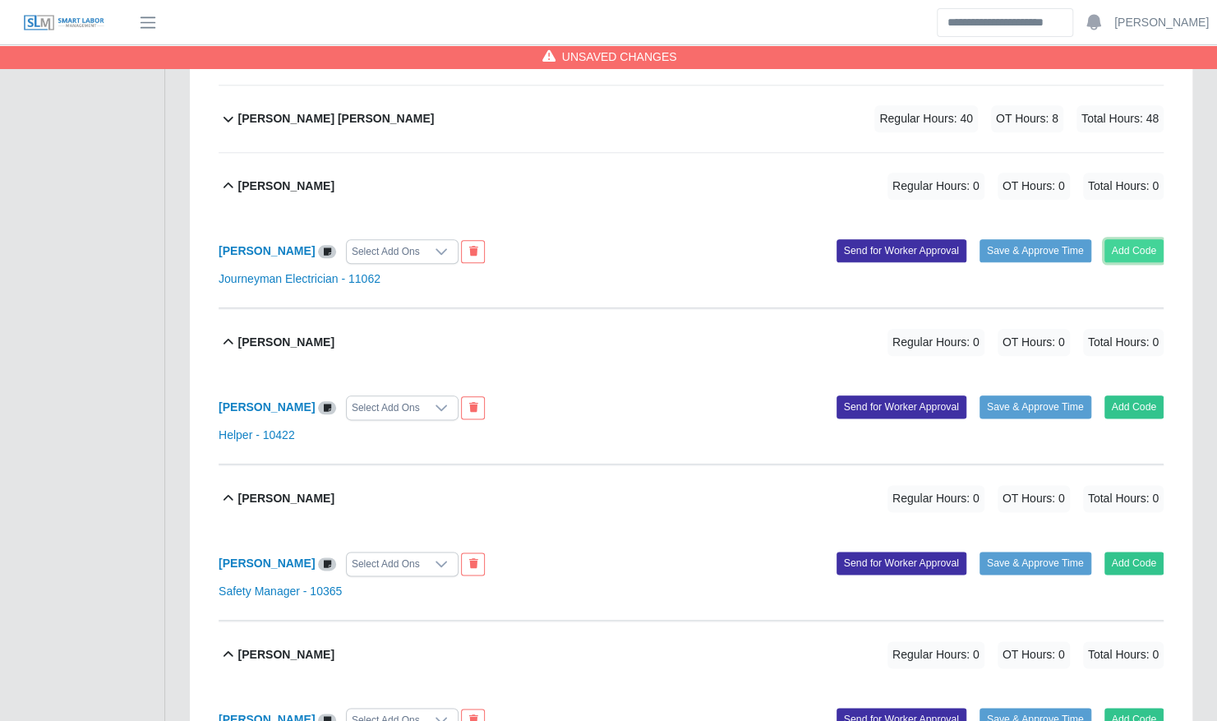
click at [1156, 239] on button "Add Code" at bounding box center [1135, 250] width 60 height 23
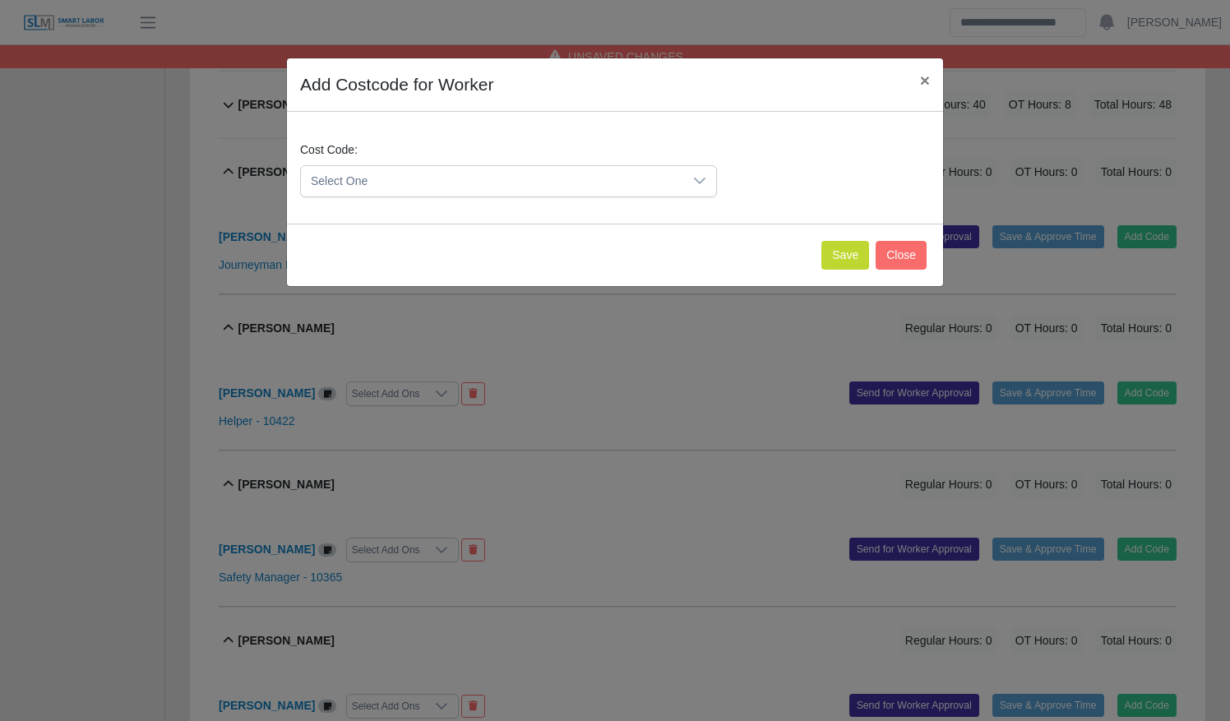
click at [699, 178] on icon at bounding box center [699, 180] width 13 height 13
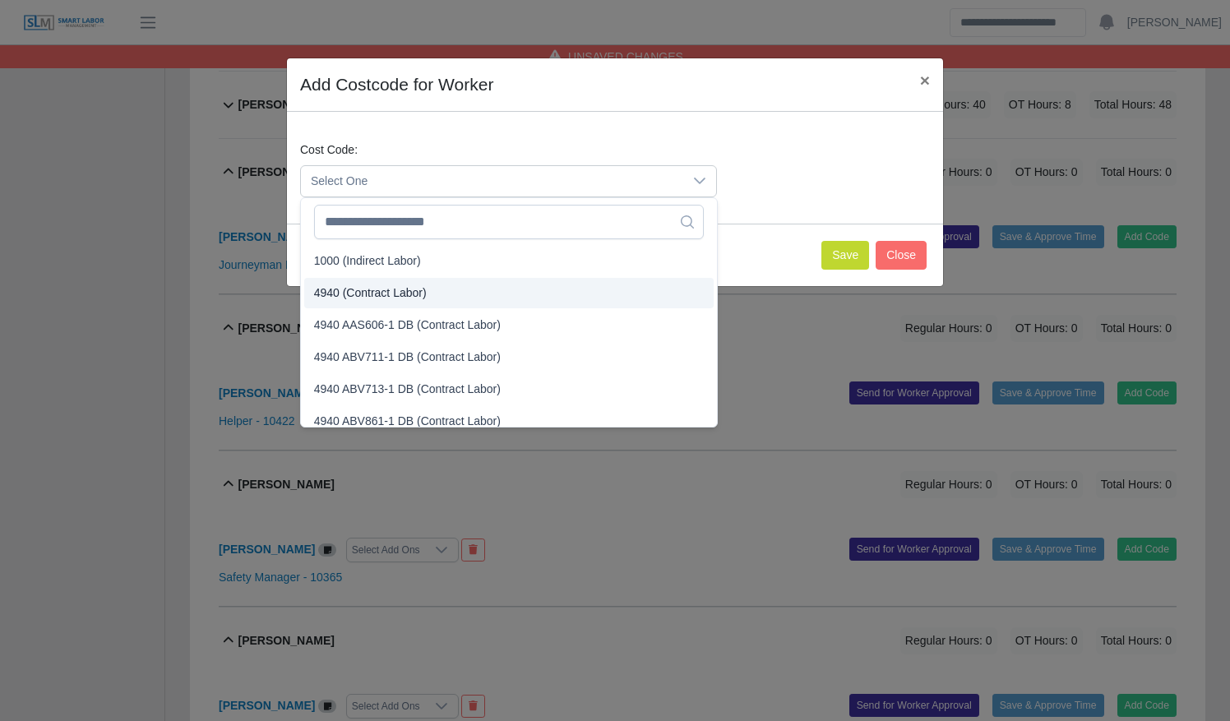
click at [634, 291] on li "4940 (Contract Labor)" at bounding box center [508, 293] width 409 height 30
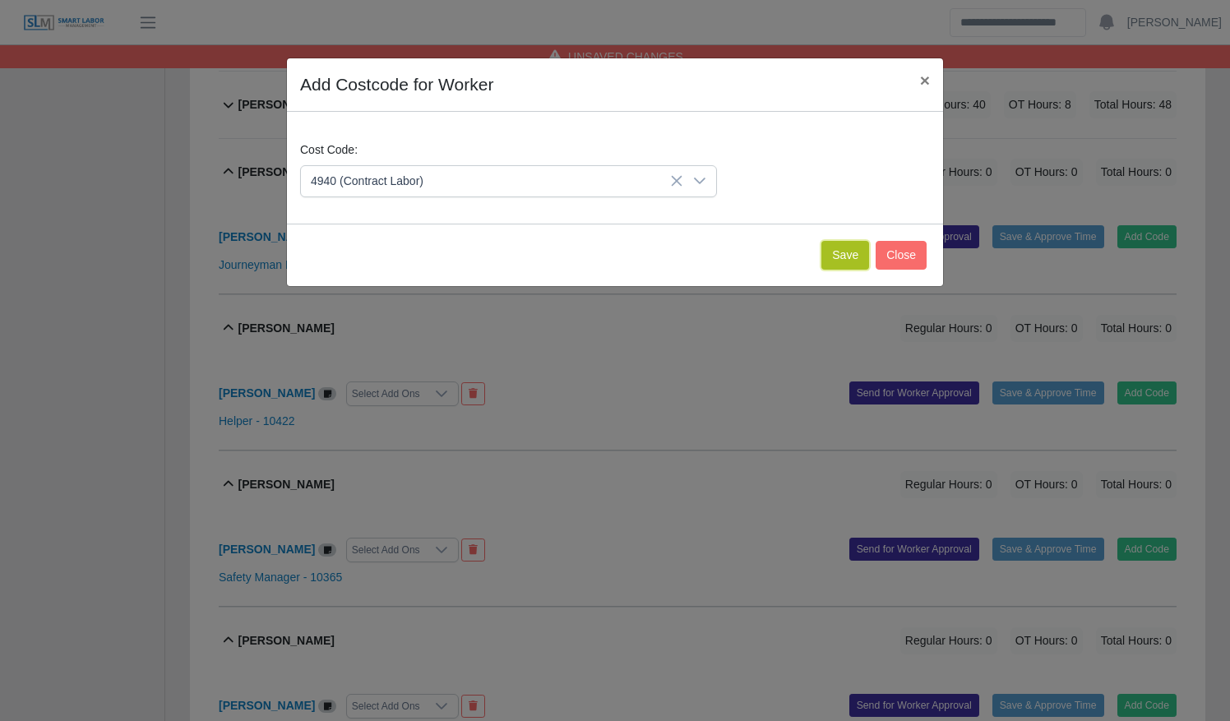
click at [851, 251] on button "Save" at bounding box center [845, 255] width 48 height 29
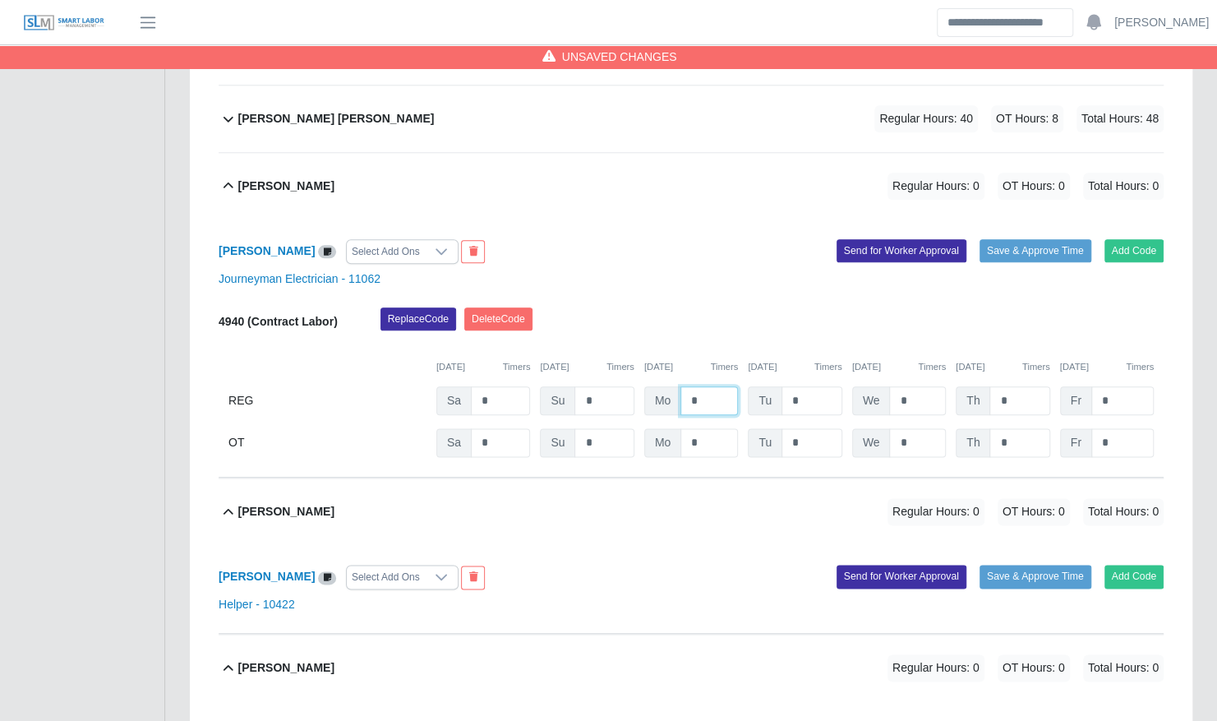
click at [687, 386] on input "*" at bounding box center [710, 400] width 58 height 29
type input "**"
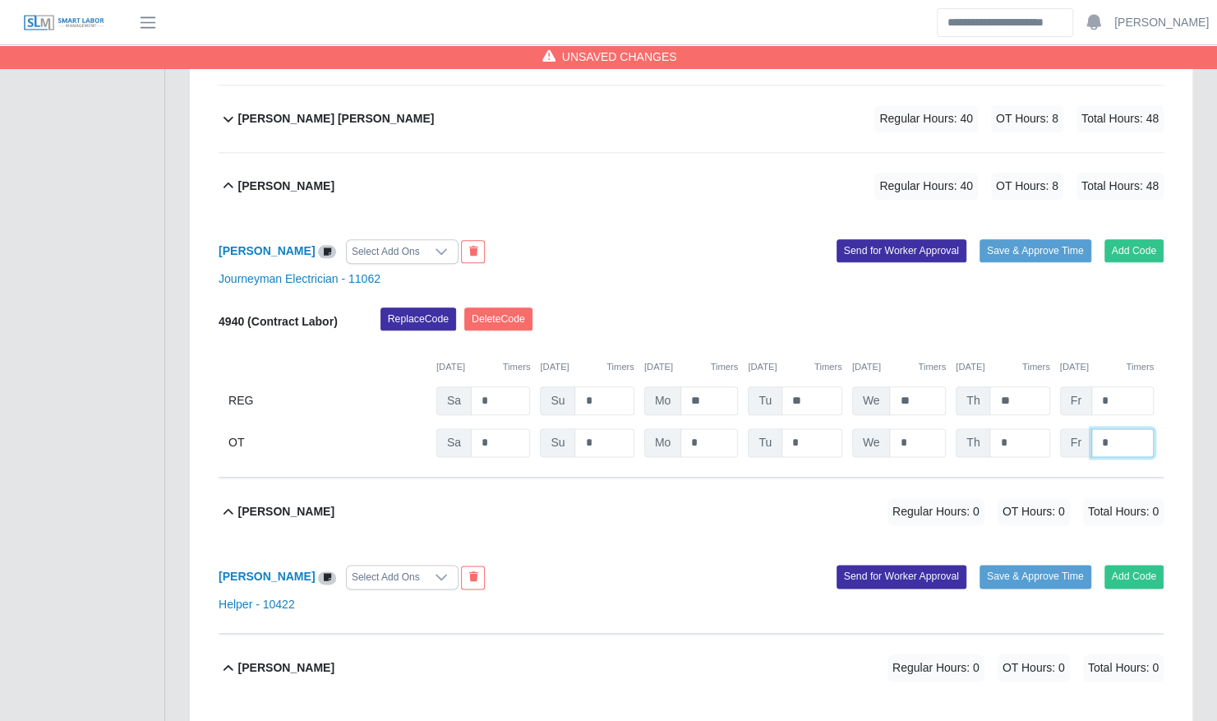
type input "*"
click at [708, 168] on div "Marvin Rodriguez Regular Hours: 40 OT Hours: 8 Total Hours: 48" at bounding box center [700, 186] width 925 height 67
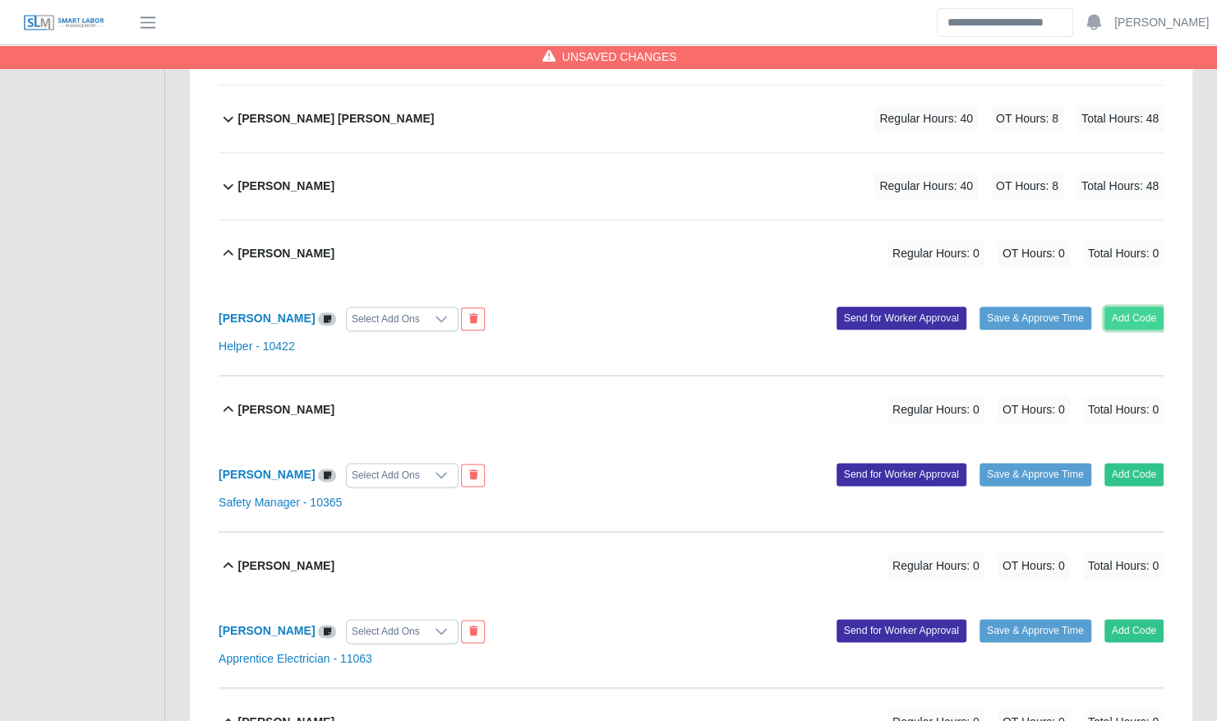
click at [1120, 307] on button "Add Code" at bounding box center [1135, 318] width 60 height 23
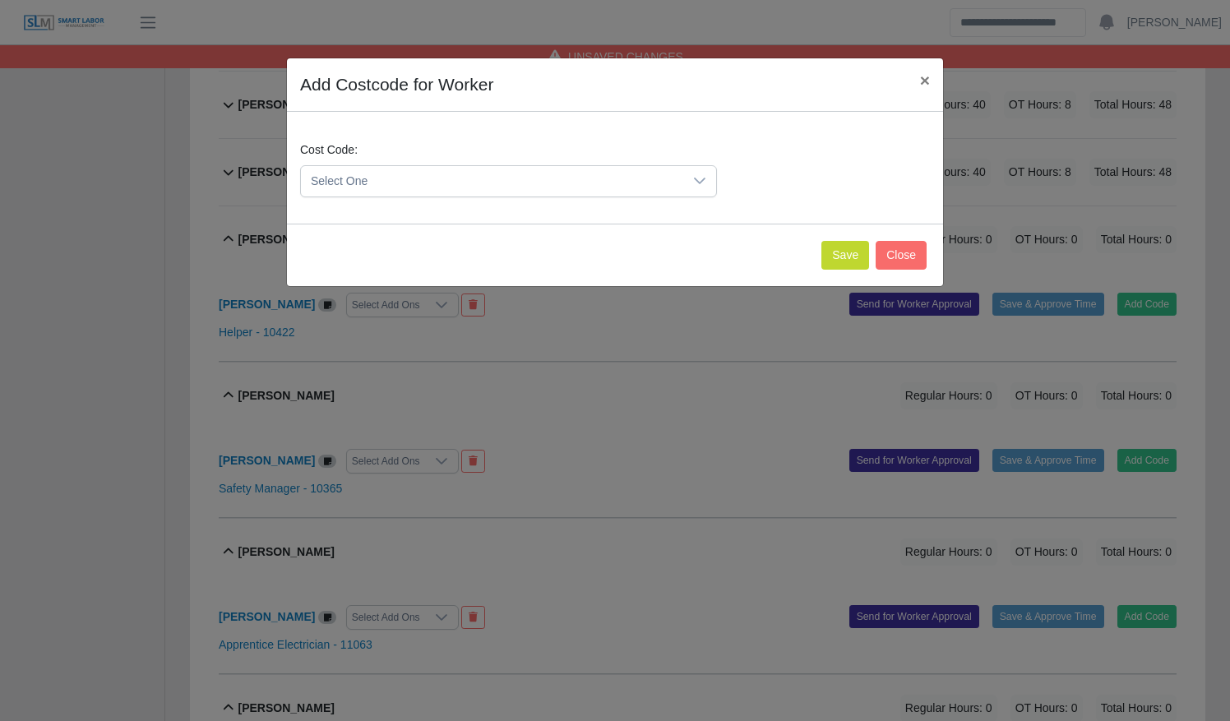
click at [631, 181] on span "Select One" at bounding box center [492, 181] width 382 height 30
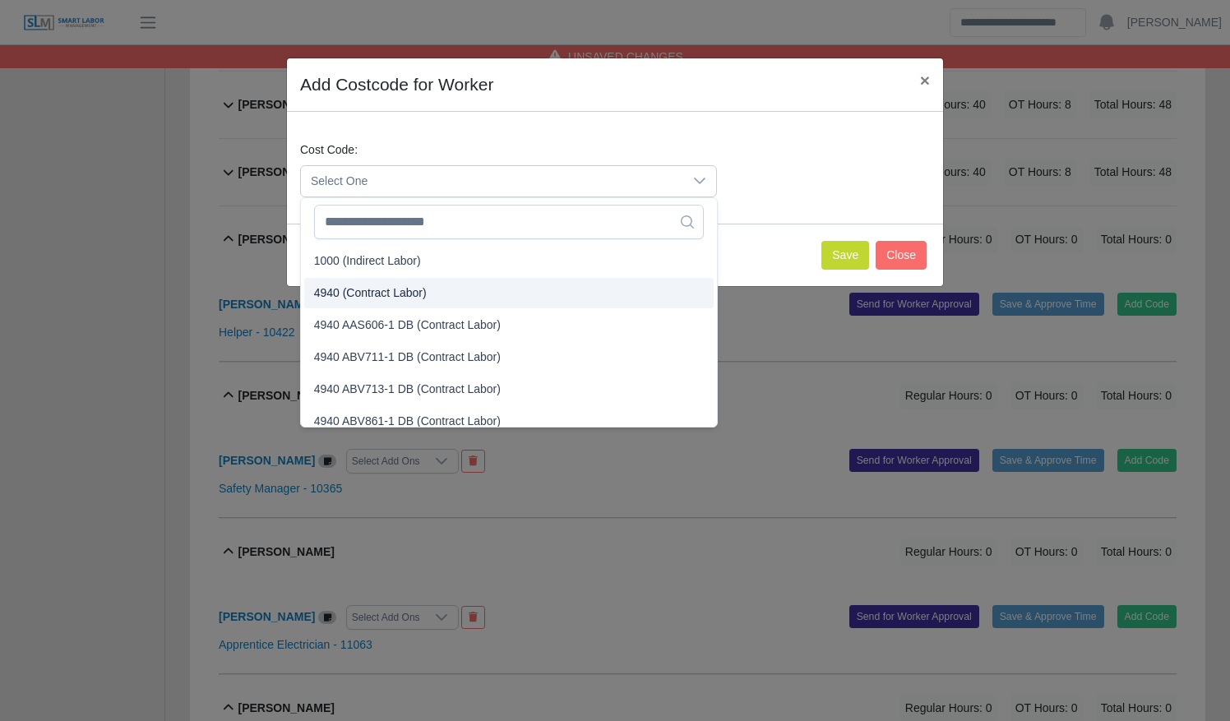
click at [579, 283] on li "4940 (Contract Labor)" at bounding box center [508, 293] width 409 height 30
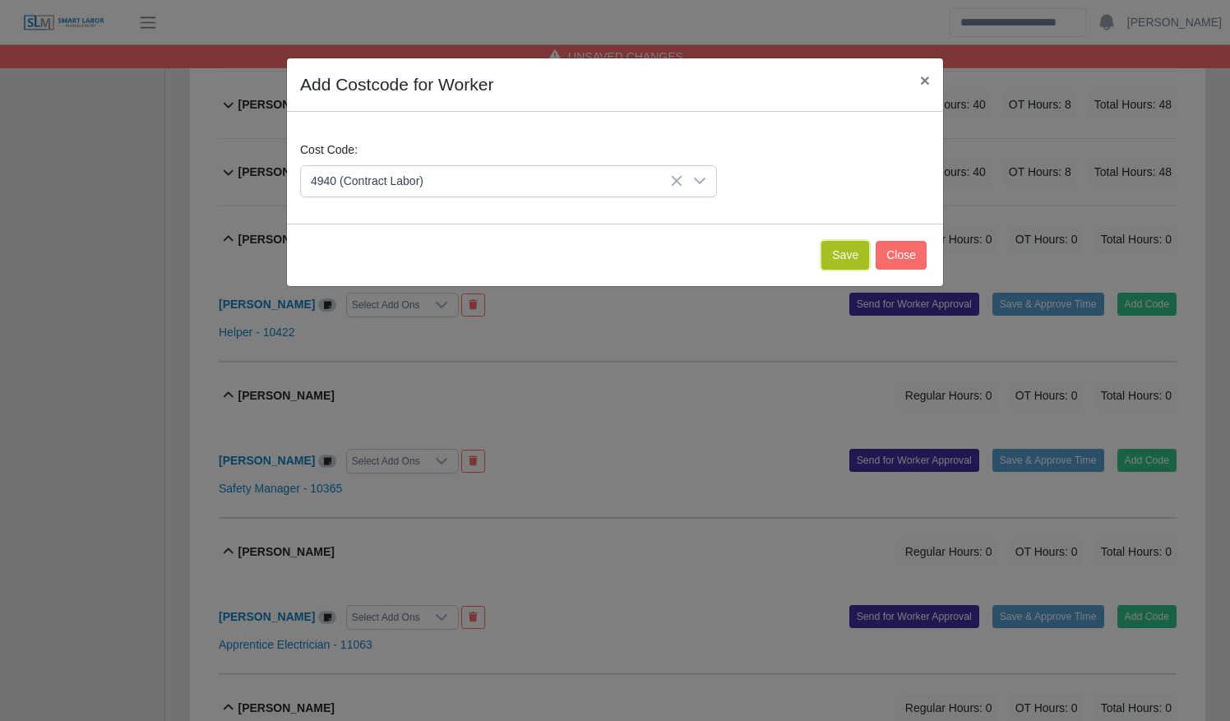
click at [843, 257] on button "Save" at bounding box center [845, 255] width 48 height 29
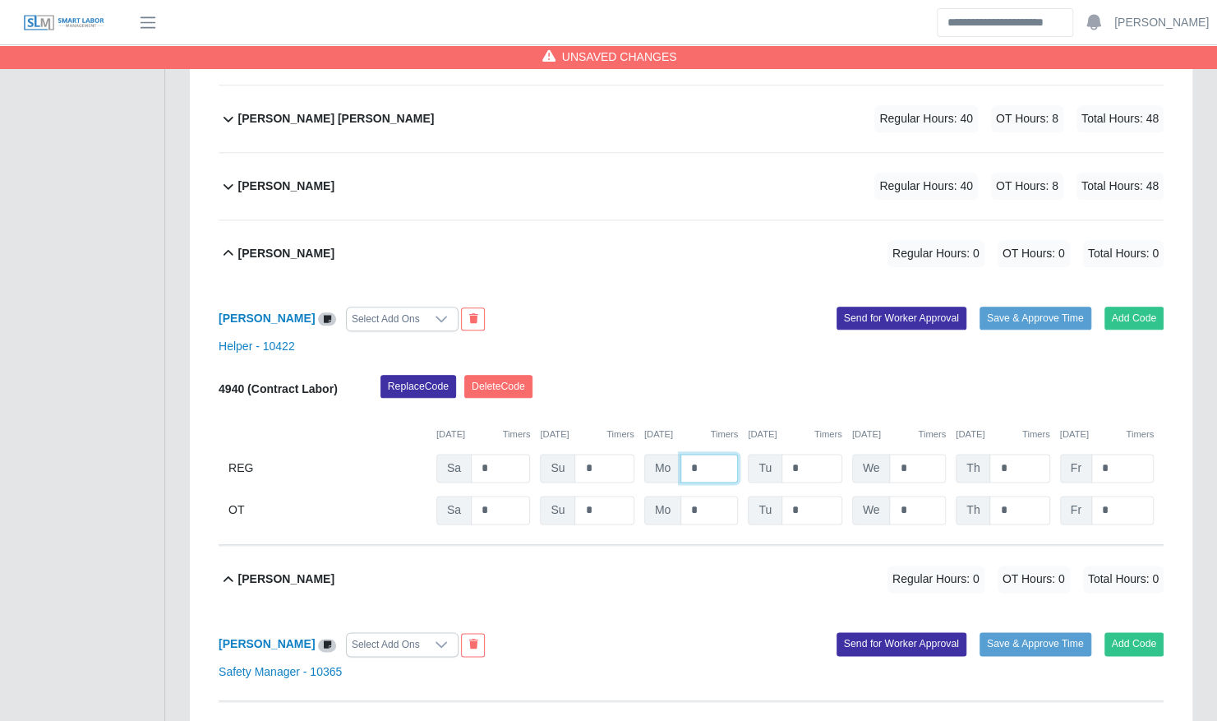
click at [685, 454] on input "*" at bounding box center [710, 468] width 58 height 29
type input "**"
type input "*"
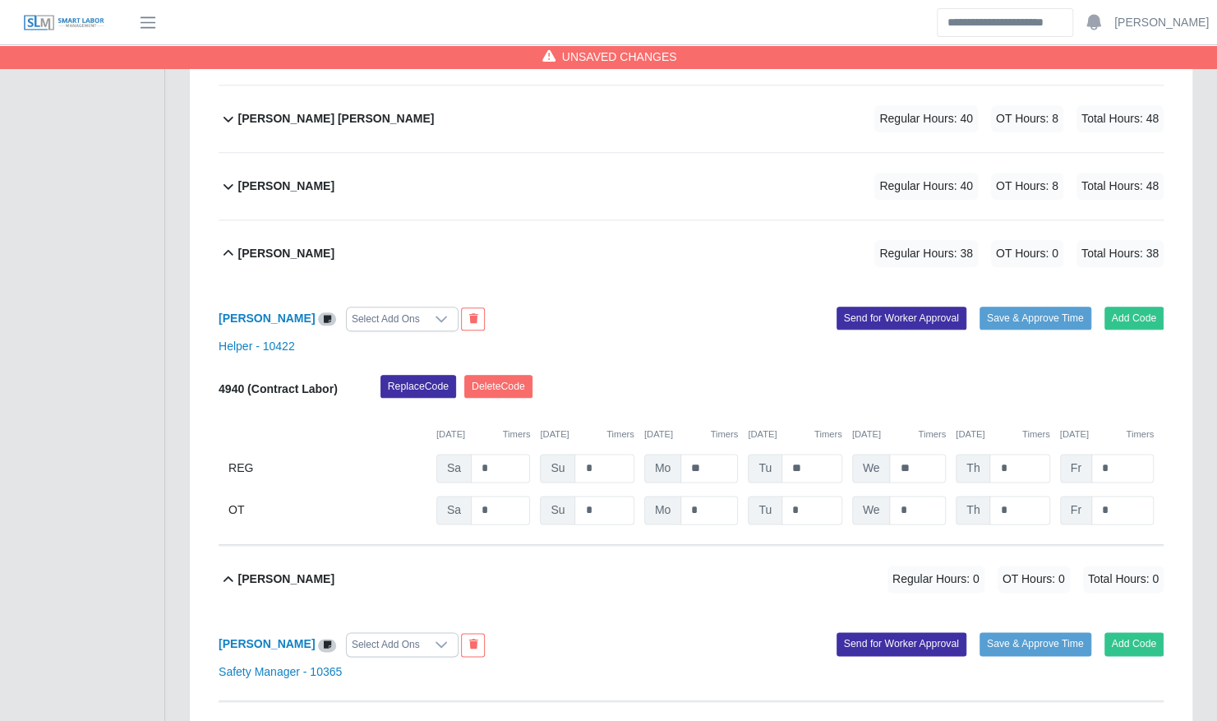
click at [656, 227] on div "Mirian Beltran Regular Hours: 38 OT Hours: 0 Total Hours: 38" at bounding box center [700, 253] width 925 height 67
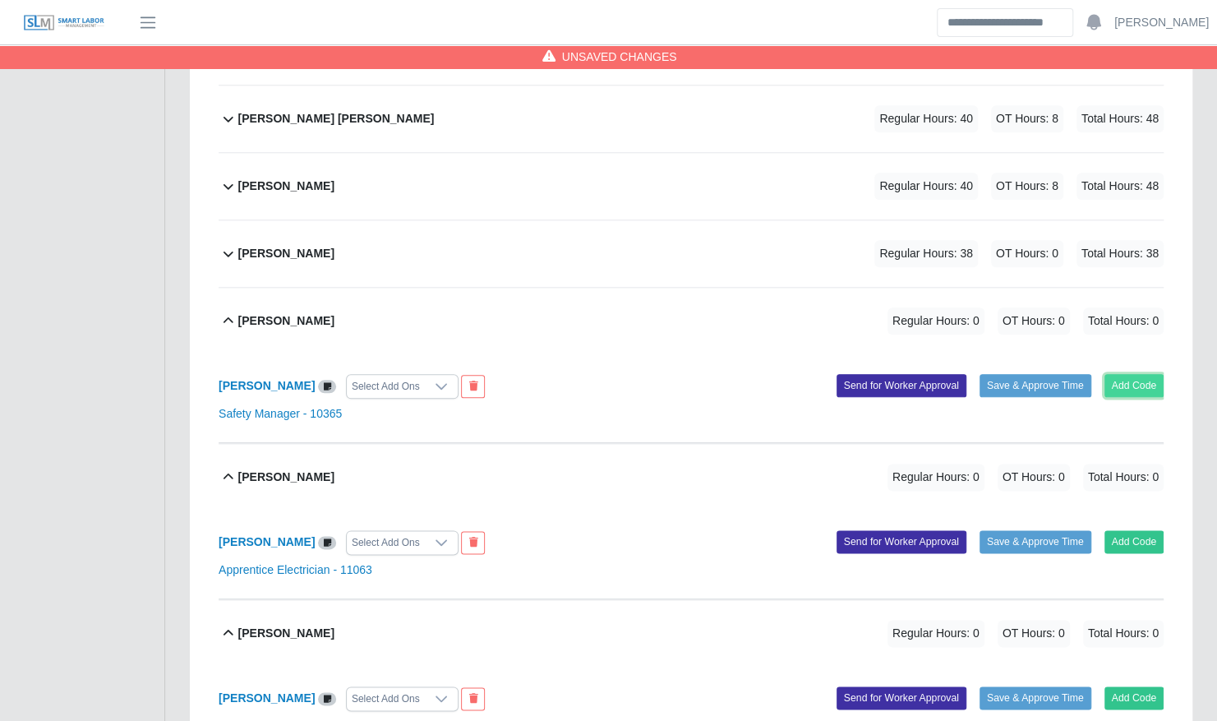
click at [1154, 374] on button "Add Code" at bounding box center [1135, 385] width 60 height 23
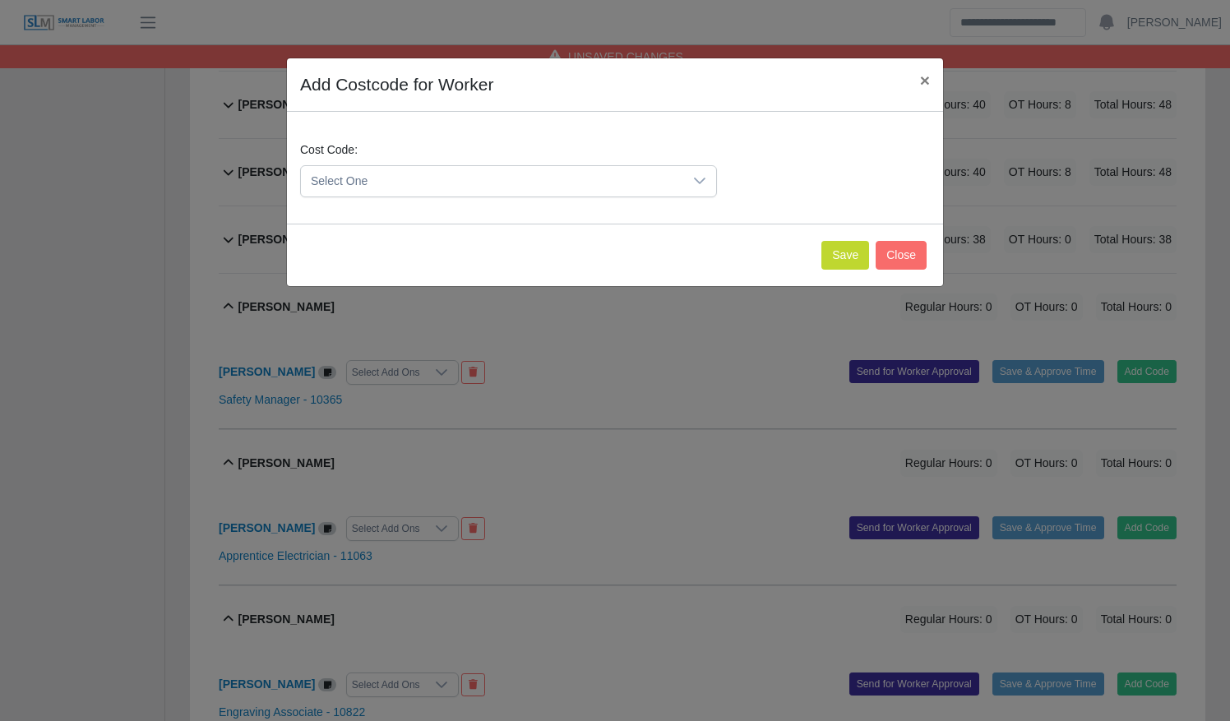
click at [521, 183] on span "Select One" at bounding box center [492, 181] width 382 height 30
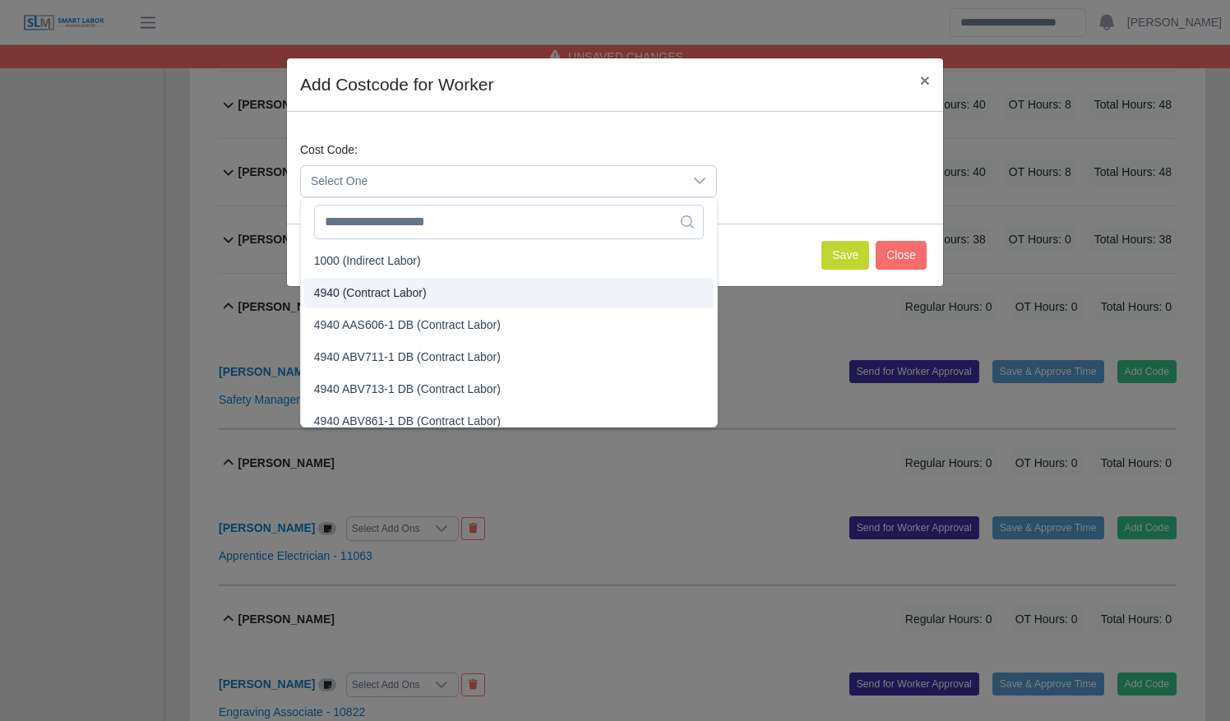
click at [531, 284] on li "4940 (Contract Labor)" at bounding box center [508, 293] width 409 height 30
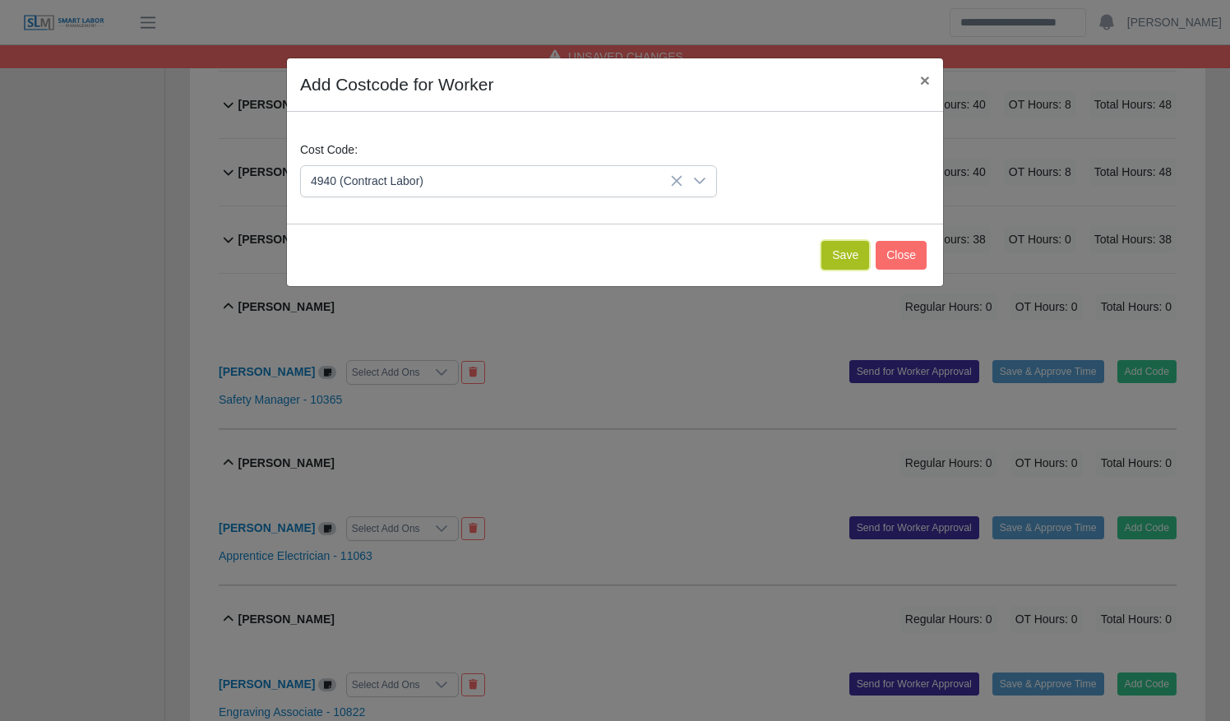
click at [835, 251] on button "Save" at bounding box center [845, 255] width 48 height 29
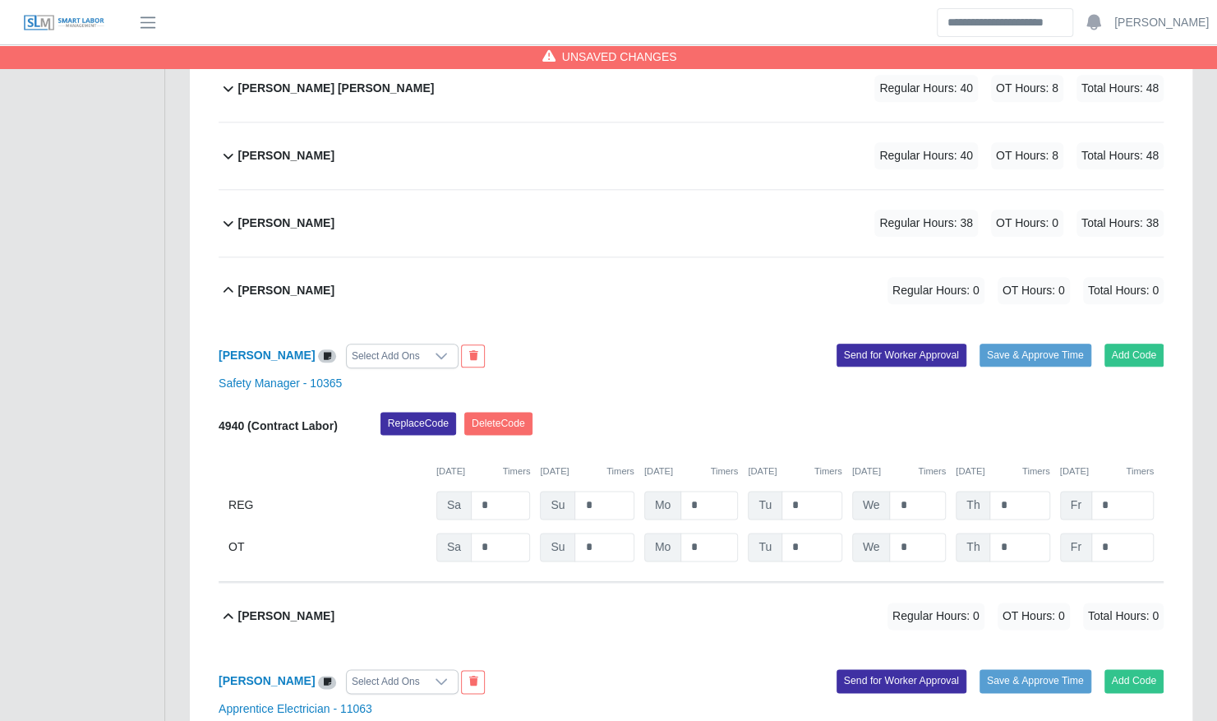
scroll to position [983, 0]
click at [687, 490] on input "*" at bounding box center [710, 504] width 58 height 29
type input "**"
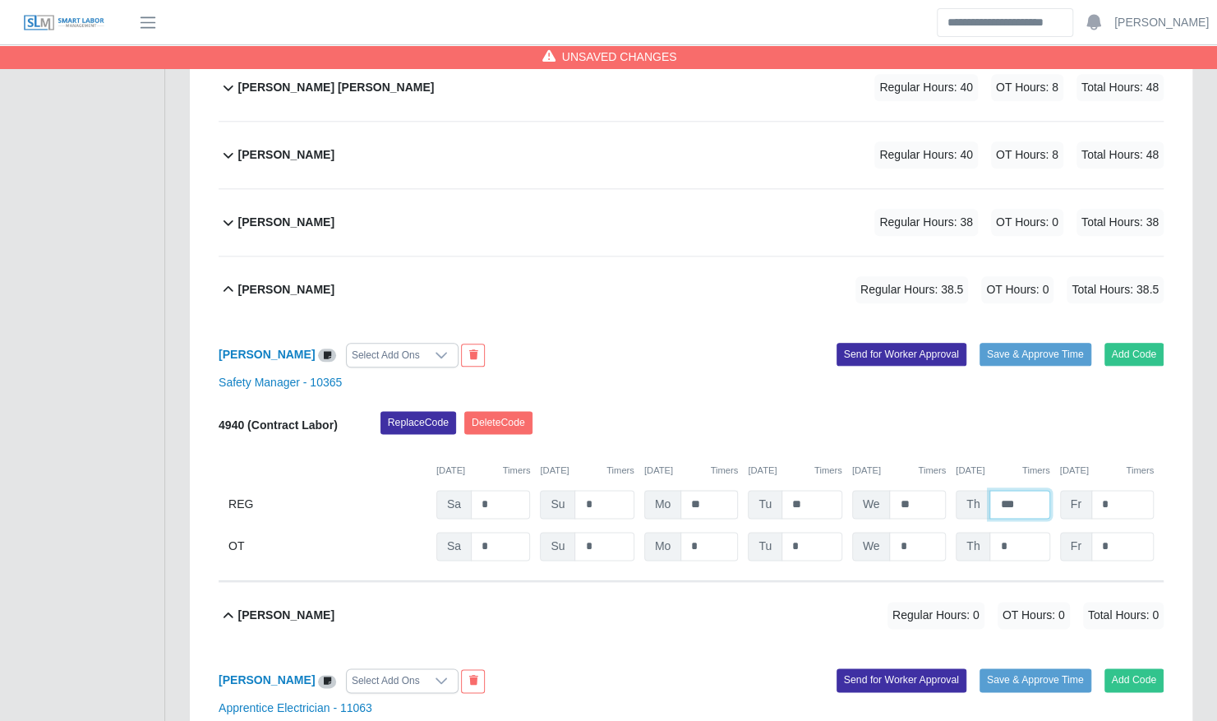
type input "***"
click at [399, 344] on div "Select Add Ons" at bounding box center [386, 355] width 78 height 23
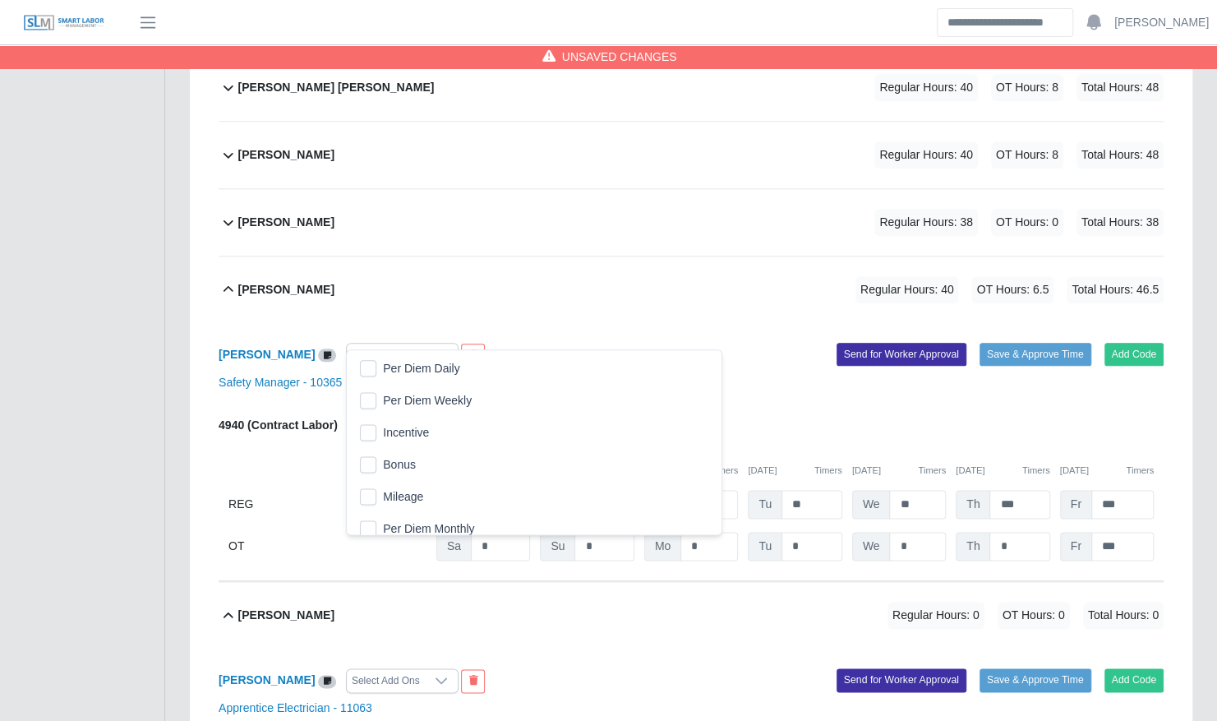
scroll to position [16, 10]
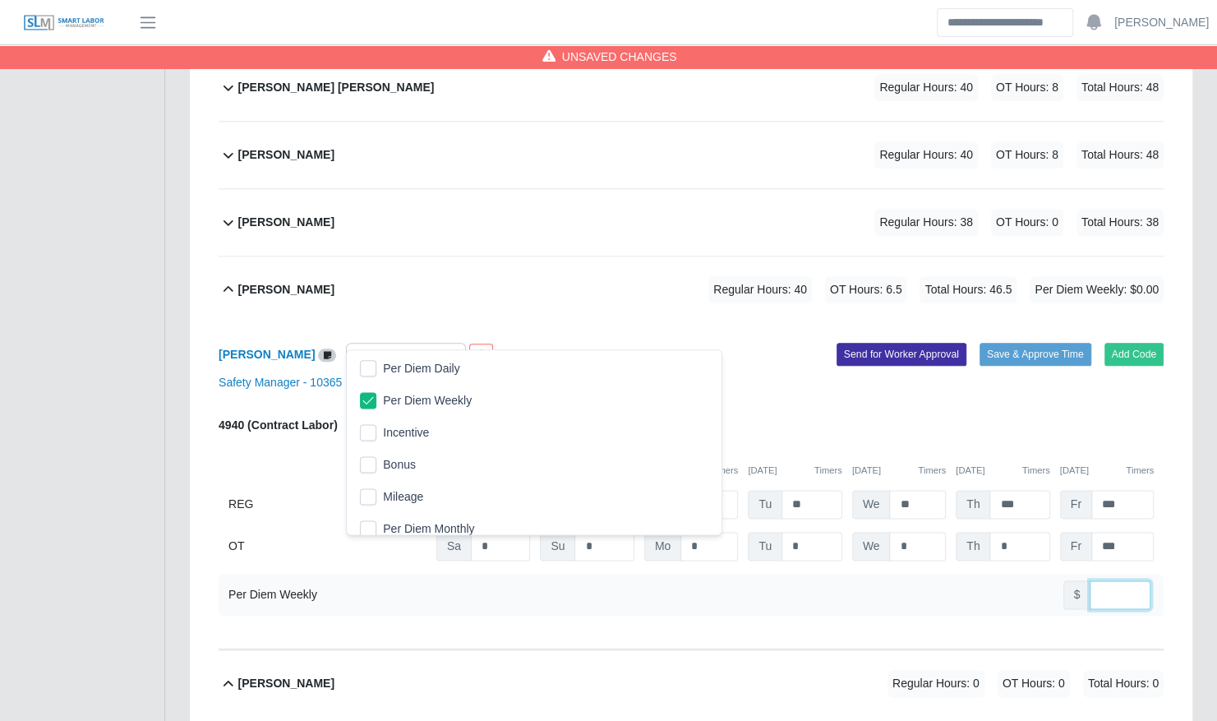
click at [1116, 580] on input "number" at bounding box center [1120, 594] width 61 height 29
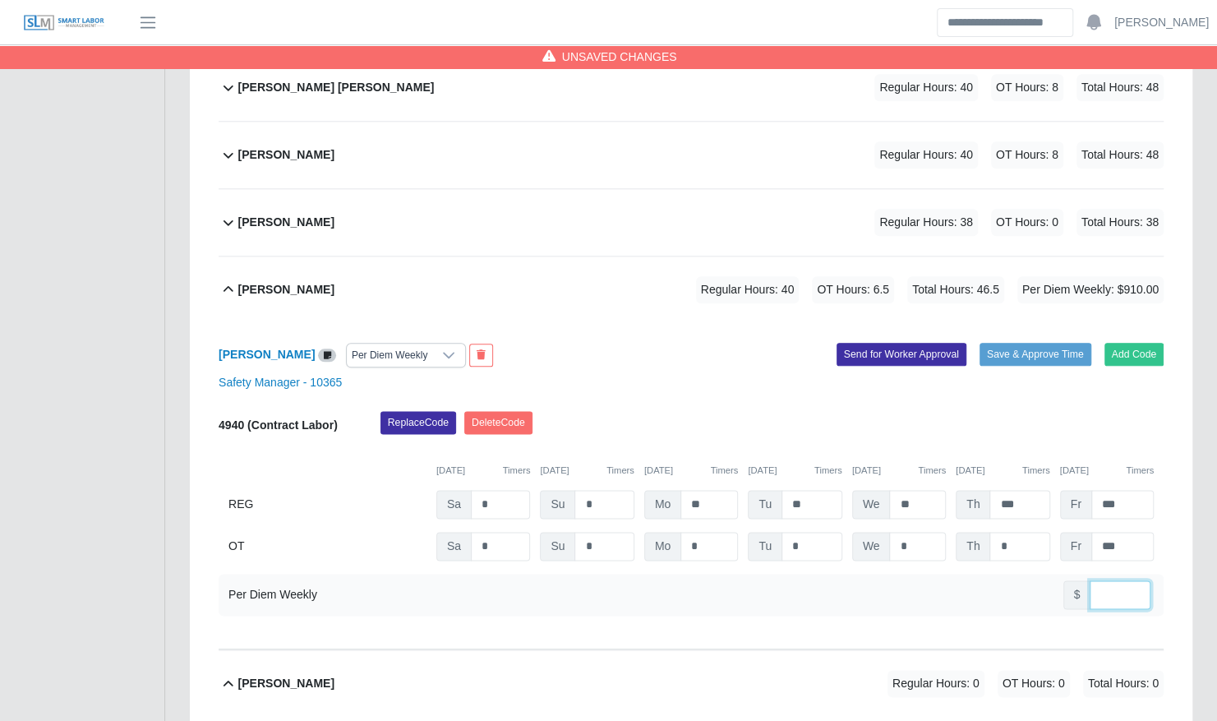
type input "***"
click at [586, 263] on div "Orlando Gutierrez Regular Hours: 40 OT Hours: 6.5 Total Hours: 46.5 Per Diem We…" at bounding box center [700, 289] width 925 height 67
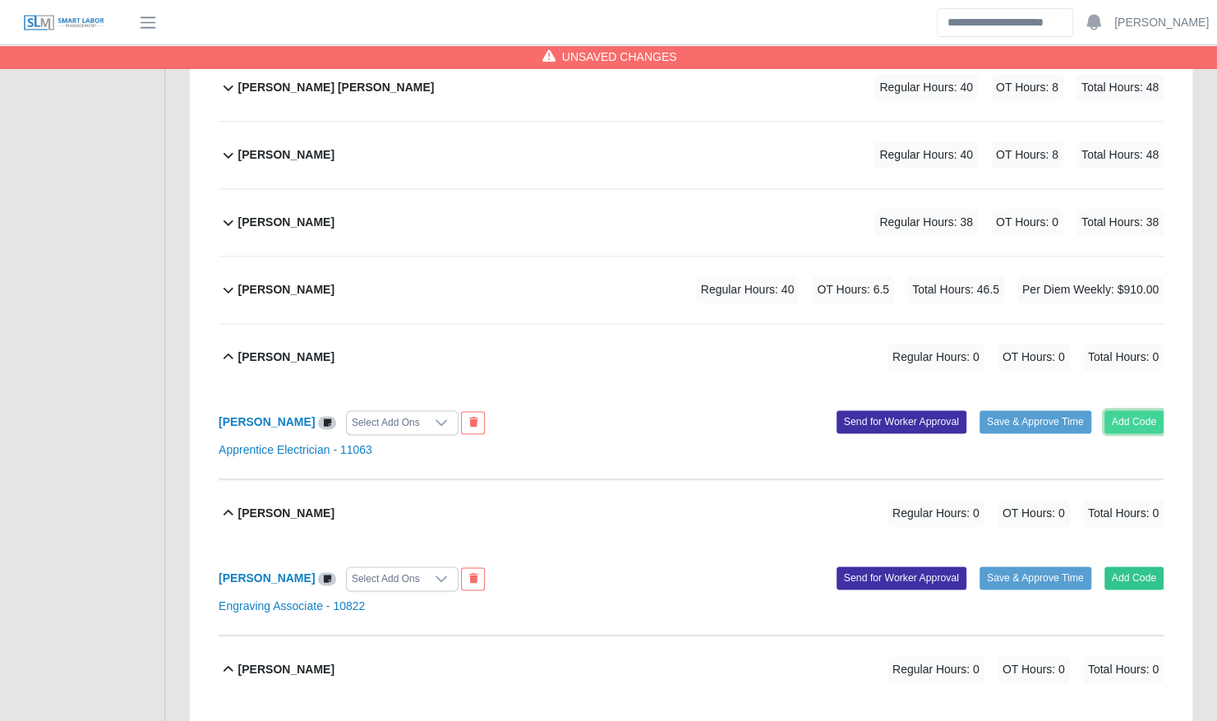
click at [1133, 410] on button "Add Code" at bounding box center [1135, 421] width 60 height 23
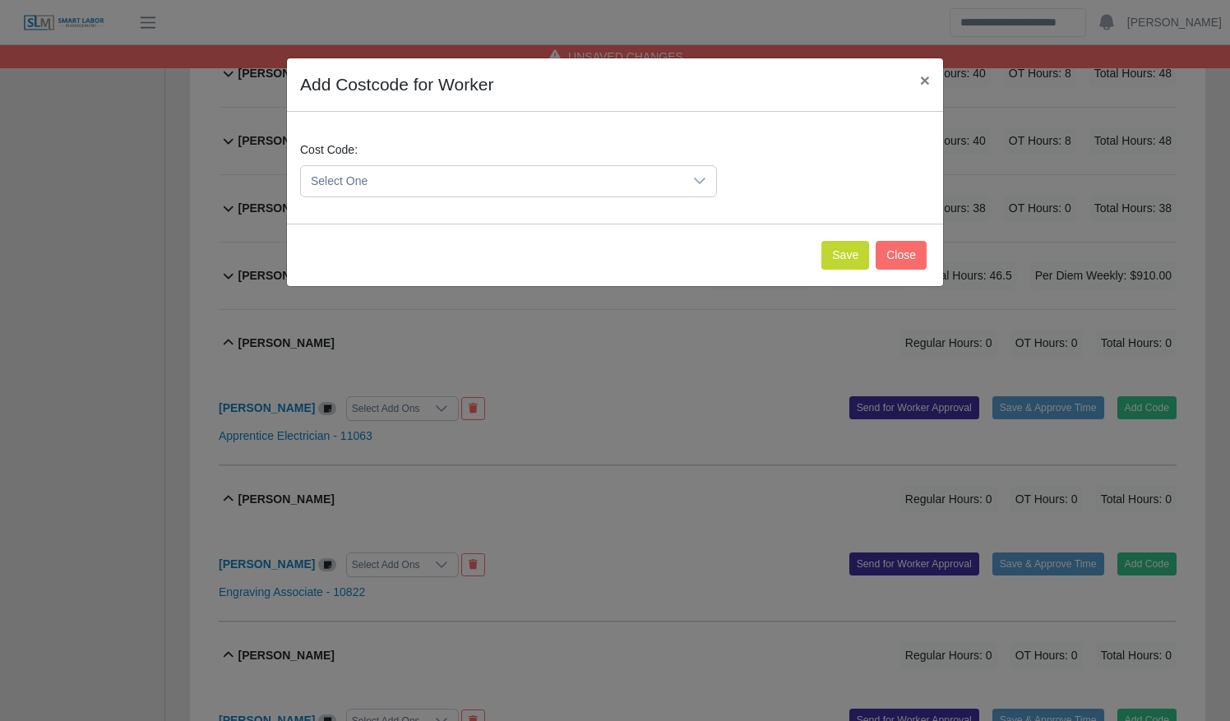
click at [399, 174] on span "Select One" at bounding box center [492, 181] width 382 height 30
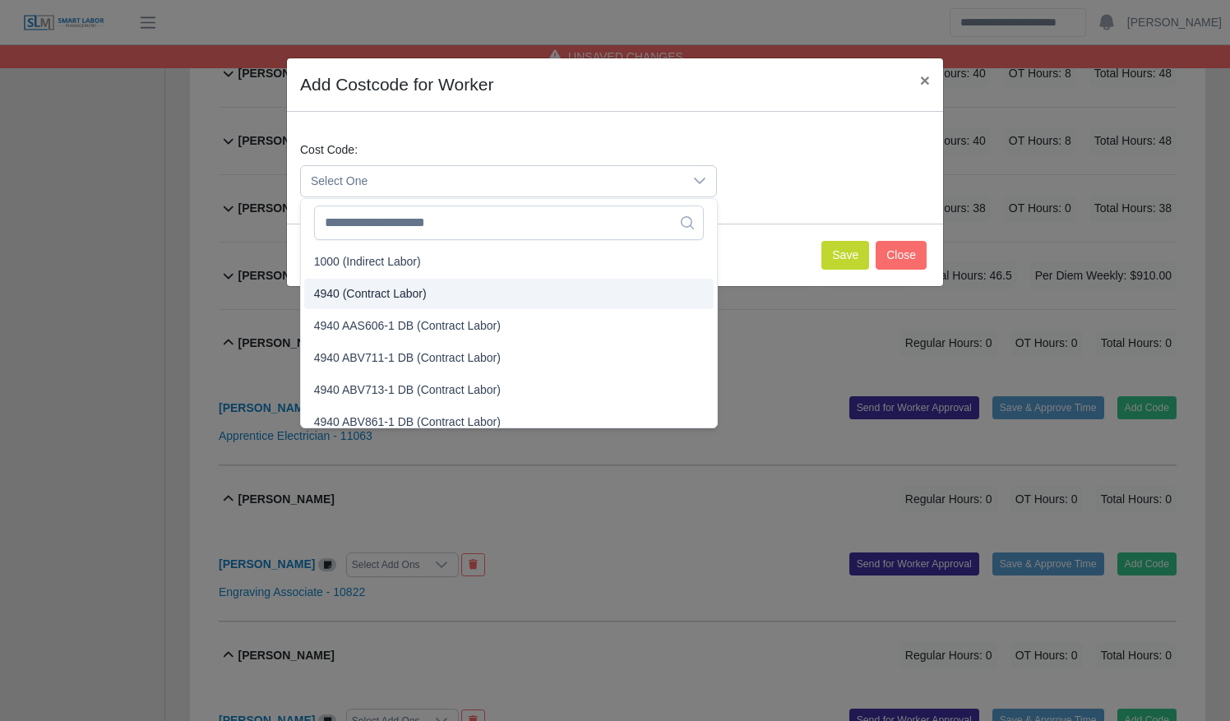
click at [436, 293] on li "4940 (Contract Labor)" at bounding box center [508, 294] width 409 height 30
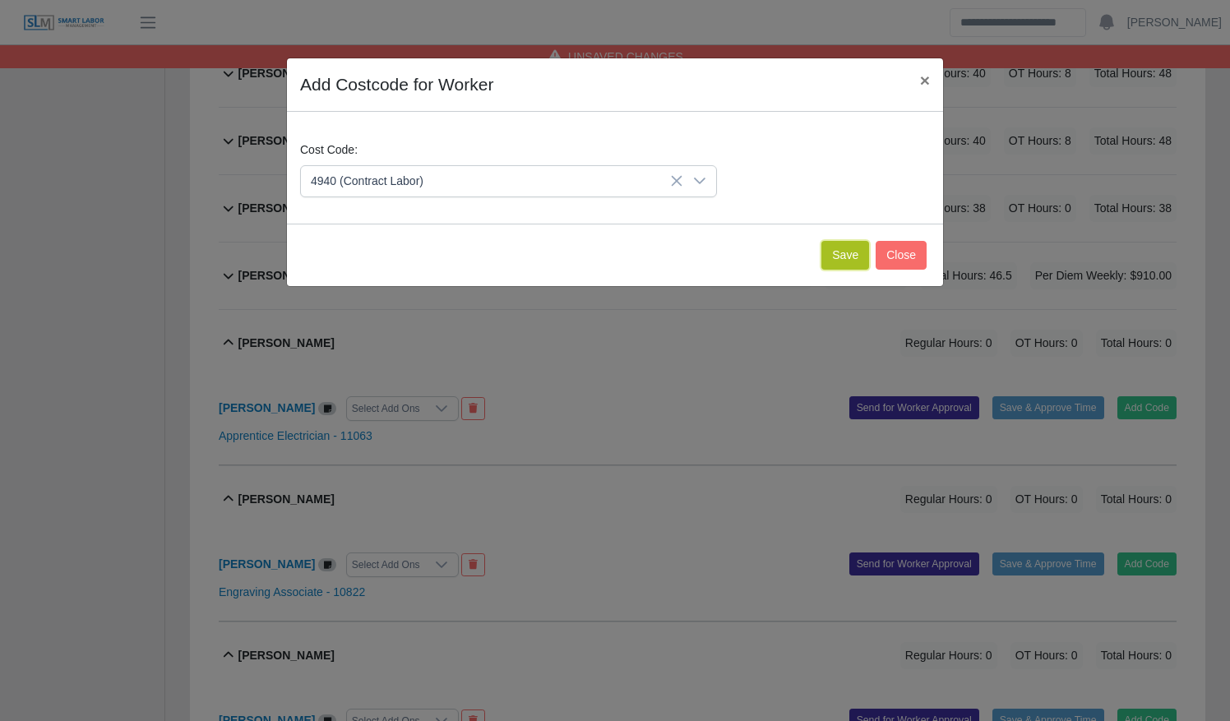
click at [850, 247] on button "Save" at bounding box center [845, 255] width 48 height 29
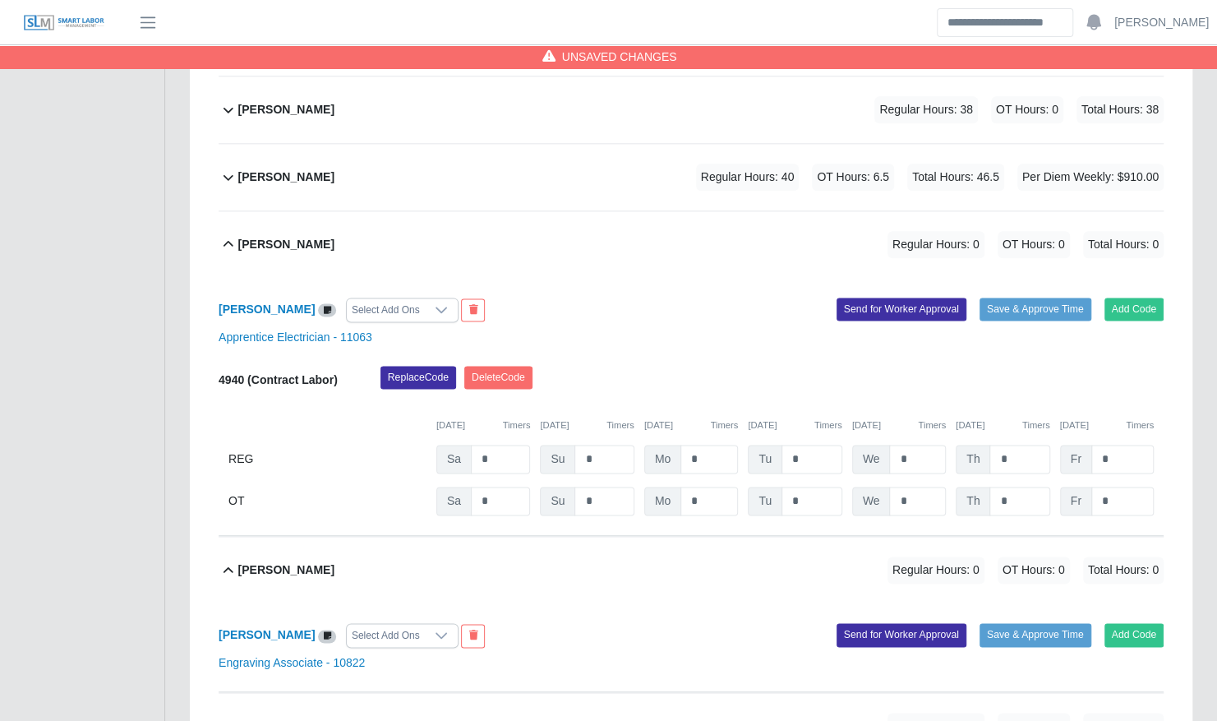
scroll to position [1103, 0]
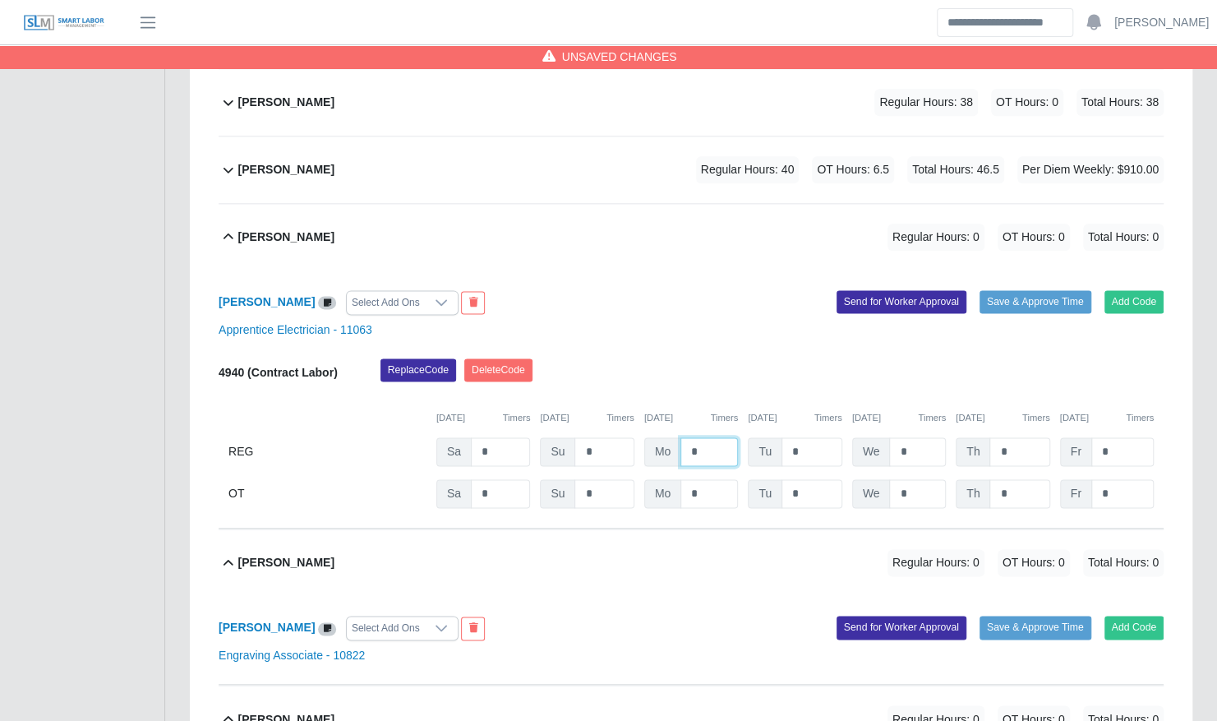
click at [685, 437] on input "*" at bounding box center [710, 451] width 58 height 29
type input "**"
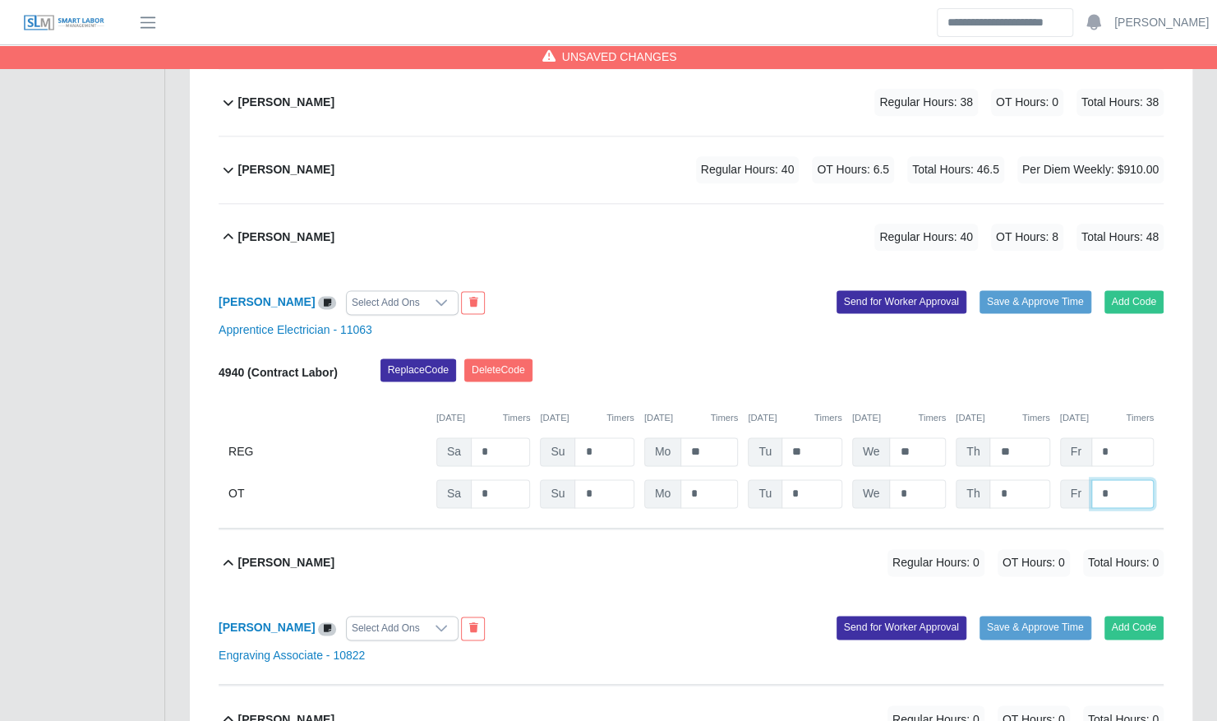
type input "*"
click at [623, 233] on div "Pedro Santiago Regular Hours: 40 OT Hours: 8 Total Hours: 48" at bounding box center [700, 237] width 925 height 67
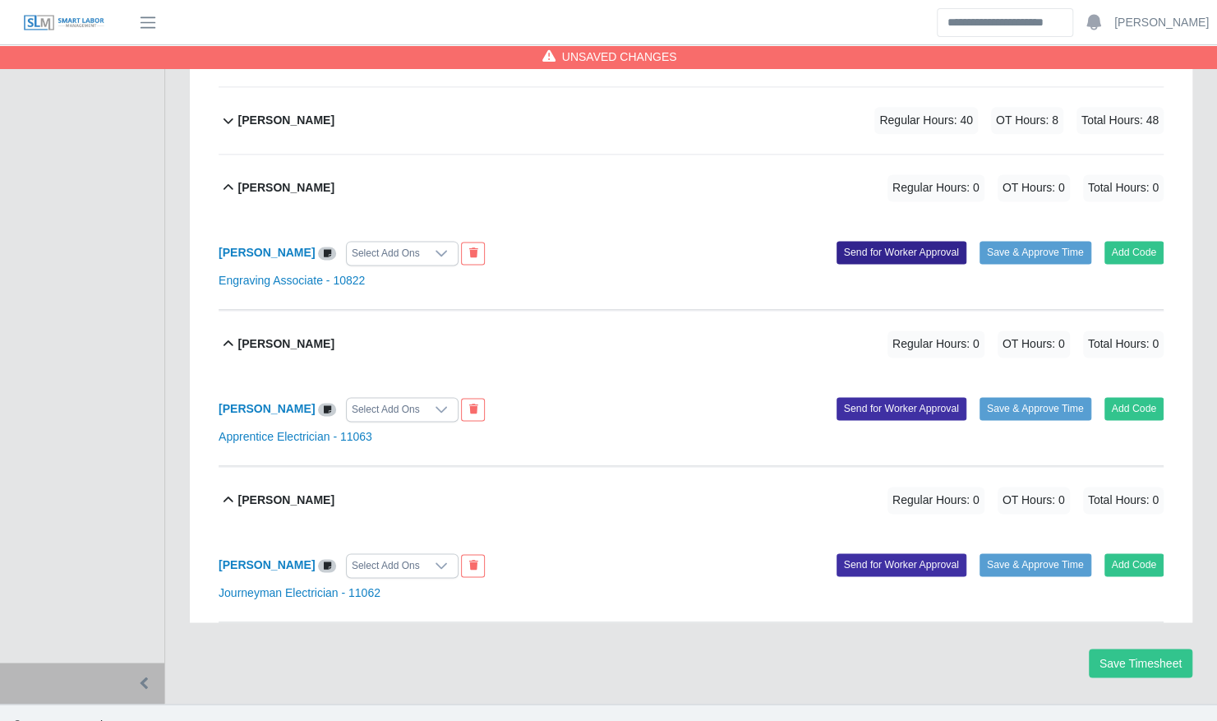
scroll to position [1220, 0]
click at [1129, 240] on button "Add Code" at bounding box center [1135, 251] width 60 height 23
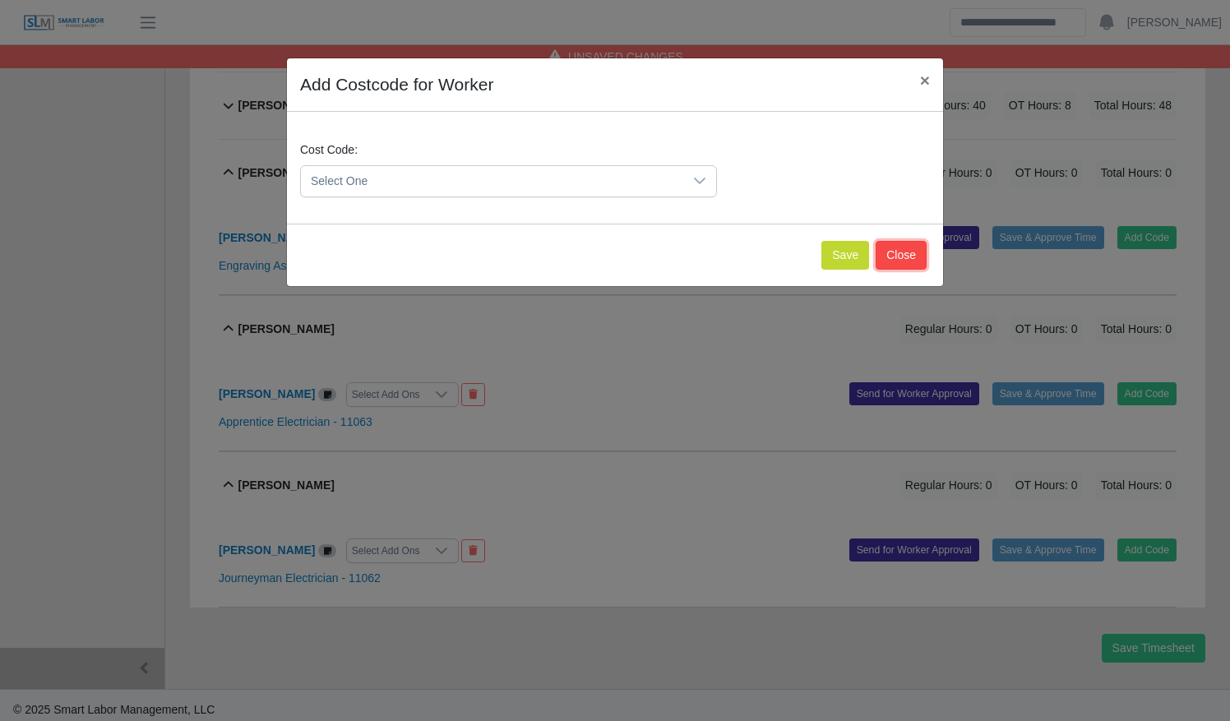
click at [904, 255] on button "Close" at bounding box center [900, 255] width 51 height 29
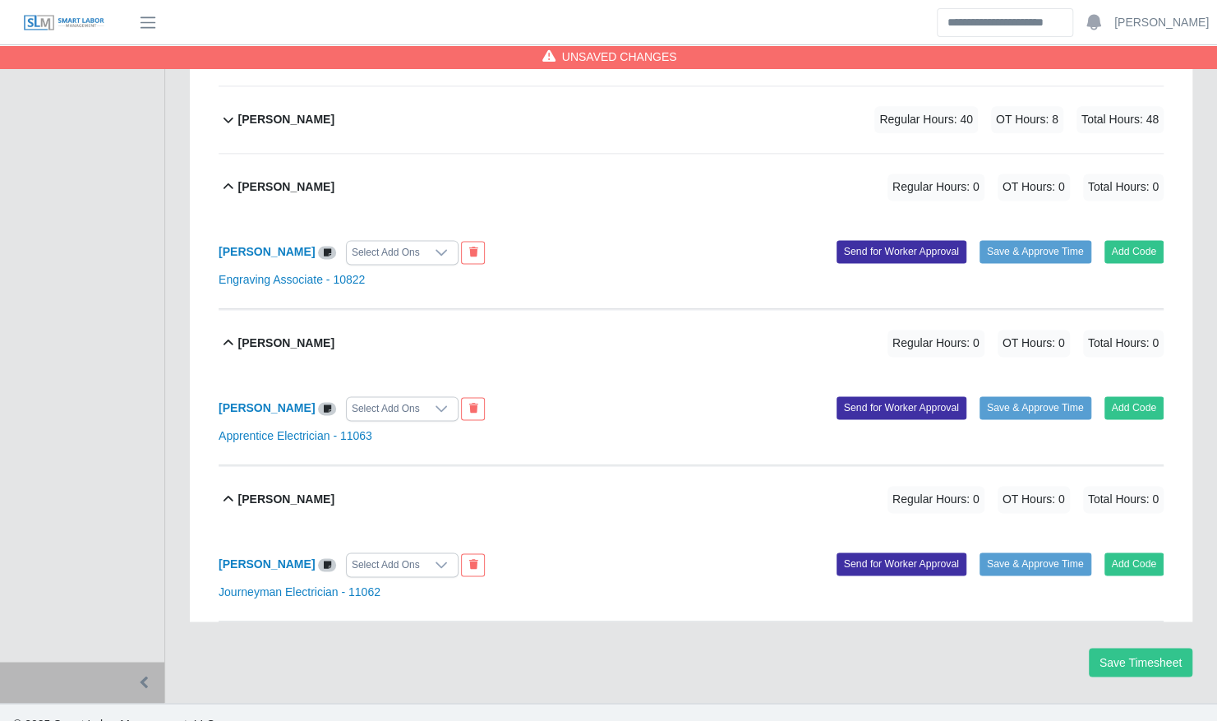
click at [708, 156] on div "Savannah Coleman Regular Hours: 0 OT Hours: 0 Total Hours: 0" at bounding box center [700, 187] width 925 height 67
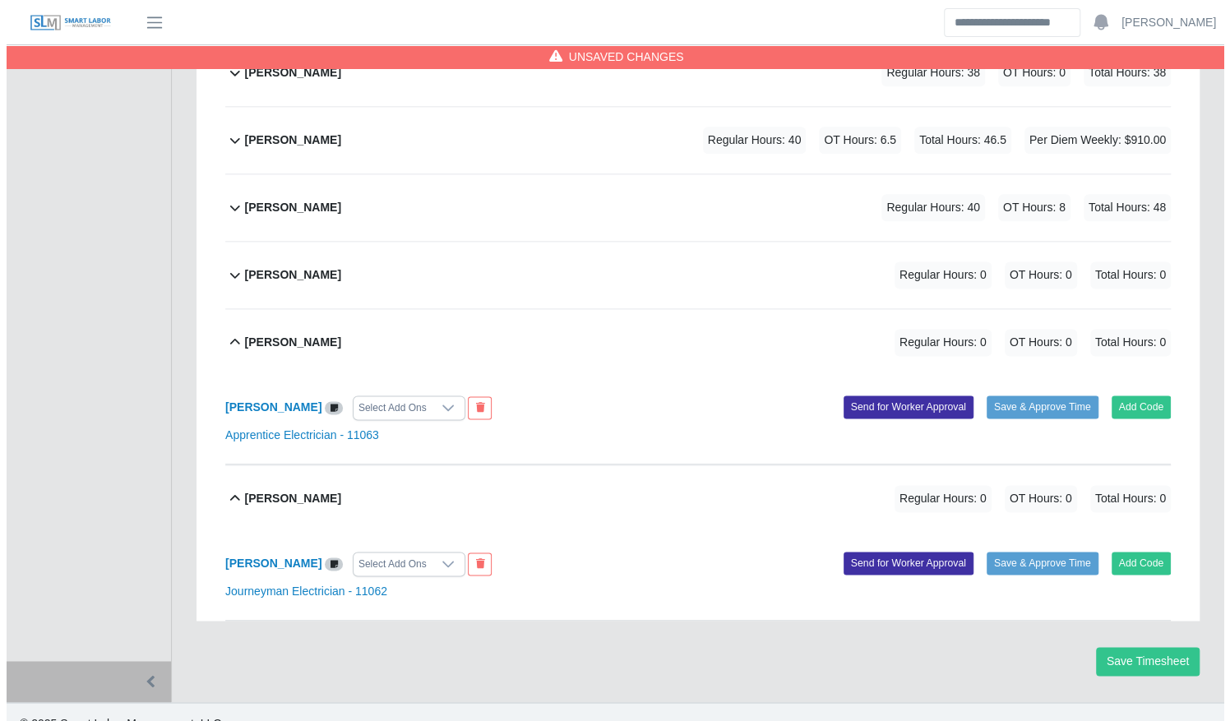
scroll to position [1133, 0]
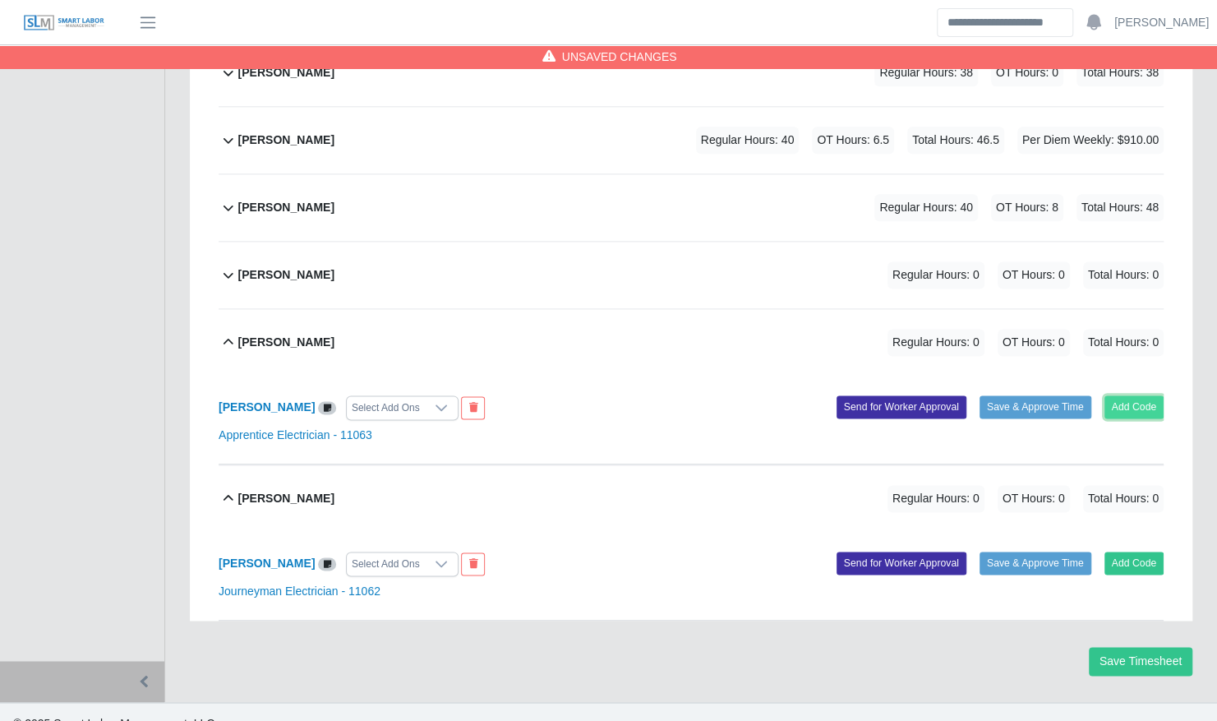
click at [1132, 395] on button "Add Code" at bounding box center [1135, 406] width 60 height 23
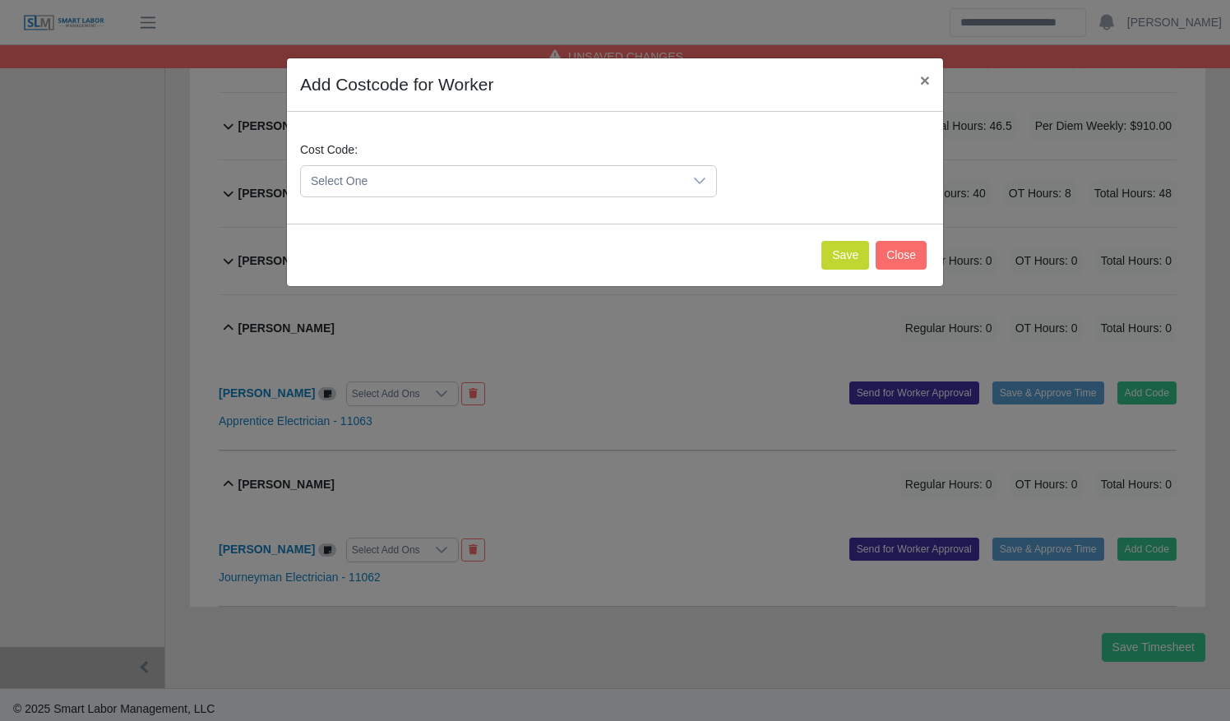
click at [640, 186] on span "Select One" at bounding box center [492, 181] width 382 height 30
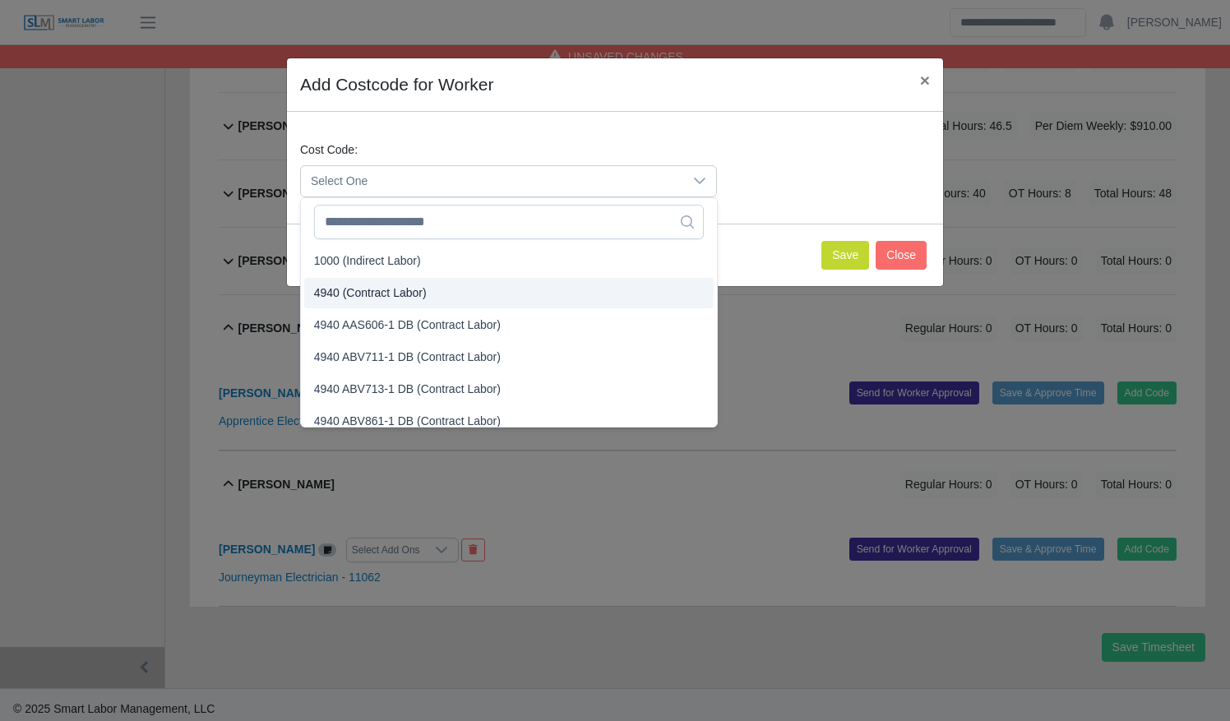
click at [570, 289] on li "4940 (Contract Labor)" at bounding box center [508, 293] width 409 height 30
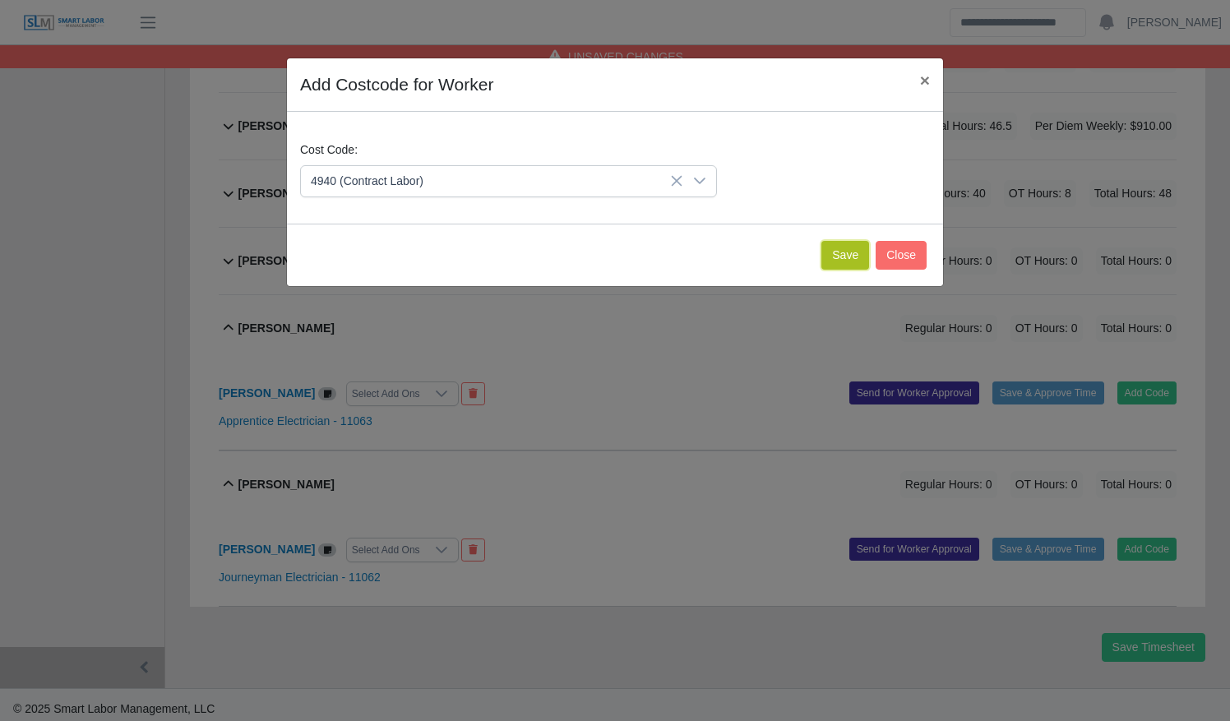
click at [837, 255] on button "Save" at bounding box center [845, 255] width 48 height 29
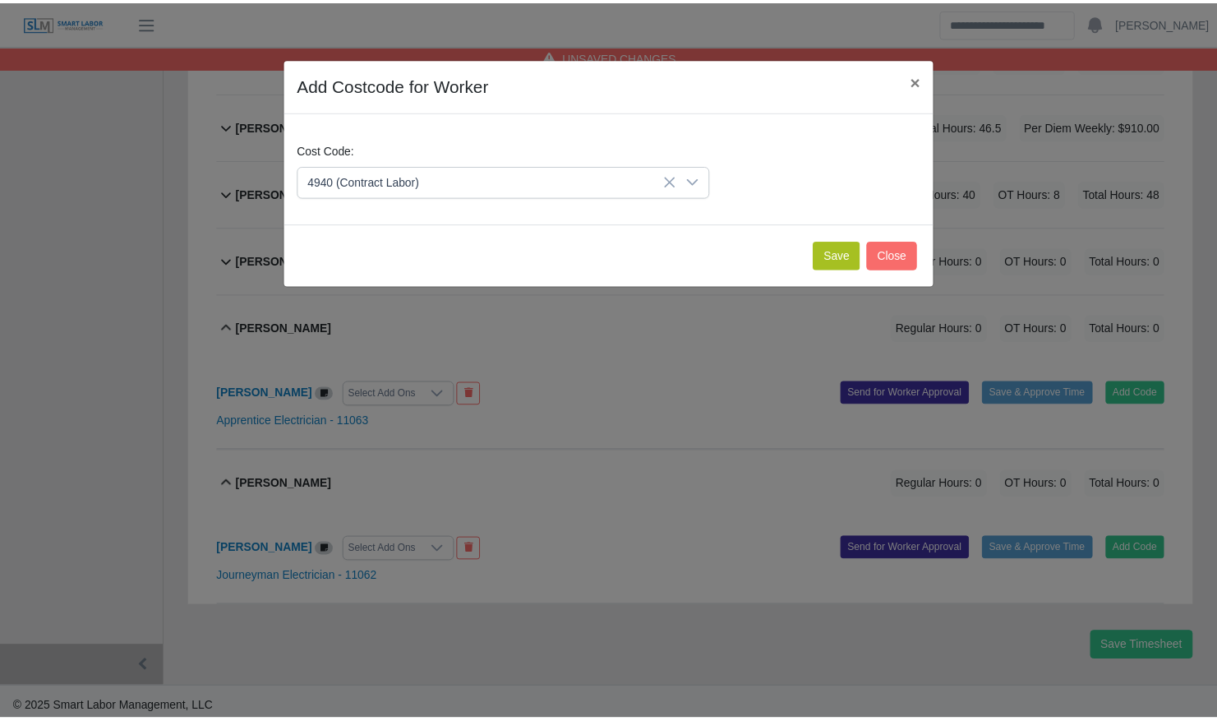
scroll to position [1302, 0]
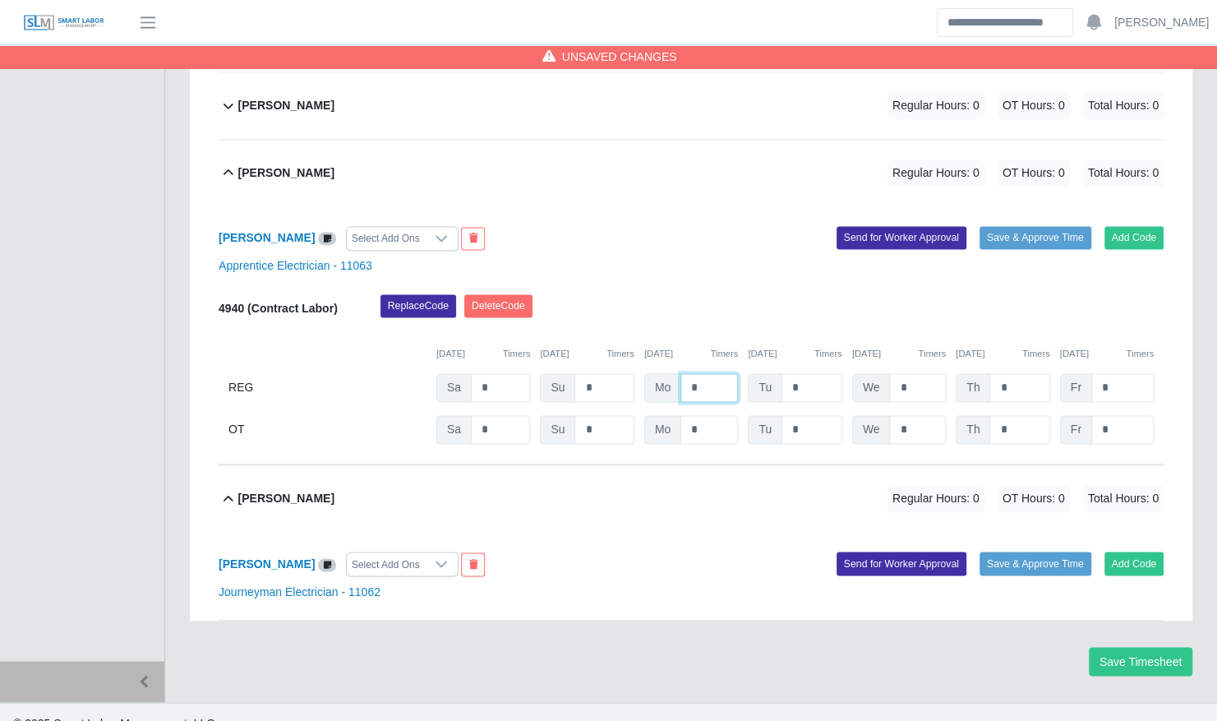
click at [687, 373] on input "*" at bounding box center [710, 387] width 58 height 29
type input "**"
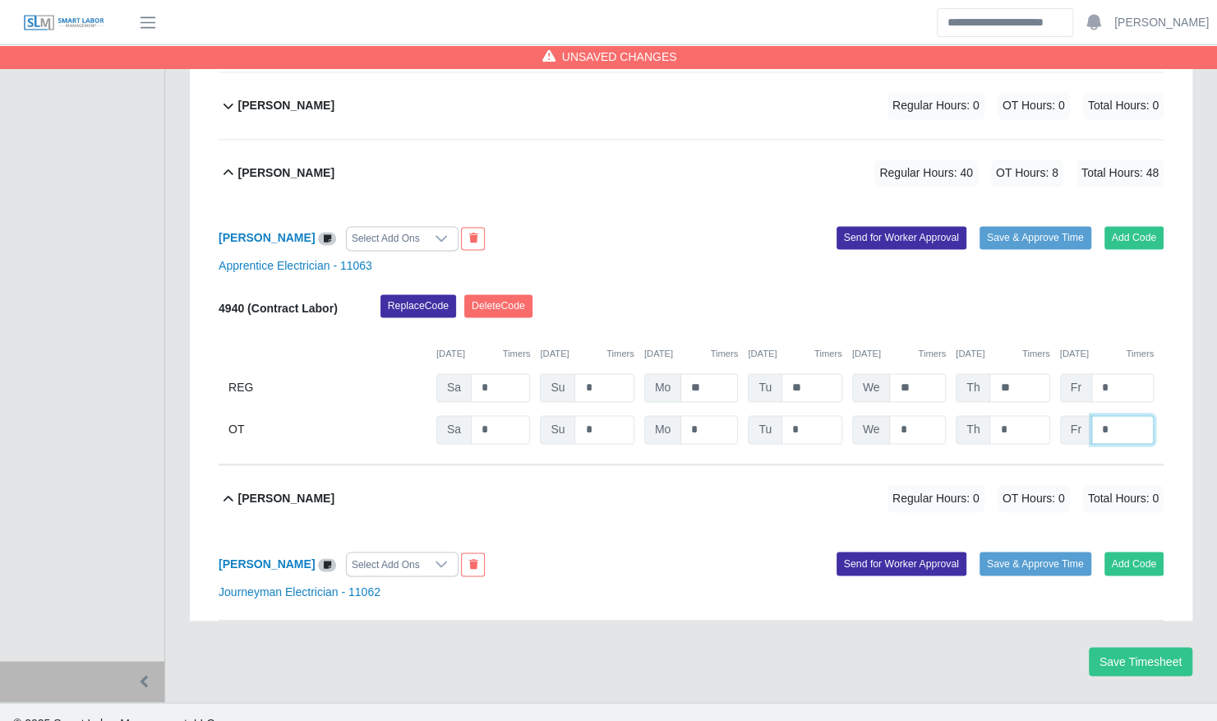
type input "*"
click at [657, 173] on div "Selvin Guillermo Regular Hours: 40 OT Hours: 8 Total Hours: 48" at bounding box center [700, 173] width 925 height 67
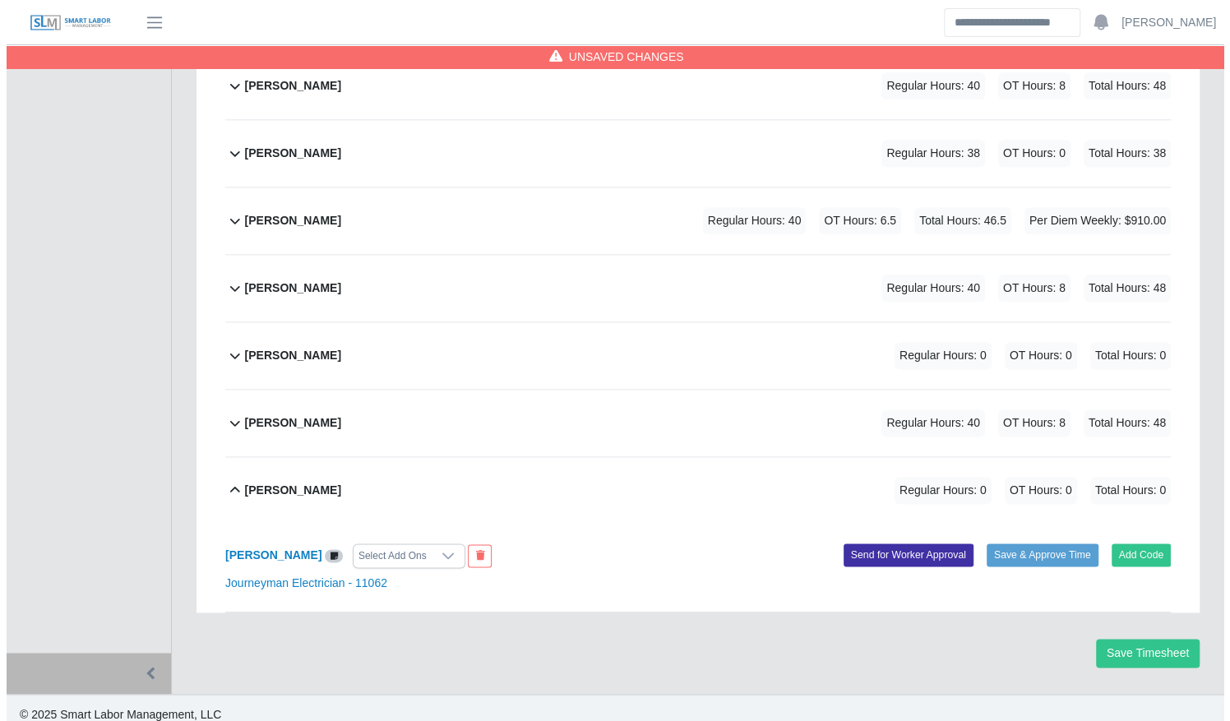
scroll to position [1044, 0]
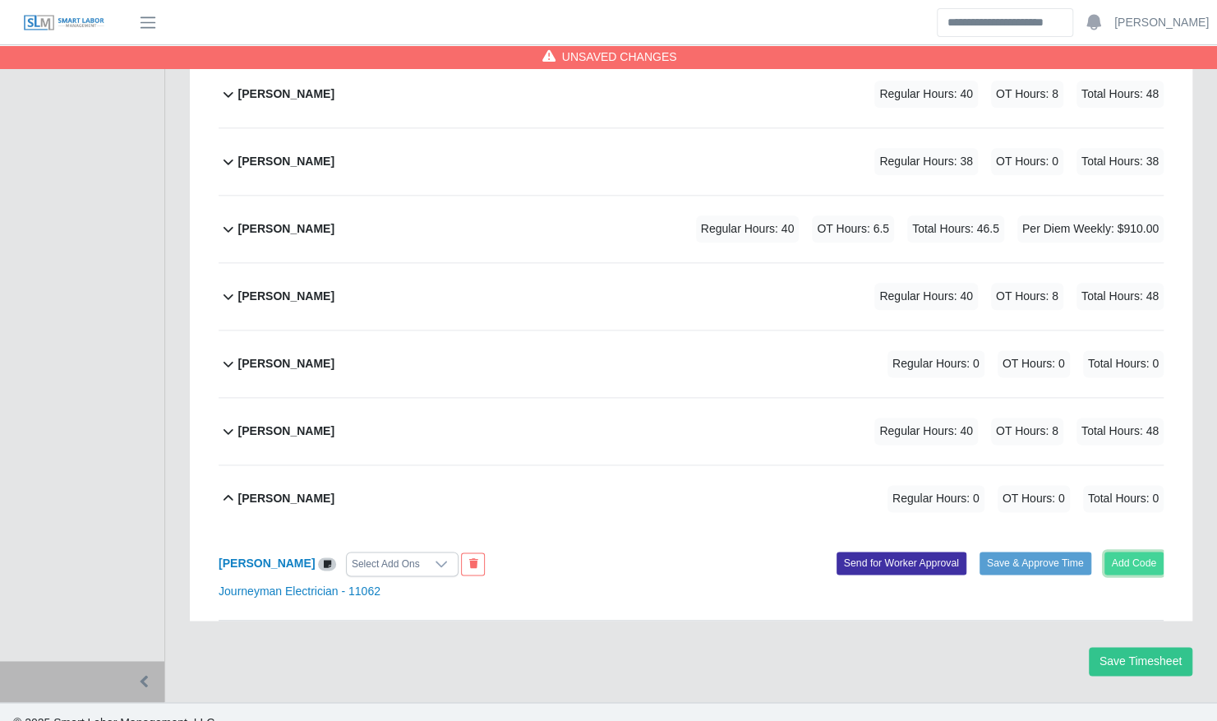
click at [1128, 551] on button "Add Code" at bounding box center [1135, 562] width 60 height 23
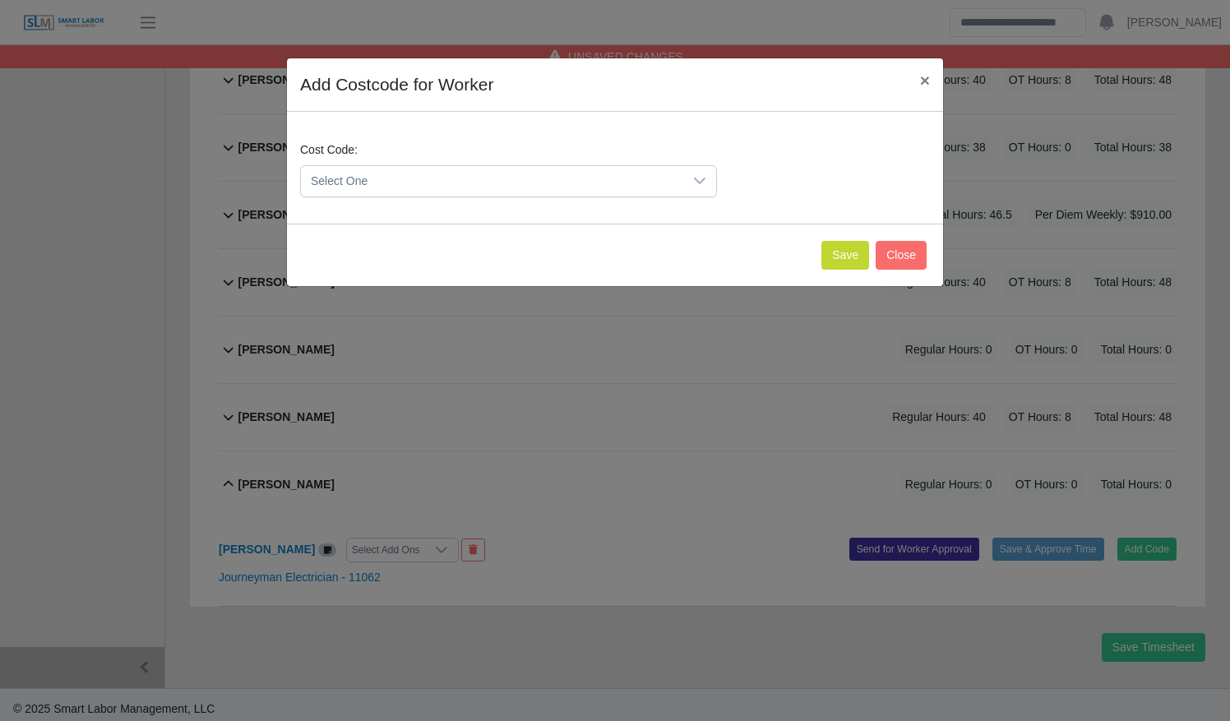
click at [701, 179] on icon at bounding box center [699, 180] width 13 height 13
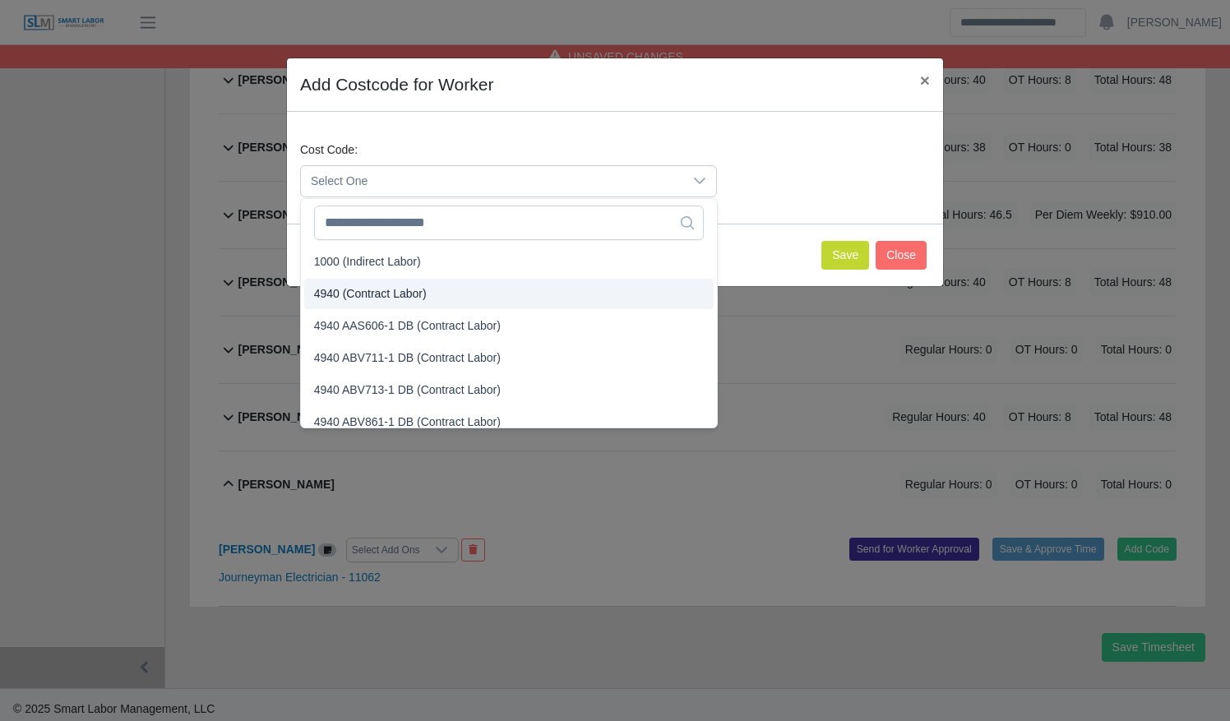
click at [582, 296] on li "4940 (Contract Labor)" at bounding box center [508, 294] width 409 height 30
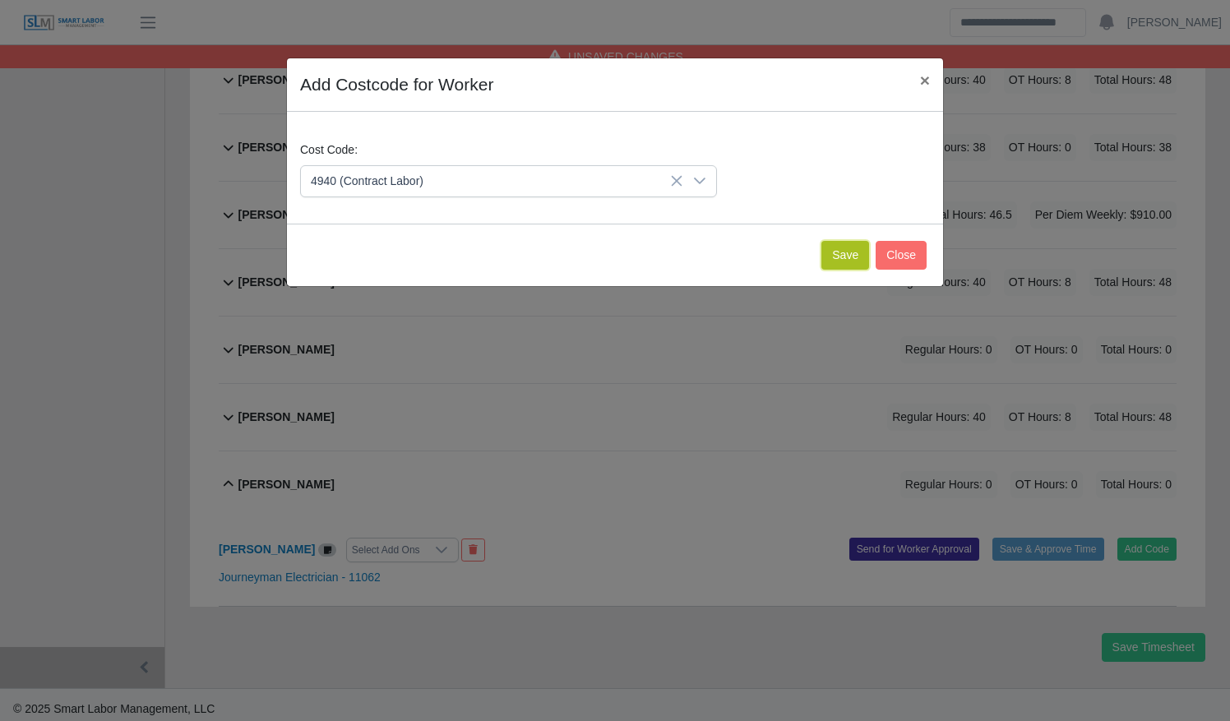
click at [838, 248] on button "Save" at bounding box center [845, 255] width 48 height 29
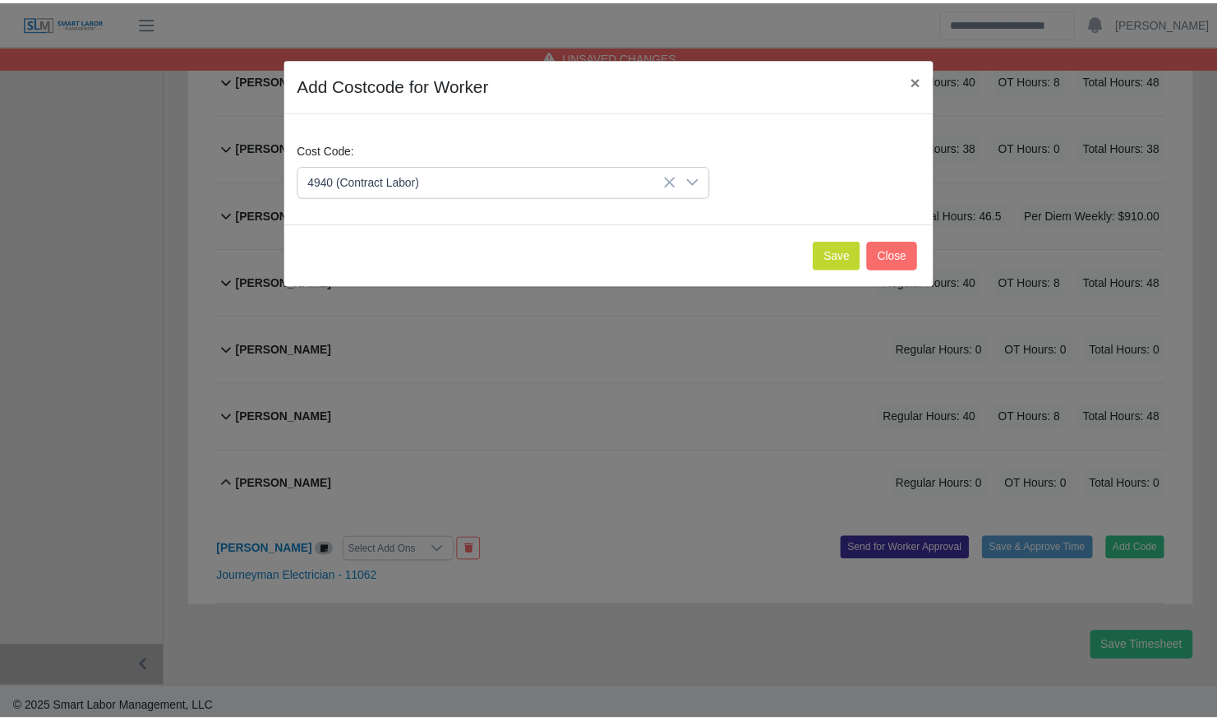
scroll to position [1214, 0]
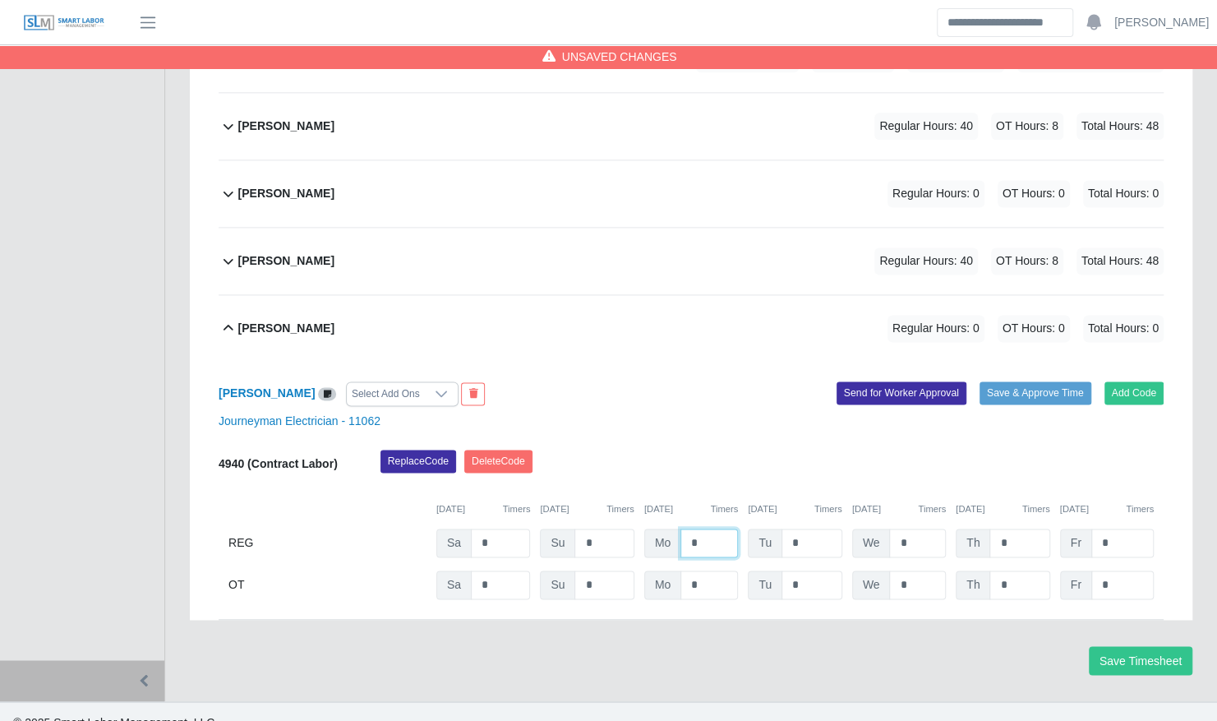
click at [685, 528] on input "*" at bounding box center [710, 542] width 58 height 29
type input "**"
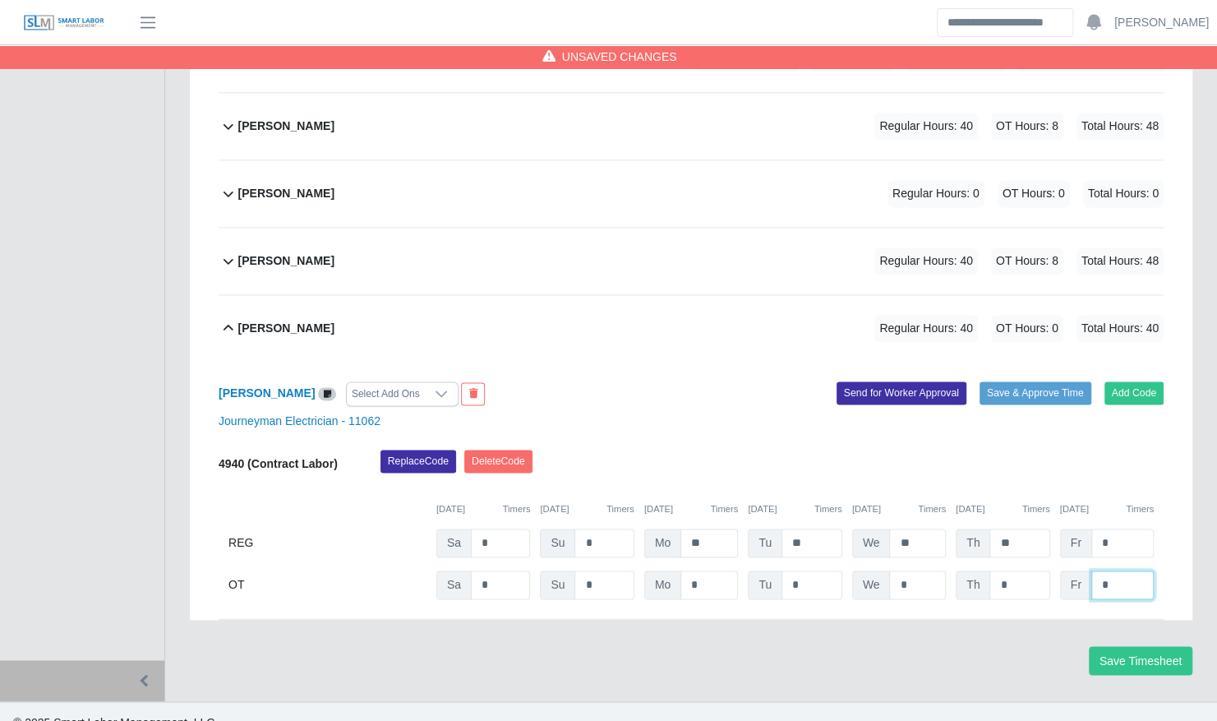
type input "*"
click at [649, 313] on div "Victor Martorell Regular Hours: 40 OT Hours: 8 Total Hours: 48" at bounding box center [700, 328] width 925 height 67
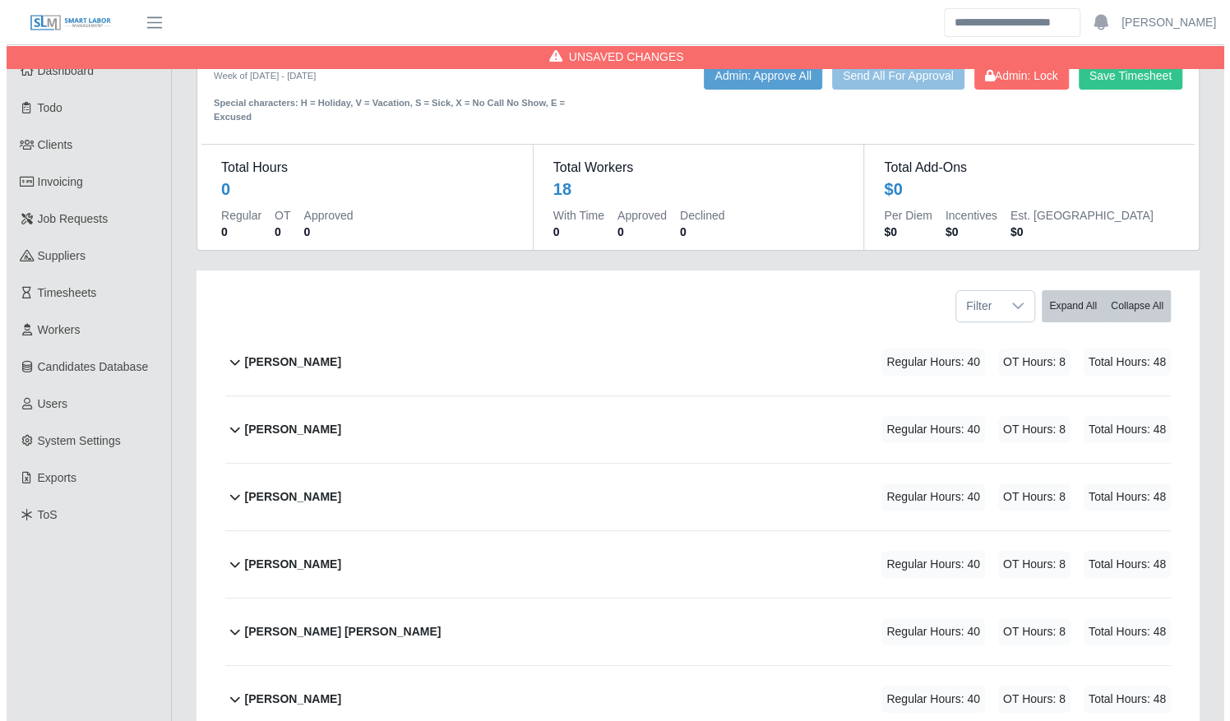
scroll to position [0, 0]
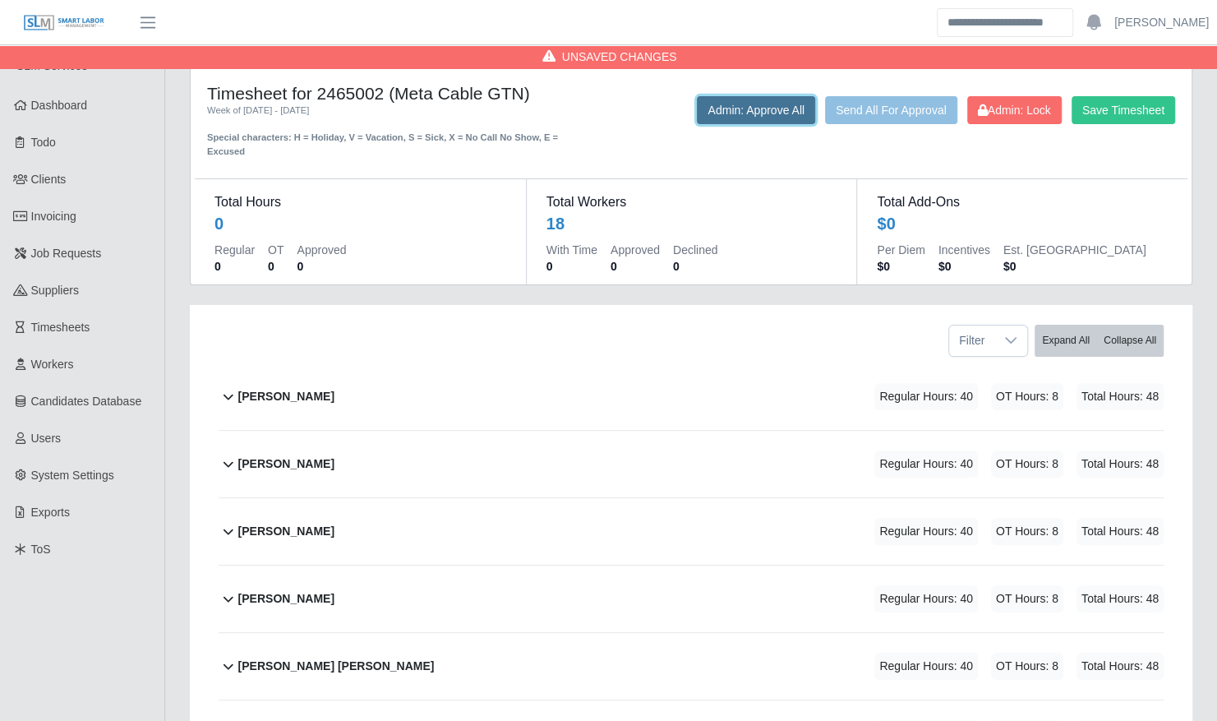
click at [733, 110] on button "Admin: Approve All" at bounding box center [756, 110] width 118 height 28
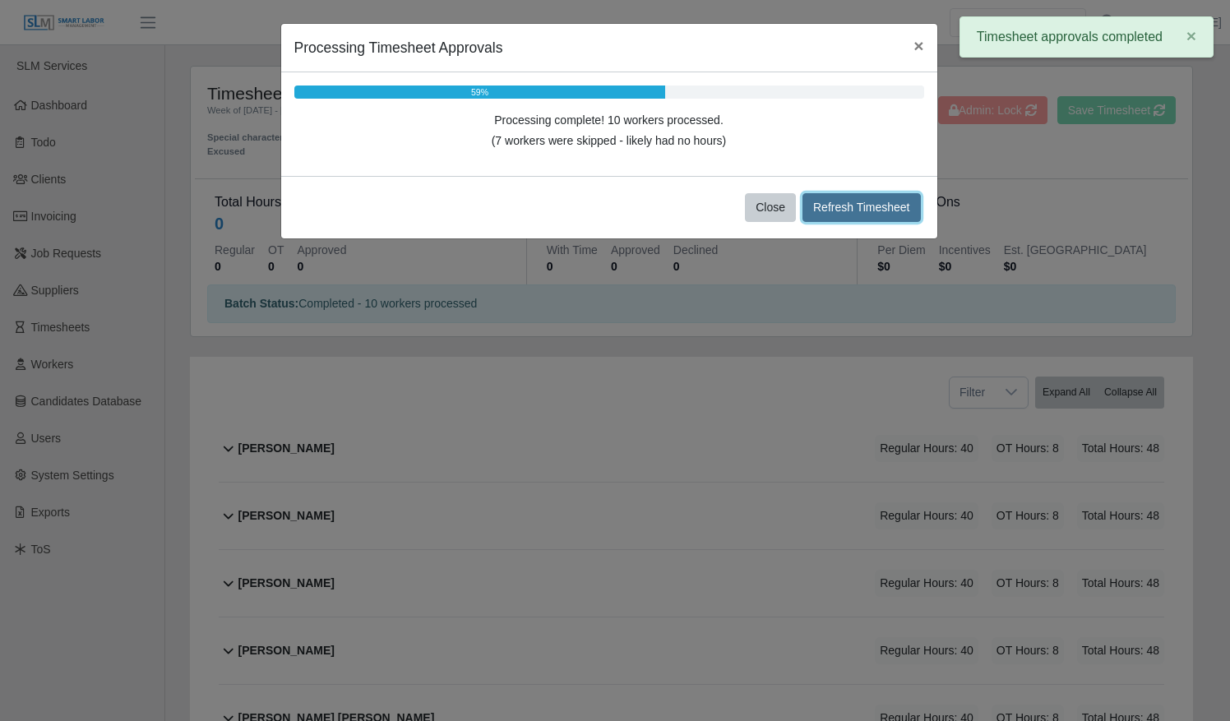
click at [883, 204] on button "Refresh Timesheet" at bounding box center [861, 207] width 118 height 29
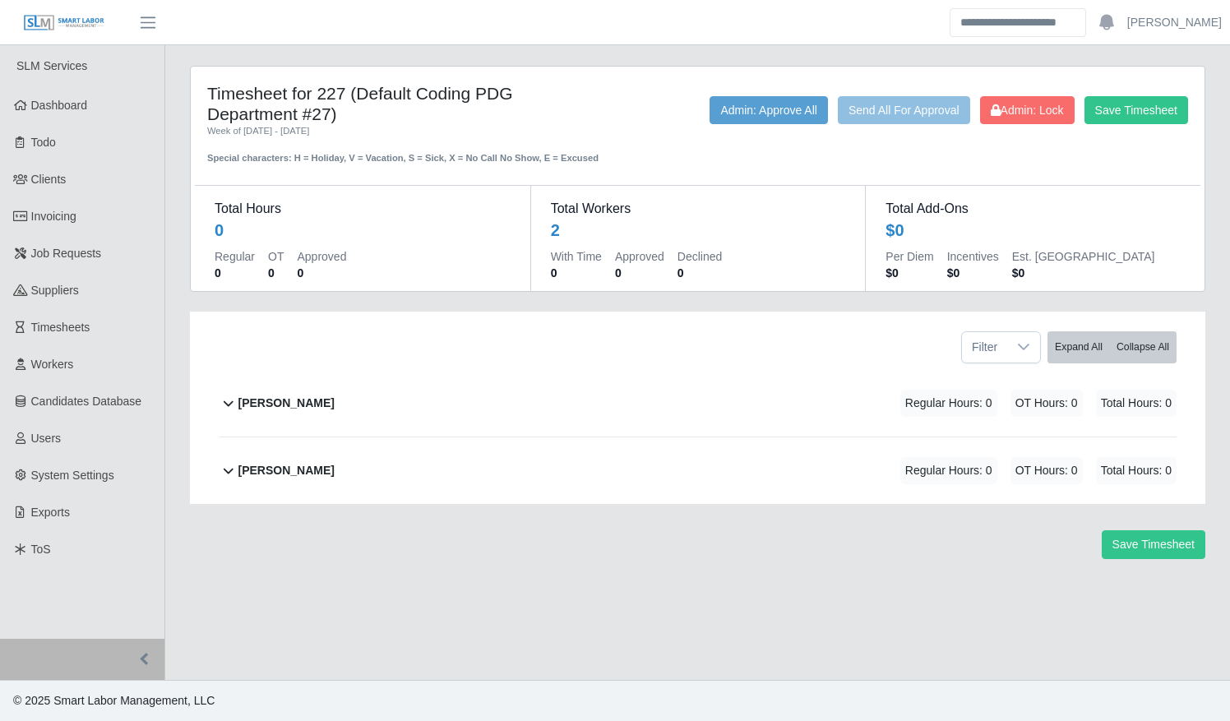
click at [612, 392] on div "[PERSON_NAME] Regular Hours: 0 OT Hours: 0 Total Hours: 0" at bounding box center [707, 403] width 938 height 67
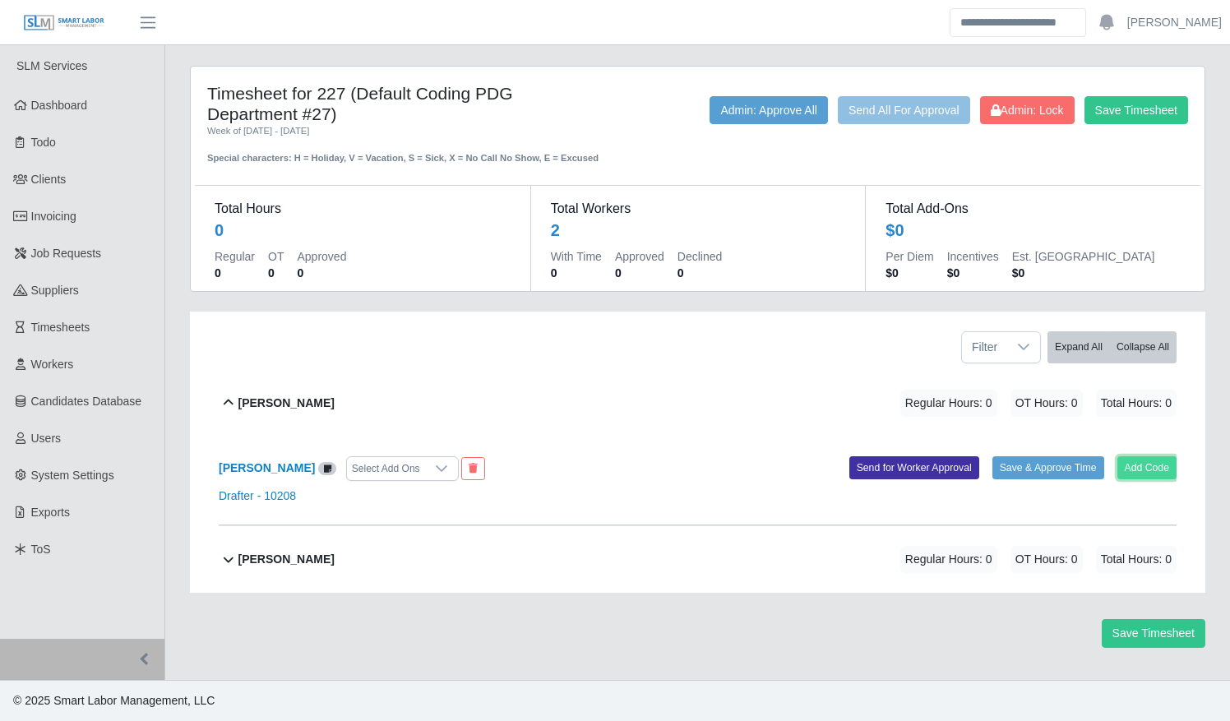
click at [1123, 464] on button "Add Code" at bounding box center [1147, 467] width 60 height 23
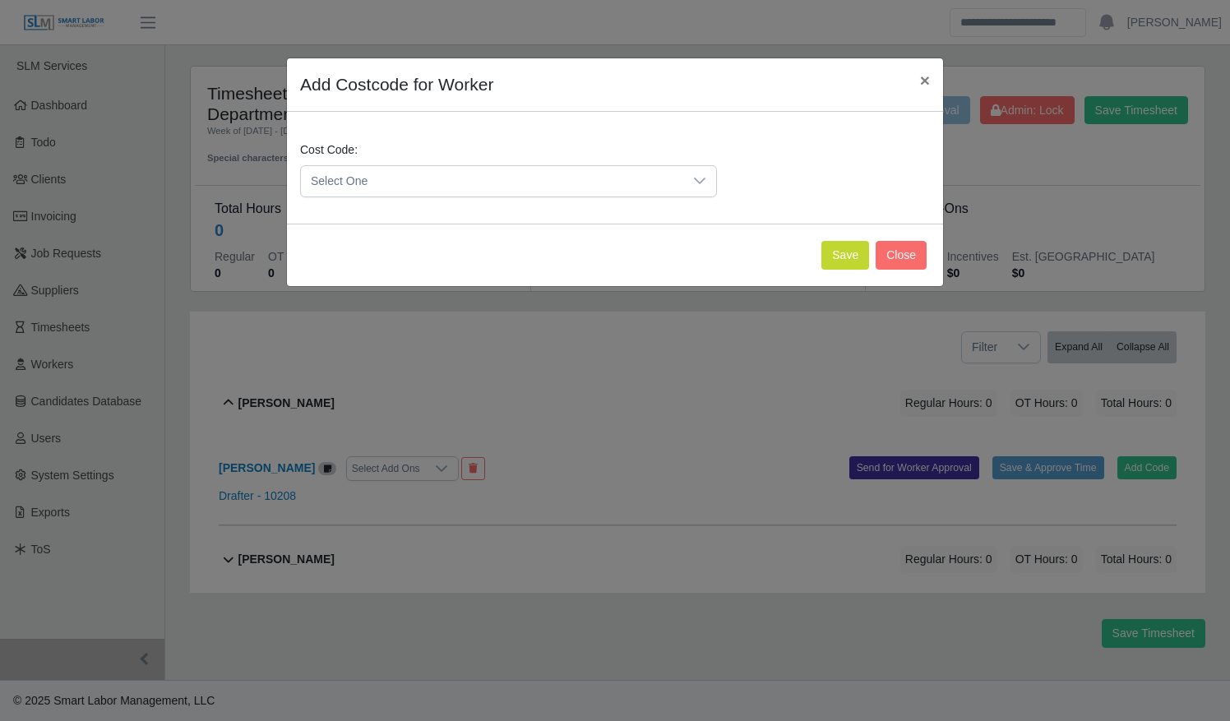
click at [464, 187] on span "Select One" at bounding box center [492, 181] width 382 height 30
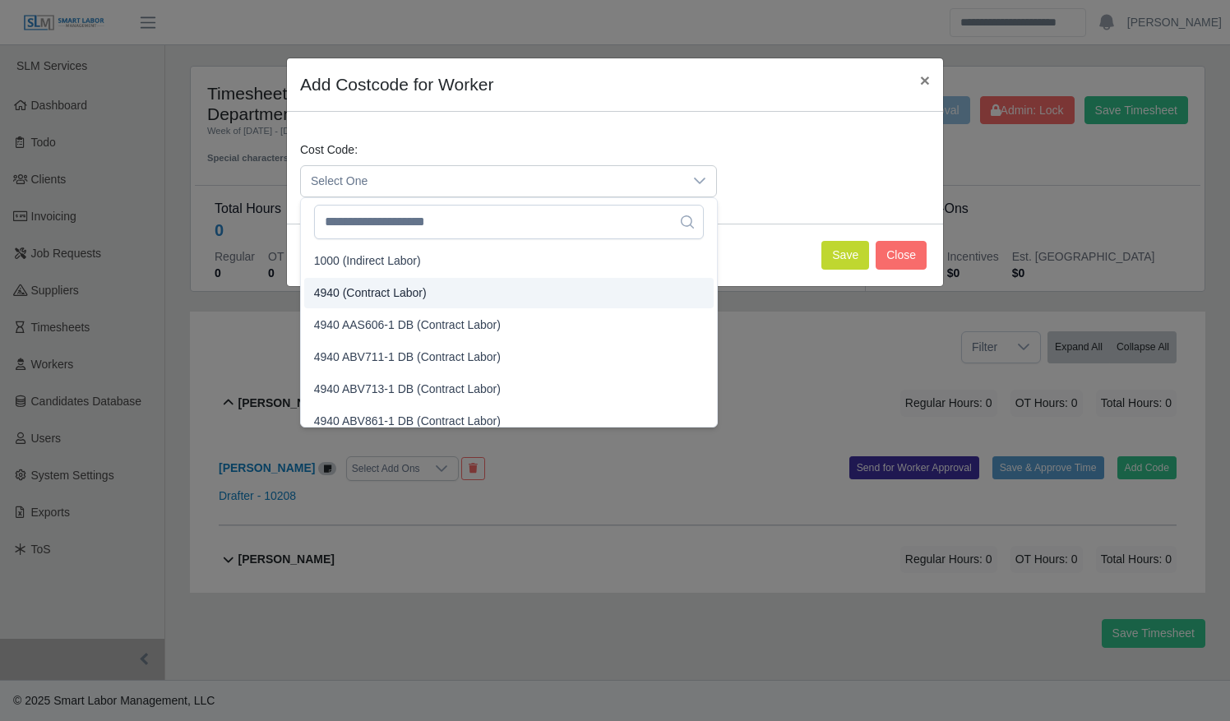
click at [459, 280] on li "4940 (Contract Labor)" at bounding box center [508, 293] width 409 height 30
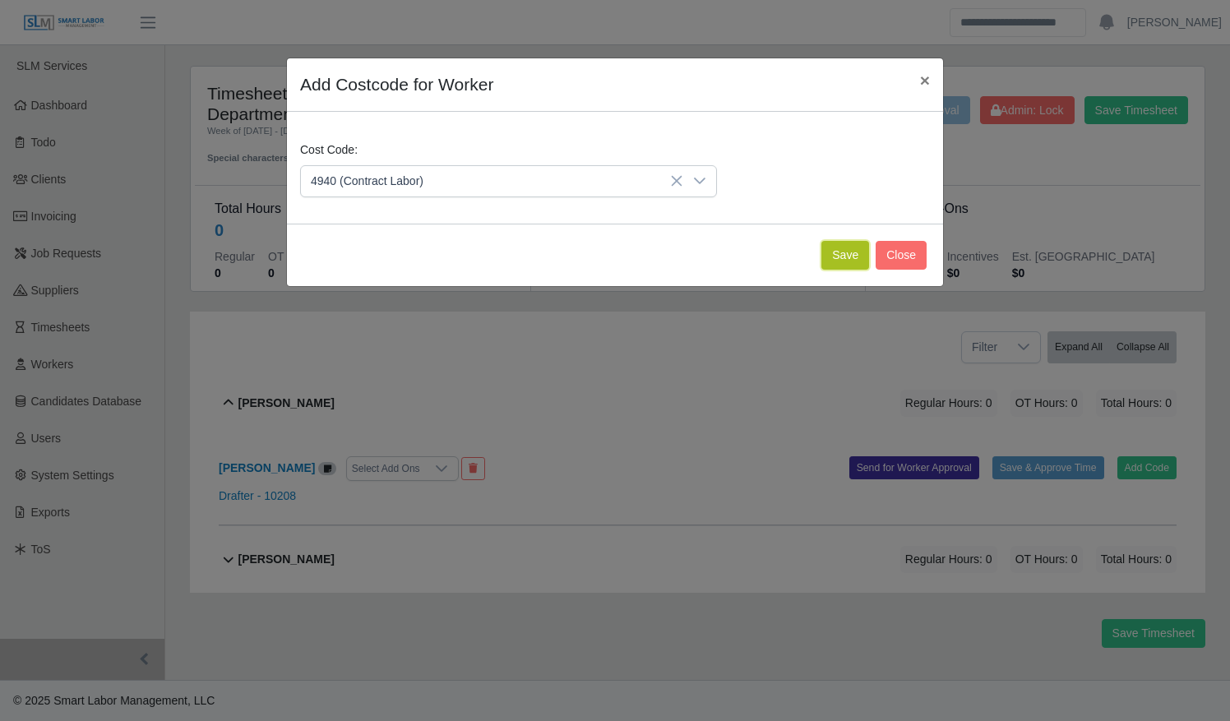
click at [840, 257] on button "Save" at bounding box center [845, 255] width 48 height 29
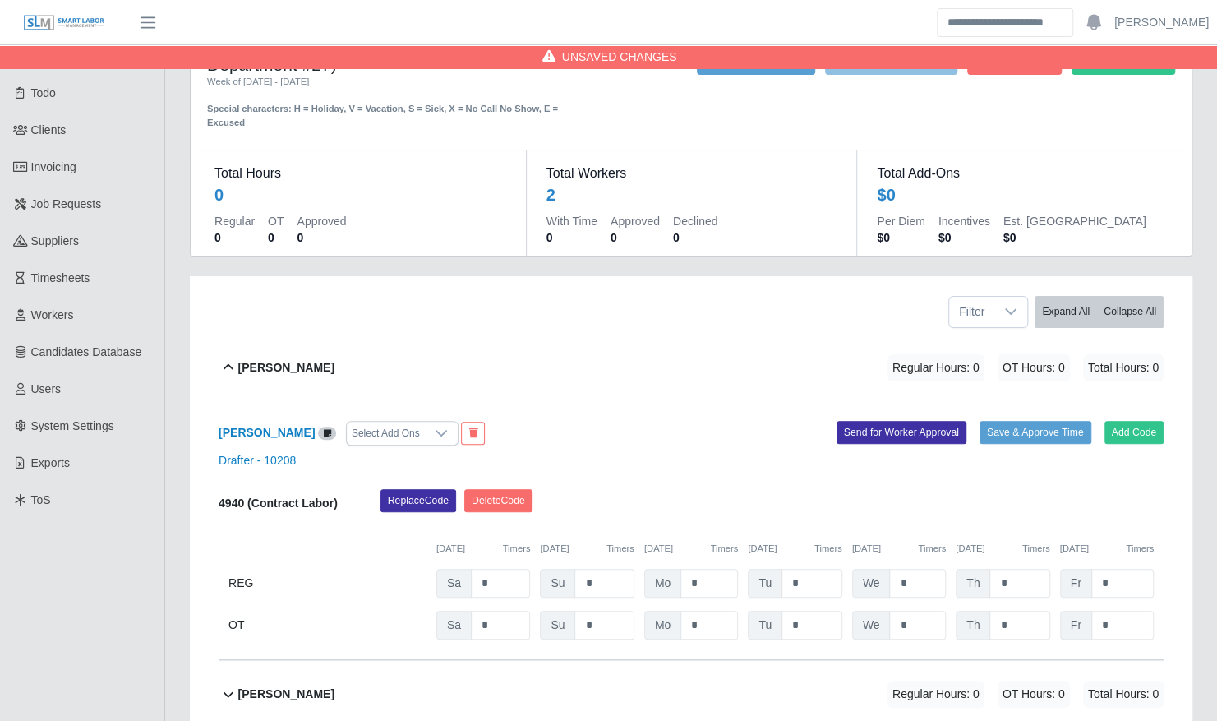
scroll to position [51, 0]
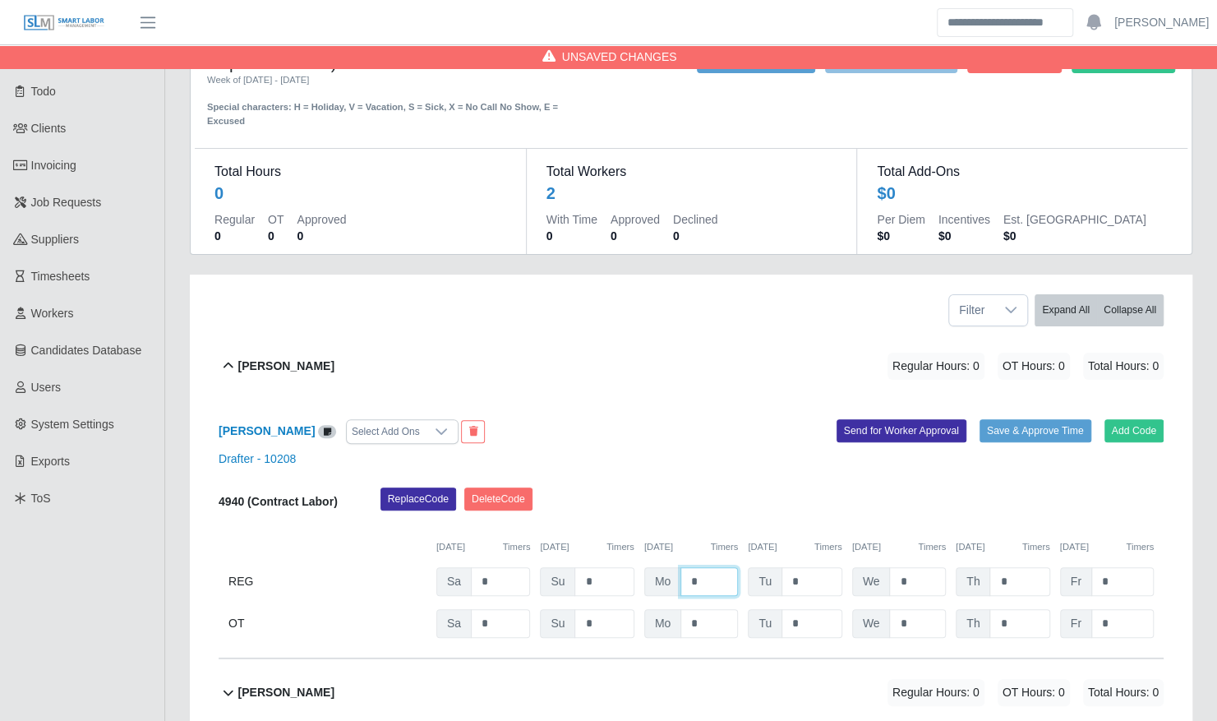
drag, startPoint x: 704, startPoint y: 554, endPoint x: 674, endPoint y: 551, distance: 29.8
click at [674, 567] on div "Mo *" at bounding box center [691, 581] width 94 height 29
type input "*"
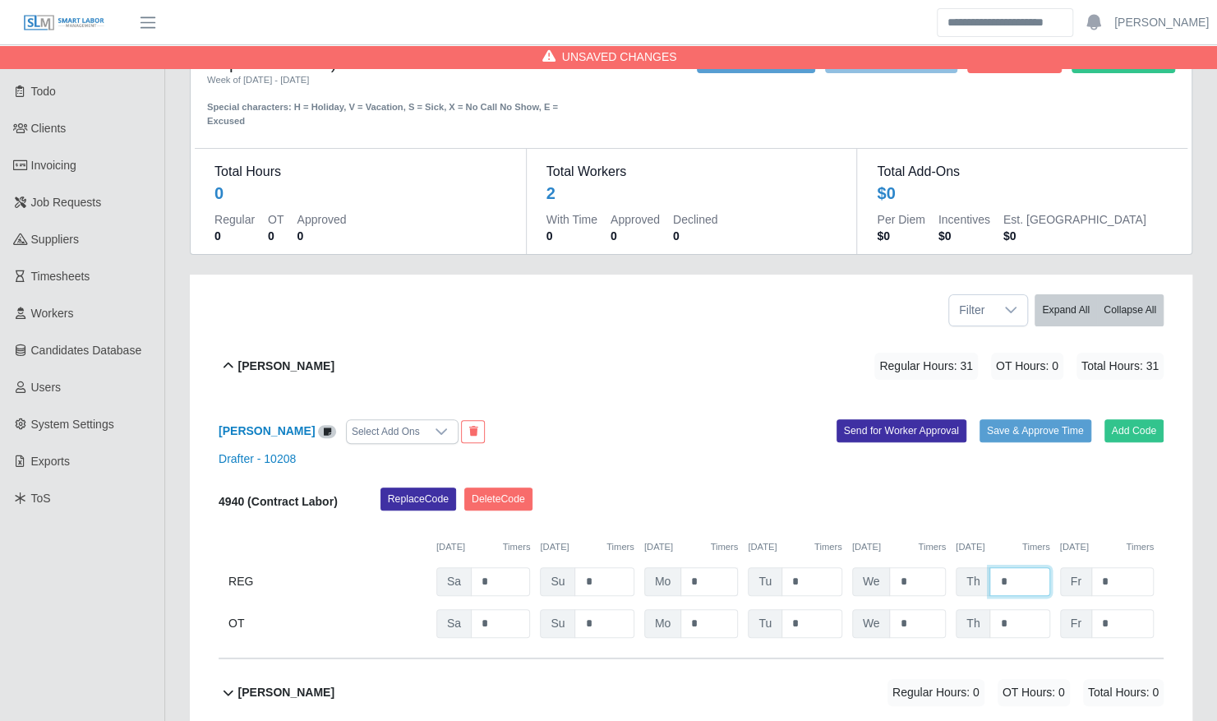
type input "*"
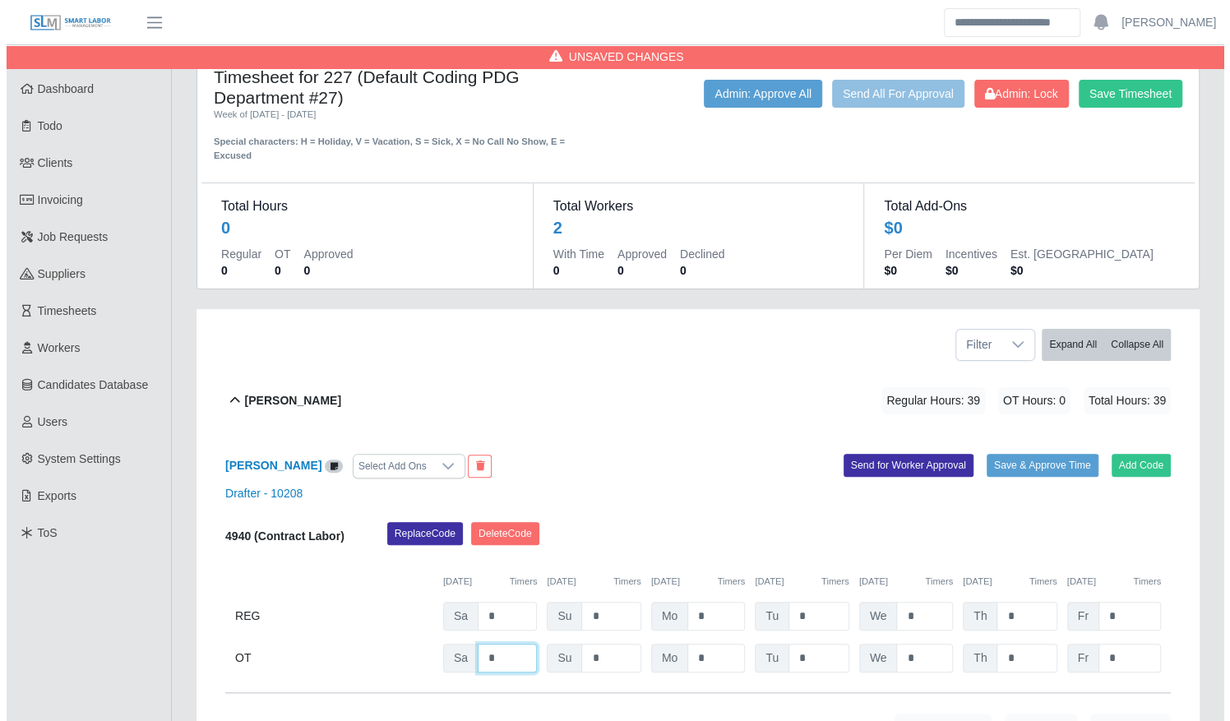
scroll to position [0, 0]
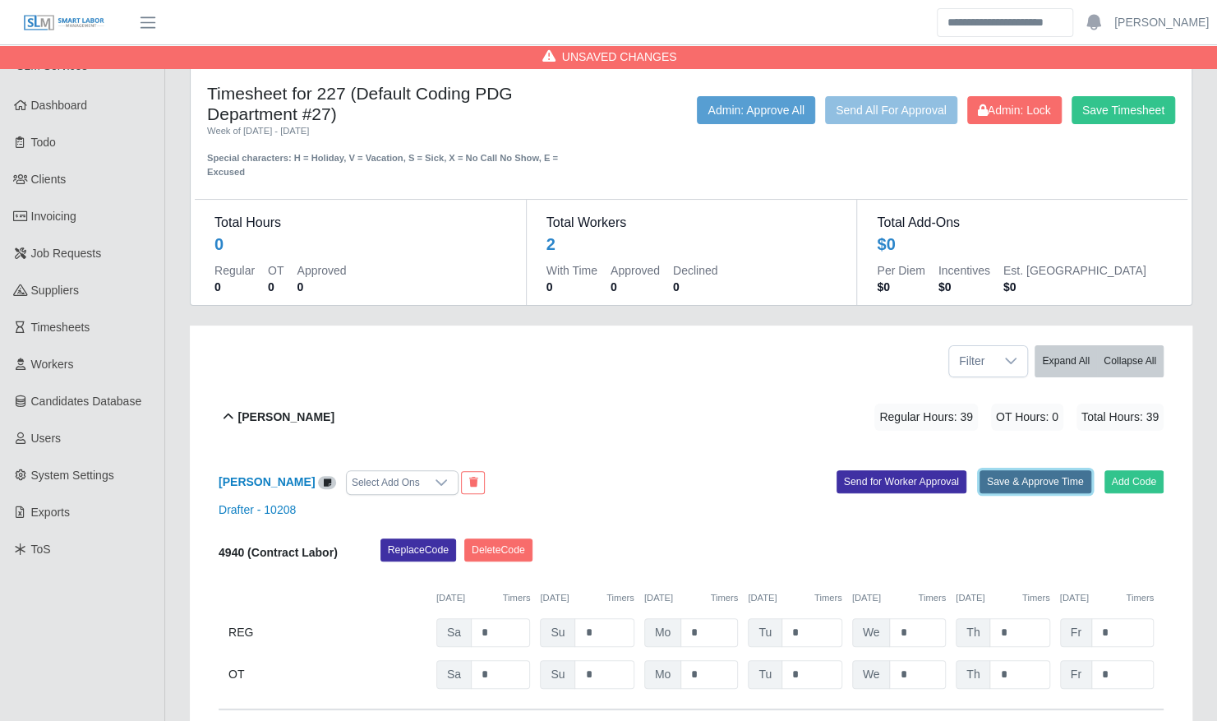
click at [1003, 475] on button "Save & Approve Time" at bounding box center [1036, 481] width 112 height 23
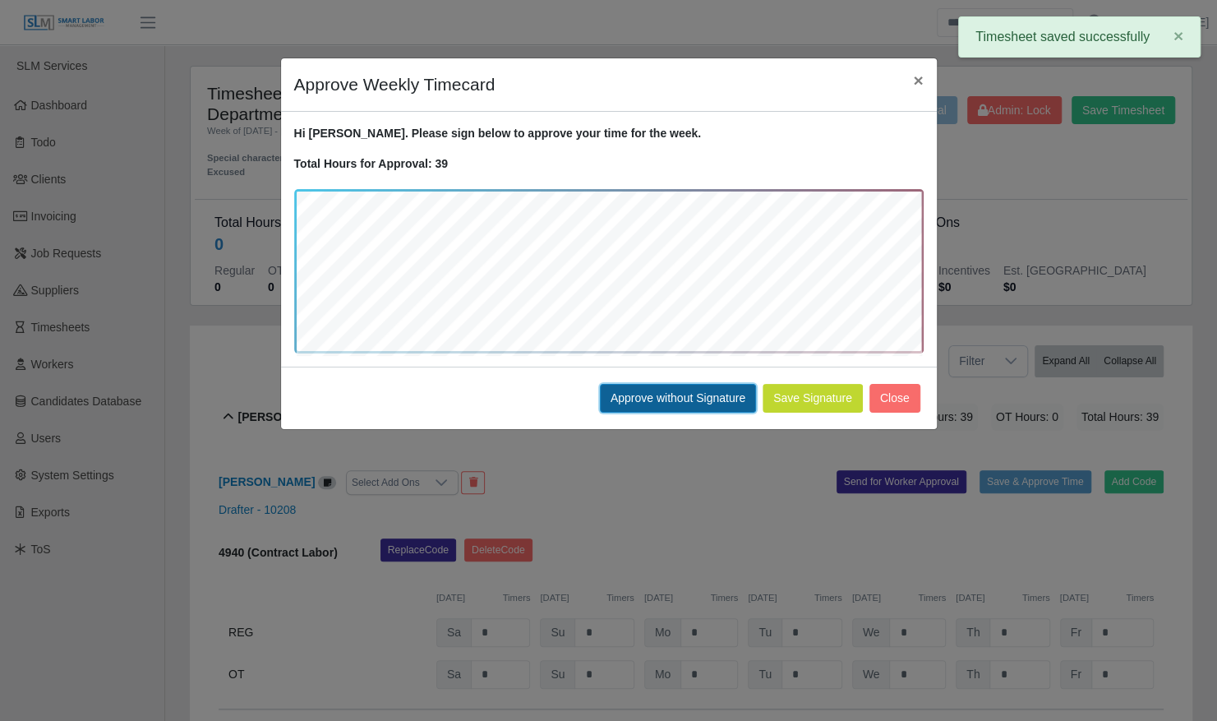
click at [669, 398] on button "Approve without Signature" at bounding box center [678, 398] width 156 height 29
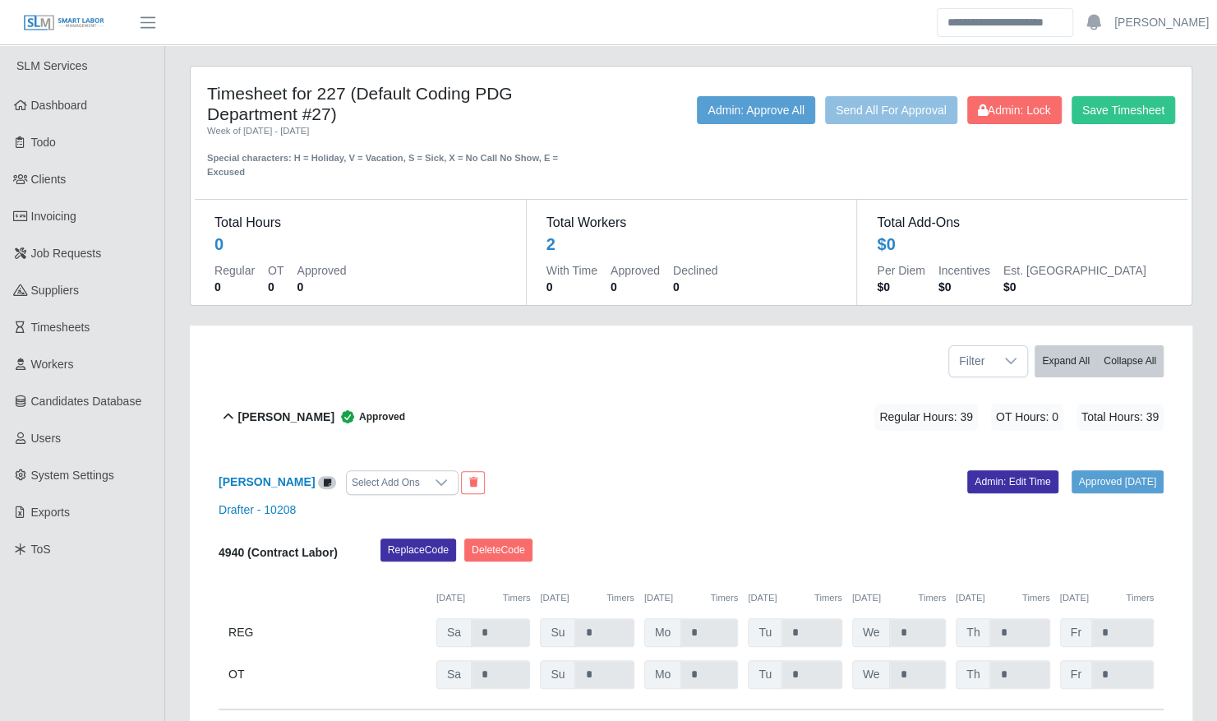
click at [328, 384] on div "[PERSON_NAME] Approved Regular Hours: 39 OT Hours: 0 Total Hours: 39" at bounding box center [700, 417] width 925 height 67
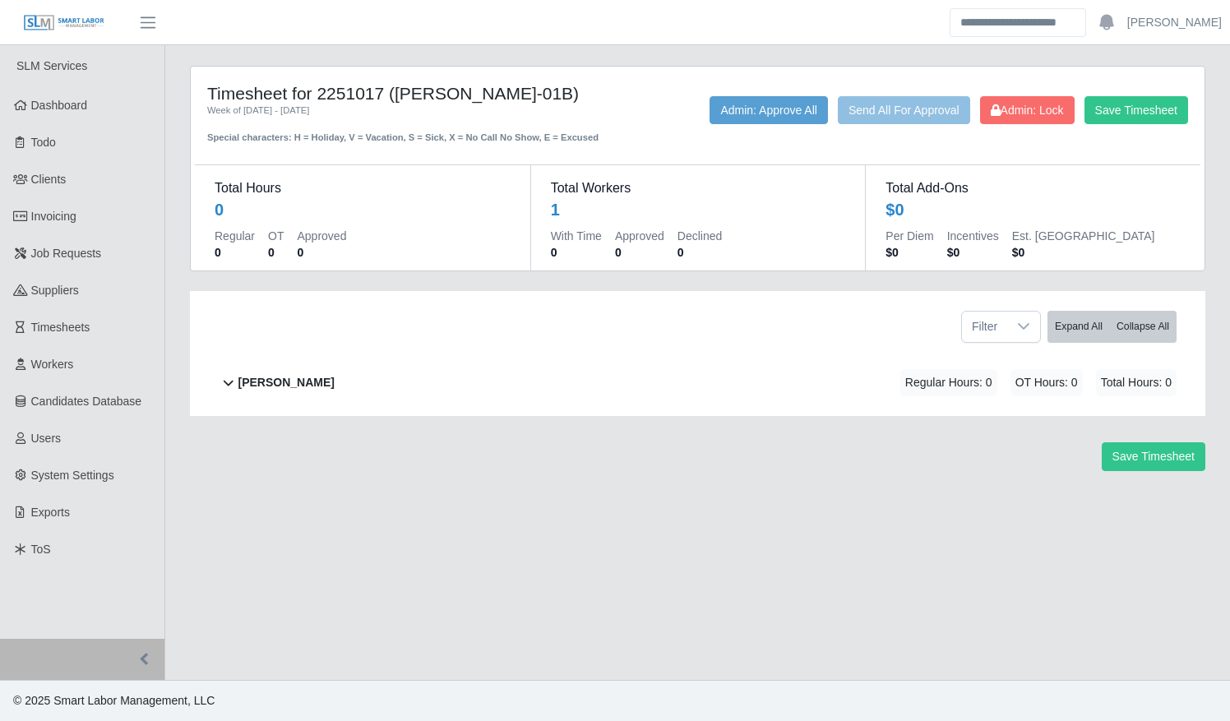
click at [510, 413] on div "[PERSON_NAME] Regular Hours: 0 OT Hours: 0 Total Hours: 0" at bounding box center [707, 382] width 938 height 67
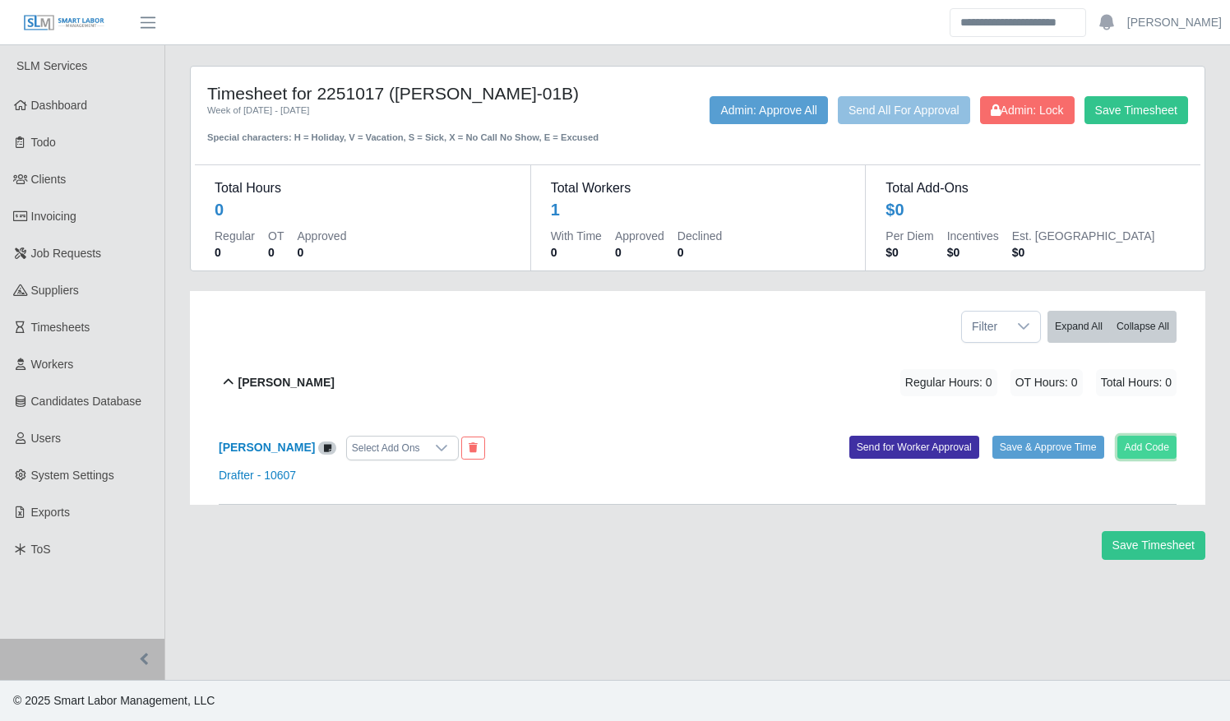
click at [1146, 459] on button "Add Code" at bounding box center [1147, 447] width 60 height 23
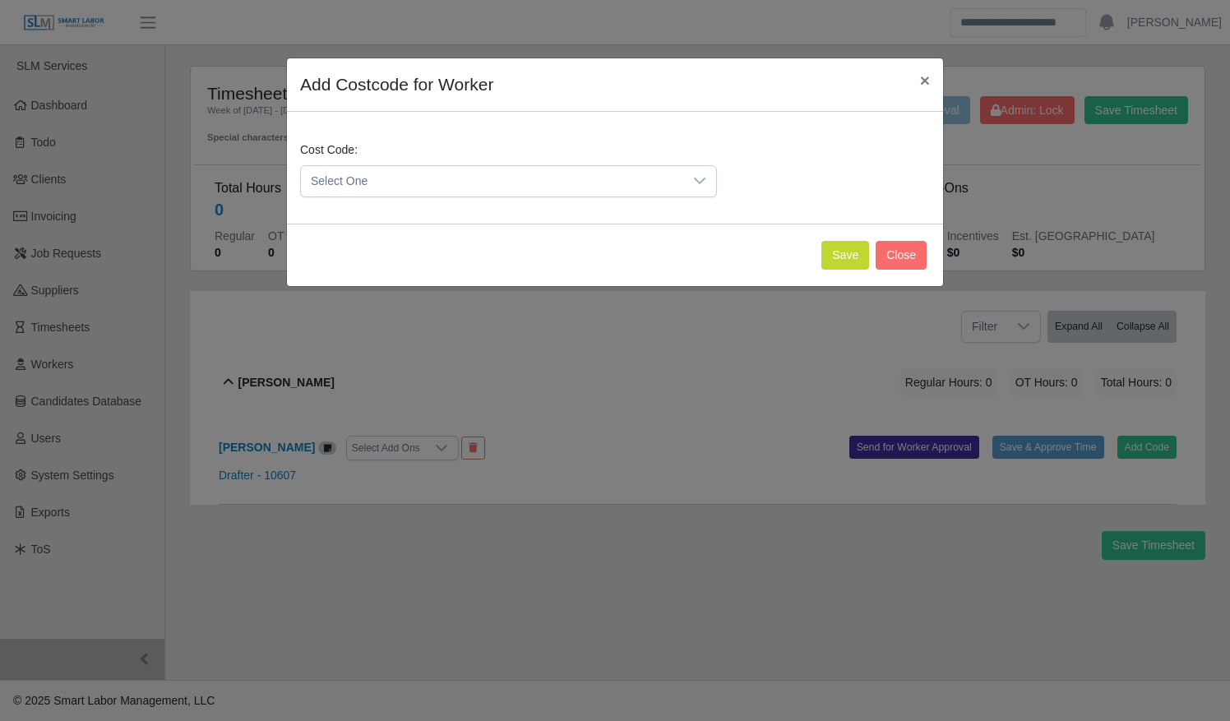
click at [482, 163] on div "Cost Code: Select One" at bounding box center [508, 169] width 425 height 56
click at [480, 177] on span "Select One" at bounding box center [492, 181] width 382 height 30
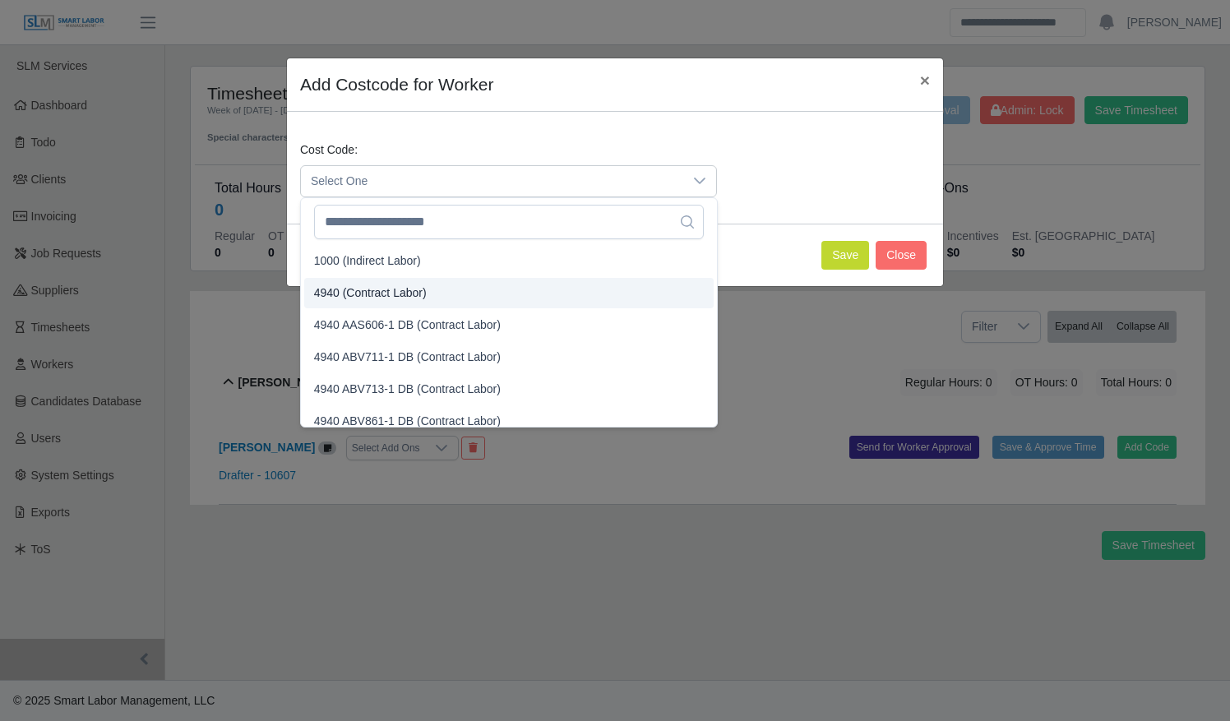
click at [478, 286] on li "4940 (Contract Labor)" at bounding box center [508, 293] width 409 height 30
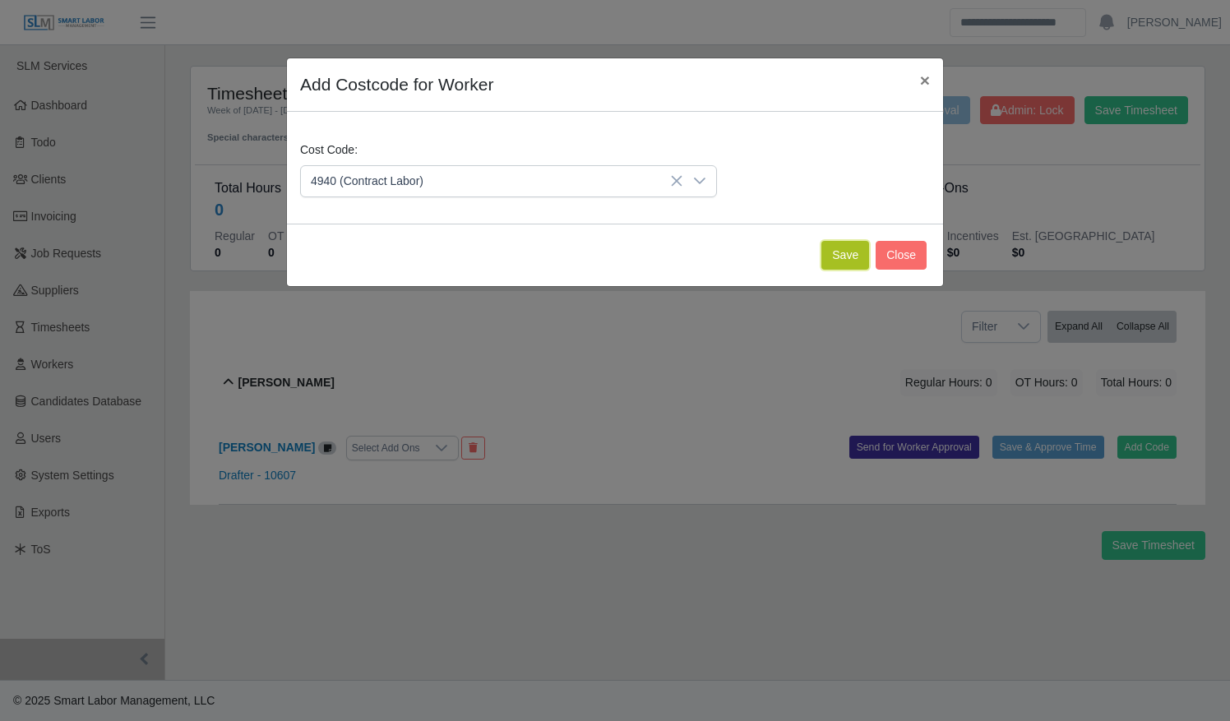
click at [830, 254] on button "Save" at bounding box center [845, 255] width 48 height 29
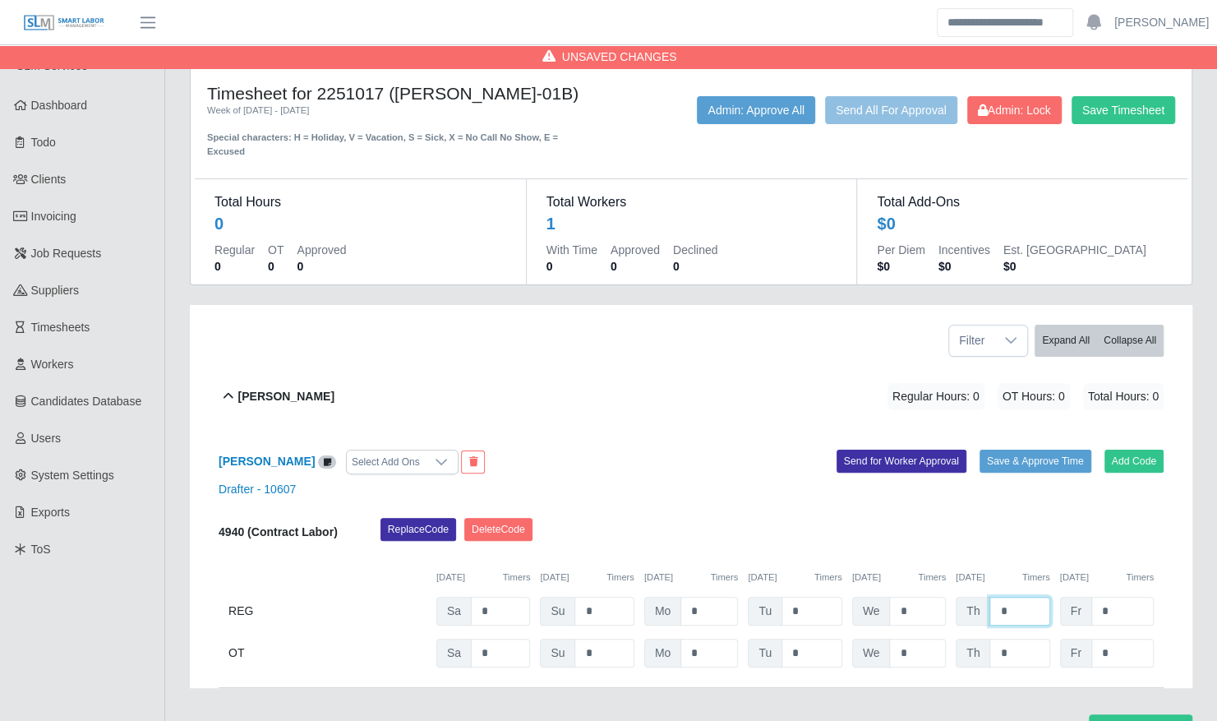
drag, startPoint x: 1014, startPoint y: 616, endPoint x: 948, endPoint y: 615, distance: 65.8
click at [948, 615] on div "REG Sa * Su * Mo * Tu * We * Th * Fr *" at bounding box center [691, 611] width 945 height 29
type input "*"
click at [880, 537] on div "Replace Code [GEOGRAPHIC_DATA] Code" at bounding box center [772, 534] width 808 height 33
click at [986, 461] on button "Save & Approve Time" at bounding box center [1036, 461] width 112 height 23
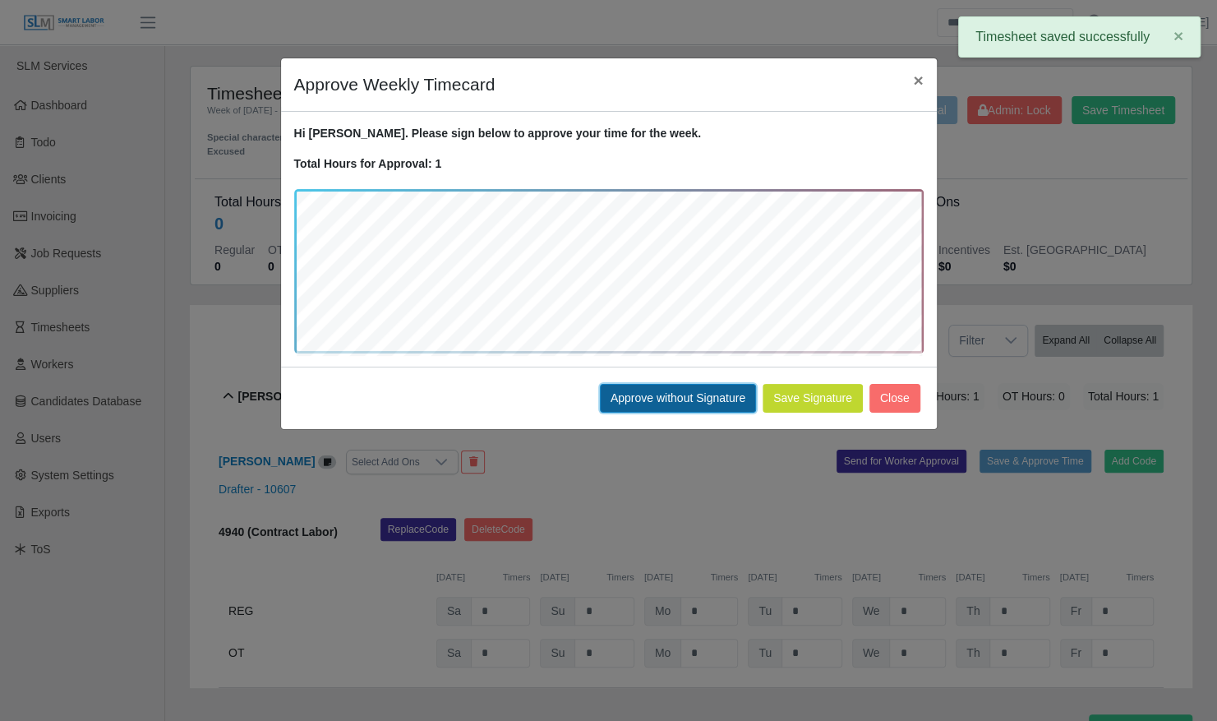
click at [655, 394] on button "Approve without Signature" at bounding box center [678, 398] width 156 height 29
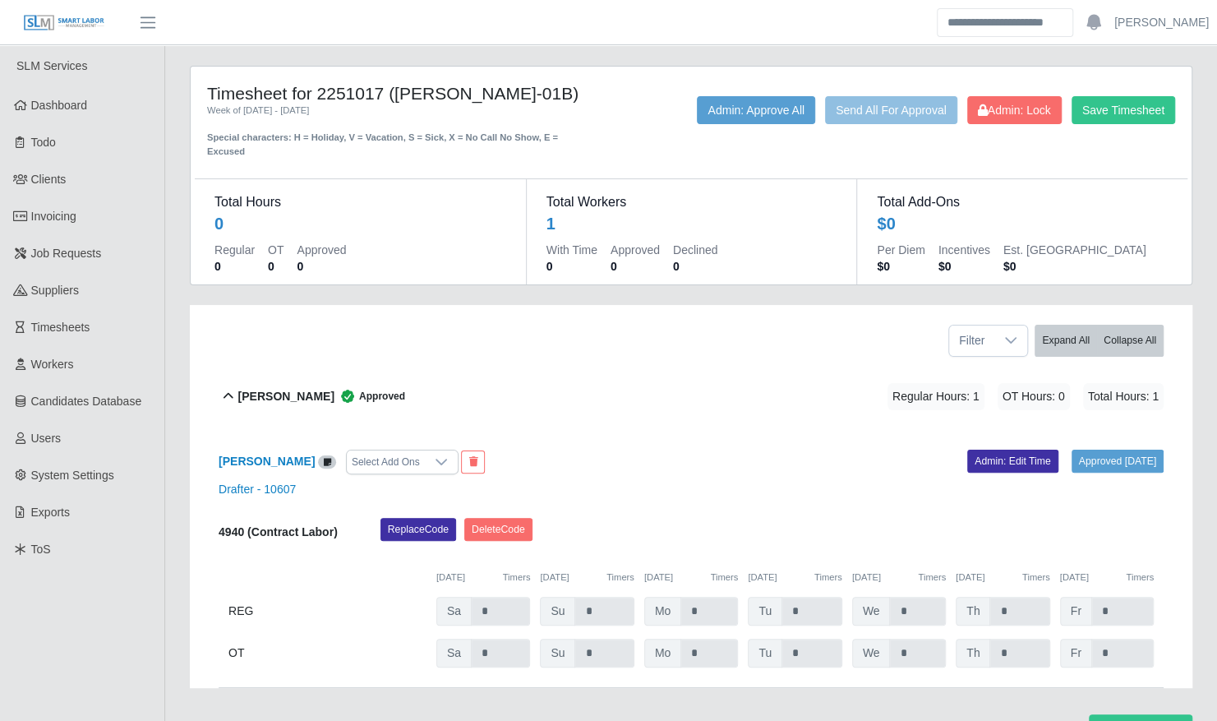
drag, startPoint x: 235, startPoint y: 112, endPoint x: 317, endPoint y: 85, distance: 86.5
click at [317, 85] on h4 "Timesheet for 2251017 ([PERSON_NAME]-01B)" at bounding box center [401, 93] width 389 height 21
copy h4 "2251017 ([PERSON_NAME]-01B"
click at [500, 144] on div "Special characters: H = Holiday, V = Vacation, S = Sick, X = No Call No Show, E…" at bounding box center [401, 138] width 389 height 41
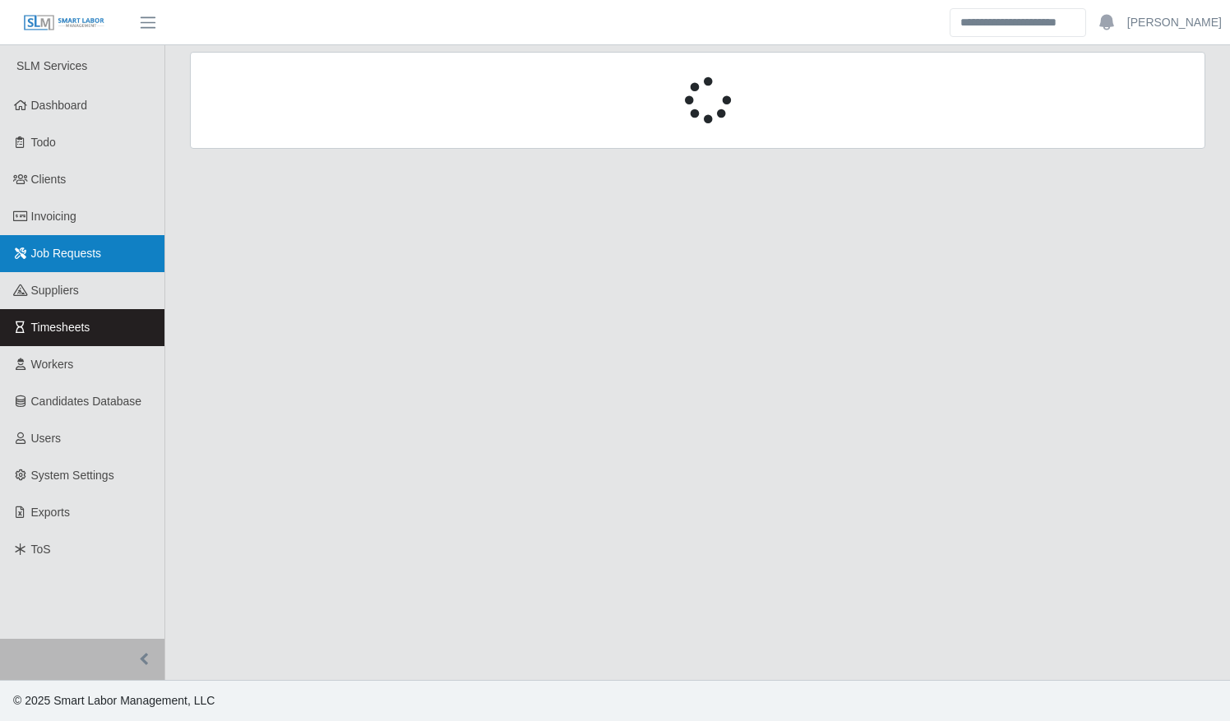
click at [75, 257] on span "Job Requests" at bounding box center [66, 253] width 71 height 13
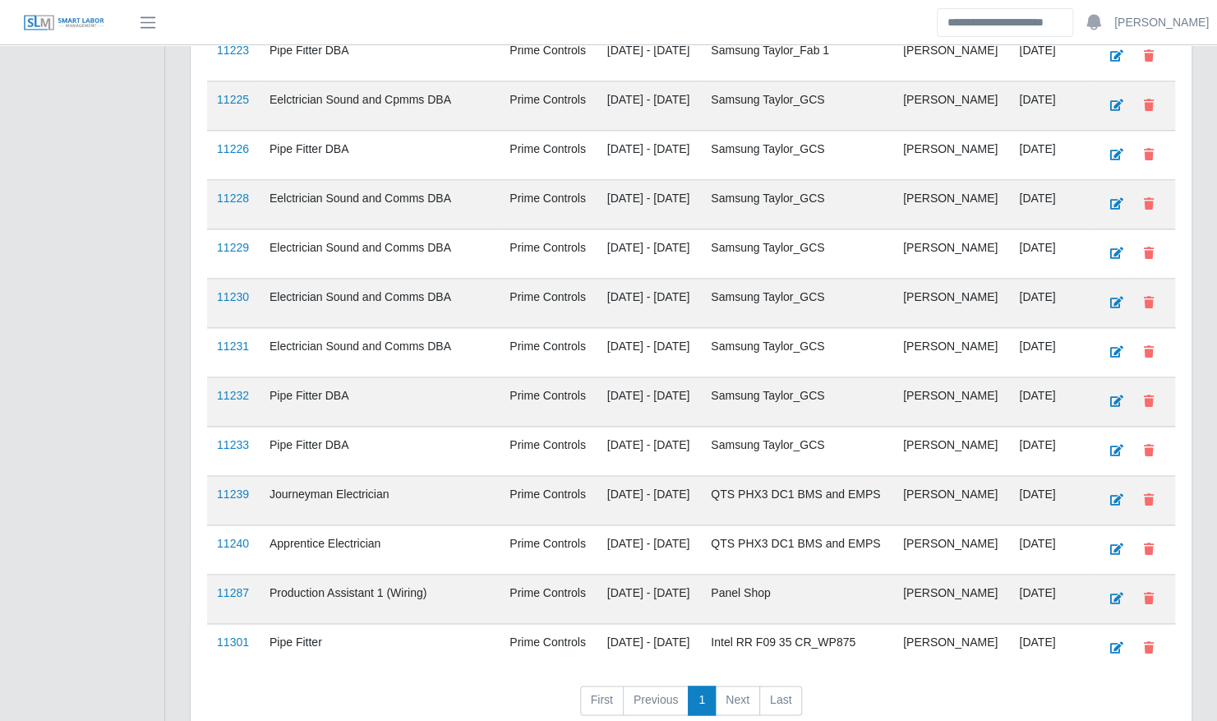
scroll to position [1102, 0]
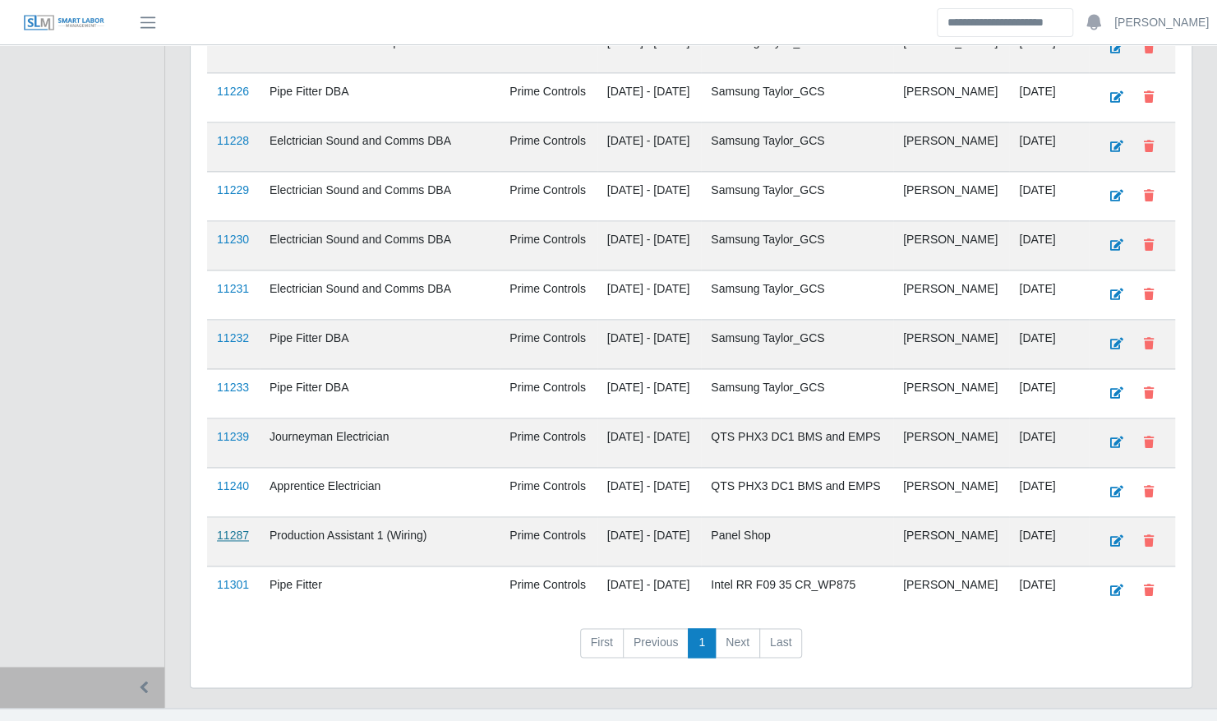
click at [232, 528] on link "11287" at bounding box center [233, 534] width 32 height 13
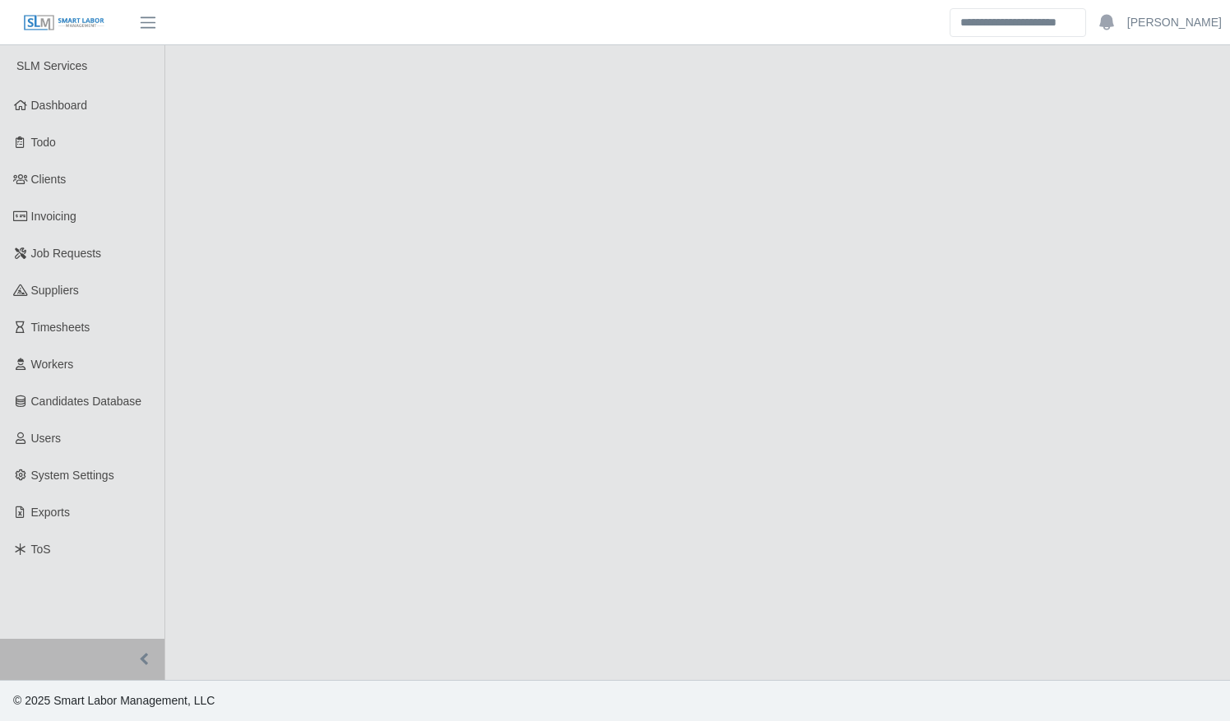
select select "****"
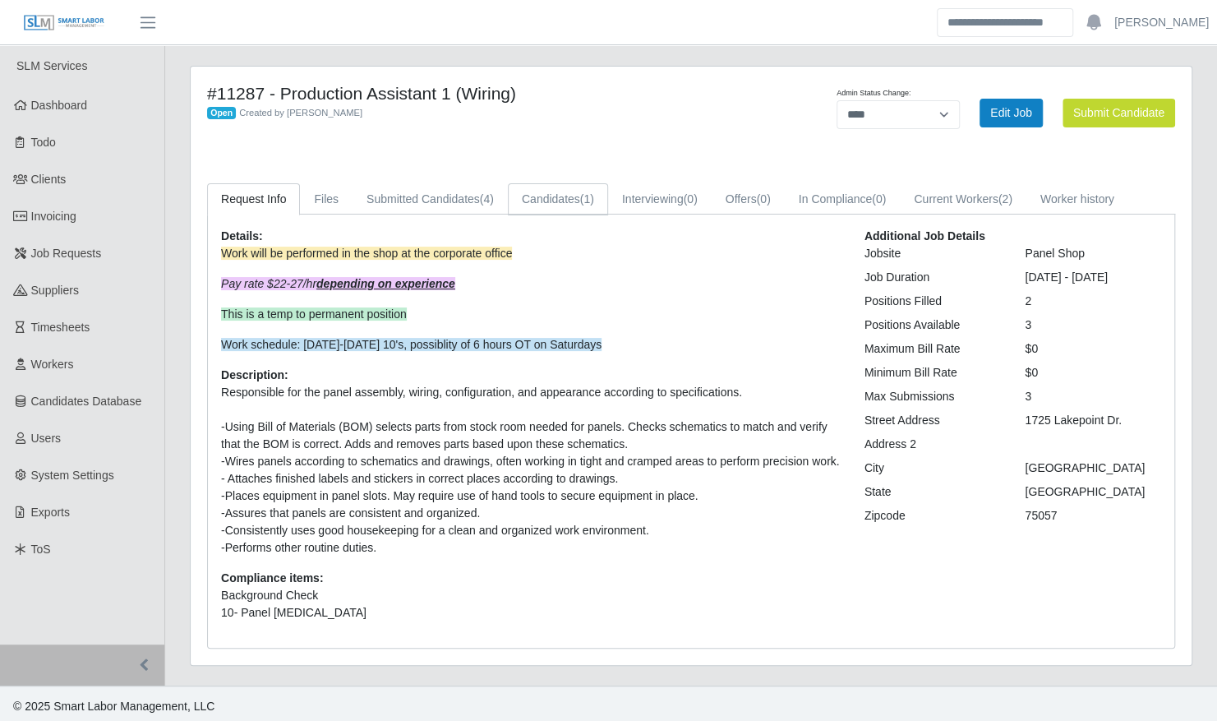
click at [567, 197] on link "Candidates (1)" at bounding box center [558, 199] width 100 height 32
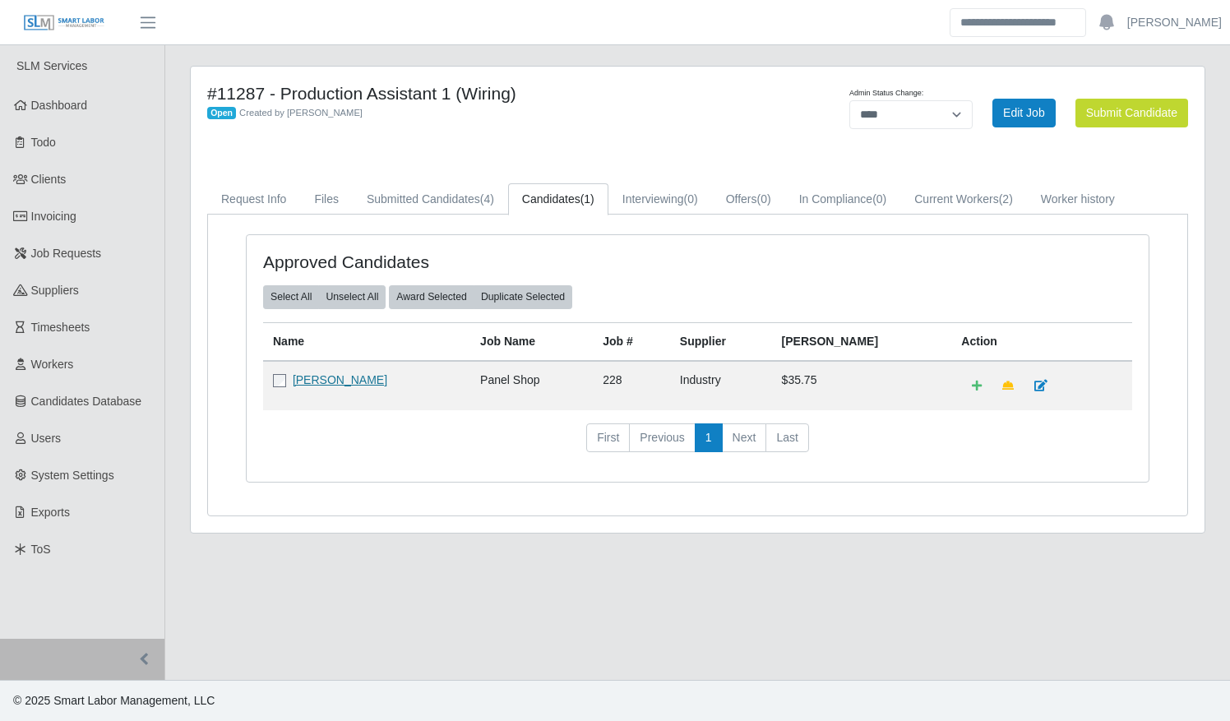
click at [339, 377] on link "[PERSON_NAME]" at bounding box center [340, 379] width 95 height 13
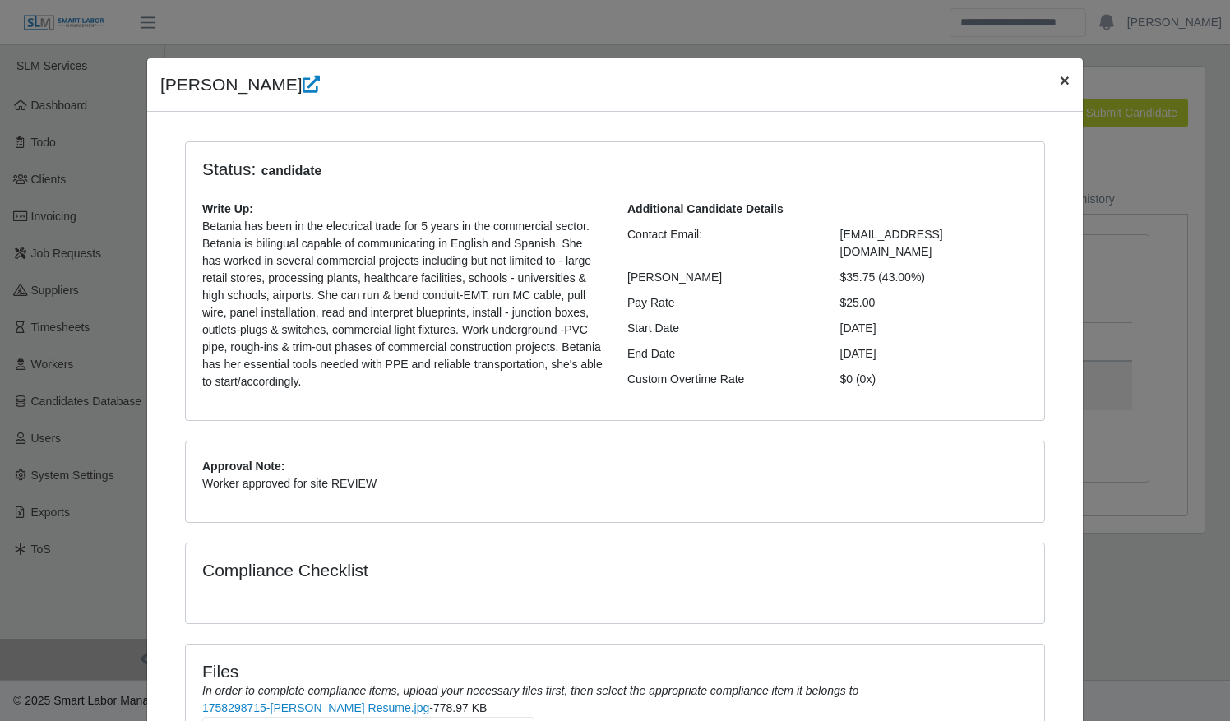
click at [1059, 79] on span "×" at bounding box center [1064, 80] width 10 height 19
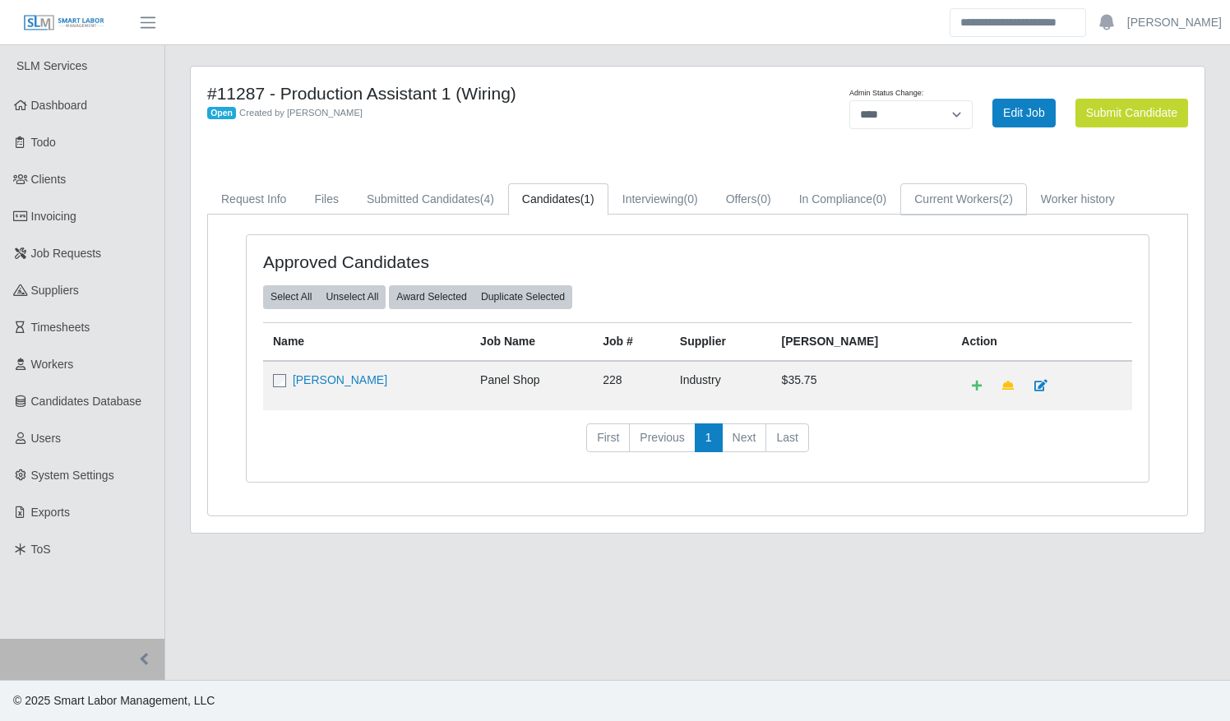
click at [967, 205] on link "Current Workers (2)" at bounding box center [963, 199] width 127 height 32
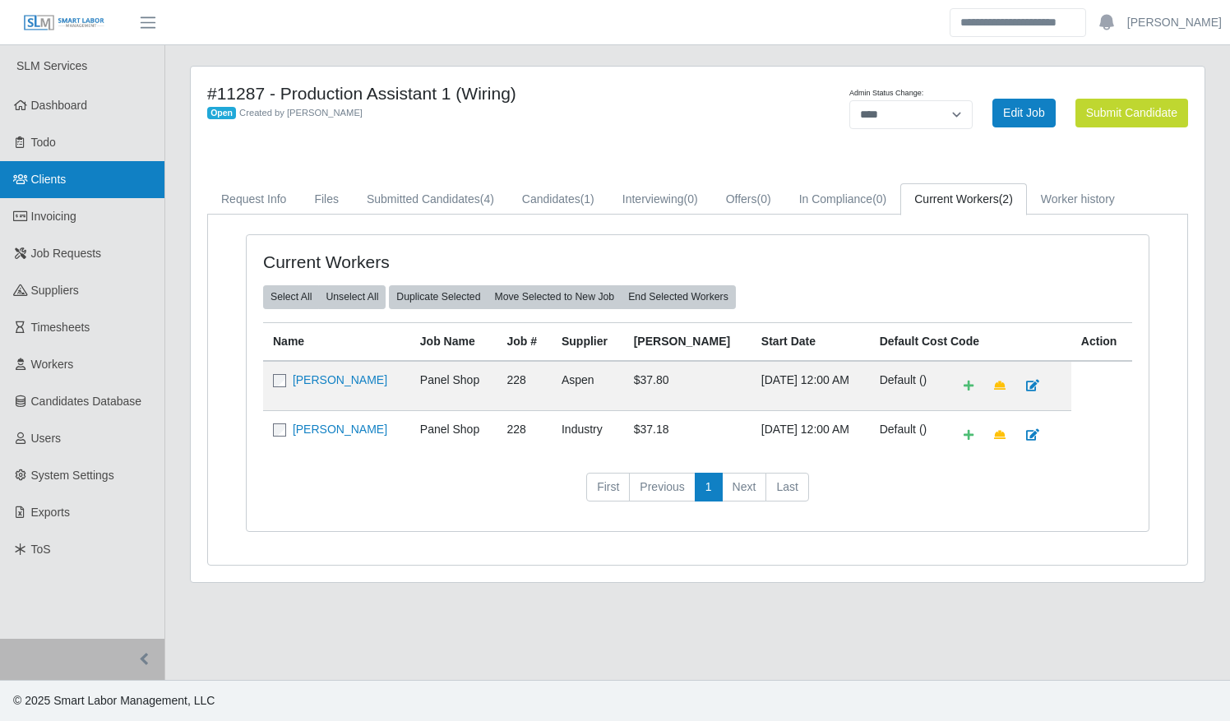
click at [71, 183] on link "Clients" at bounding box center [82, 179] width 164 height 37
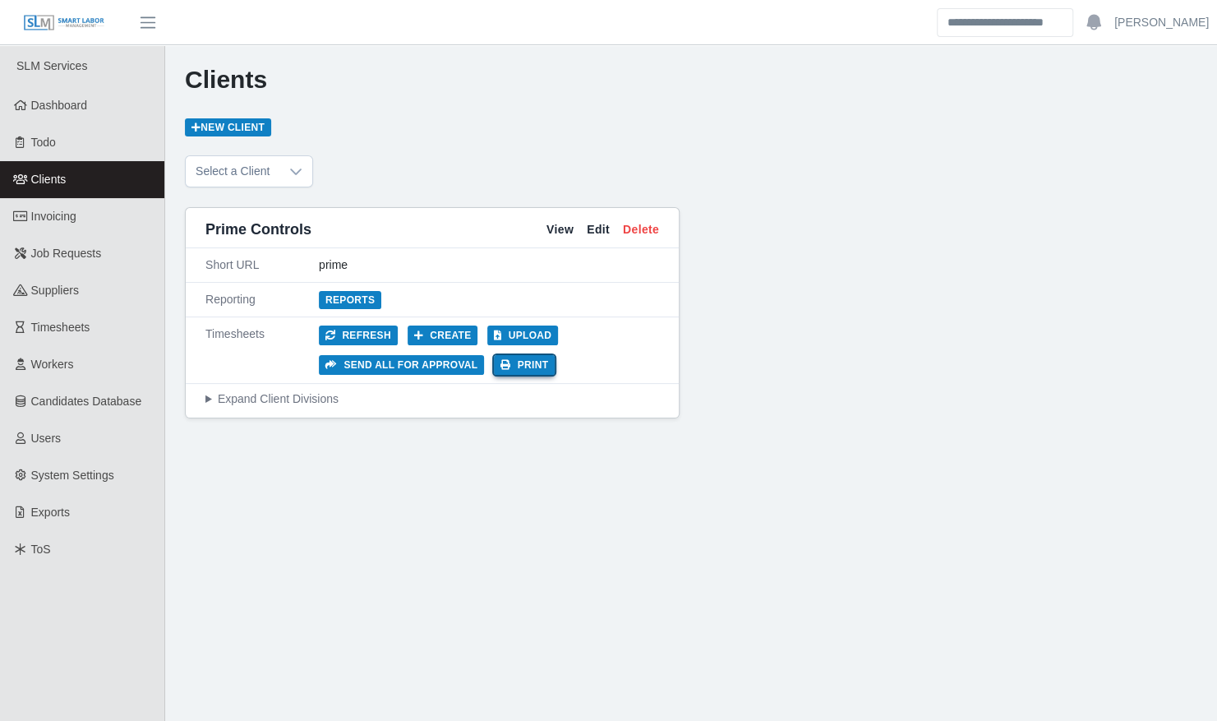
click at [523, 362] on button "Print" at bounding box center [524, 365] width 61 height 20
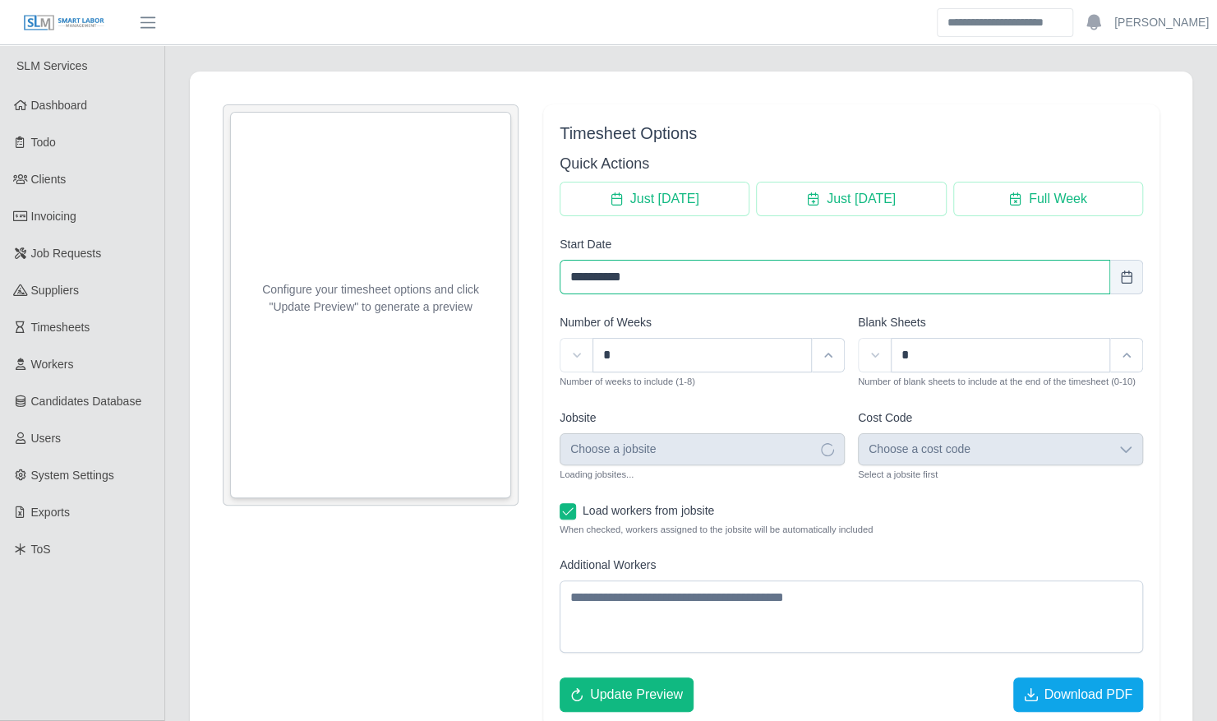
click at [708, 270] on input "**********" at bounding box center [835, 277] width 551 height 35
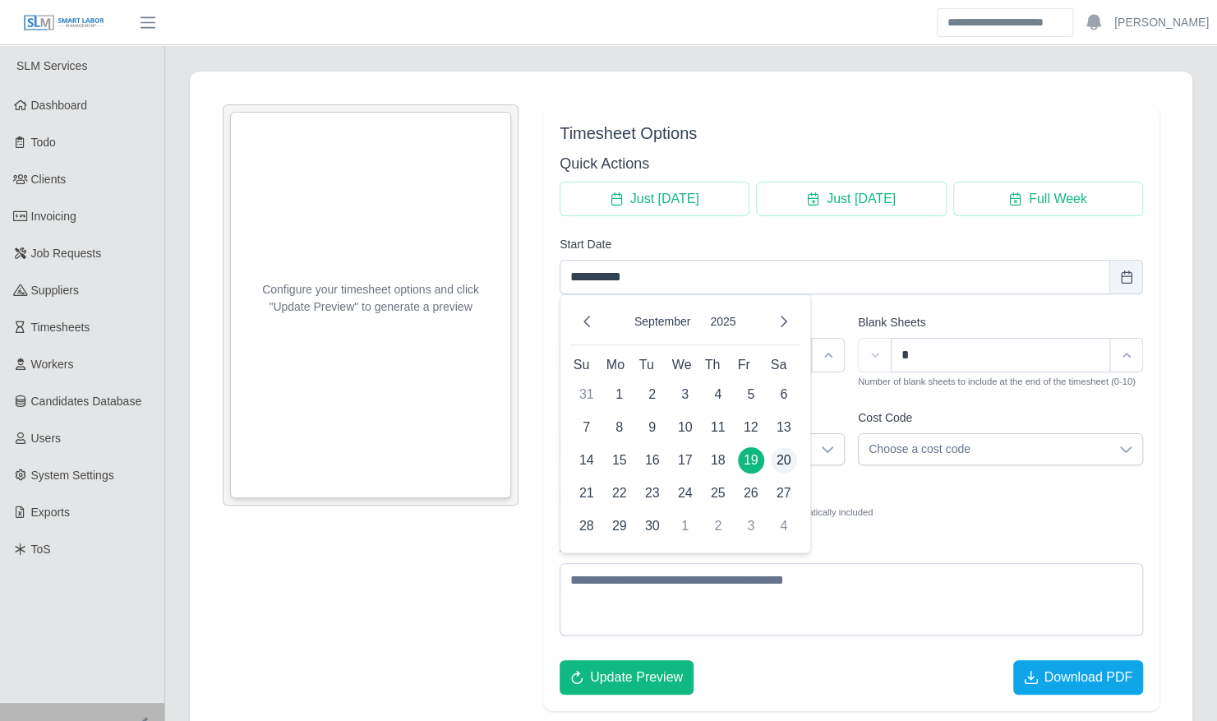
click at [790, 464] on span "20" at bounding box center [784, 460] width 26 height 26
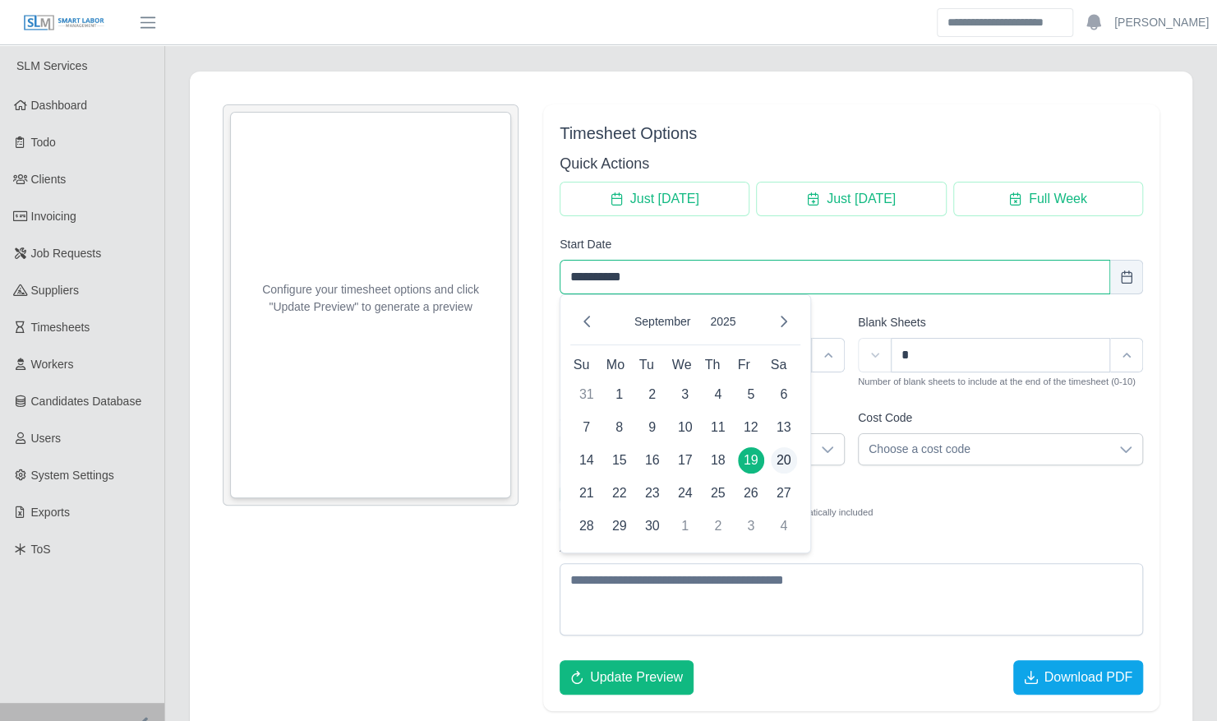
type input "**********"
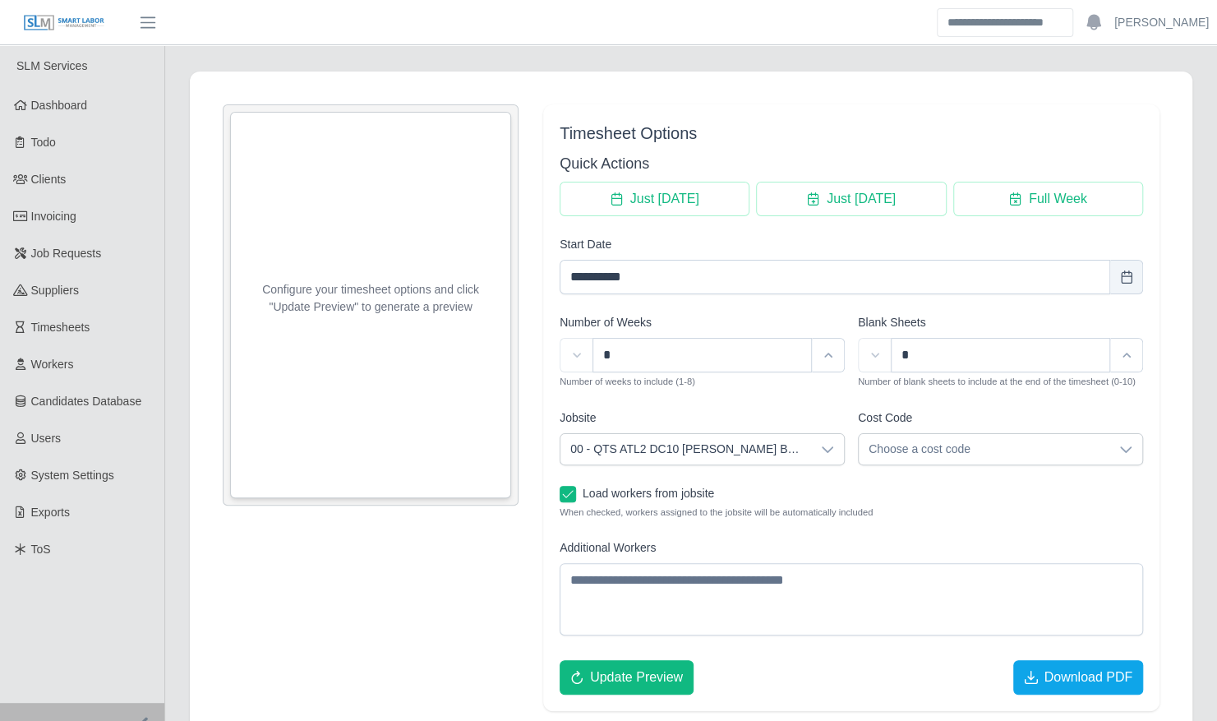
click at [822, 443] on icon at bounding box center [827, 449] width 13 height 13
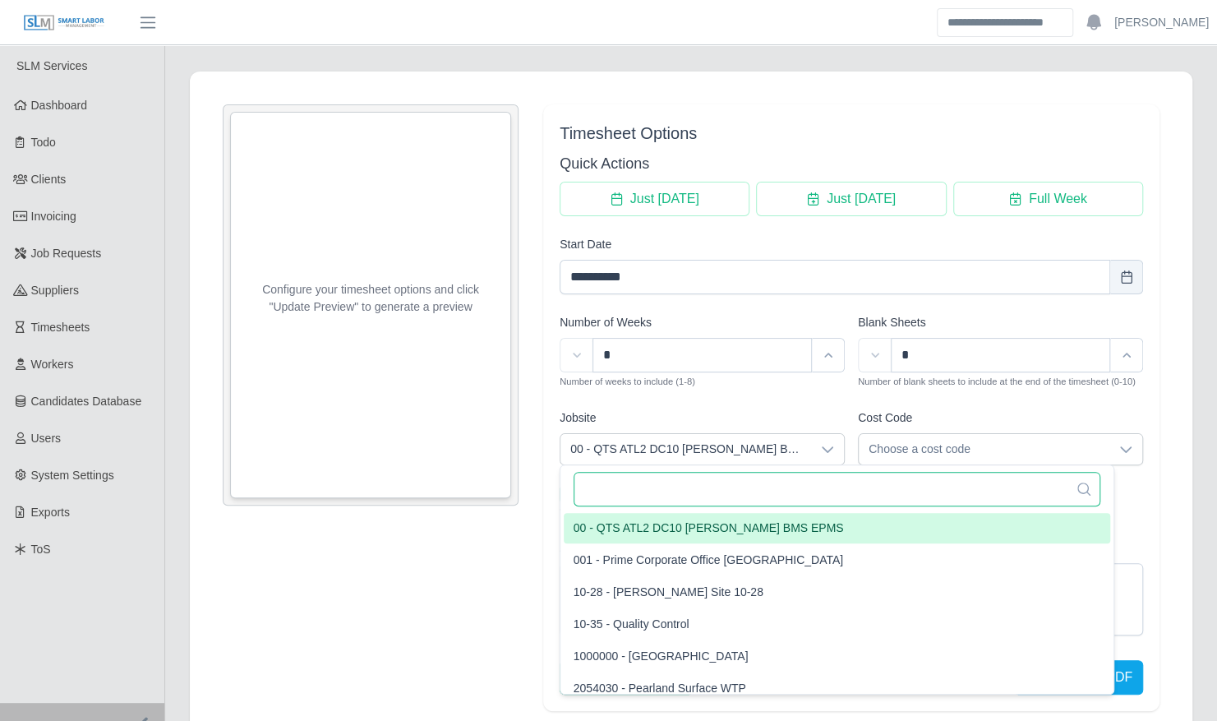
click at [689, 494] on input "text" at bounding box center [837, 489] width 527 height 35
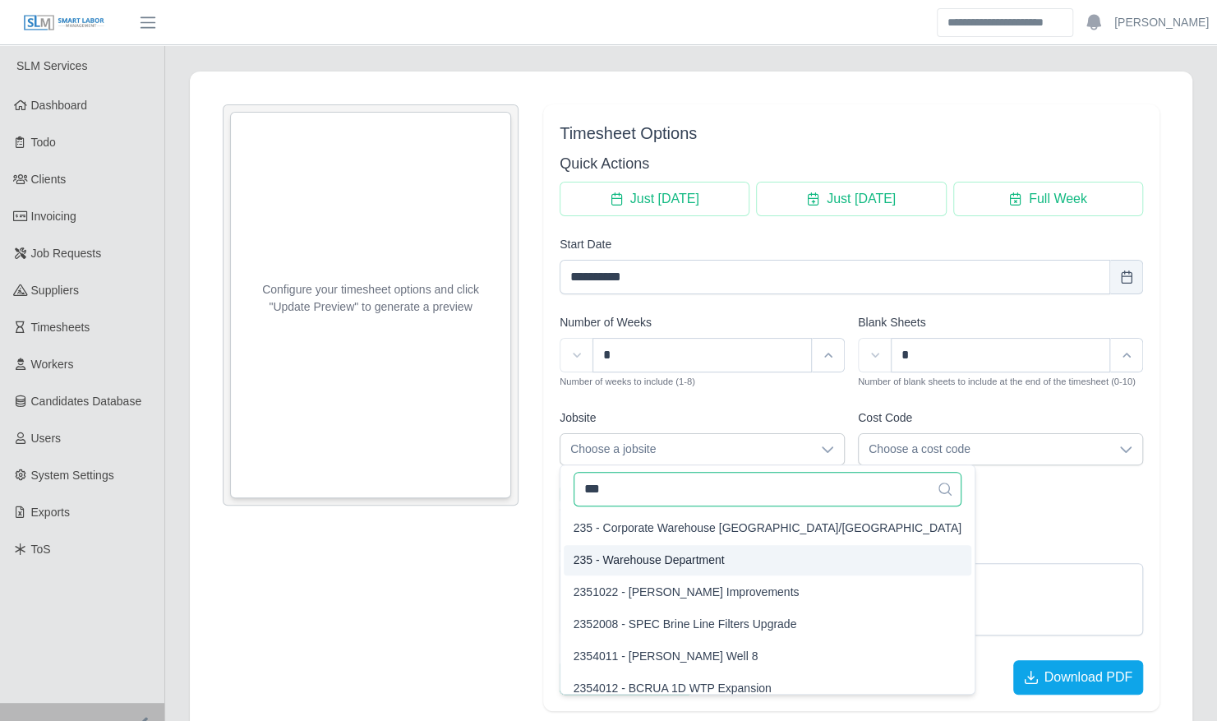
type input "***"
drag, startPoint x: 709, startPoint y: 554, endPoint x: 735, endPoint y: 546, distance: 26.8
click at [709, 555] on span "235 - Warehouse Department" at bounding box center [649, 559] width 151 height 17
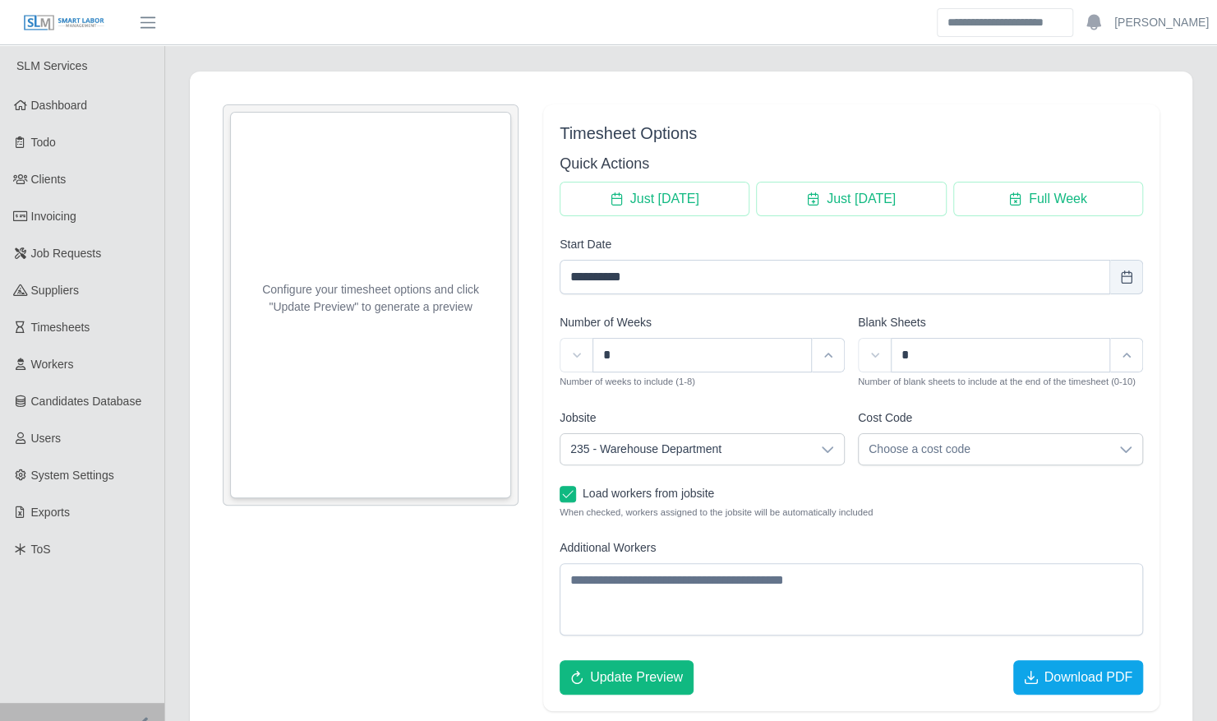
click at [1006, 459] on span "Choose a cost code" at bounding box center [984, 449] width 251 height 30
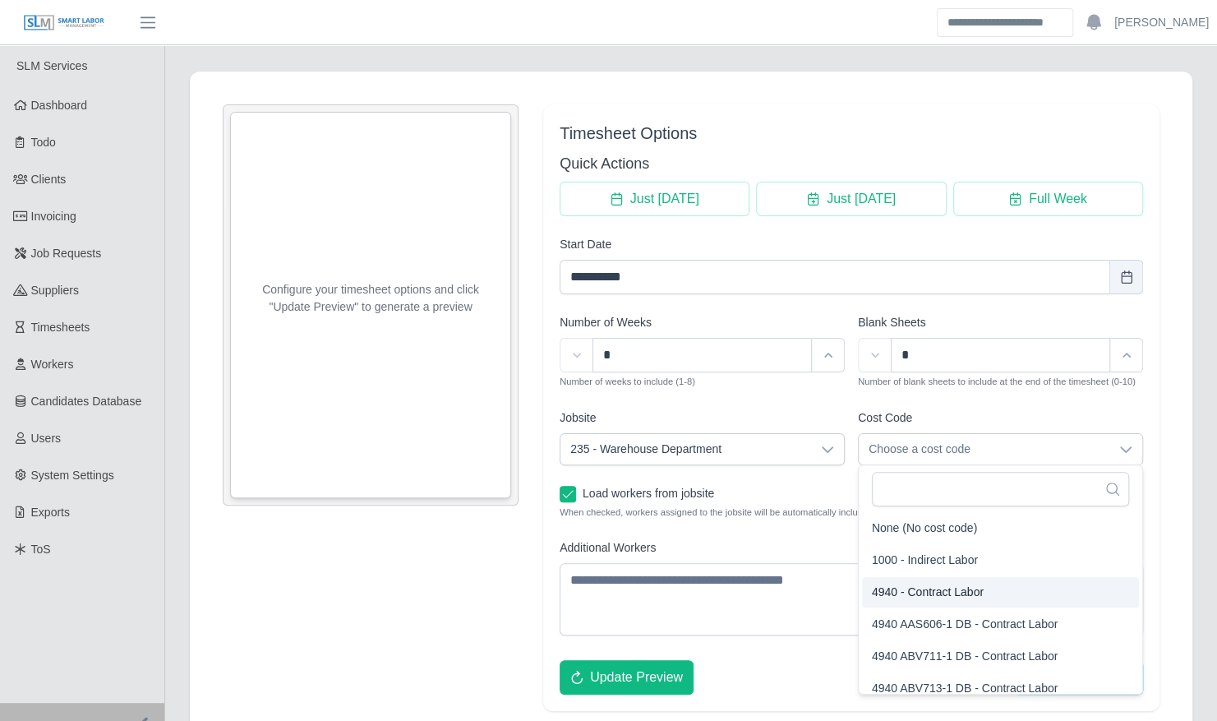
click at [952, 579] on li "4940 - Contract Labor" at bounding box center [1000, 592] width 277 height 30
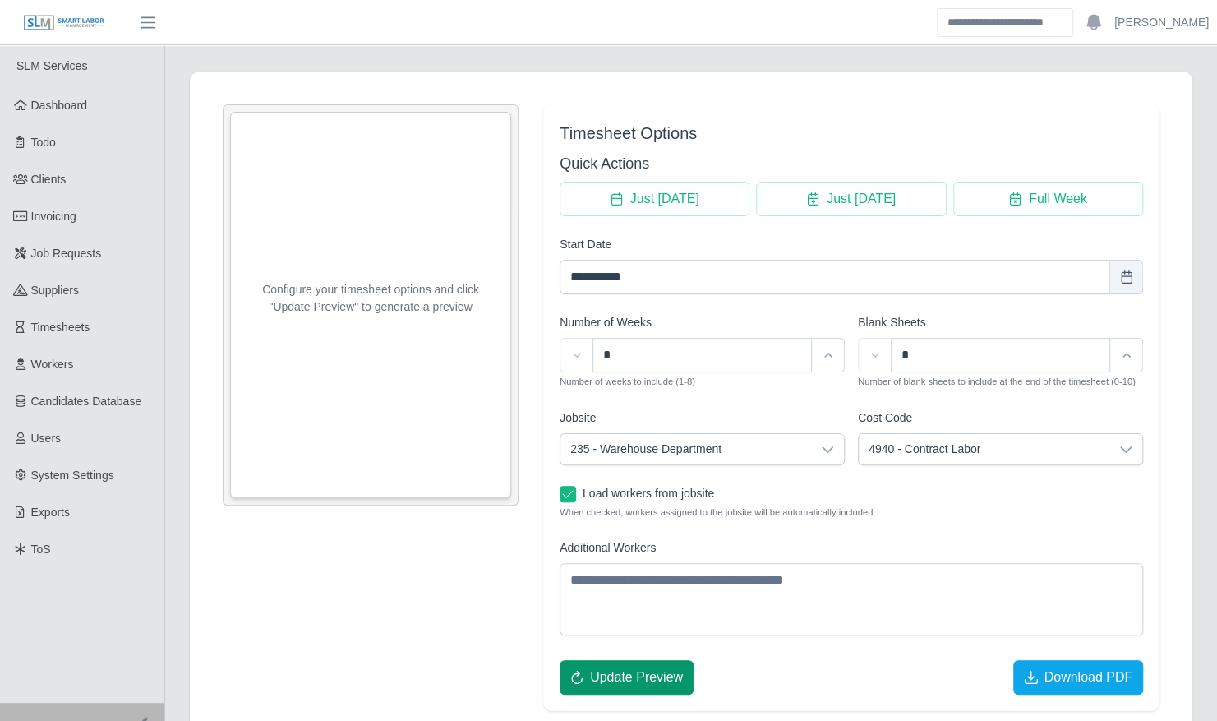
click at [639, 667] on span "Update Preview" at bounding box center [636, 677] width 93 height 20
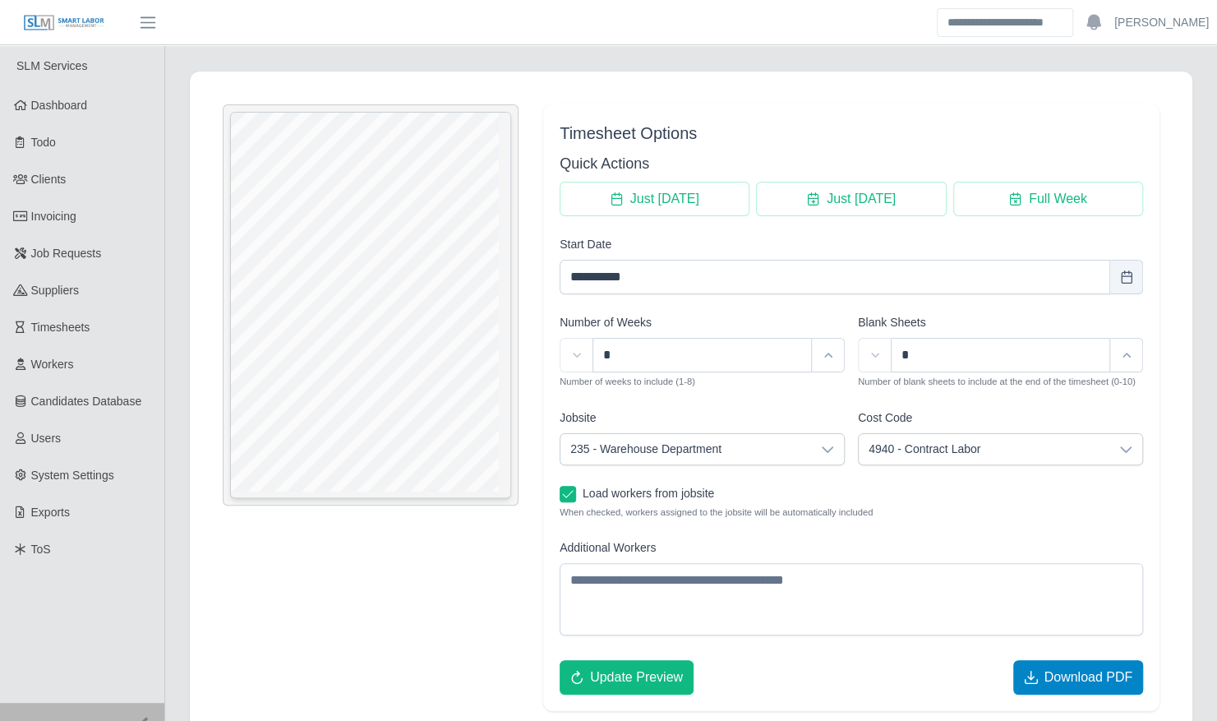
click at [1063, 673] on span "Download PDF" at bounding box center [1088, 677] width 89 height 20
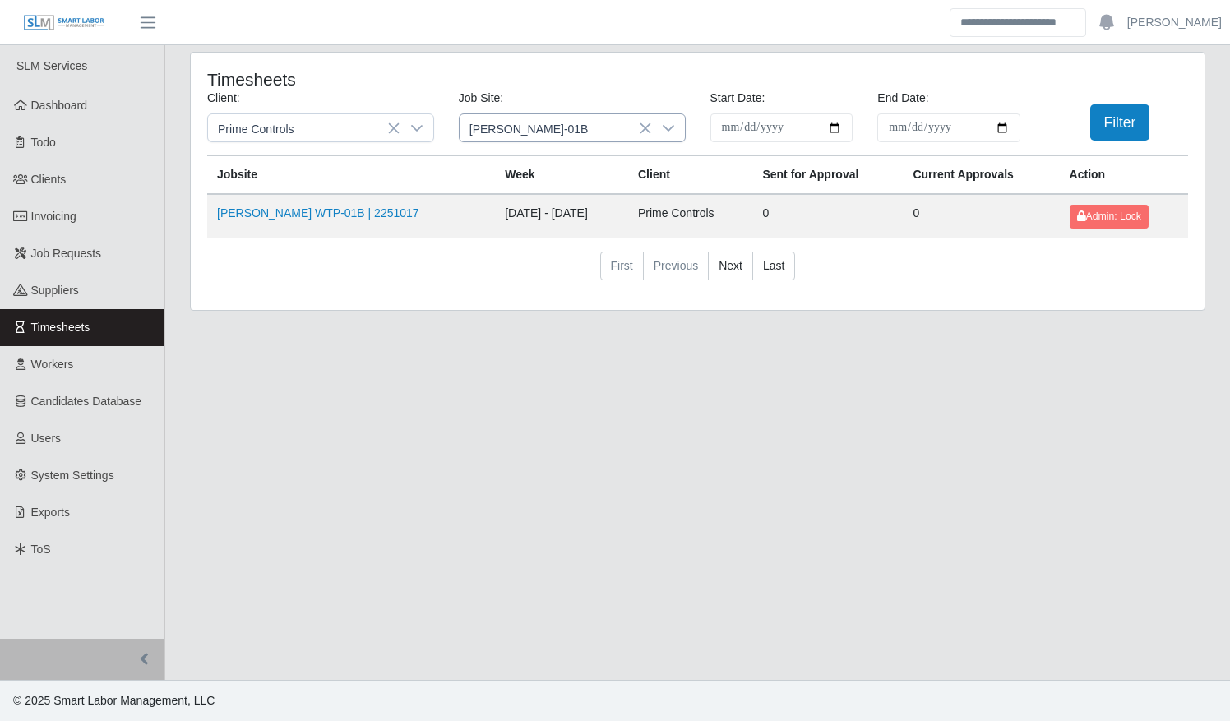
click at [670, 127] on icon at bounding box center [668, 128] width 12 height 7
click at [579, 166] on input "*******" at bounding box center [571, 165] width 199 height 28
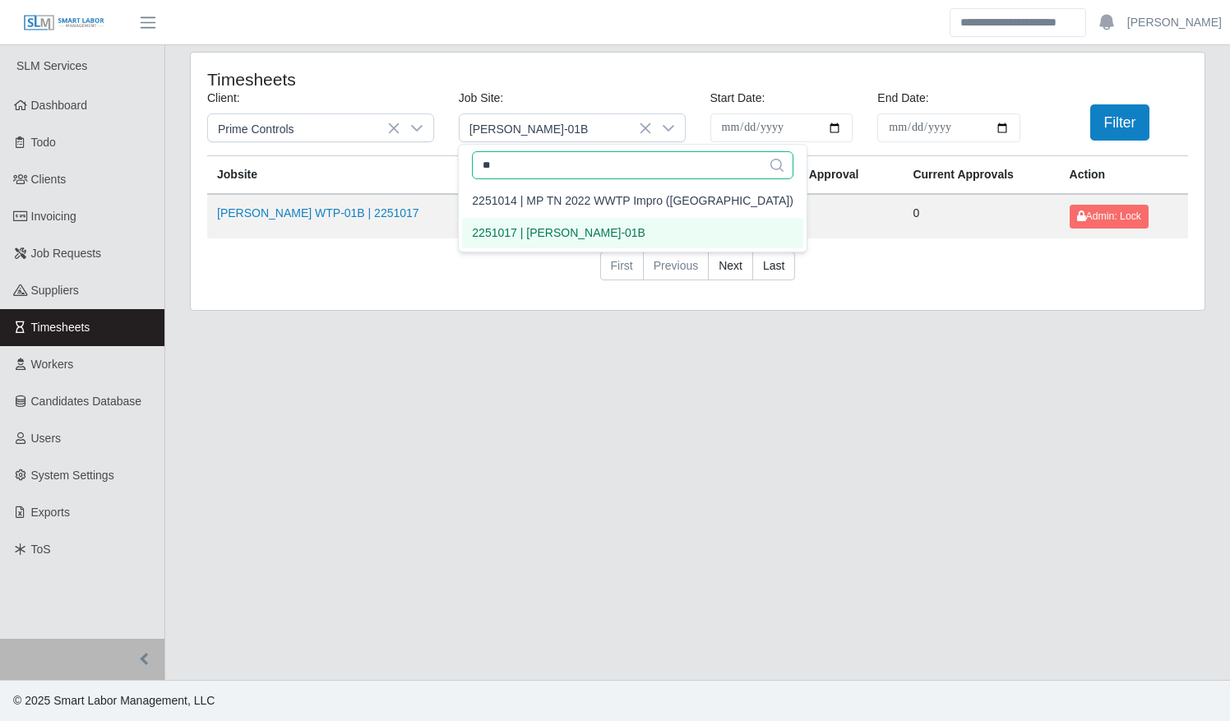
type input "*"
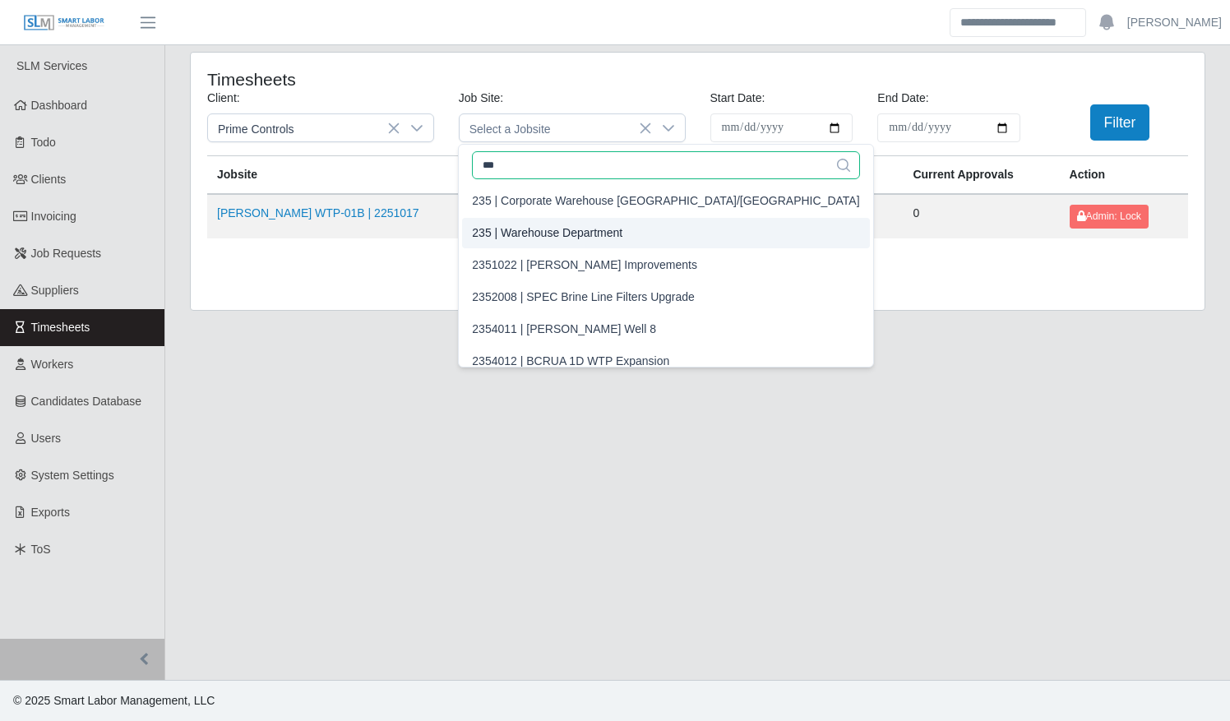
type input "***"
click at [605, 228] on div "235 | Warehouse Department" at bounding box center [547, 232] width 150 height 17
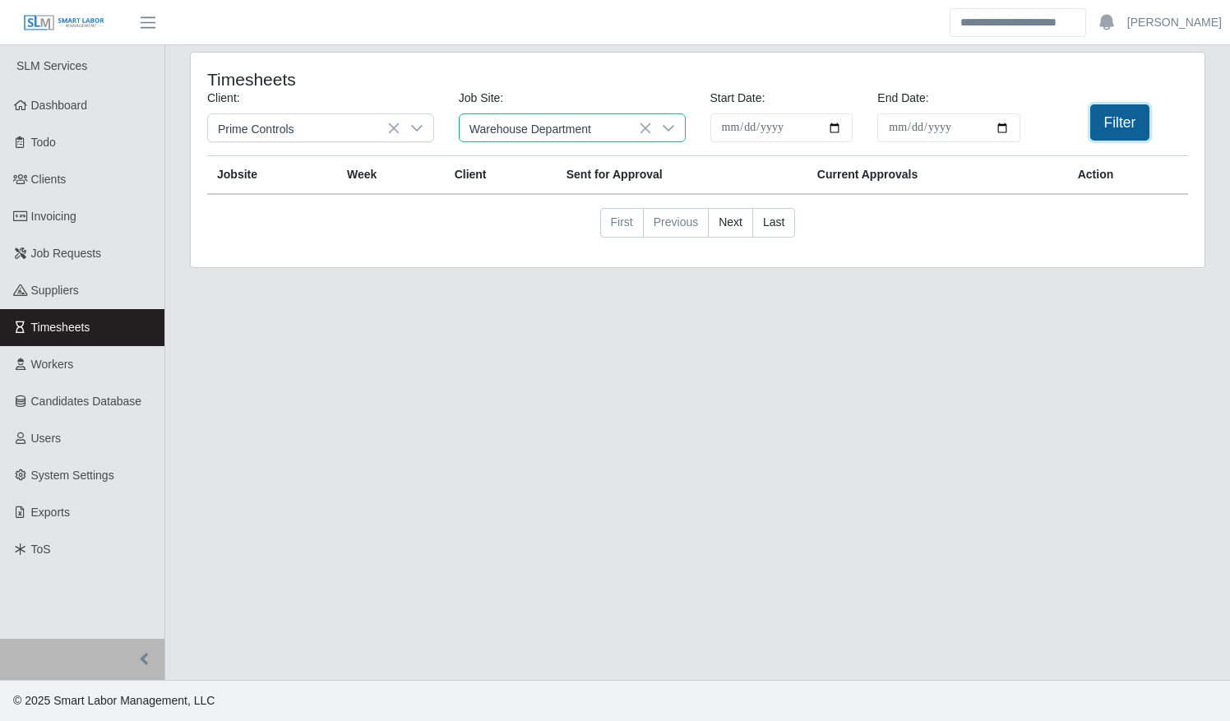
click at [1135, 127] on button "Filter" at bounding box center [1120, 122] width 60 height 36
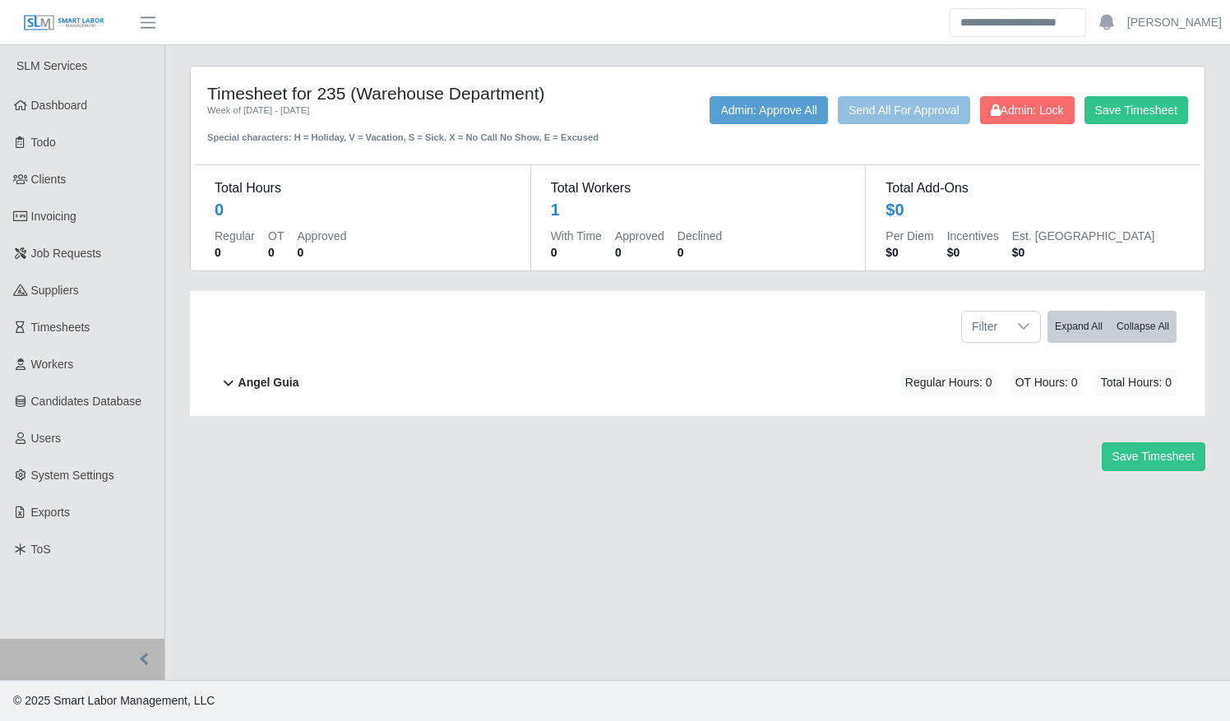
click at [570, 367] on div "Angel Guia Regular Hours: 0 OT Hours: 0 Total Hours: 0" at bounding box center [707, 382] width 938 height 67
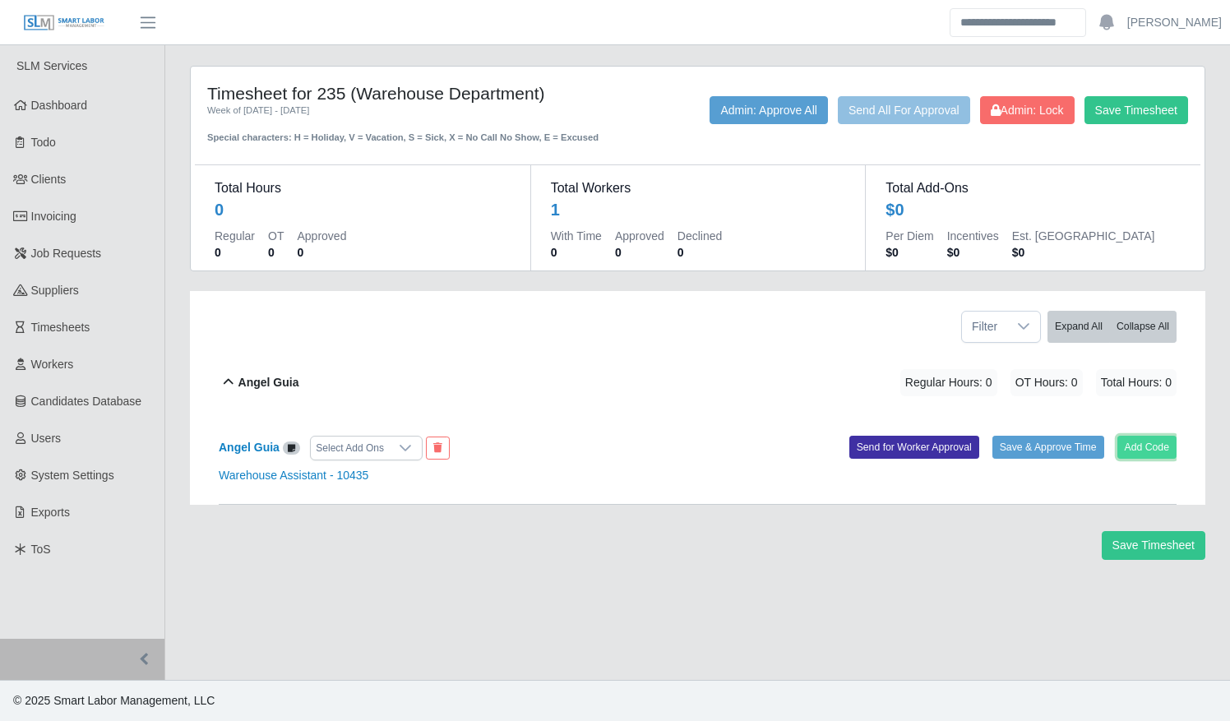
click at [1142, 436] on button "Add Code" at bounding box center [1147, 447] width 60 height 23
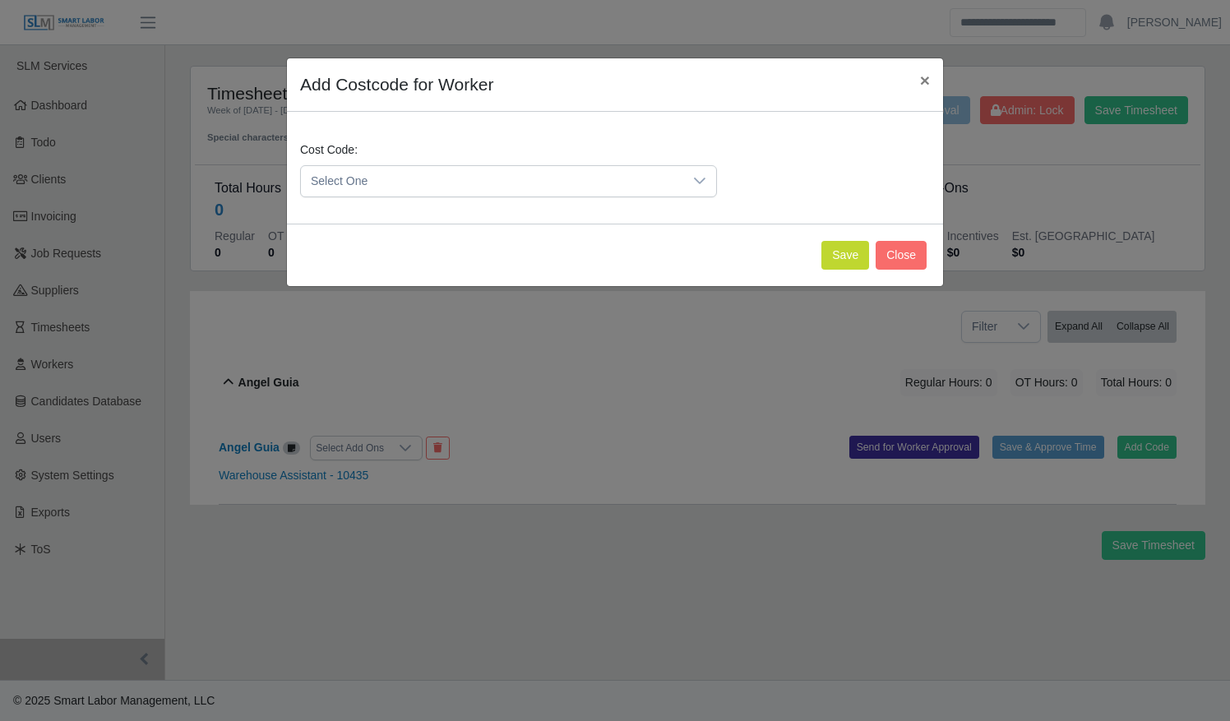
click at [643, 184] on span "Select One" at bounding box center [492, 181] width 382 height 30
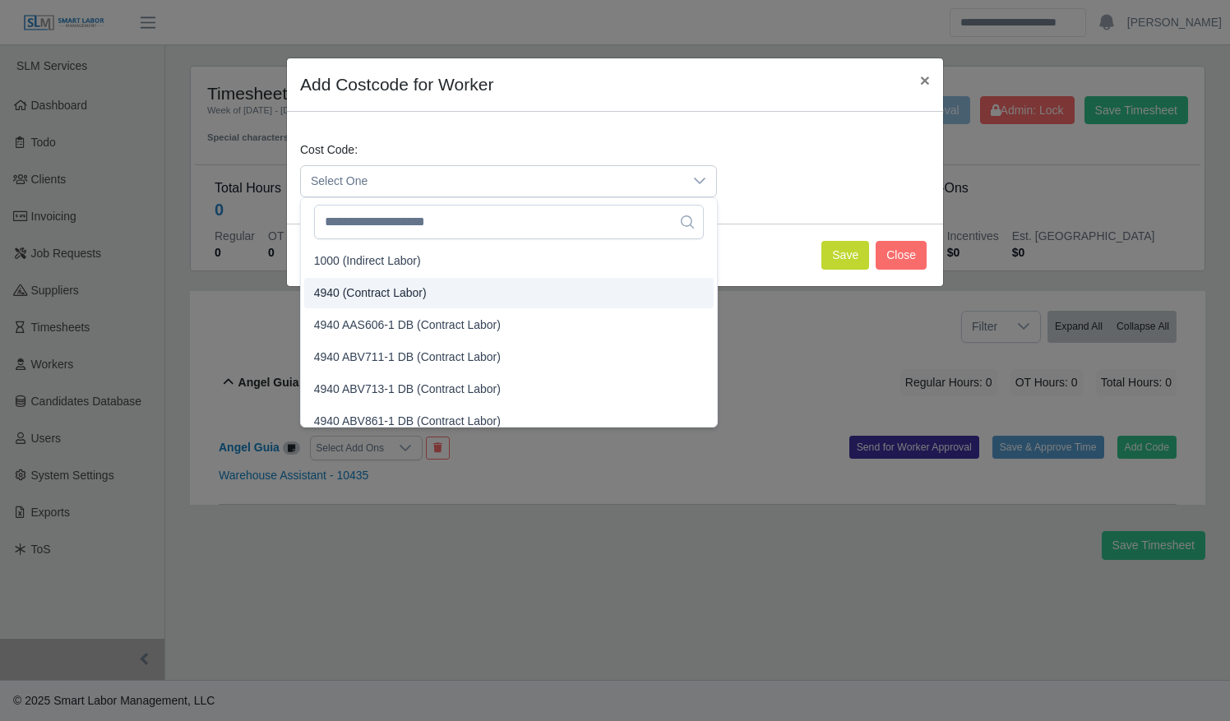
click at [617, 281] on li "4940 (Contract Labor)" at bounding box center [508, 293] width 409 height 30
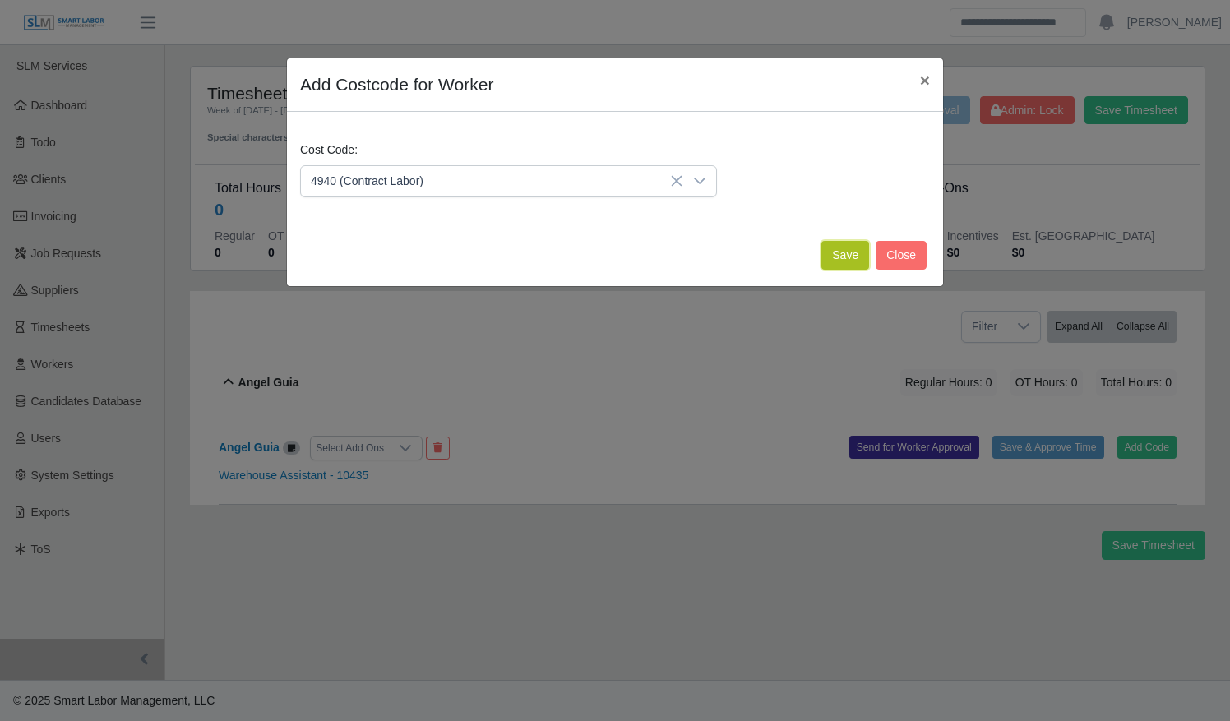
click at [840, 251] on button "Save" at bounding box center [845, 255] width 48 height 29
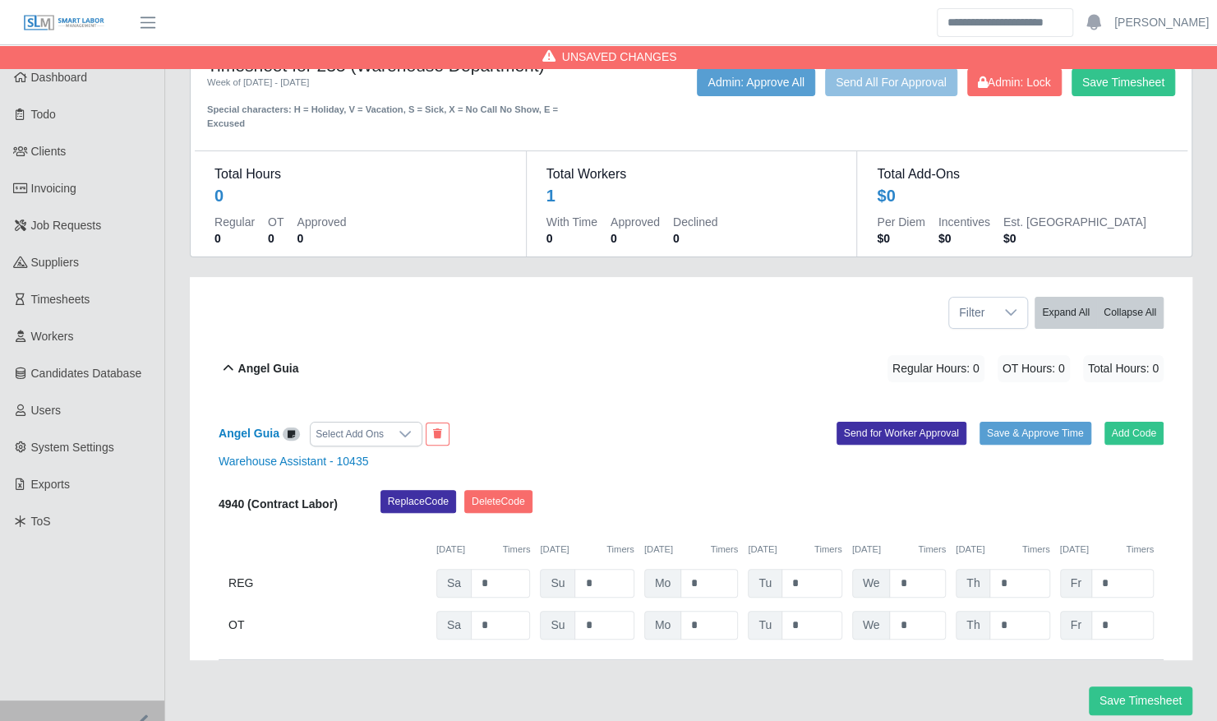
scroll to position [73, 0]
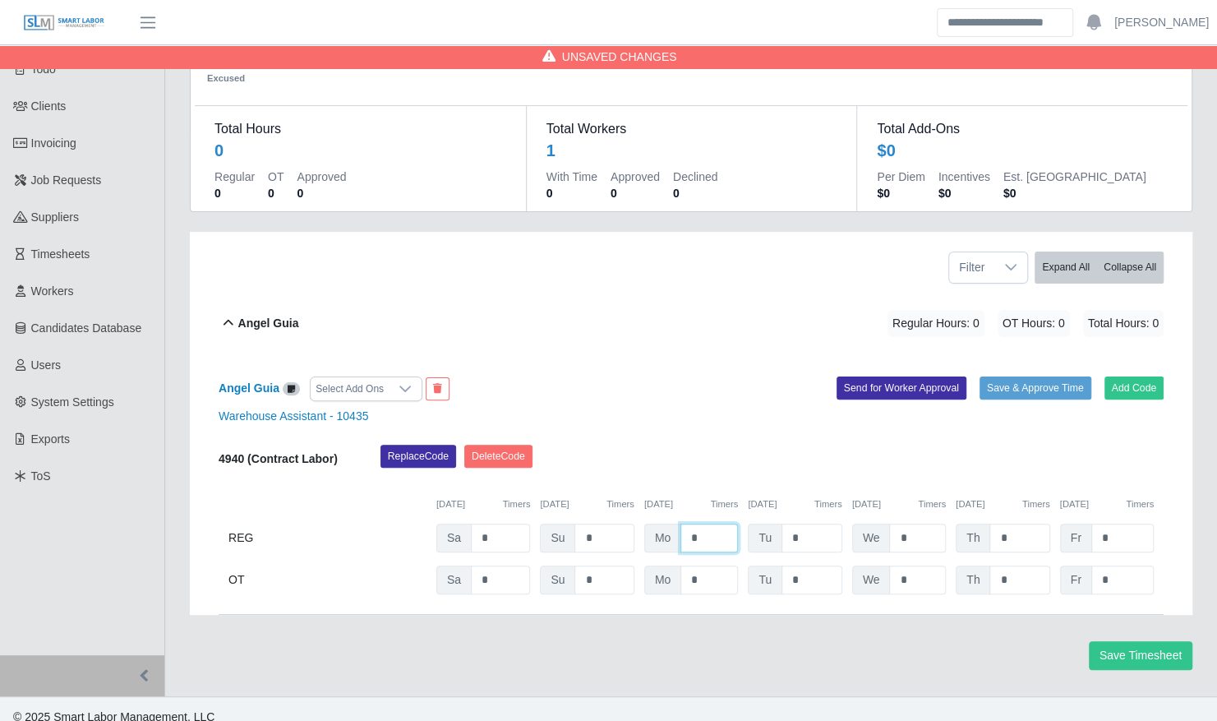
drag, startPoint x: 722, startPoint y: 528, endPoint x: 654, endPoint y: 519, distance: 67.9
click at [654, 524] on div "Mo *" at bounding box center [691, 538] width 94 height 29
type input "***"
drag, startPoint x: 506, startPoint y: 519, endPoint x: 415, endPoint y: 519, distance: 91.2
click at [415, 524] on div "REG Sa * Su * Mo *** Tu * We * Th * Fr *" at bounding box center [691, 538] width 945 height 29
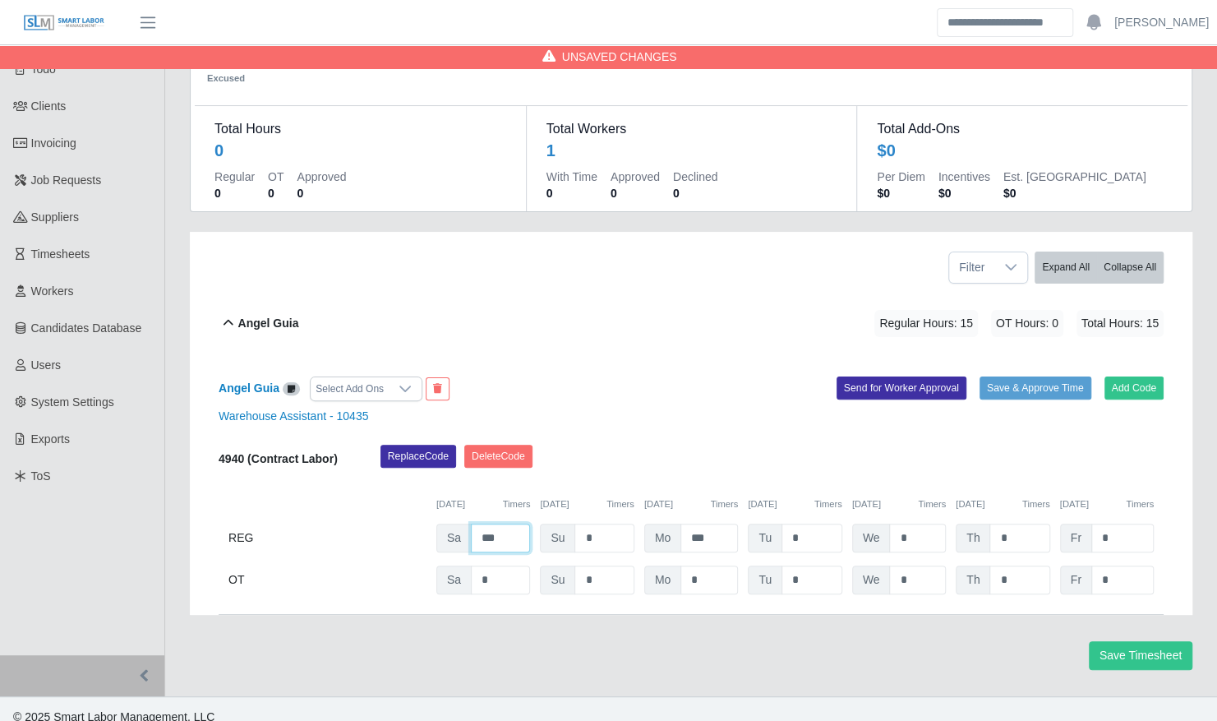
type input "***"
click at [920, 524] on input "*" at bounding box center [917, 538] width 57 height 29
type input "***"
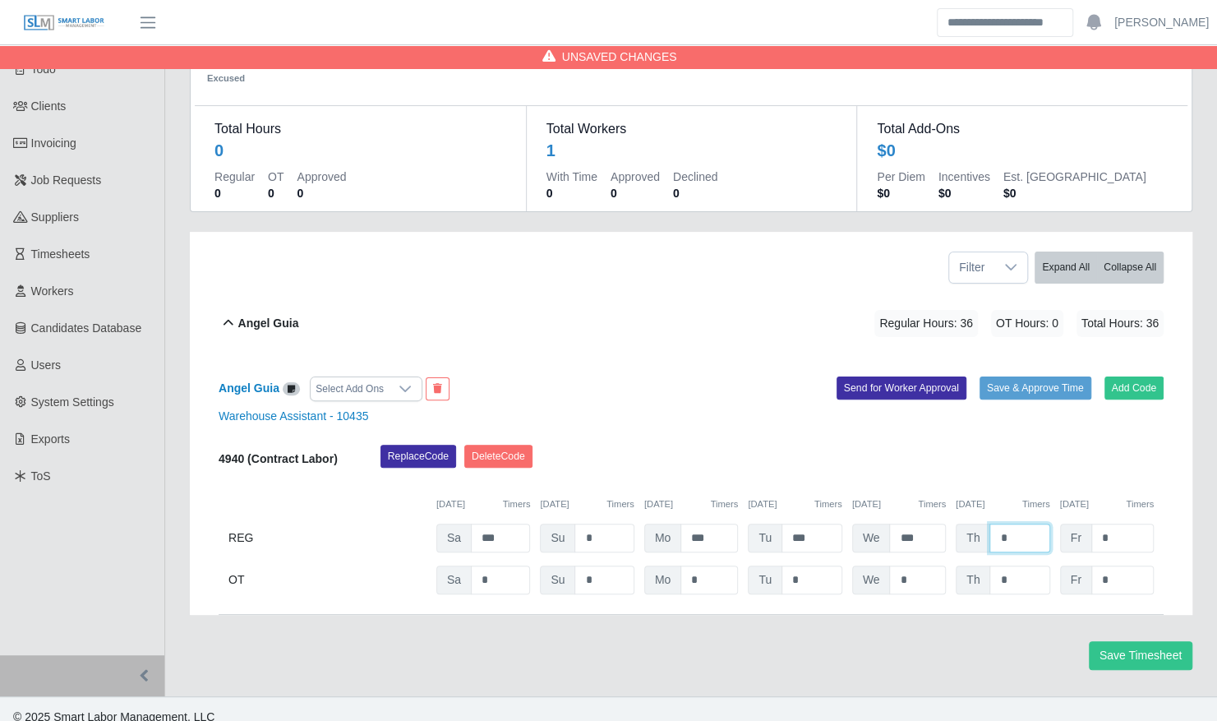
click at [1018, 524] on input "*" at bounding box center [1020, 538] width 60 height 29
drag, startPoint x: 1023, startPoint y: 516, endPoint x: 951, endPoint y: 516, distance: 72.3
click at [951, 524] on div "REG Sa *** Su * Mo *** Tu *** We *** Th * Fr *" at bounding box center [691, 538] width 945 height 29
type input "*"
click at [940, 565] on input "*" at bounding box center [917, 579] width 57 height 29
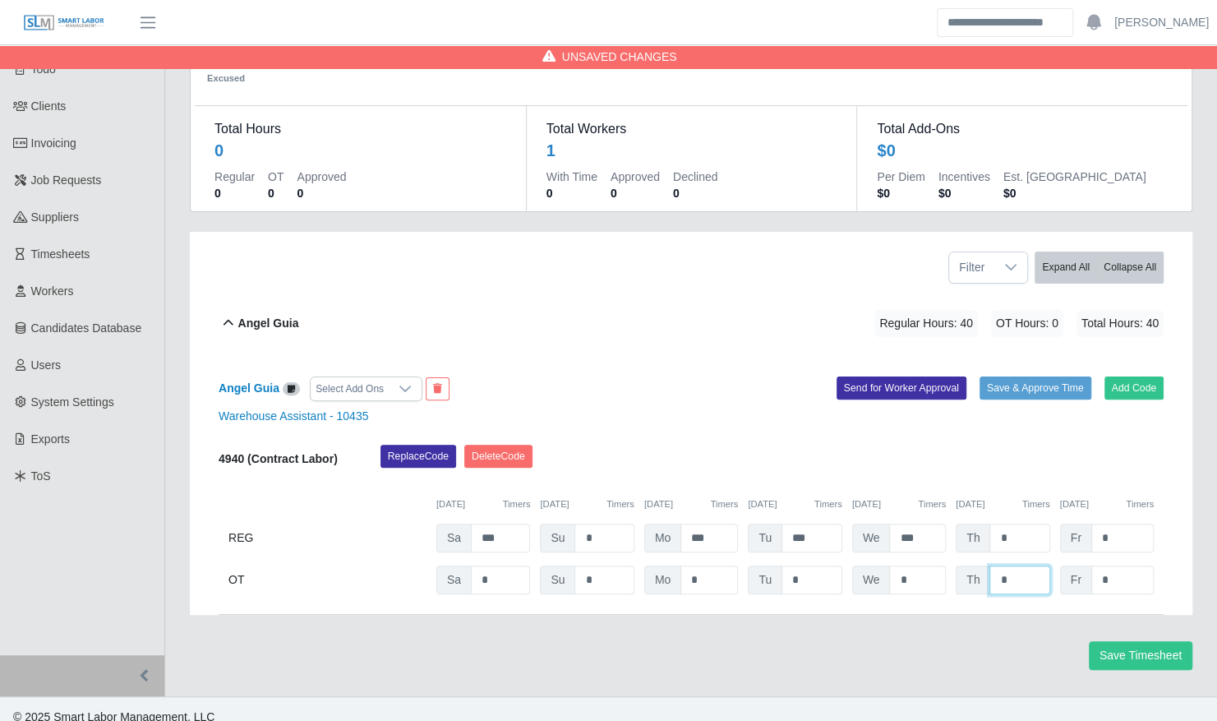
drag, startPoint x: 1021, startPoint y: 561, endPoint x: 963, endPoint y: 561, distance: 57.5
click at [963, 565] on div "Th *" at bounding box center [1003, 579] width 94 height 29
type input "***"
type input "*"
click at [598, 232] on div "Filter Expand All Collapse All" at bounding box center [691, 261] width 970 height 58
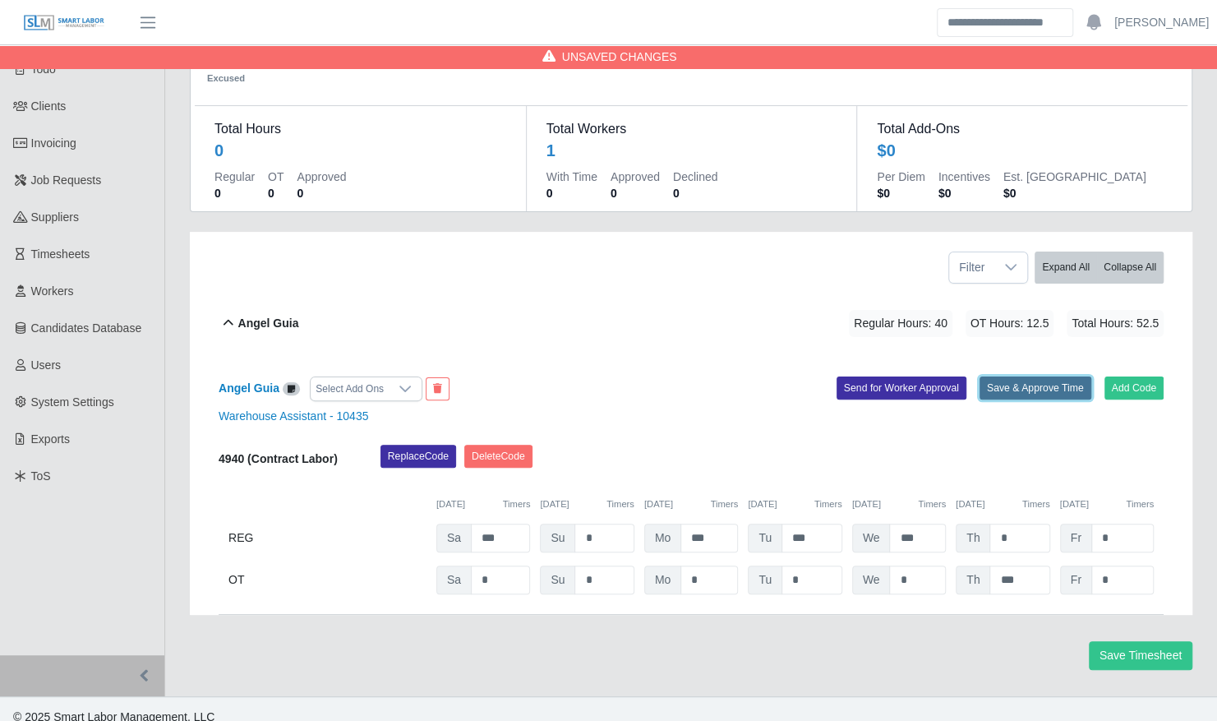
click at [1031, 376] on button "Save & Approve Time" at bounding box center [1036, 387] width 112 height 23
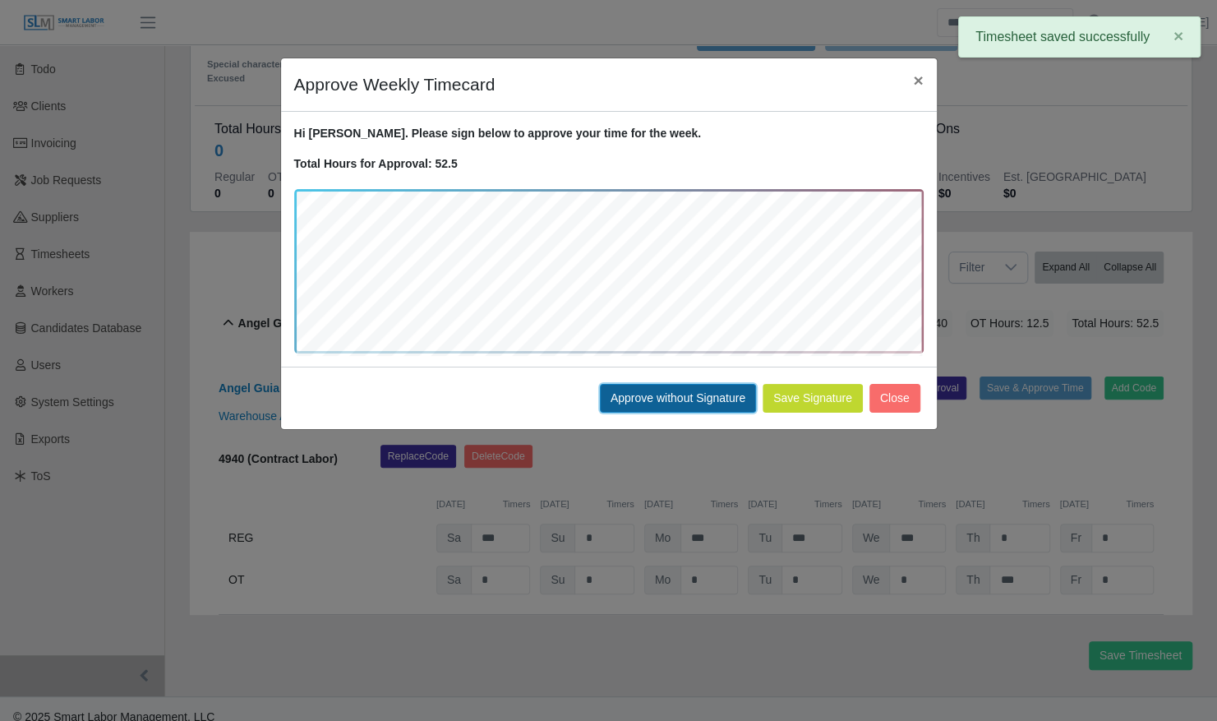
click at [641, 408] on button "Approve without Signature" at bounding box center [678, 398] width 156 height 29
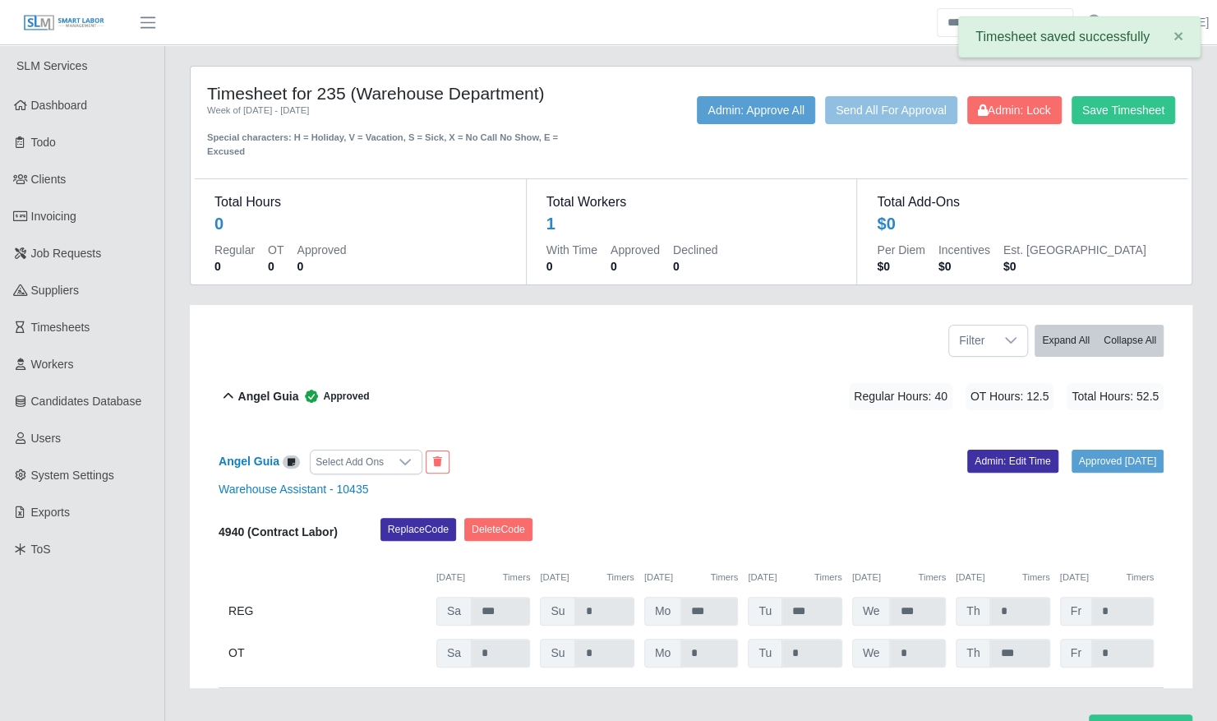
scroll to position [0, 0]
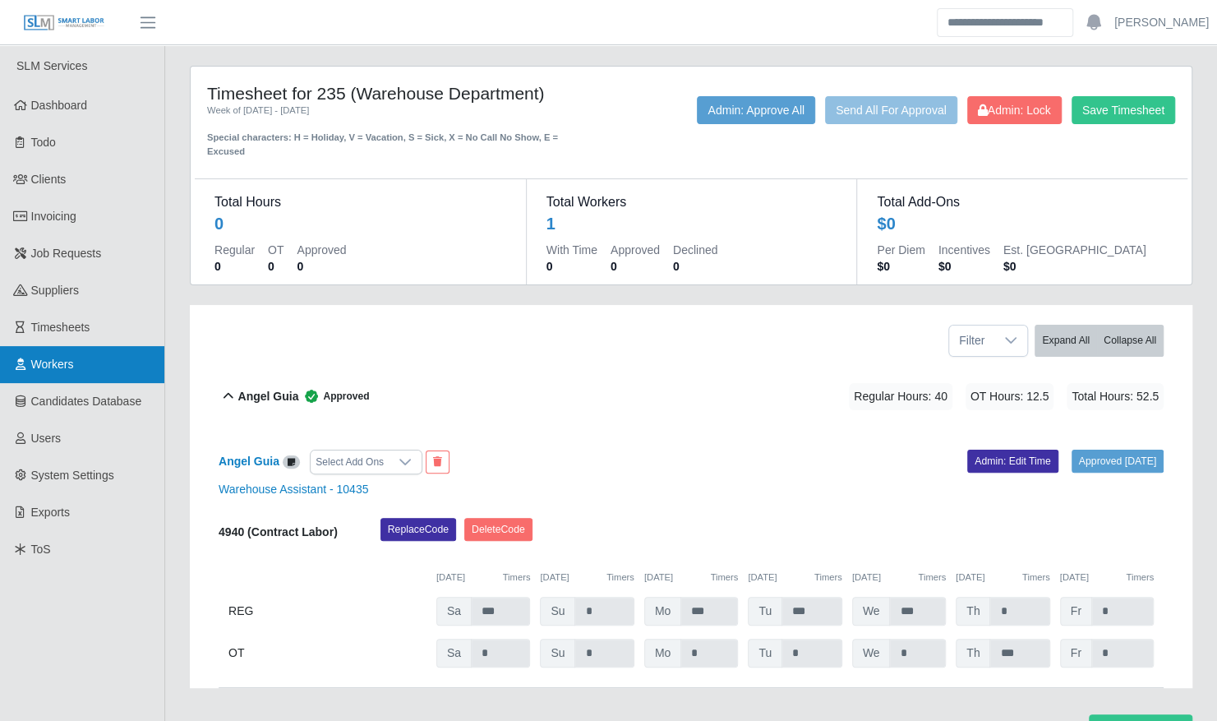
drag, startPoint x: 62, startPoint y: 359, endPoint x: 76, endPoint y: 357, distance: 13.4
click at [62, 359] on span "Workers" at bounding box center [52, 364] width 43 height 13
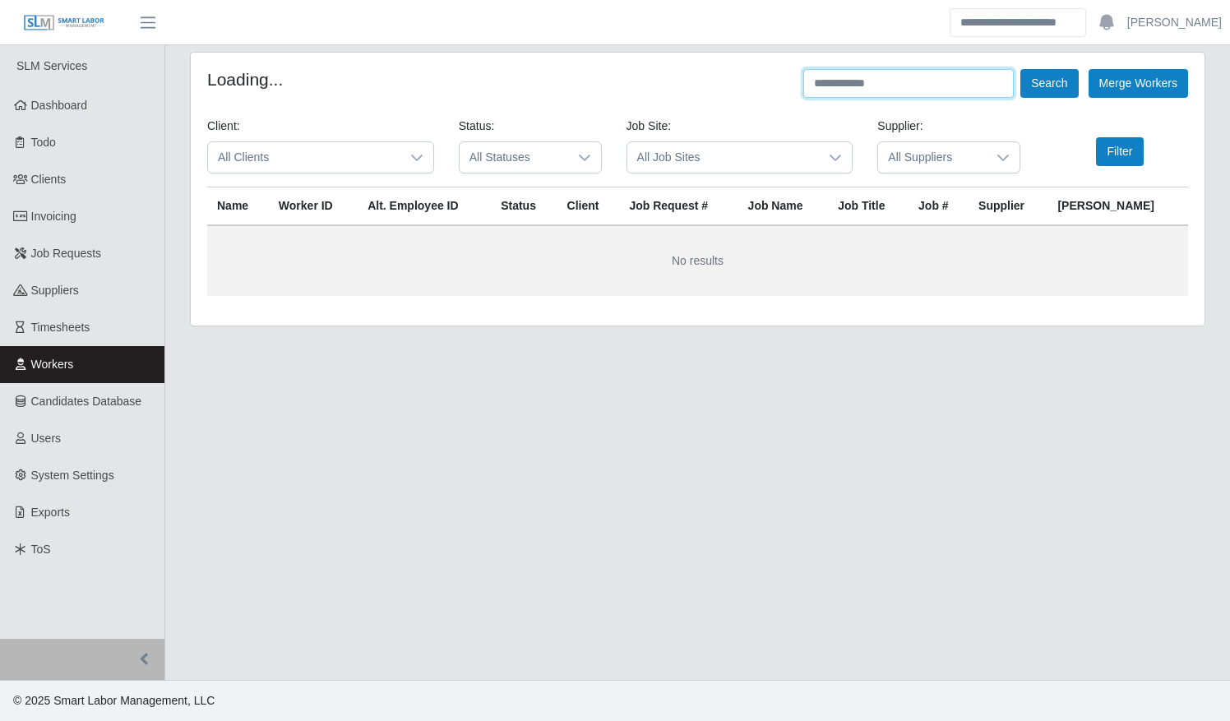
click at [902, 87] on input "text" at bounding box center [908, 83] width 210 height 29
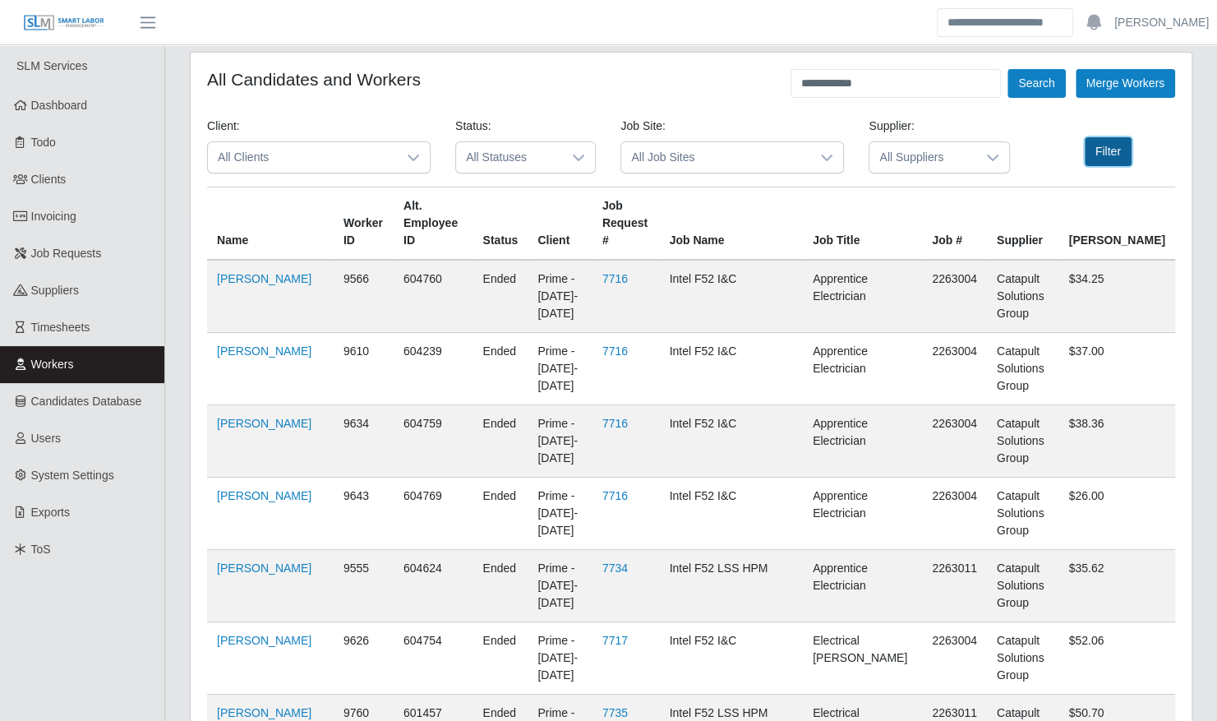
click at [1096, 158] on button "Filter" at bounding box center [1108, 151] width 47 height 29
click at [1105, 156] on button "Filter" at bounding box center [1108, 151] width 47 height 29
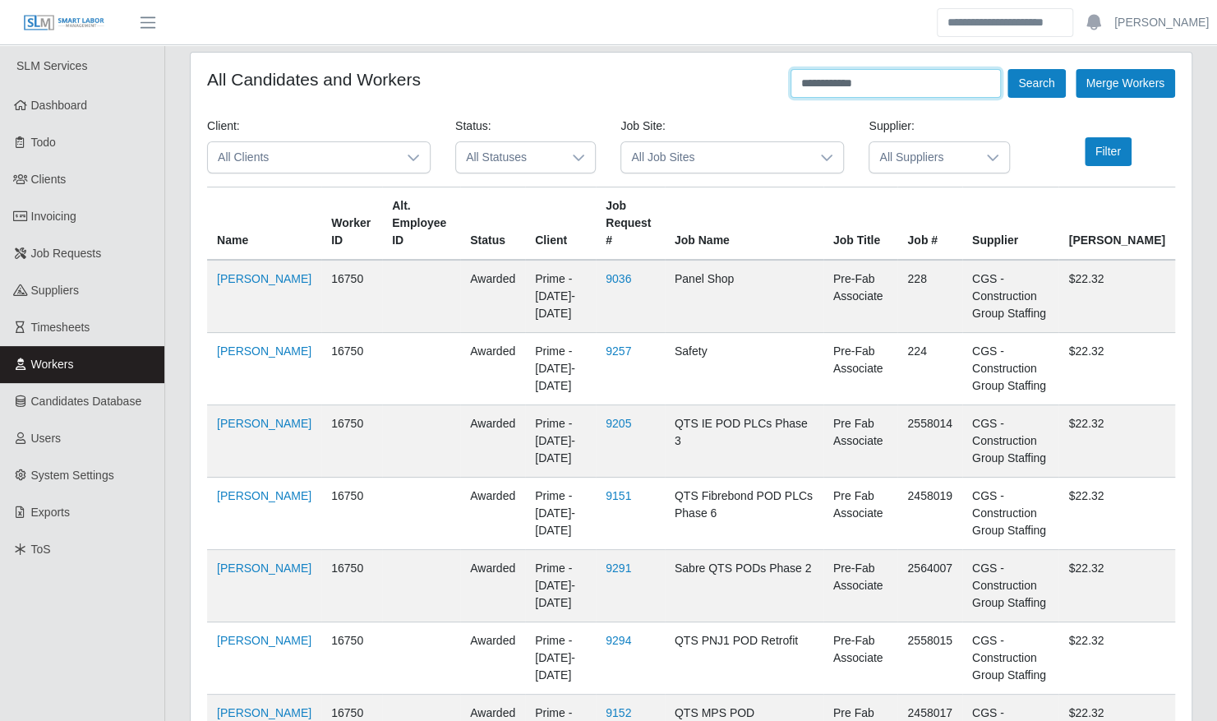
drag, startPoint x: 860, startPoint y: 86, endPoint x: 758, endPoint y: 80, distance: 102.9
click at [763, 81] on div "**********" at bounding box center [691, 83] width 968 height 29
click at [1008, 69] on button "Search" at bounding box center [1037, 83] width 58 height 29
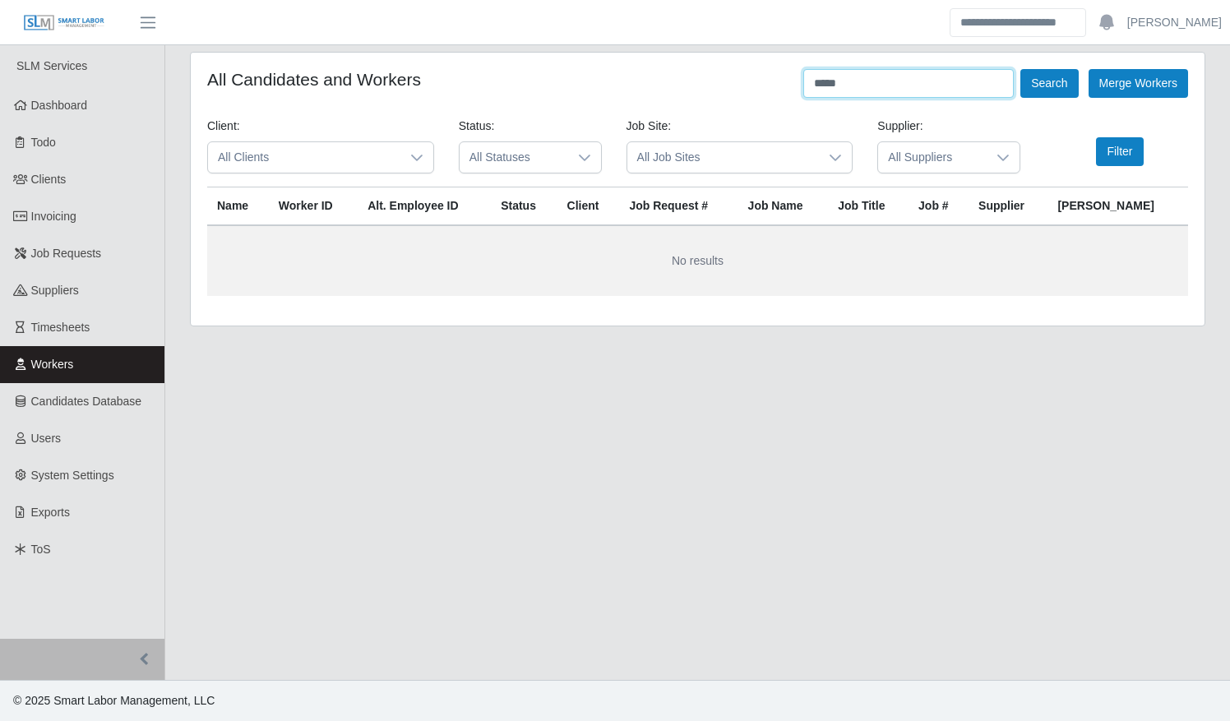
type input "*****"
click at [1020, 69] on button "Search" at bounding box center [1049, 83] width 58 height 29
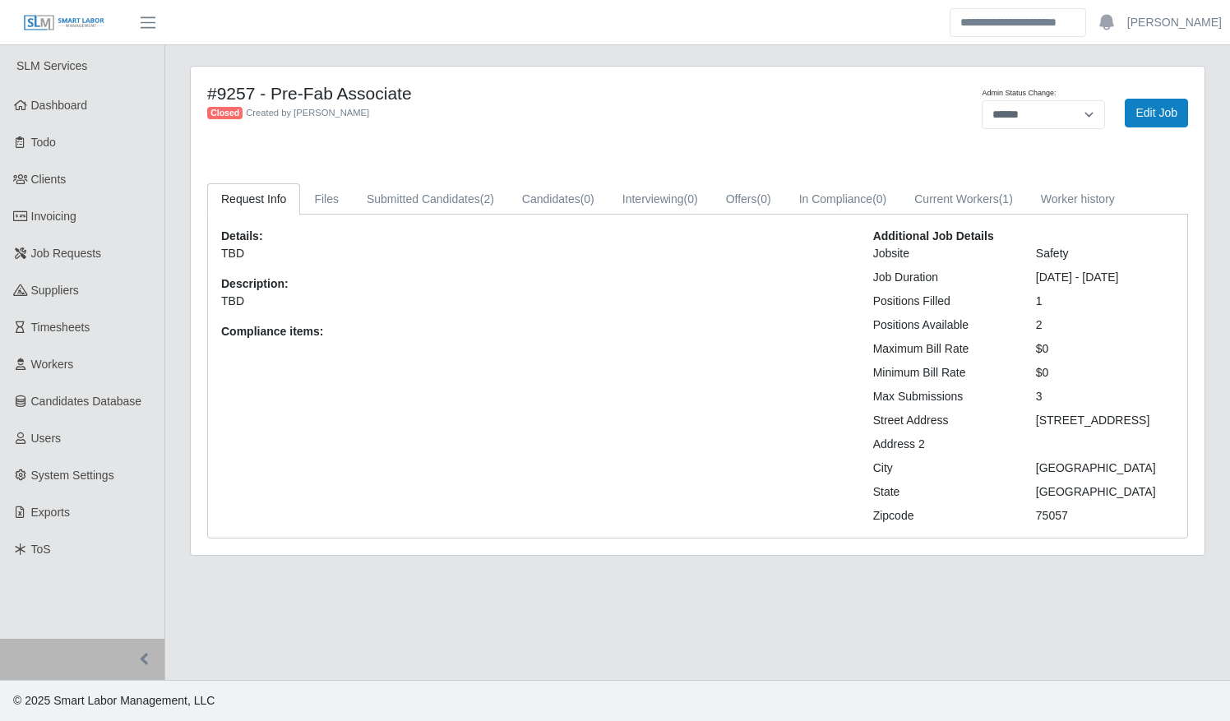
select select "******"
click at [932, 200] on link "Current Workers (1)" at bounding box center [963, 199] width 127 height 32
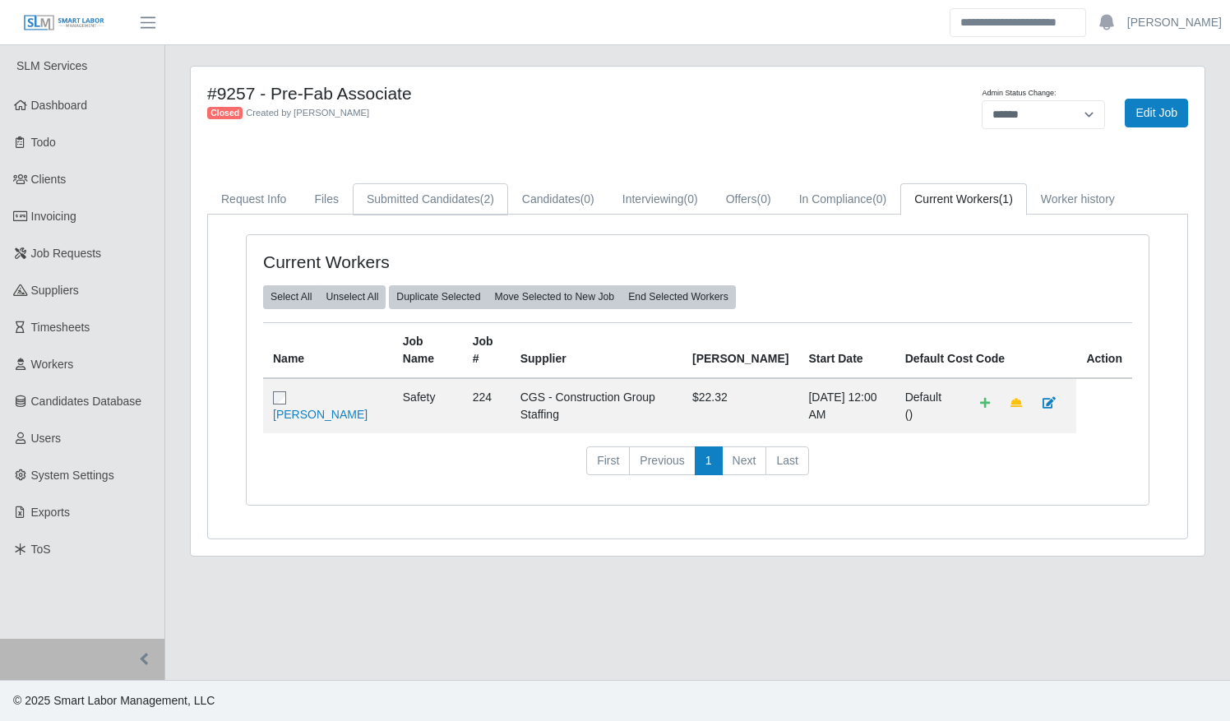
click at [464, 196] on link "Submitted Candidates (2)" at bounding box center [430, 199] width 155 height 32
